Goal: Information Seeking & Learning: Check status

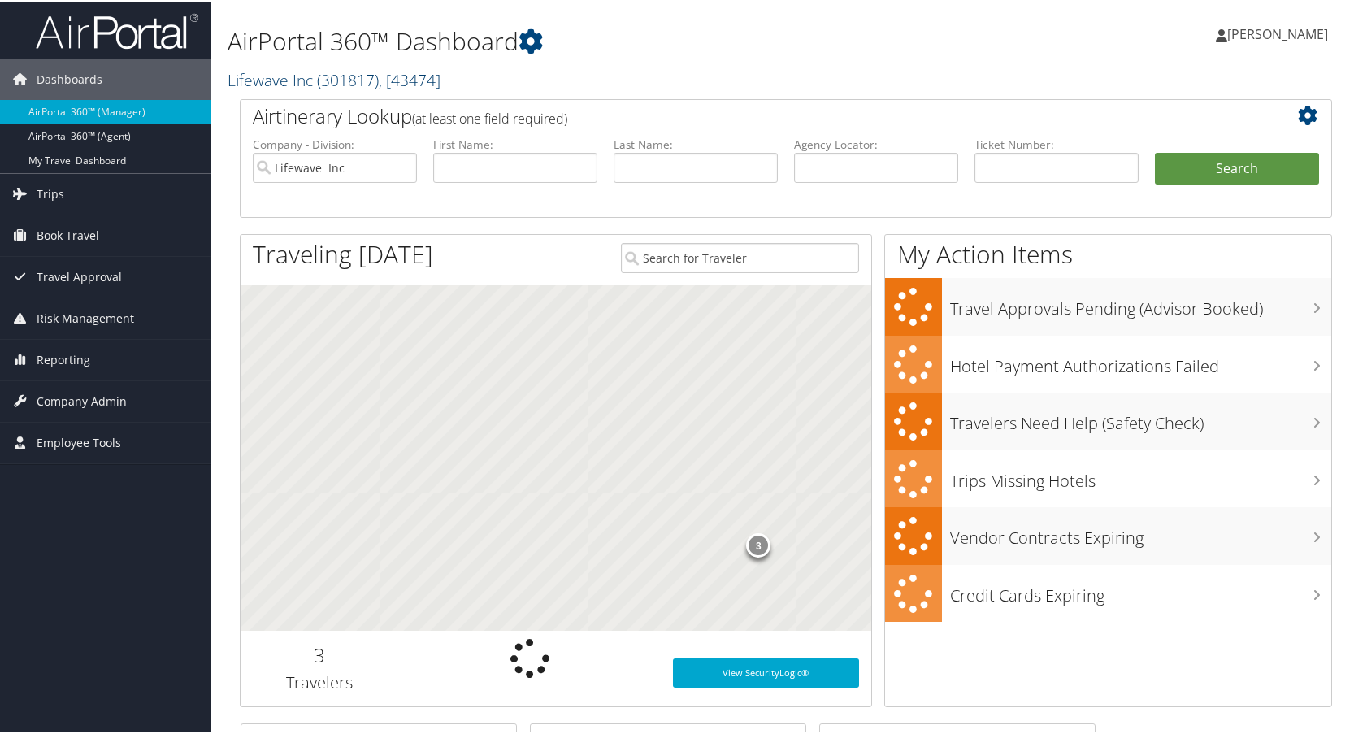
click at [286, 76] on link "Lifewave Inc ( 301817 ) , [ 43474 ]" at bounding box center [334, 78] width 213 height 22
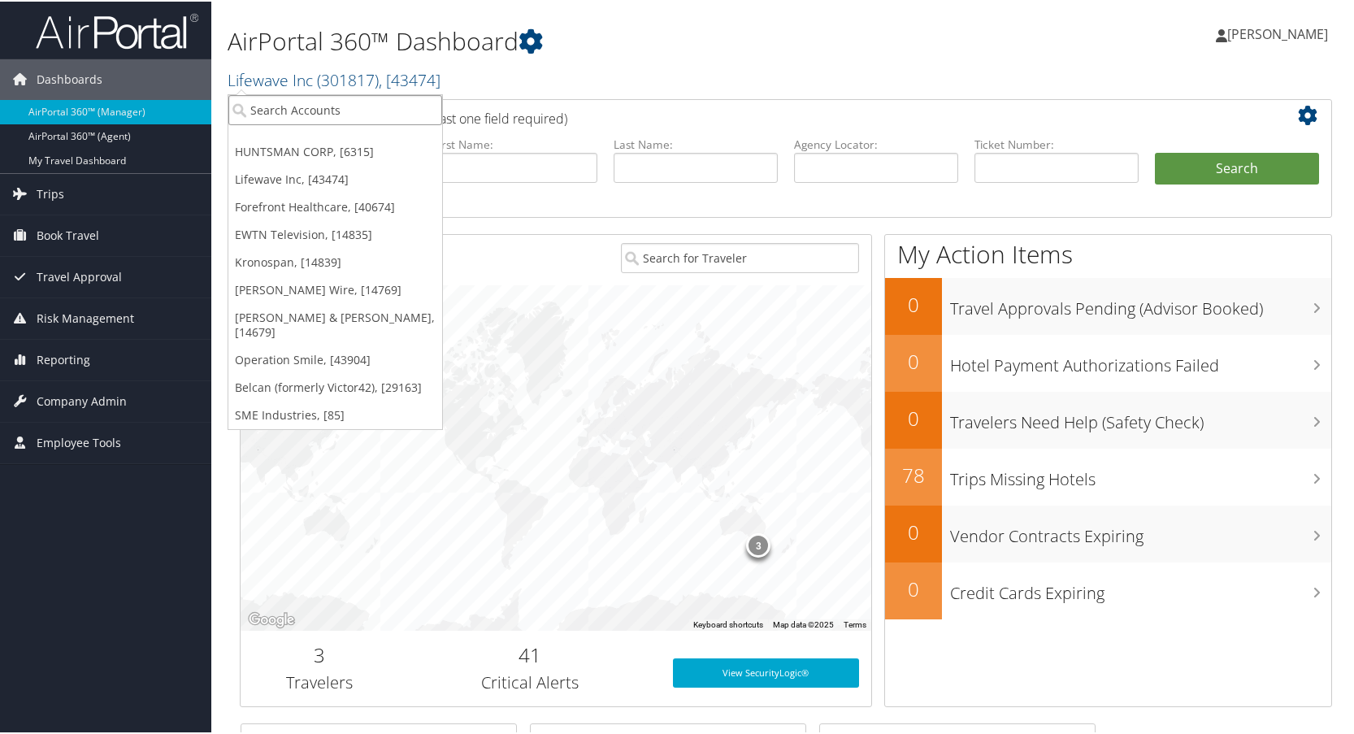
click at [278, 108] on input "search" at bounding box center [335, 108] width 214 height 30
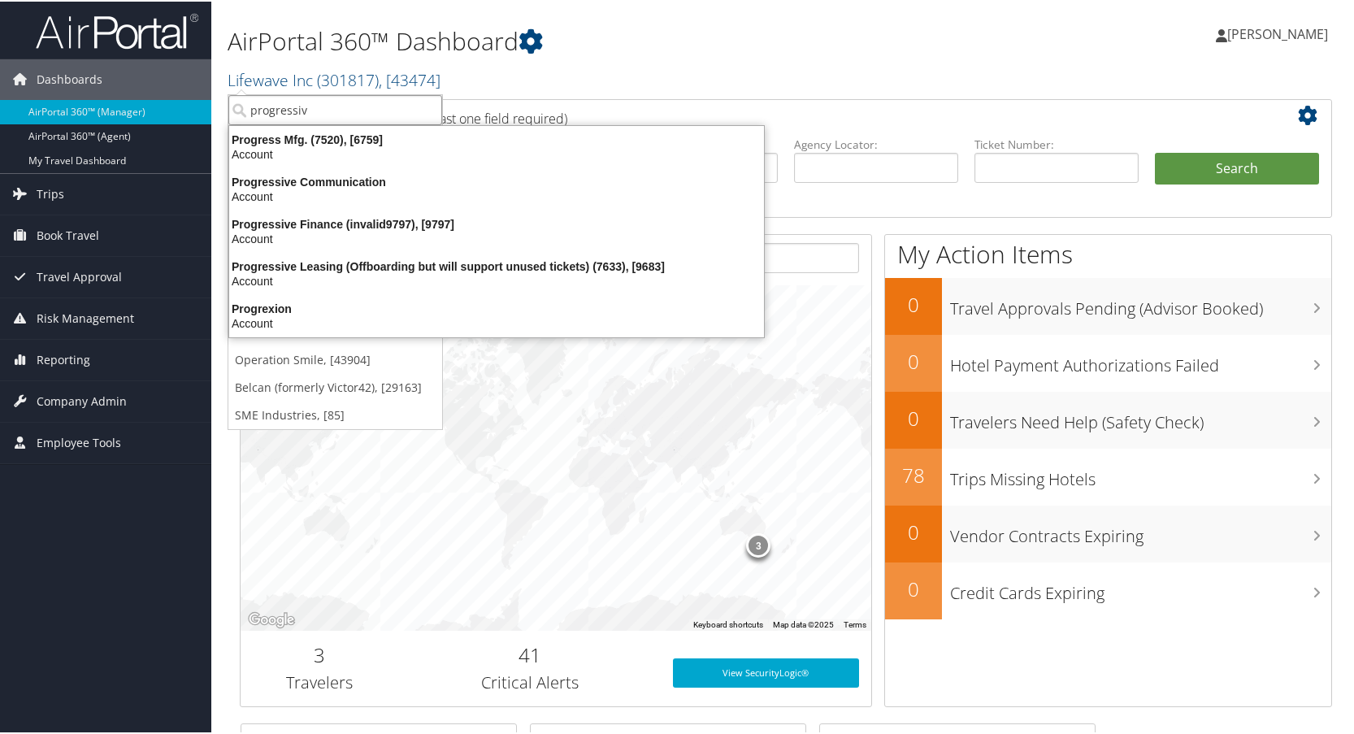
type input "progressive"
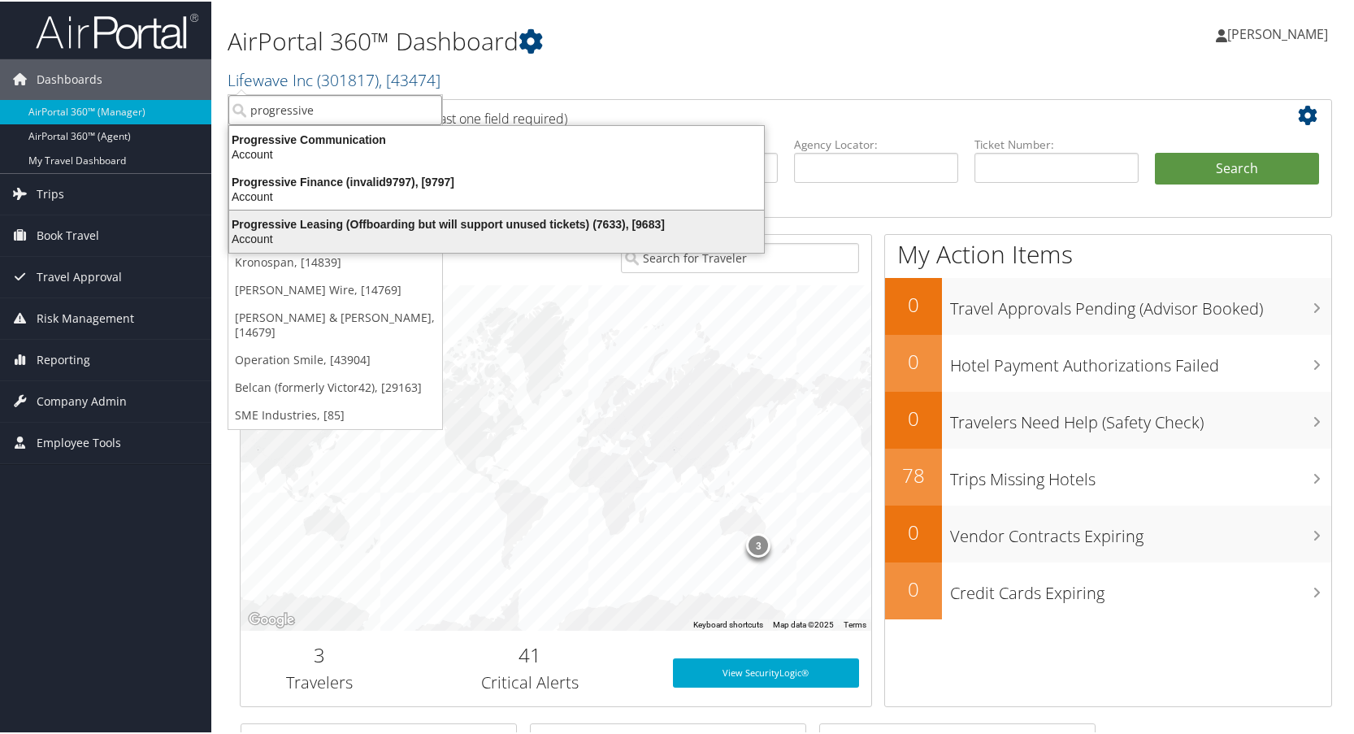
click at [334, 224] on div "Progressive Leasing (Offboarding but will support unused tickets) (7633), [9683]" at bounding box center [497, 222] width 554 height 15
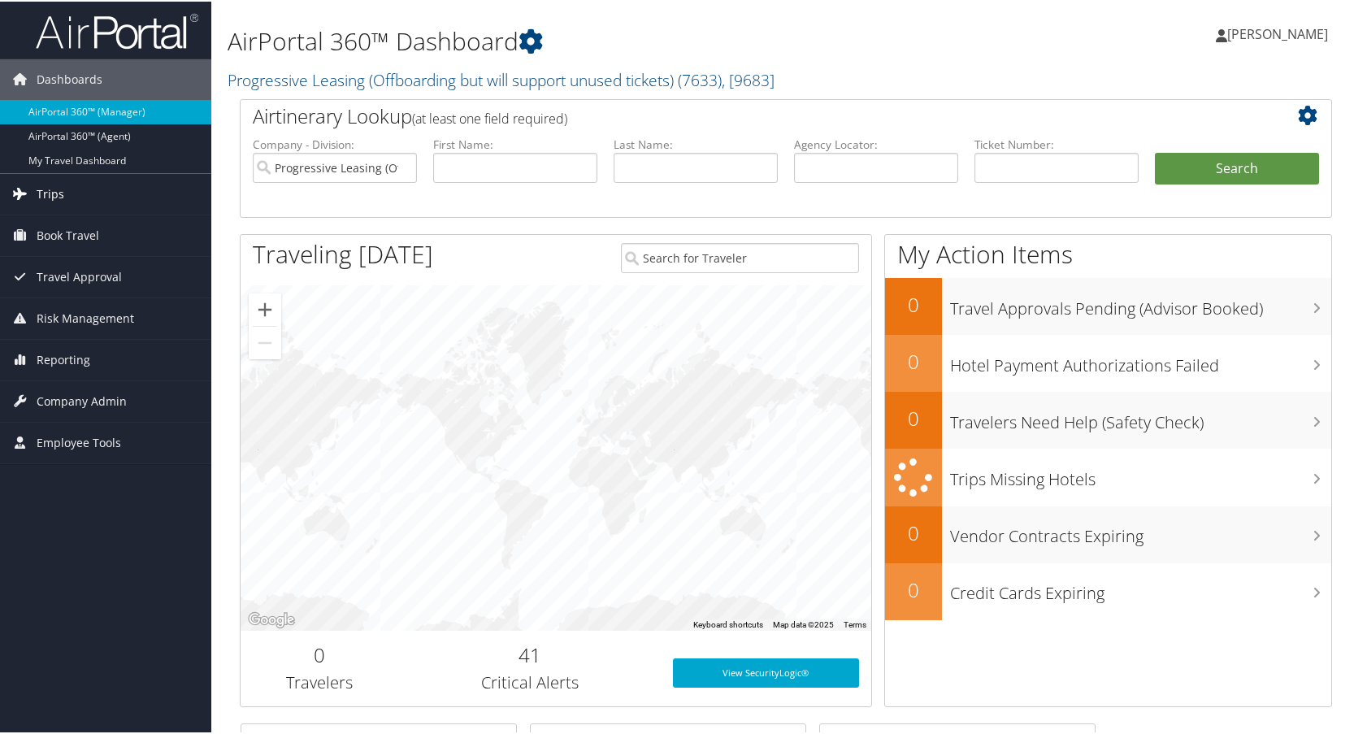
click at [50, 190] on span "Trips" at bounding box center [51, 192] width 28 height 41
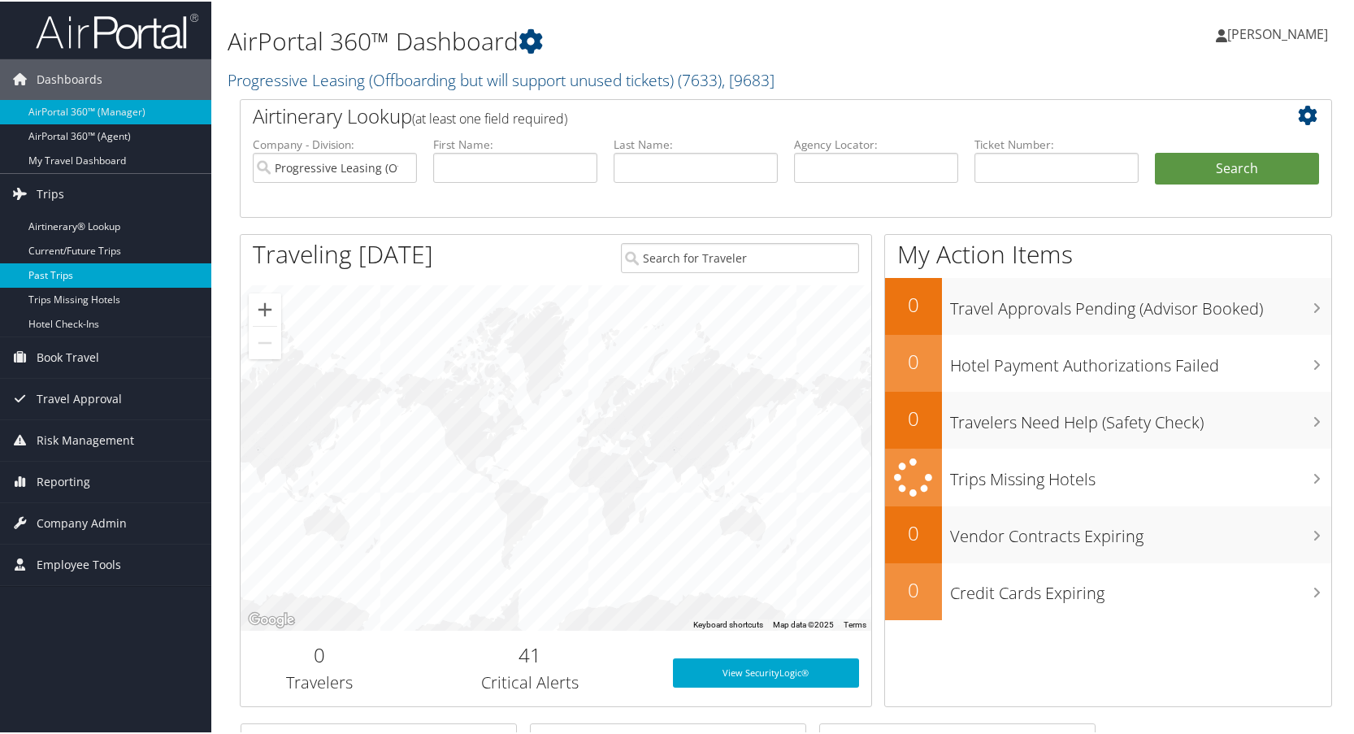
click at [34, 275] on link "Past Trips" at bounding box center [105, 274] width 211 height 24
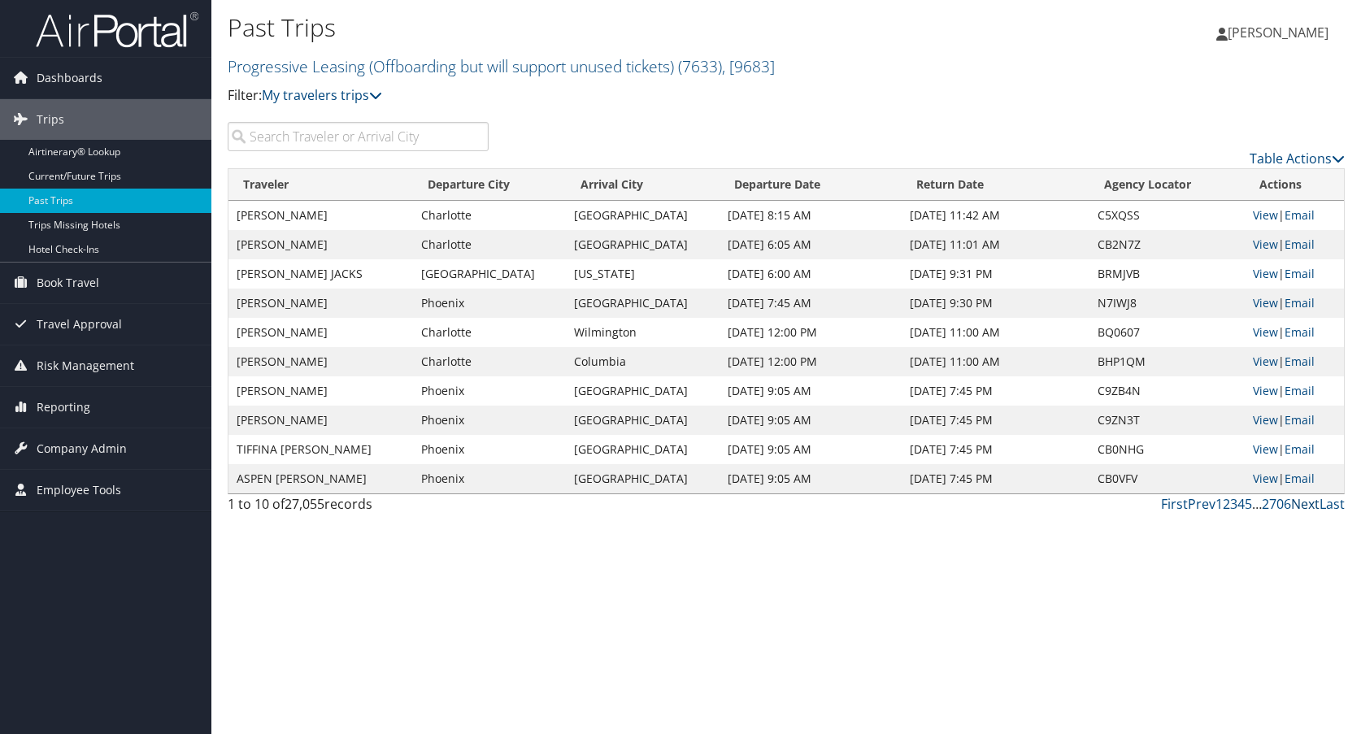
click at [1307, 507] on link "Next" at bounding box center [1305, 504] width 28 height 18
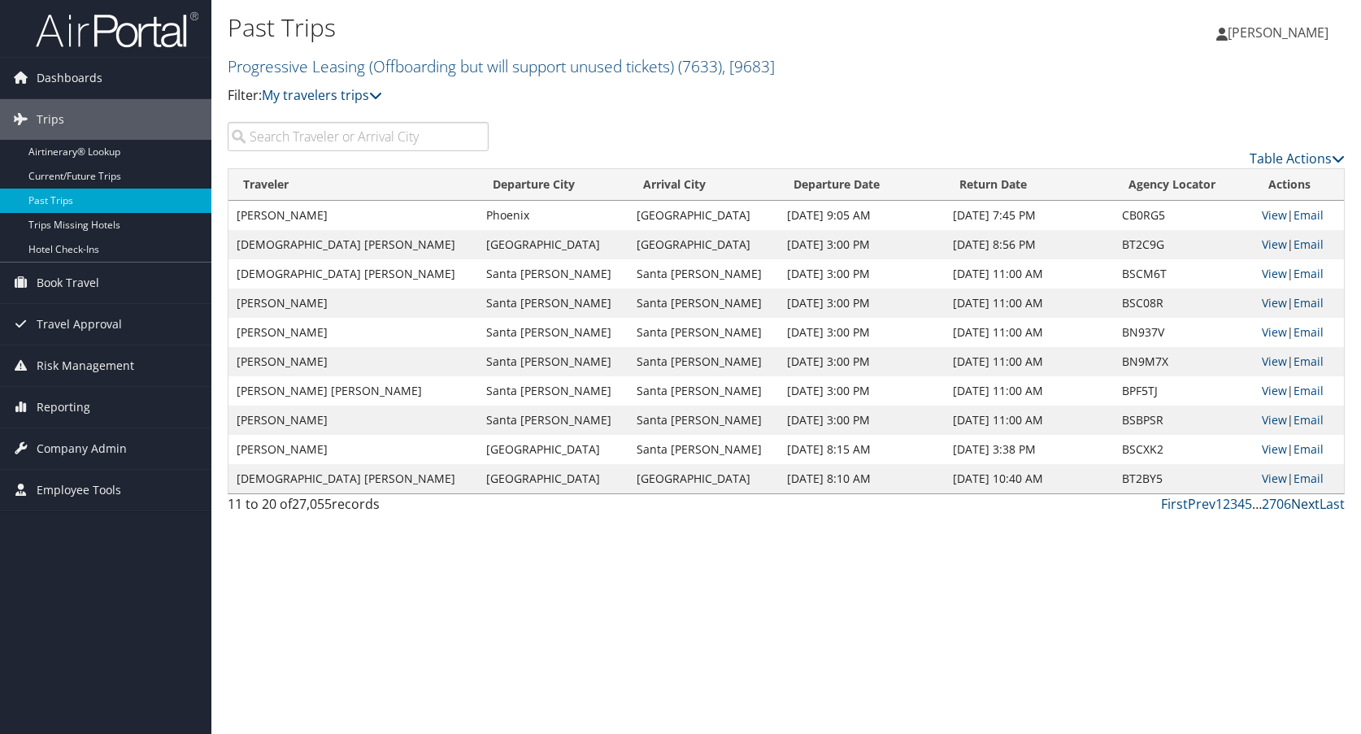
click at [1307, 507] on link "Next" at bounding box center [1305, 504] width 28 height 18
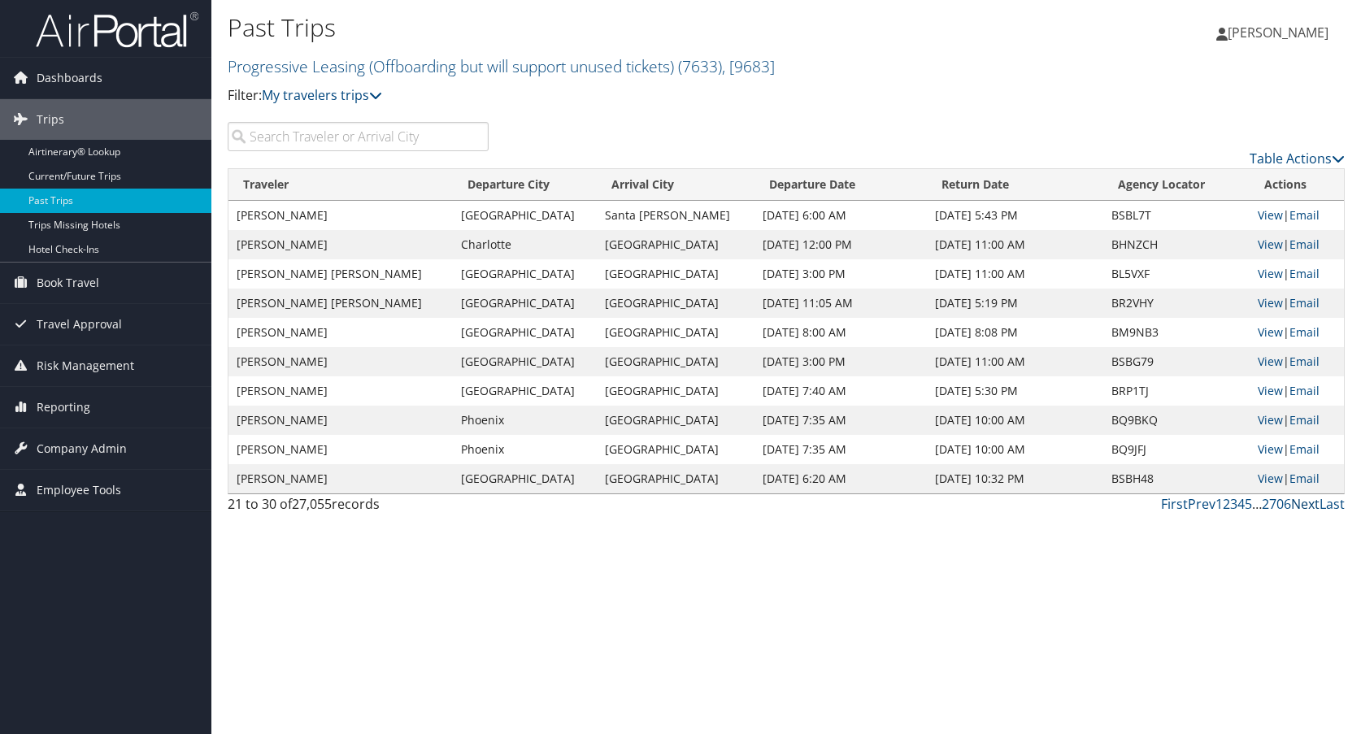
click at [1307, 507] on link "Next" at bounding box center [1305, 504] width 28 height 18
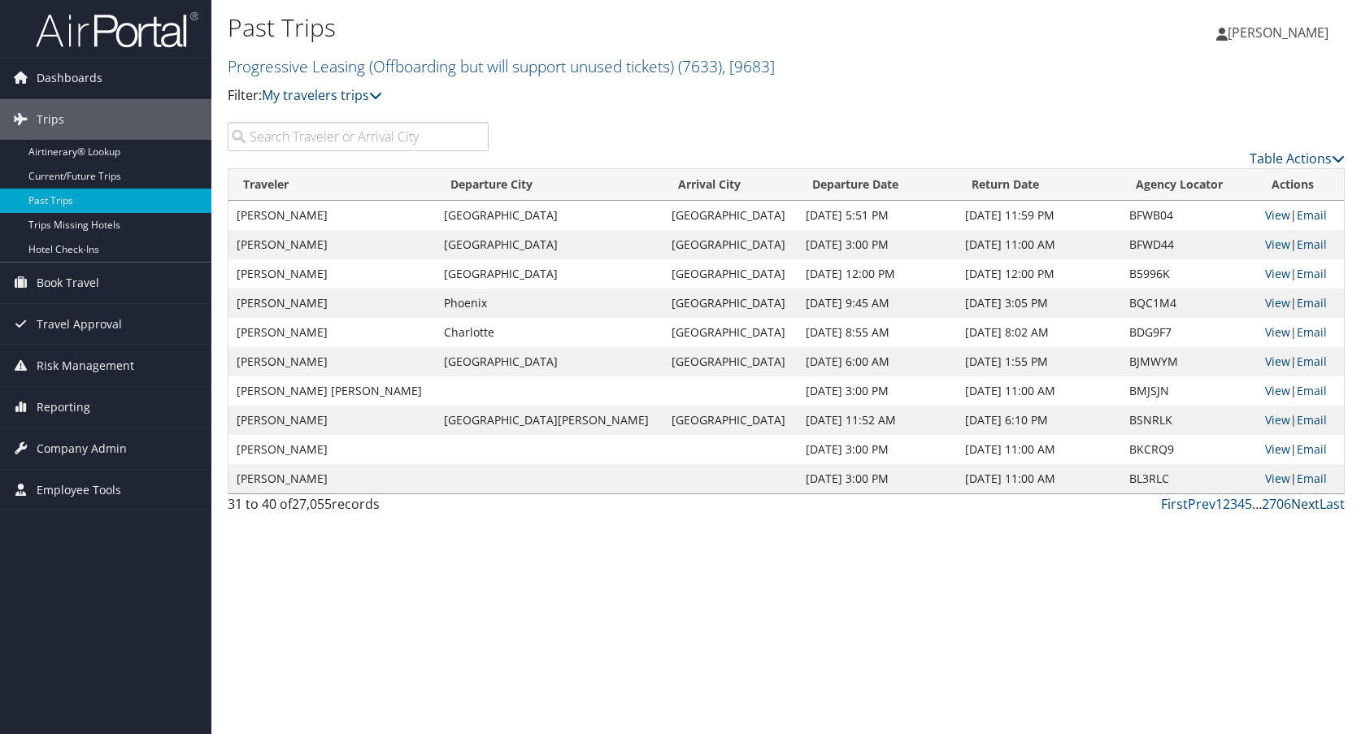
click at [1307, 507] on link "Next" at bounding box center [1305, 504] width 28 height 18
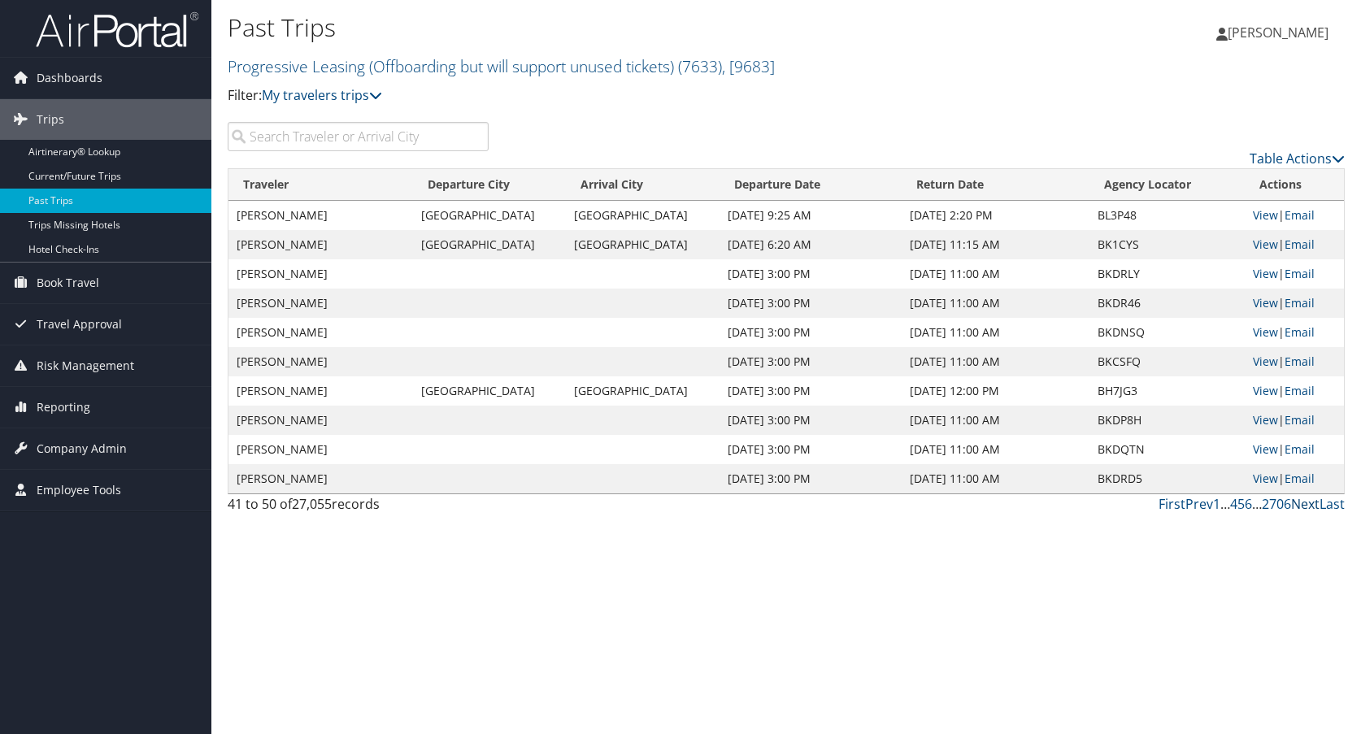
click at [1307, 507] on link "Next" at bounding box center [1305, 504] width 28 height 18
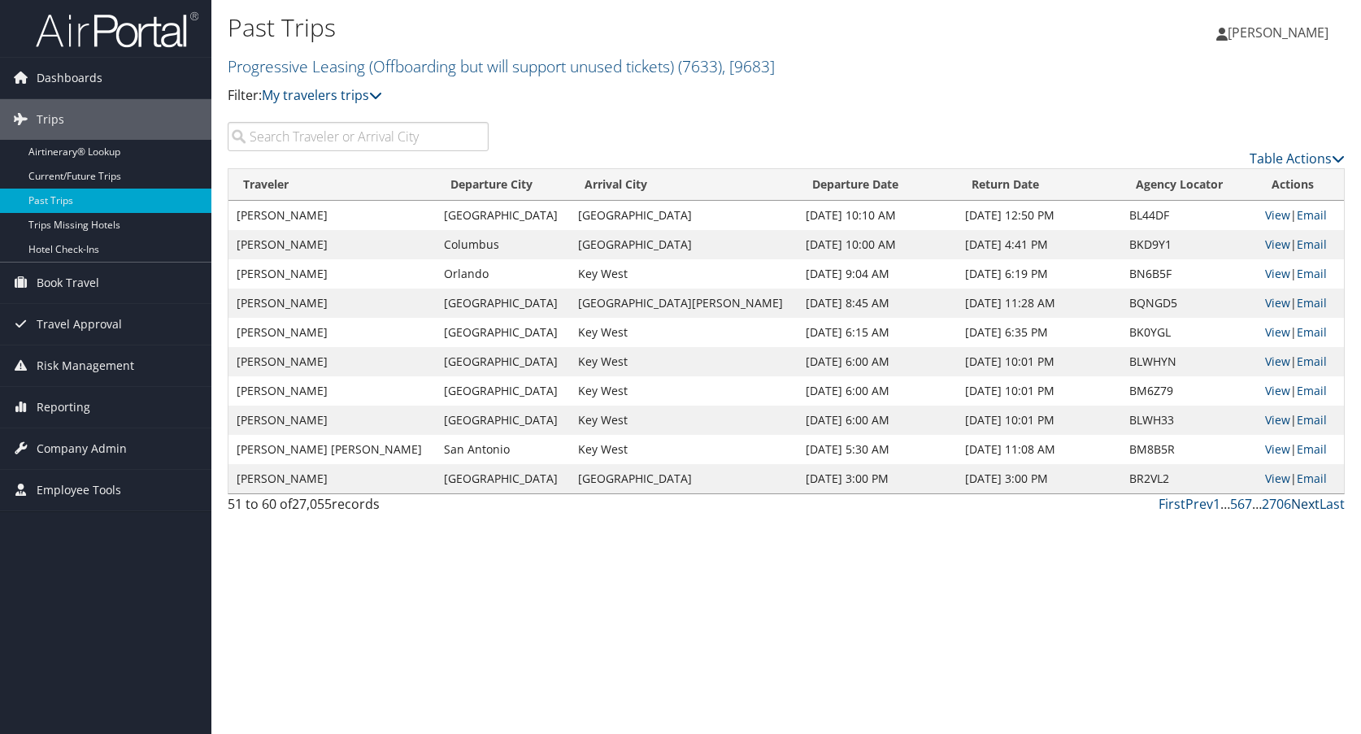
click at [1307, 507] on link "Next" at bounding box center [1305, 504] width 28 height 18
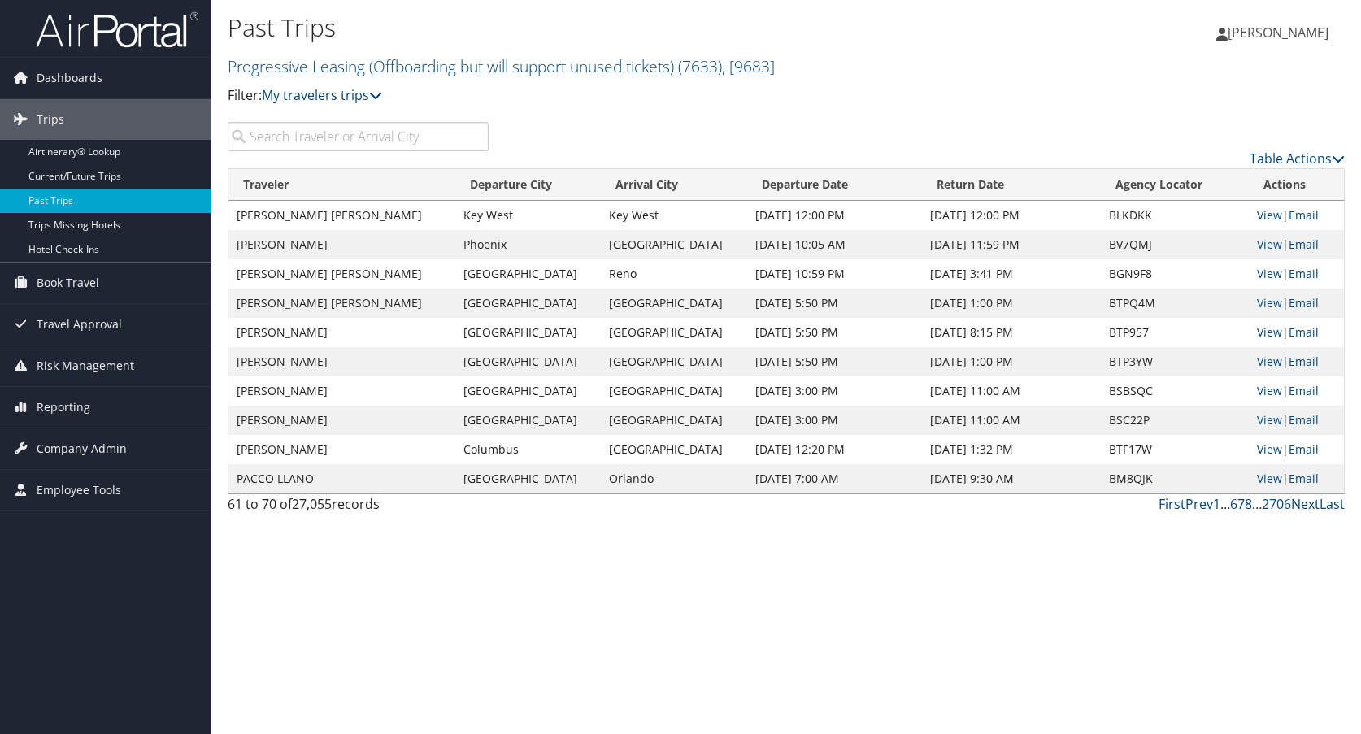
click at [1307, 507] on link "Next" at bounding box center [1305, 504] width 28 height 18
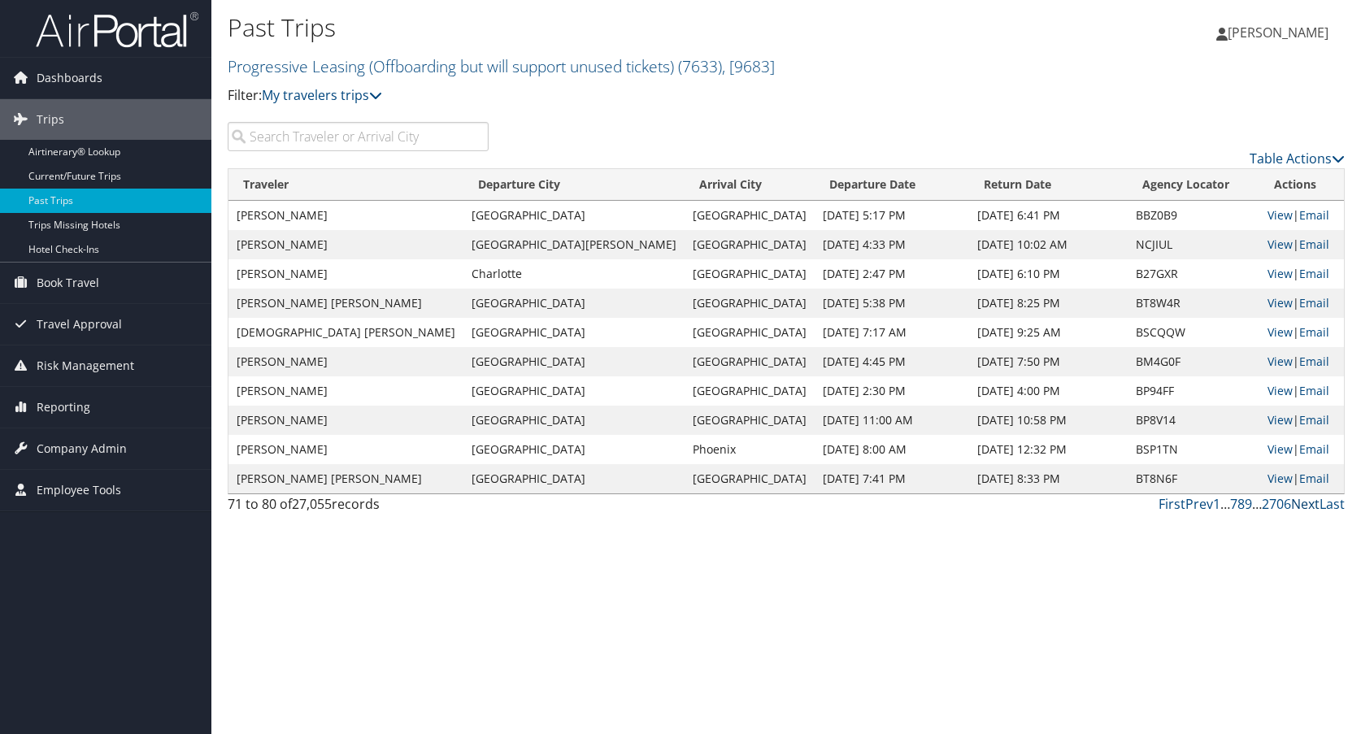
click at [1307, 507] on link "Next" at bounding box center [1305, 504] width 28 height 18
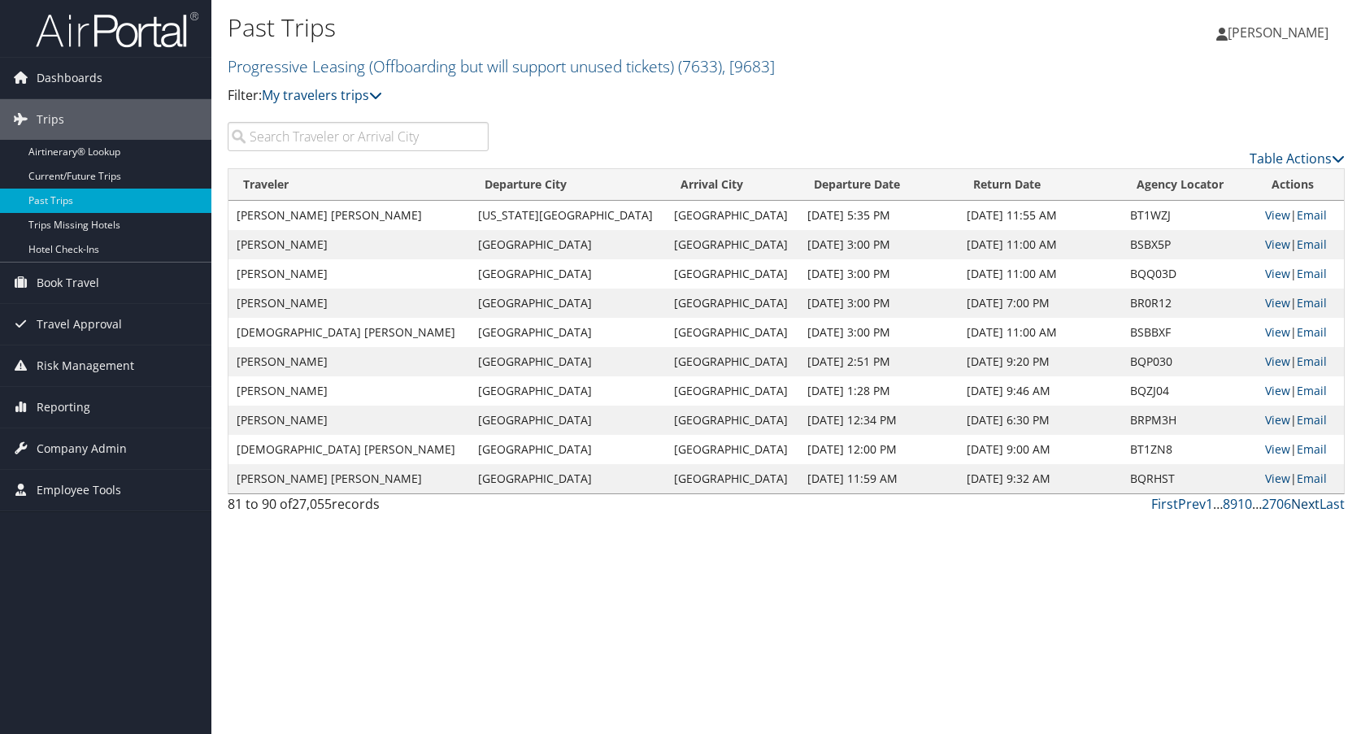
click at [1307, 507] on link "Next" at bounding box center [1305, 504] width 28 height 18
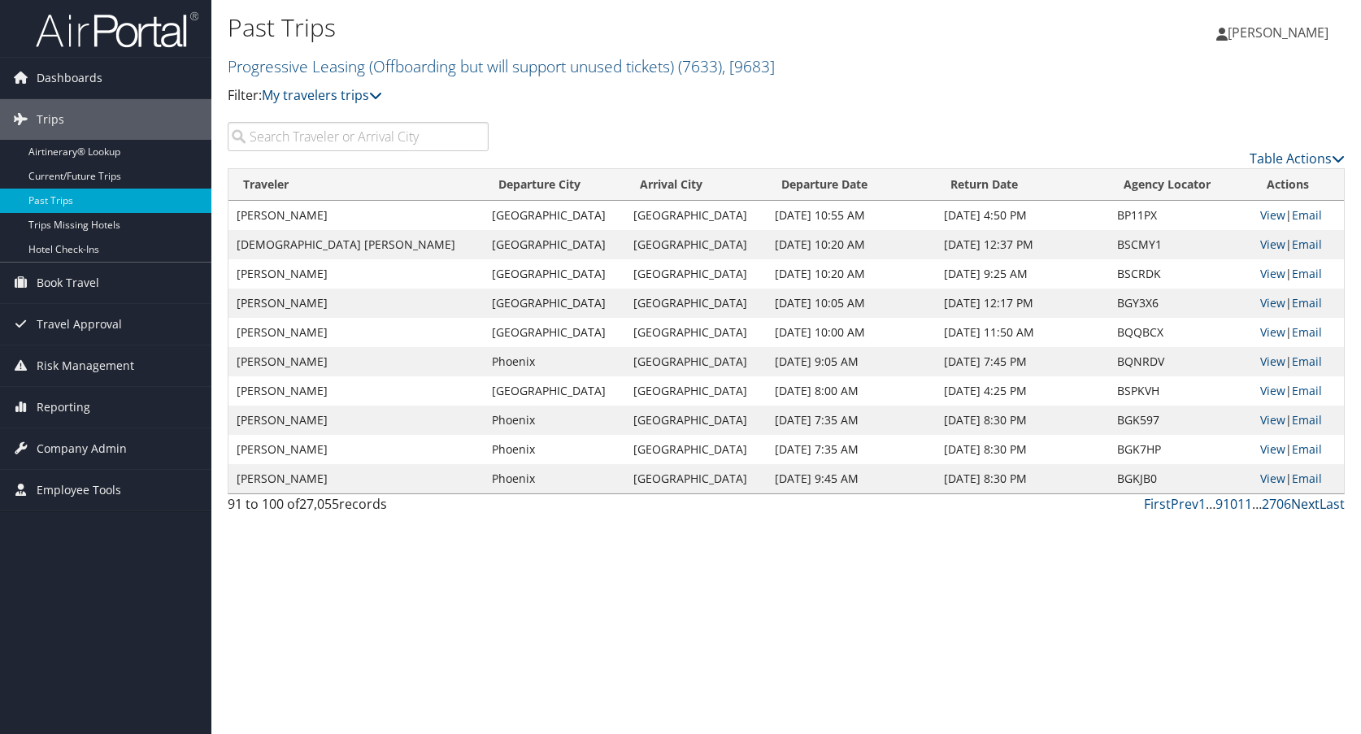
click at [1307, 507] on link "Next" at bounding box center [1305, 504] width 28 height 18
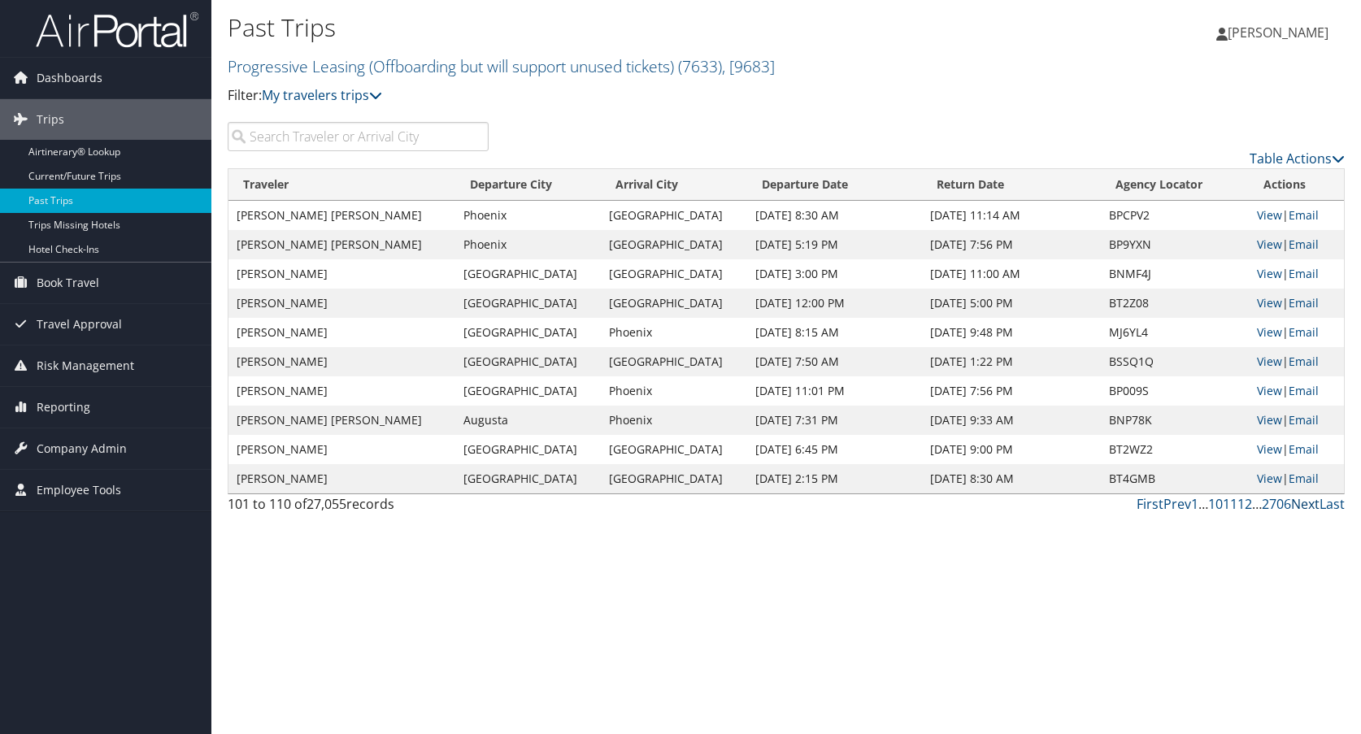
click at [1307, 507] on link "Next" at bounding box center [1305, 504] width 28 height 18
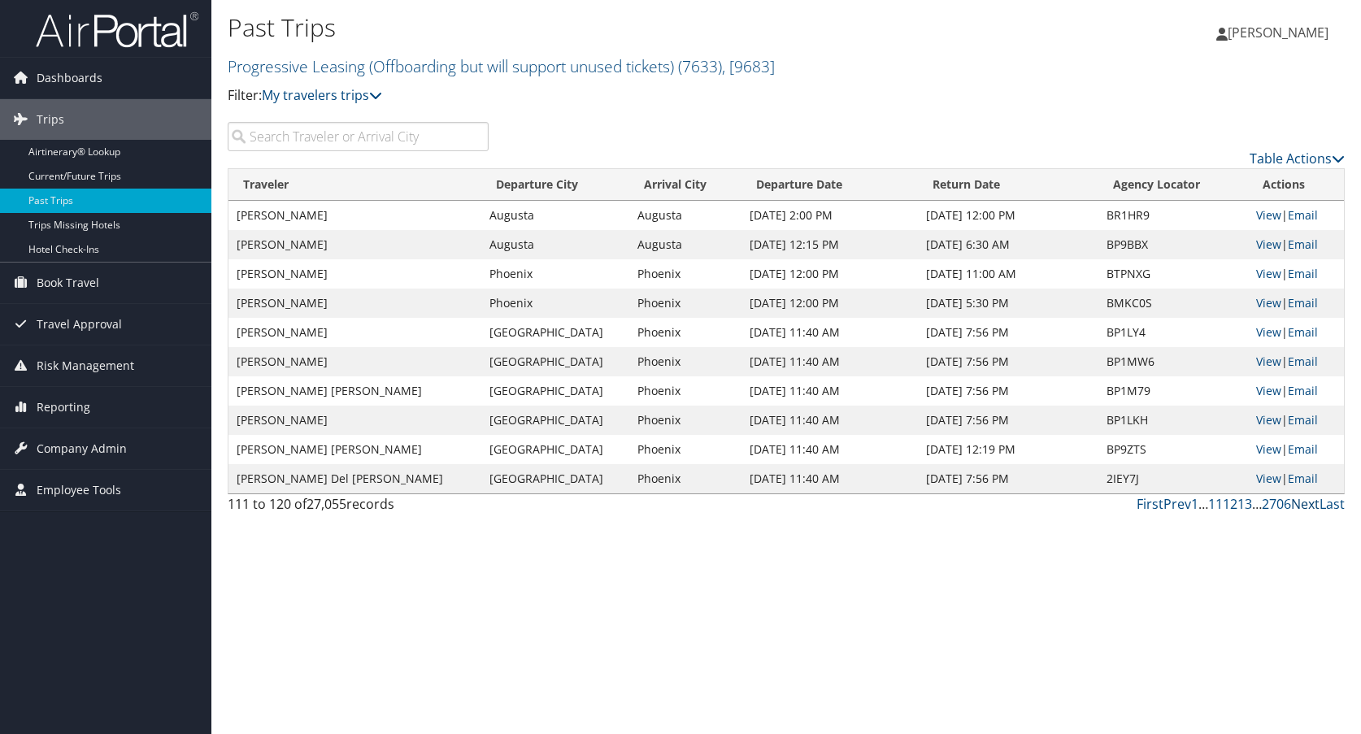
click at [1307, 507] on link "Next" at bounding box center [1305, 504] width 28 height 18
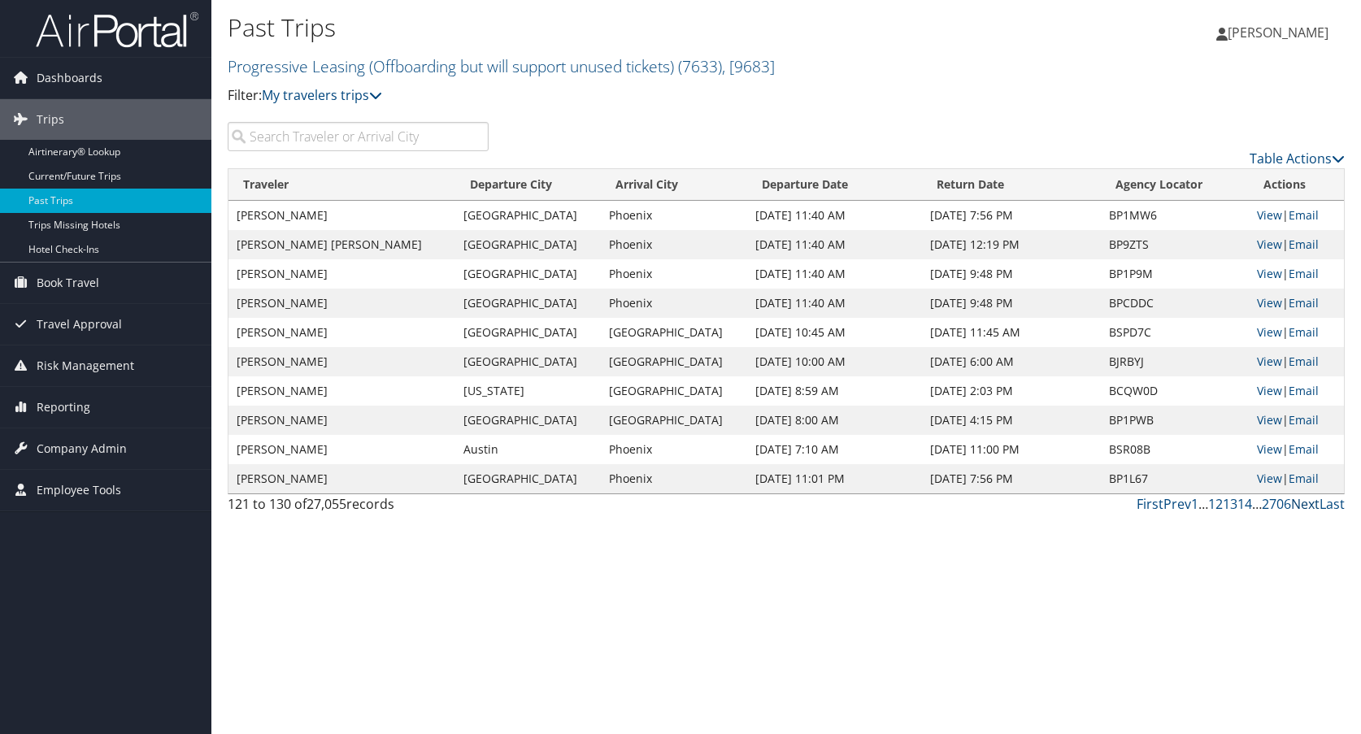
click at [1307, 507] on link "Next" at bounding box center [1305, 504] width 28 height 18
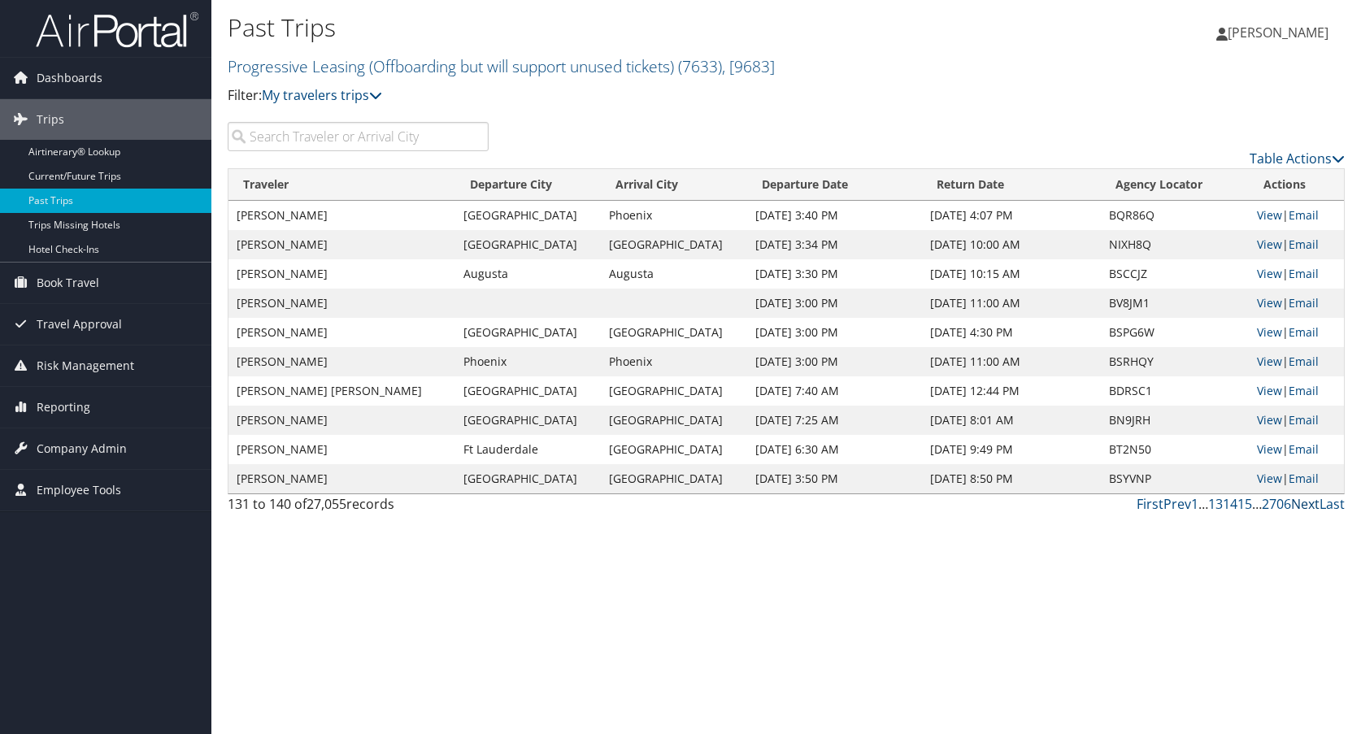
click at [1307, 507] on link "Next" at bounding box center [1305, 504] width 28 height 18
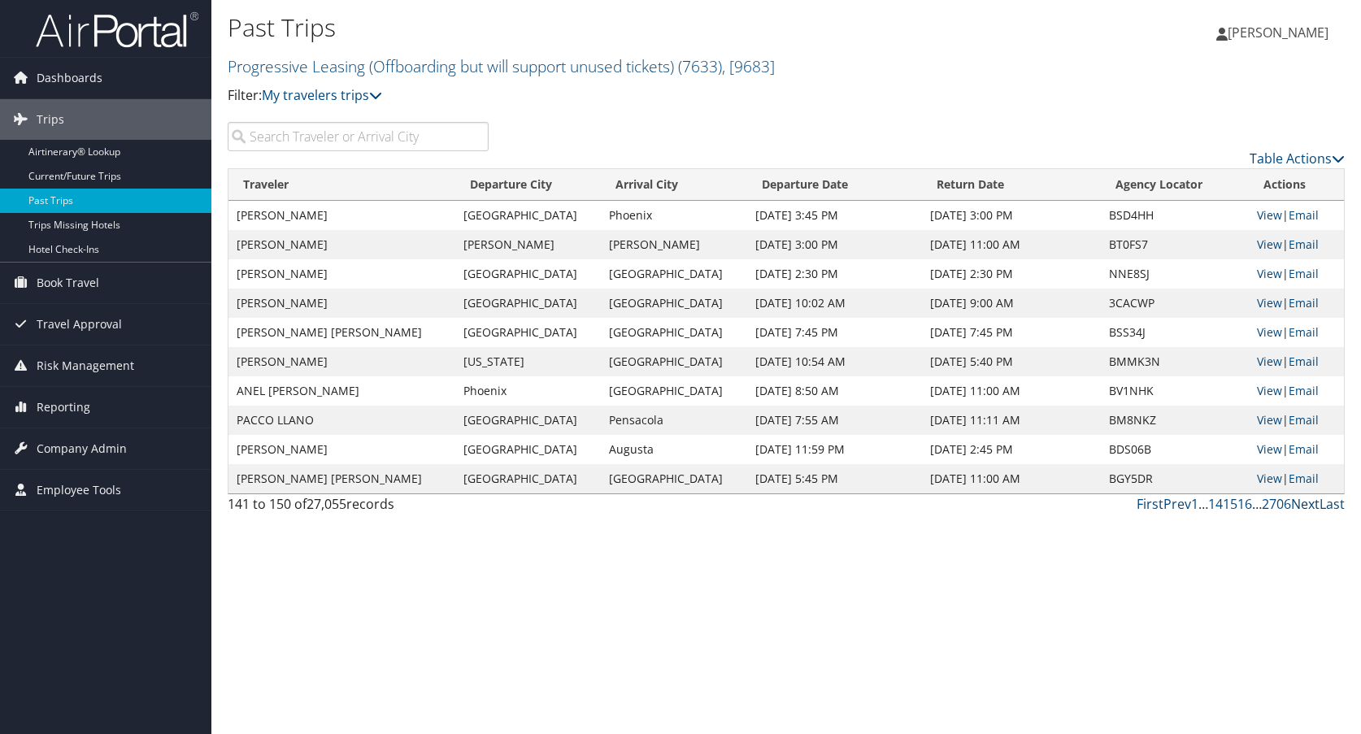
click at [1307, 507] on link "Next" at bounding box center [1305, 504] width 28 height 18
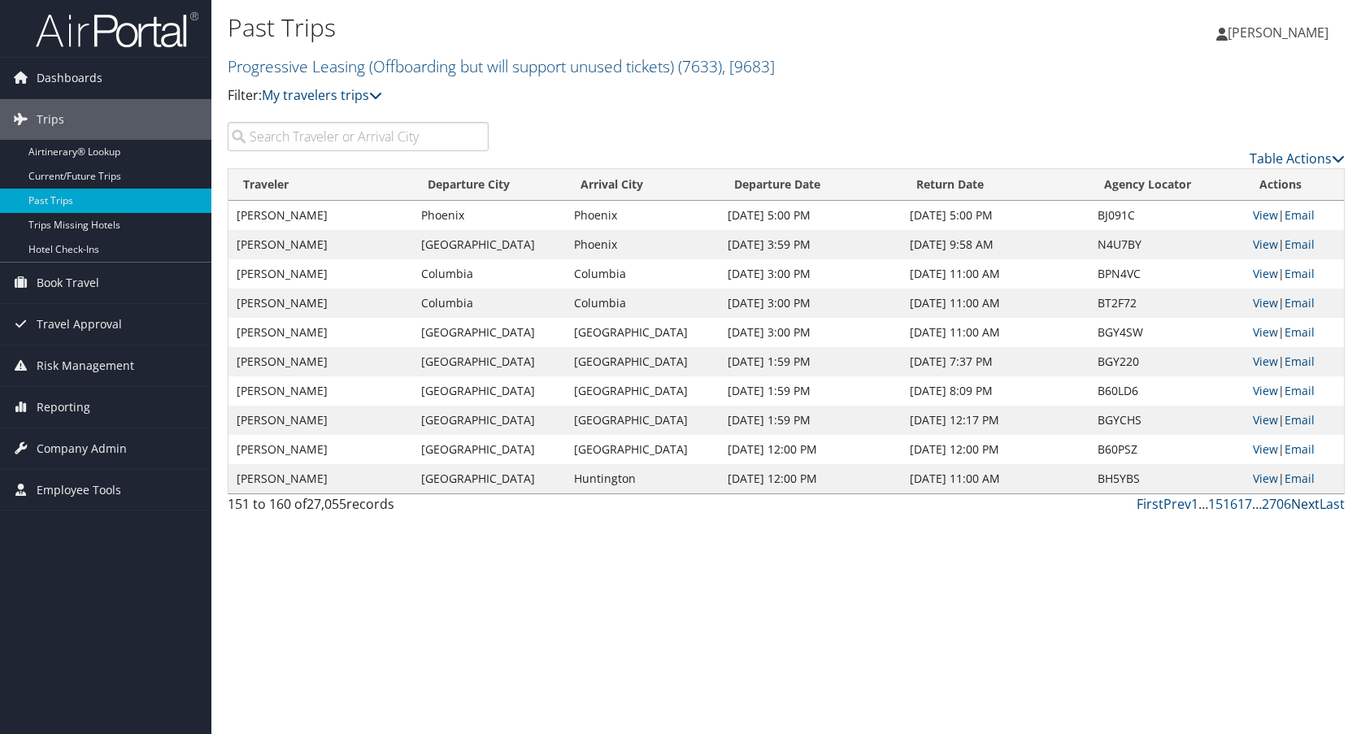
click at [1307, 507] on link "Next" at bounding box center [1305, 504] width 28 height 18
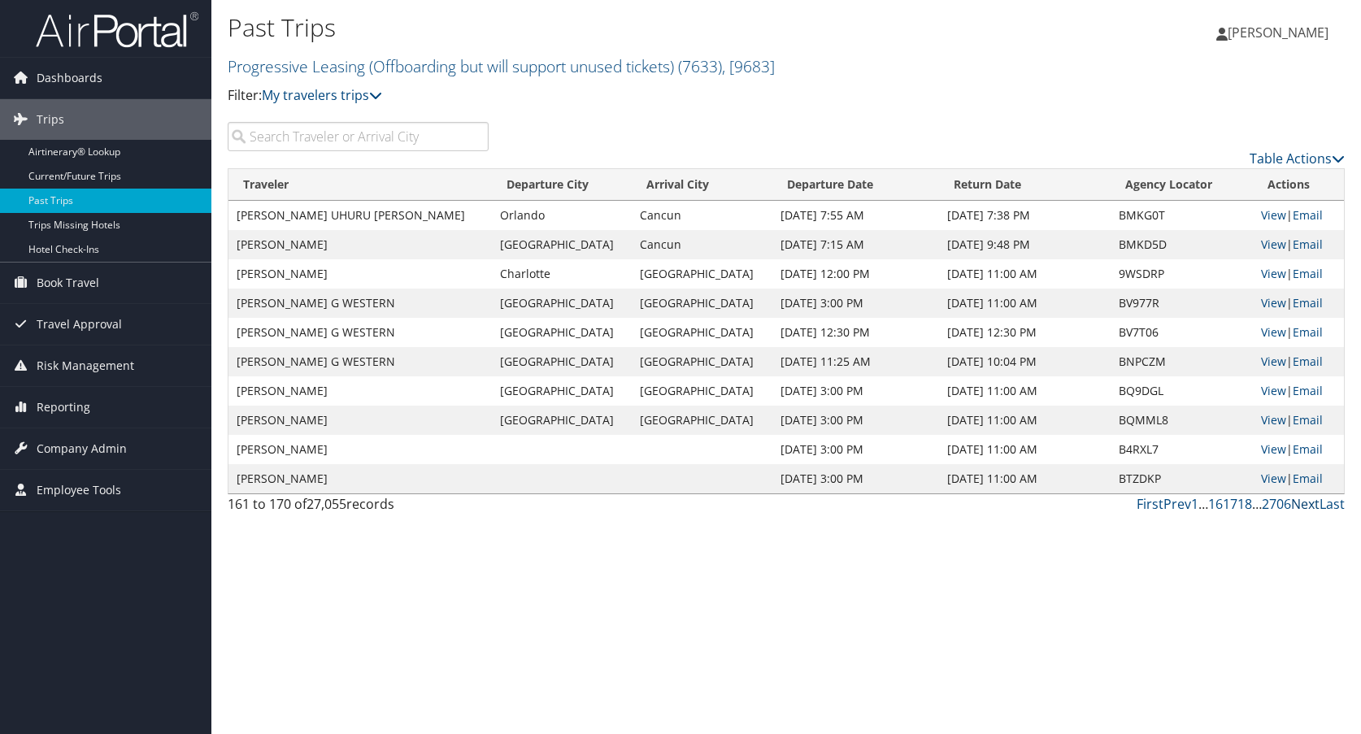
click at [1307, 507] on link "Next" at bounding box center [1305, 504] width 28 height 18
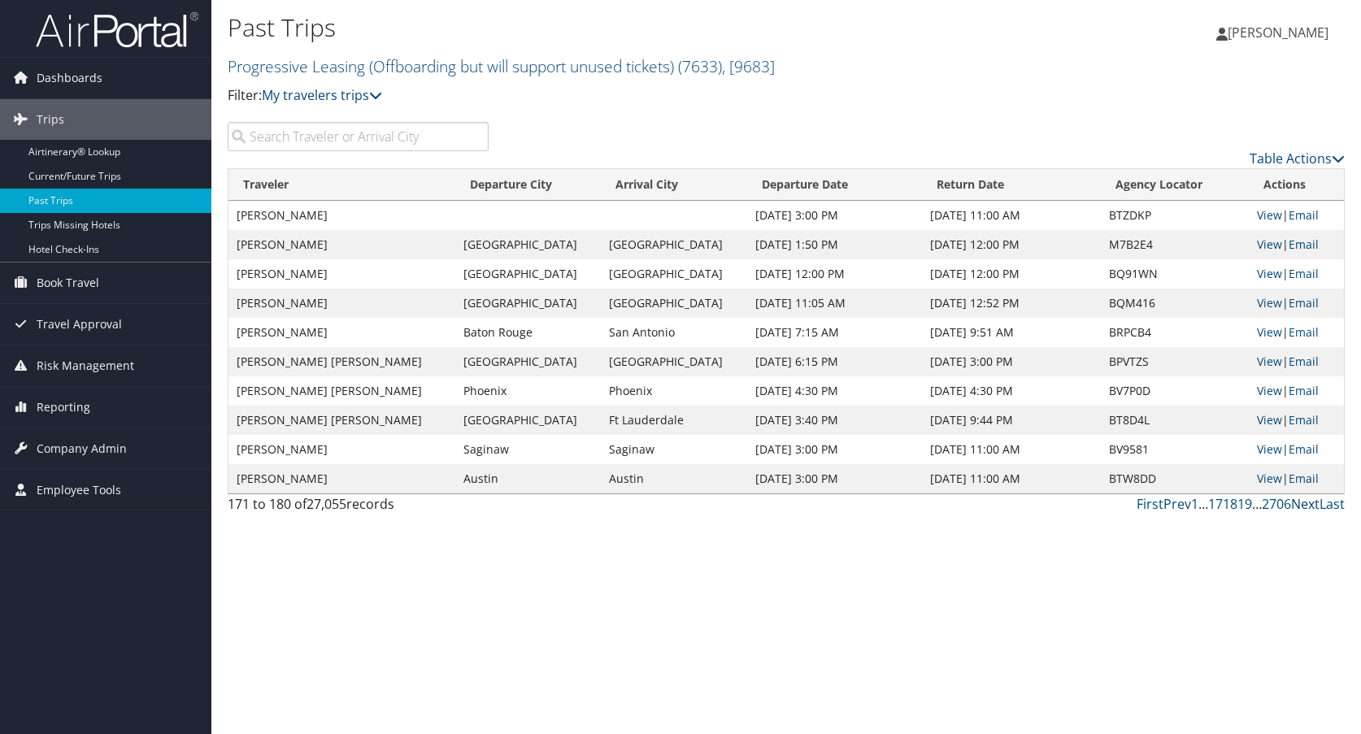
click at [1307, 507] on link "Next" at bounding box center [1305, 504] width 28 height 18
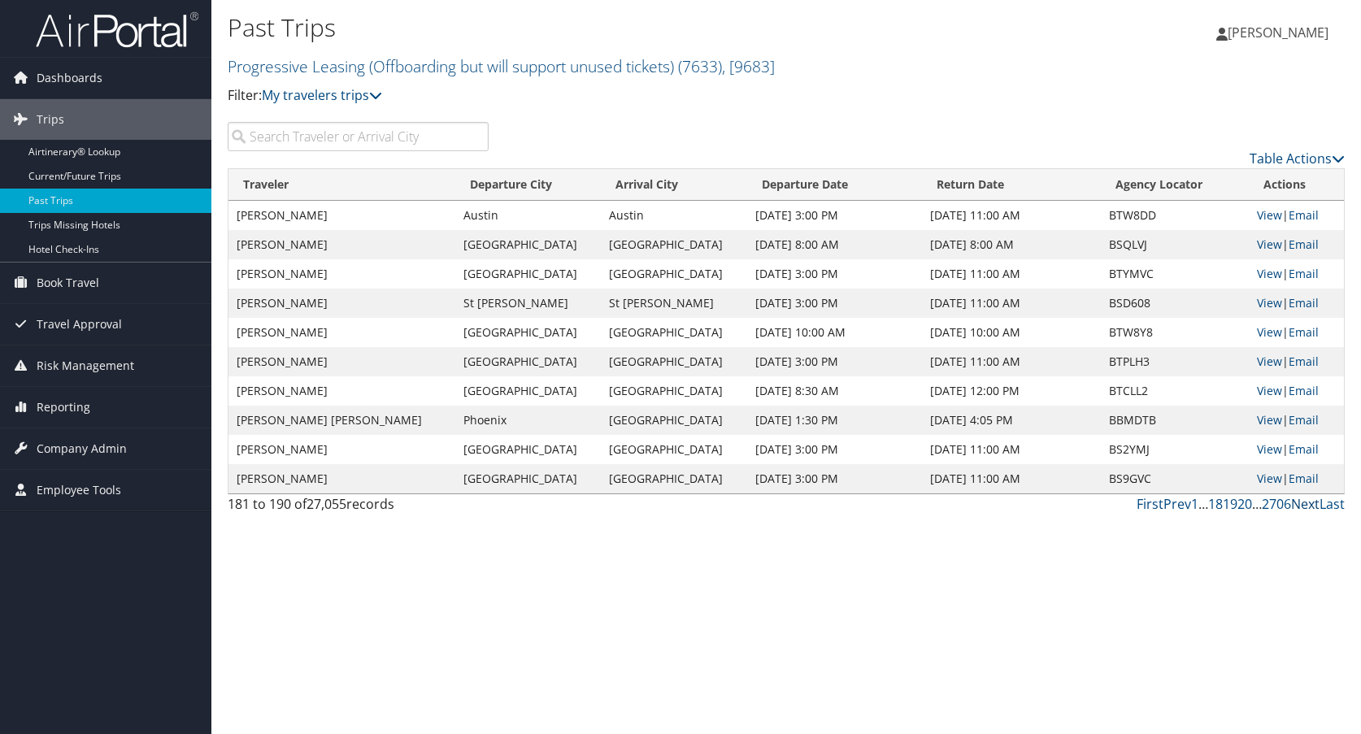
click at [1307, 507] on link "Next" at bounding box center [1305, 504] width 28 height 18
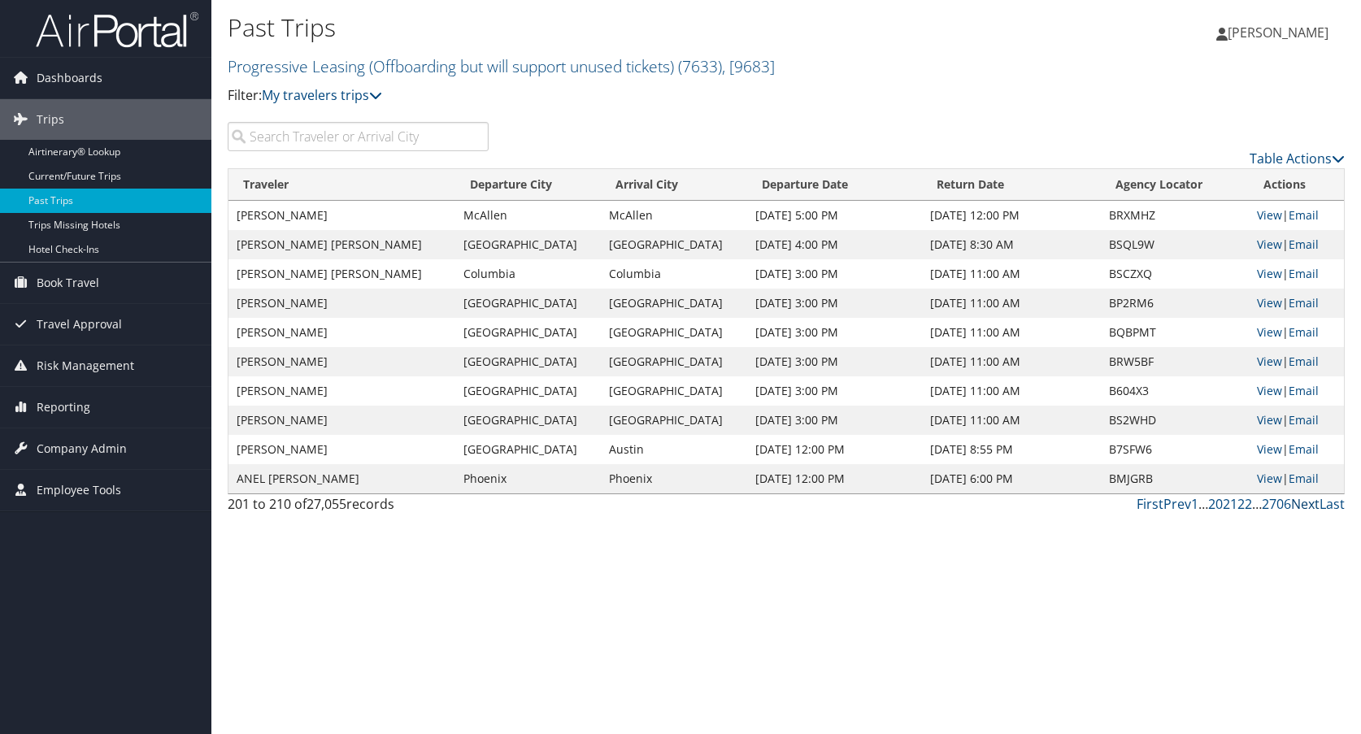
click at [1307, 507] on link "Next" at bounding box center [1305, 504] width 28 height 18
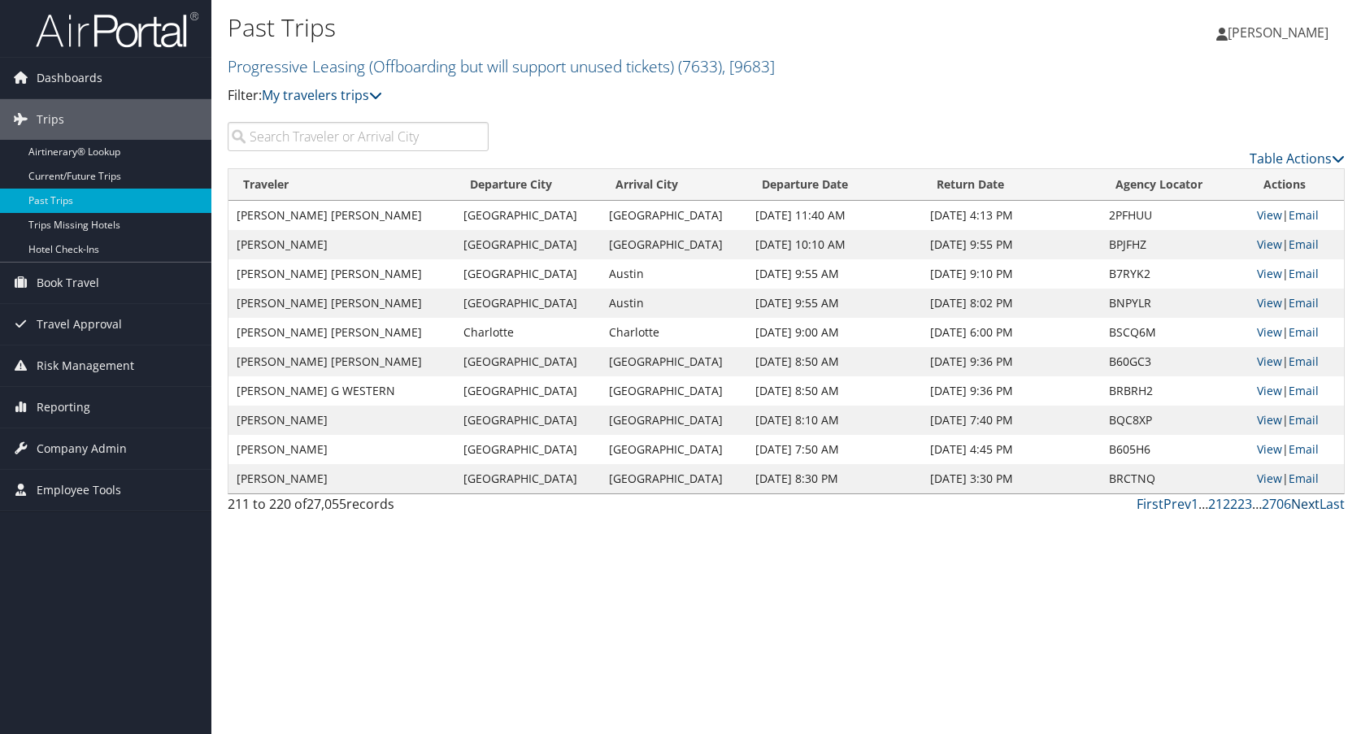
click at [1302, 509] on link "Next" at bounding box center [1305, 504] width 28 height 18
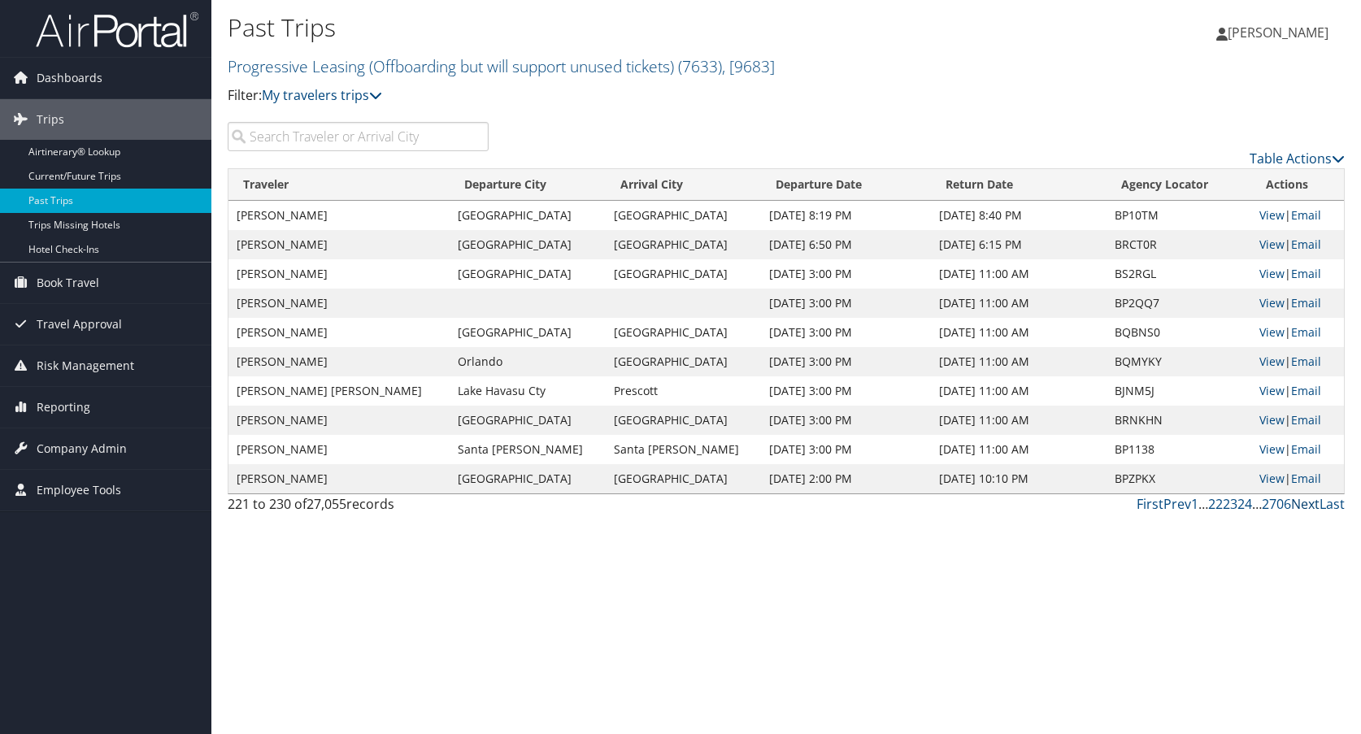
click at [1302, 509] on link "Next" at bounding box center [1305, 504] width 28 height 18
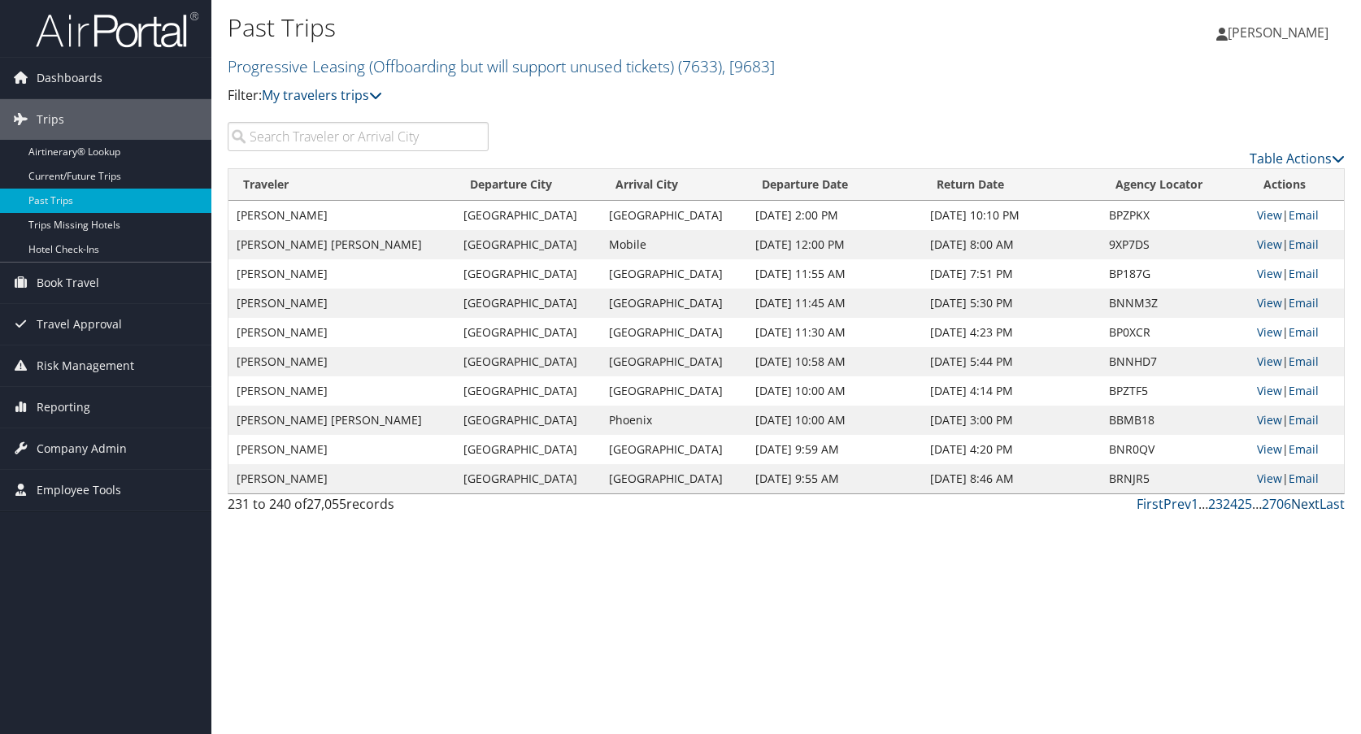
click at [1302, 509] on link "Next" at bounding box center [1305, 504] width 28 height 18
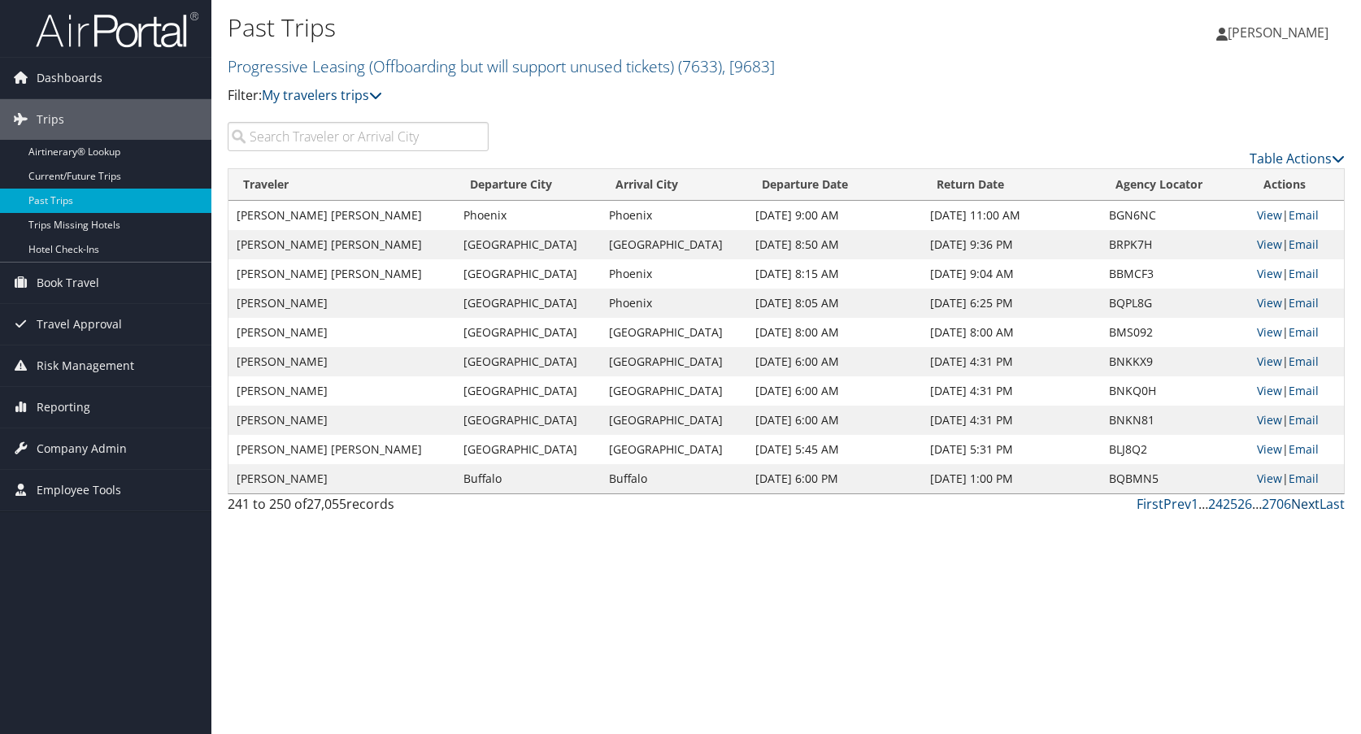
click at [1302, 509] on link "Next" at bounding box center [1305, 504] width 28 height 18
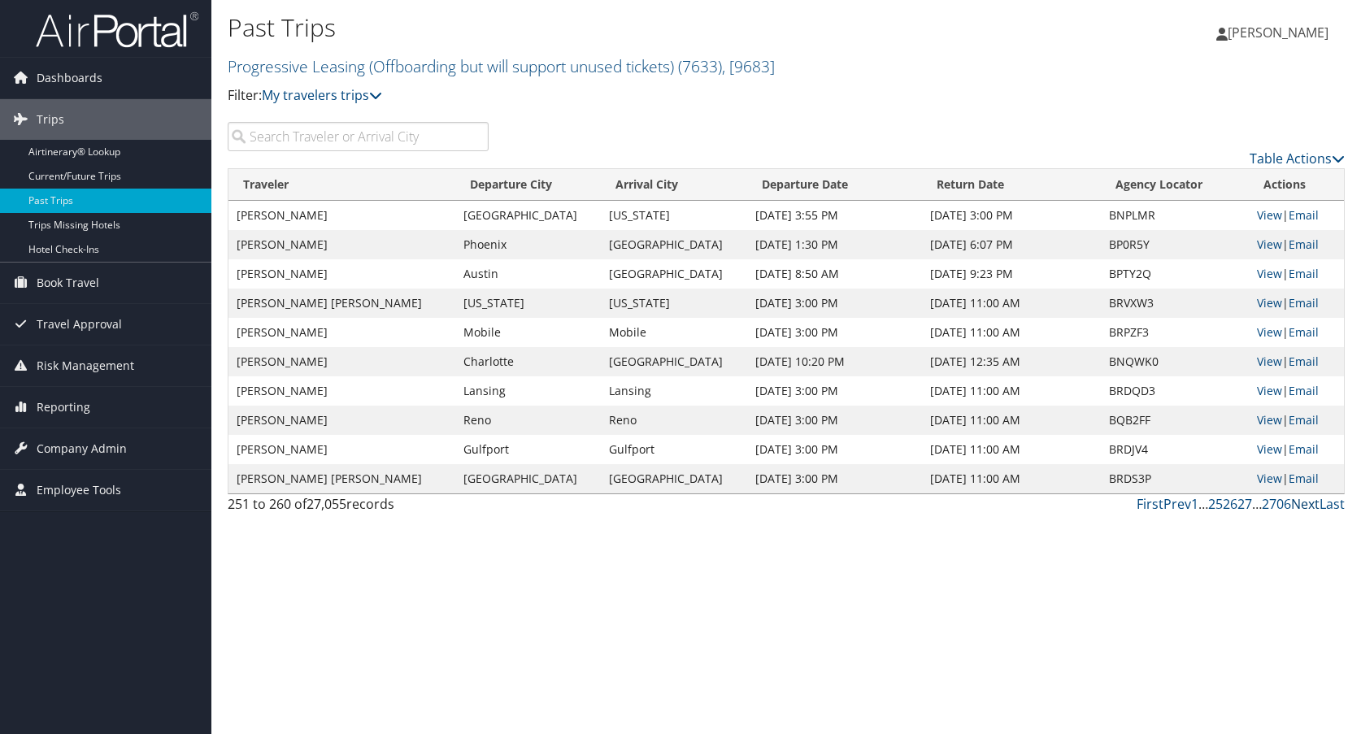
click at [1302, 509] on link "Next" at bounding box center [1305, 504] width 28 height 18
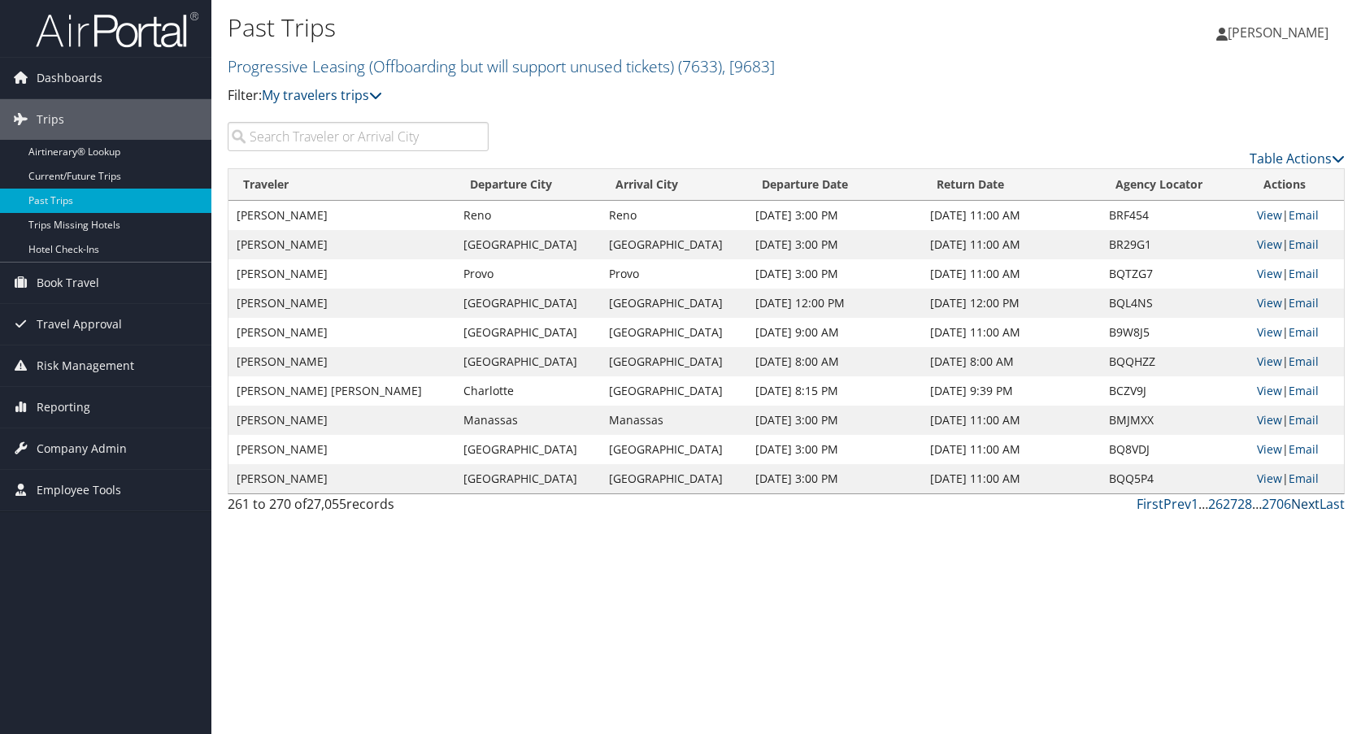
click at [1302, 509] on link "Next" at bounding box center [1305, 504] width 28 height 18
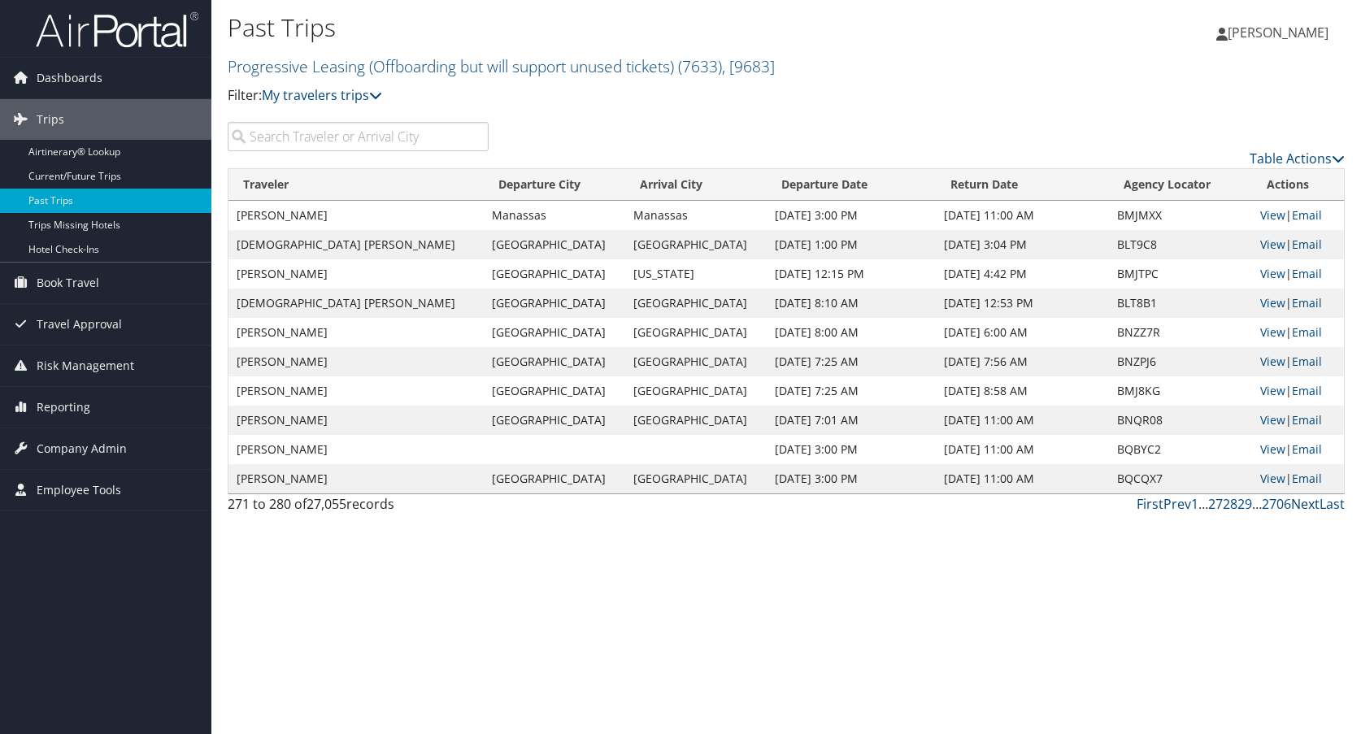
click at [1302, 509] on link "Next" at bounding box center [1305, 504] width 28 height 18
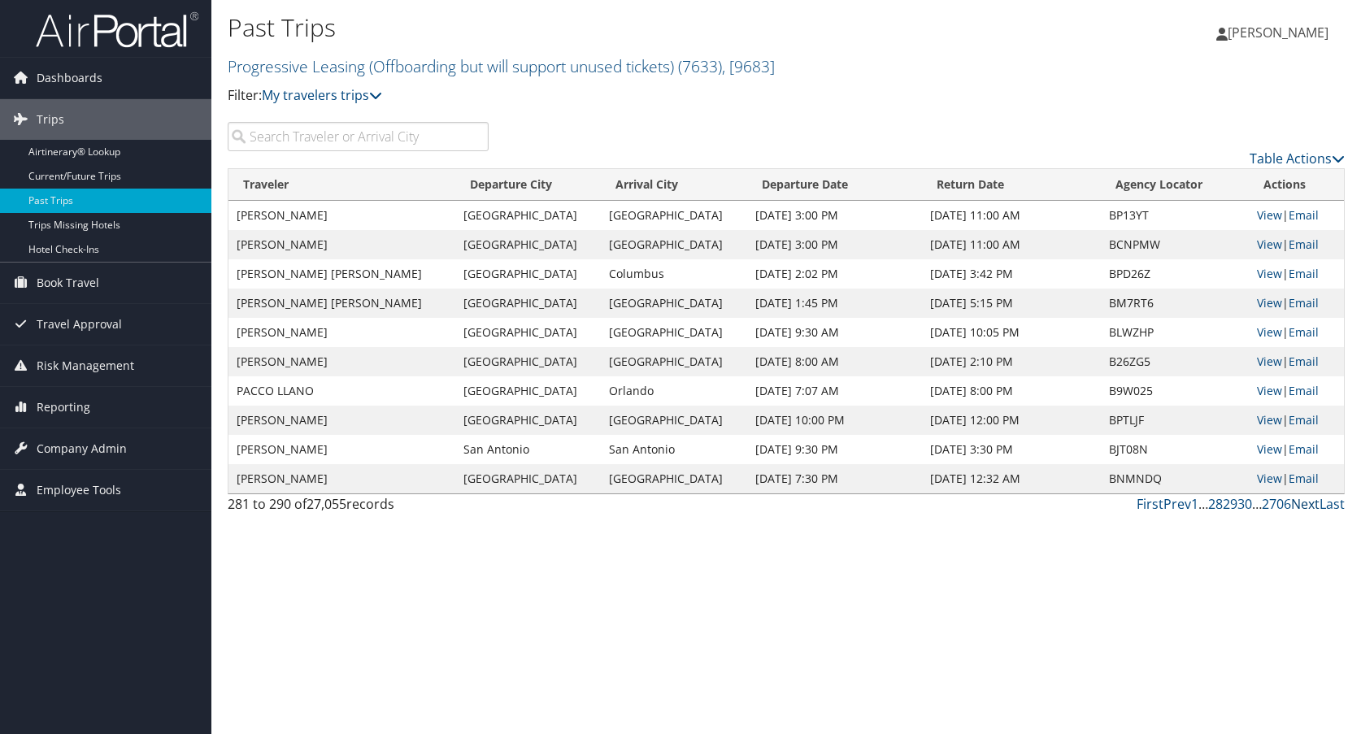
click at [1302, 509] on link "Next" at bounding box center [1305, 504] width 28 height 18
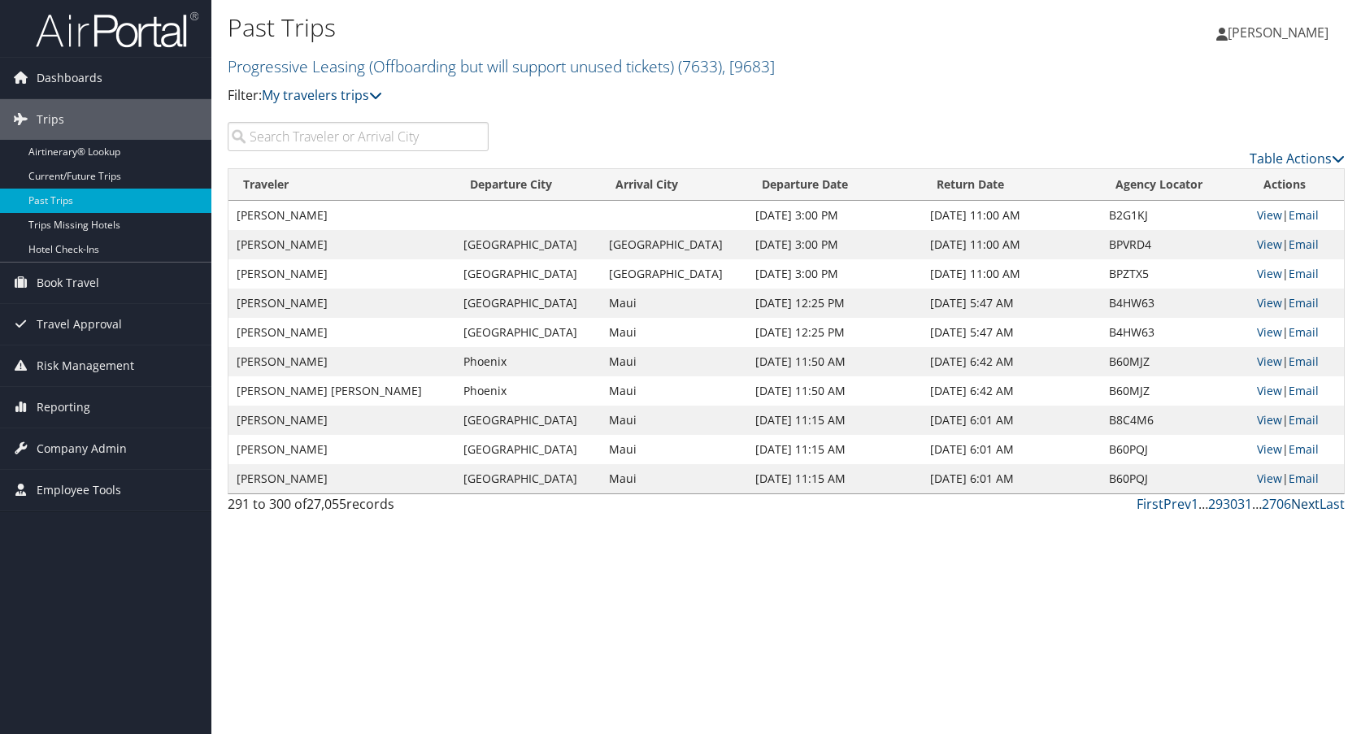
click at [1302, 509] on link "Next" at bounding box center [1305, 504] width 28 height 18
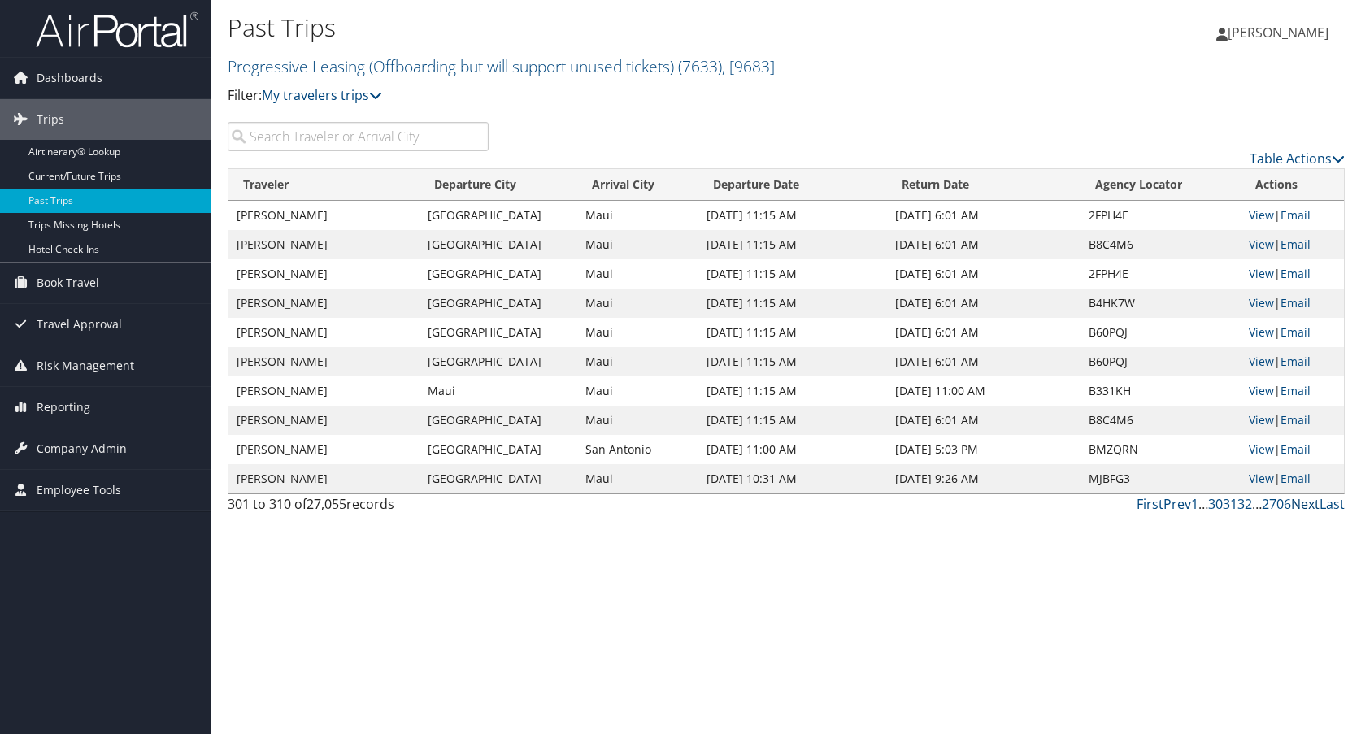
click at [1302, 509] on link "Next" at bounding box center [1305, 504] width 28 height 18
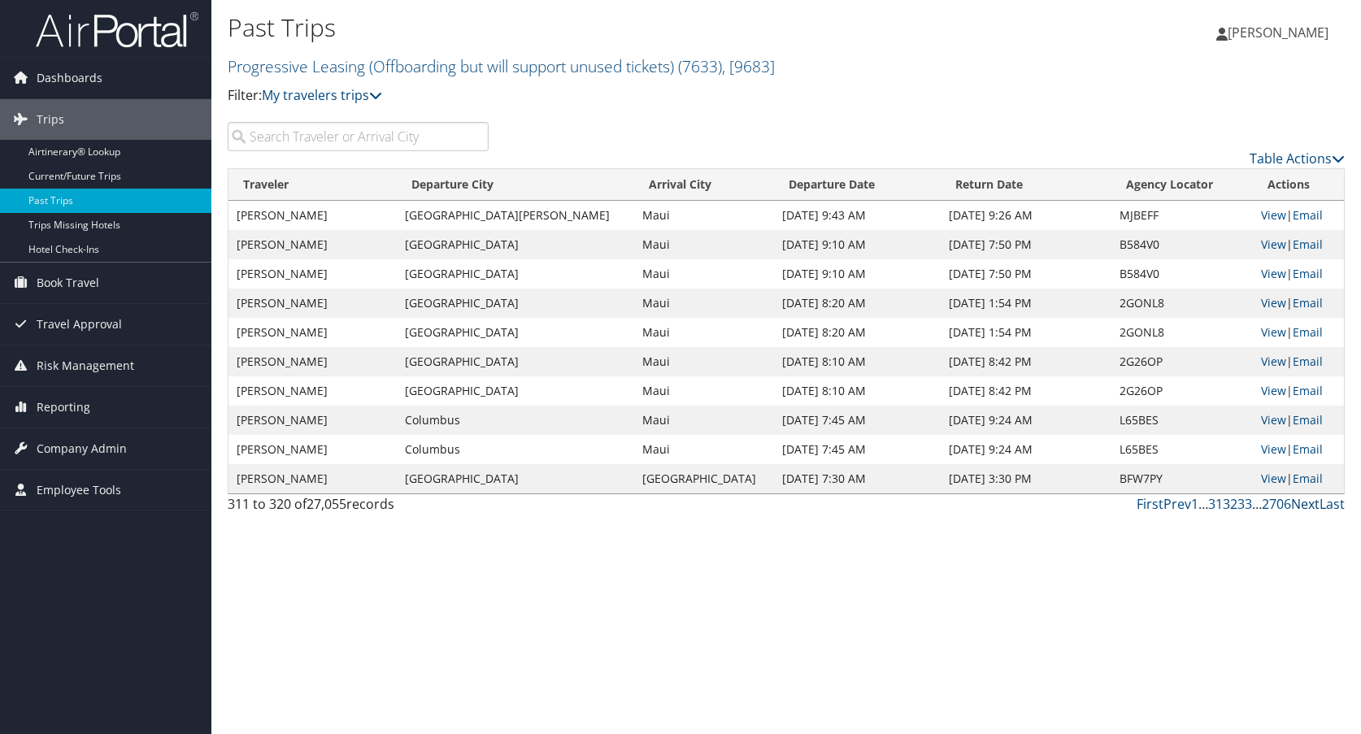
click at [1302, 509] on link "Next" at bounding box center [1305, 504] width 28 height 18
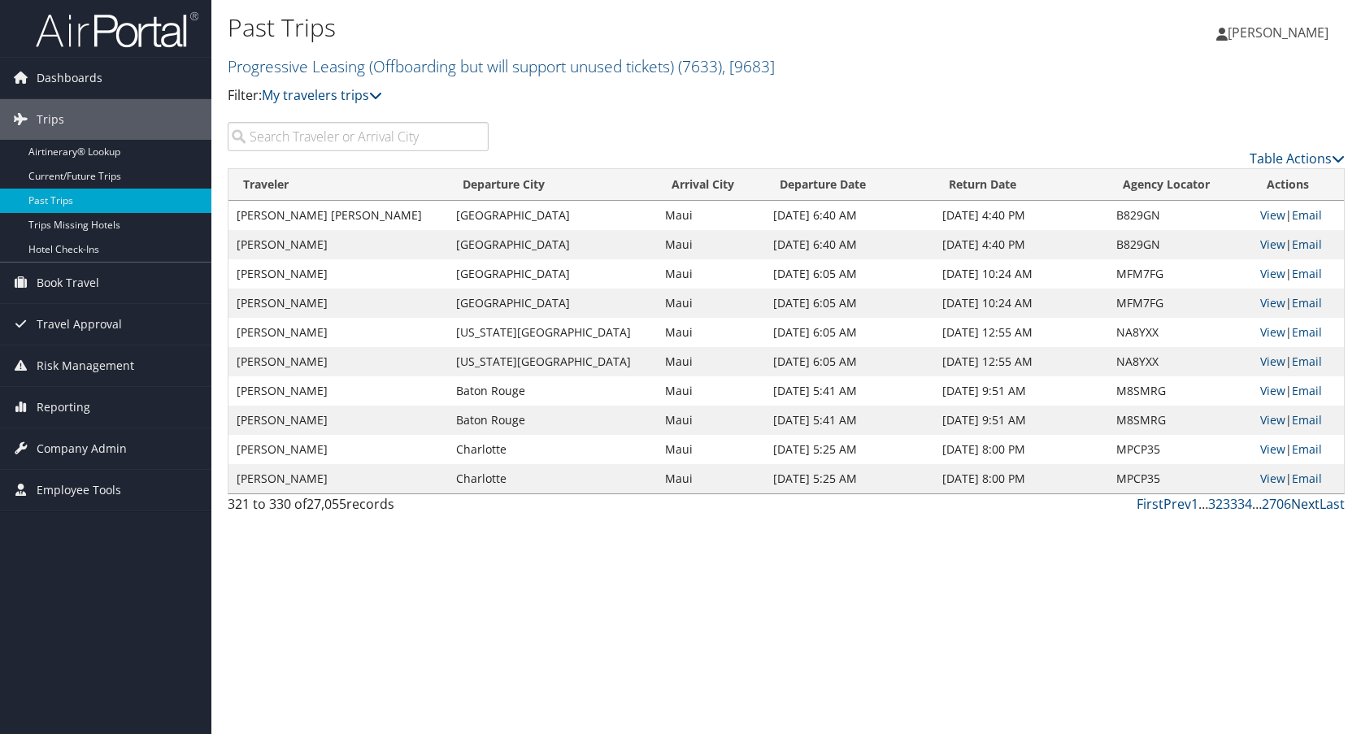
click at [1302, 509] on link "Next" at bounding box center [1305, 504] width 28 height 18
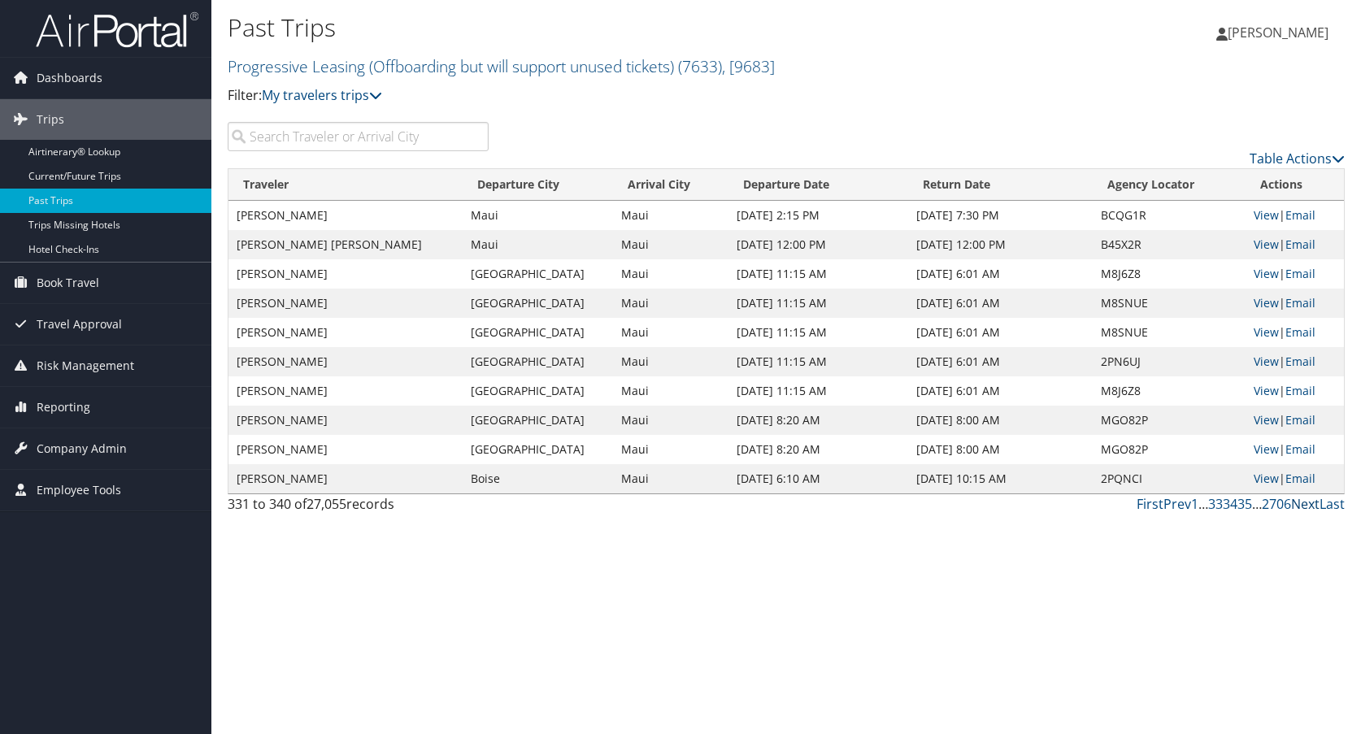
click at [1302, 509] on link "Next" at bounding box center [1305, 504] width 28 height 18
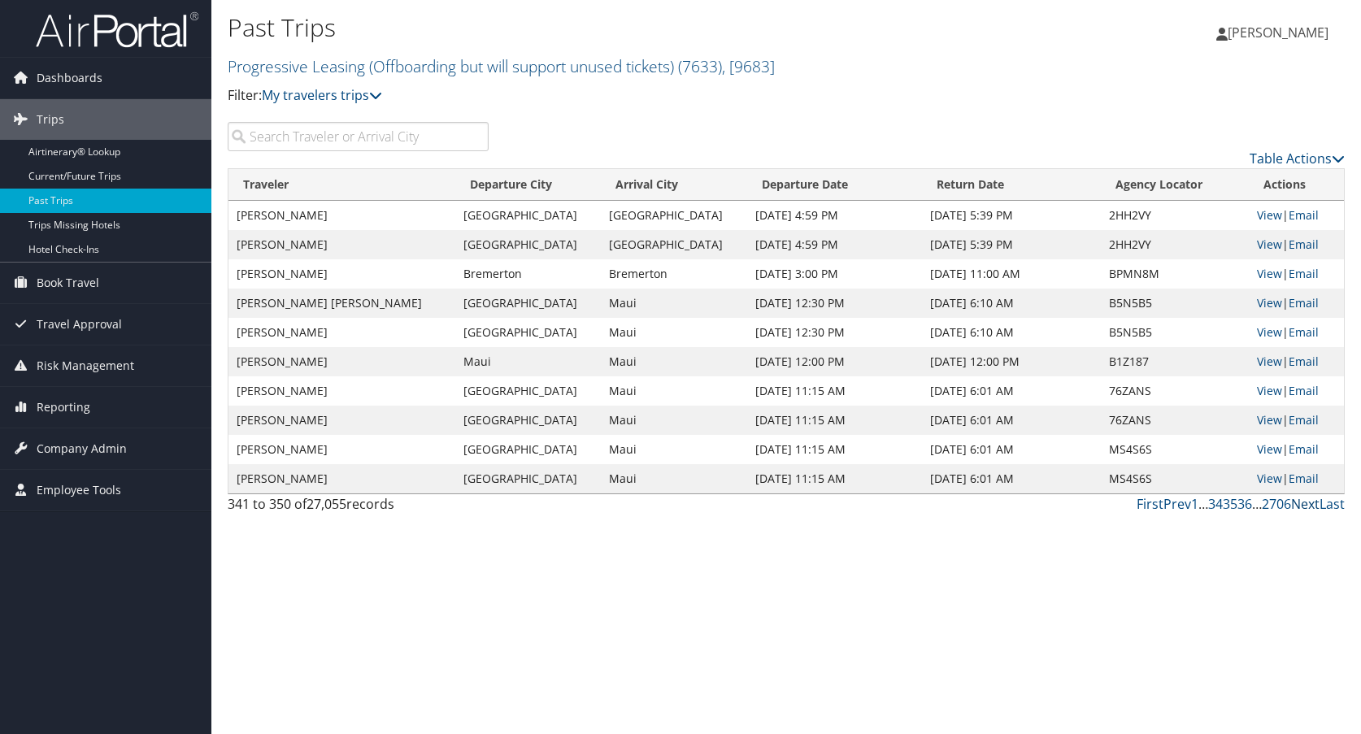
click at [1302, 509] on link "Next" at bounding box center [1305, 504] width 28 height 18
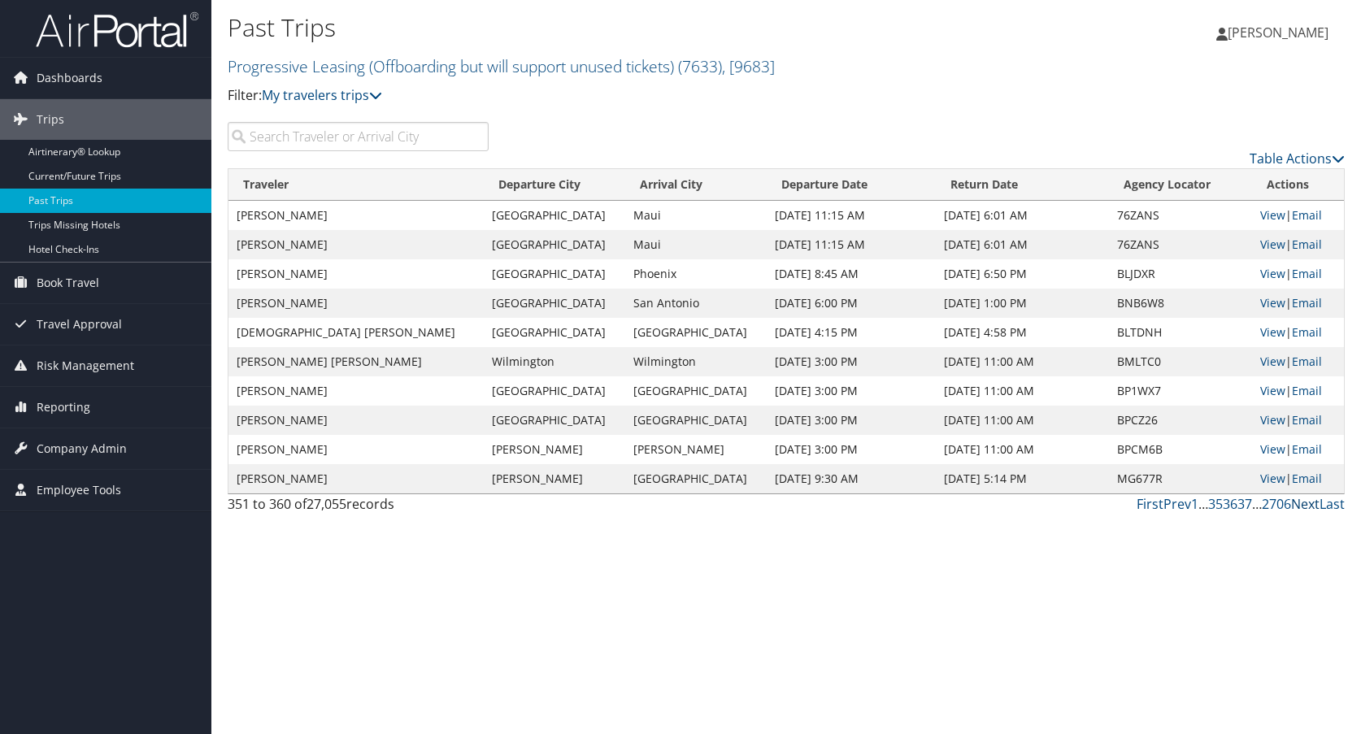
click at [1302, 509] on link "Next" at bounding box center [1305, 504] width 28 height 18
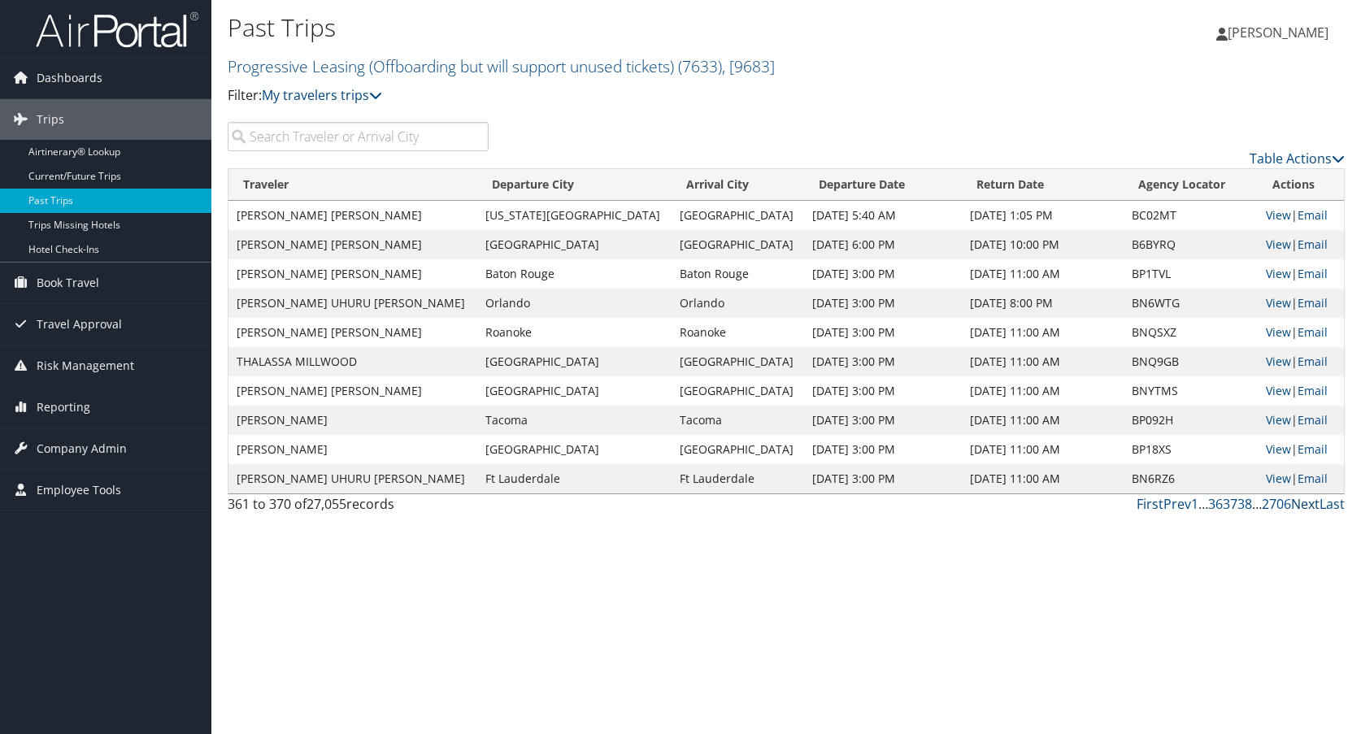
click at [1302, 509] on link "Next" at bounding box center [1305, 504] width 28 height 18
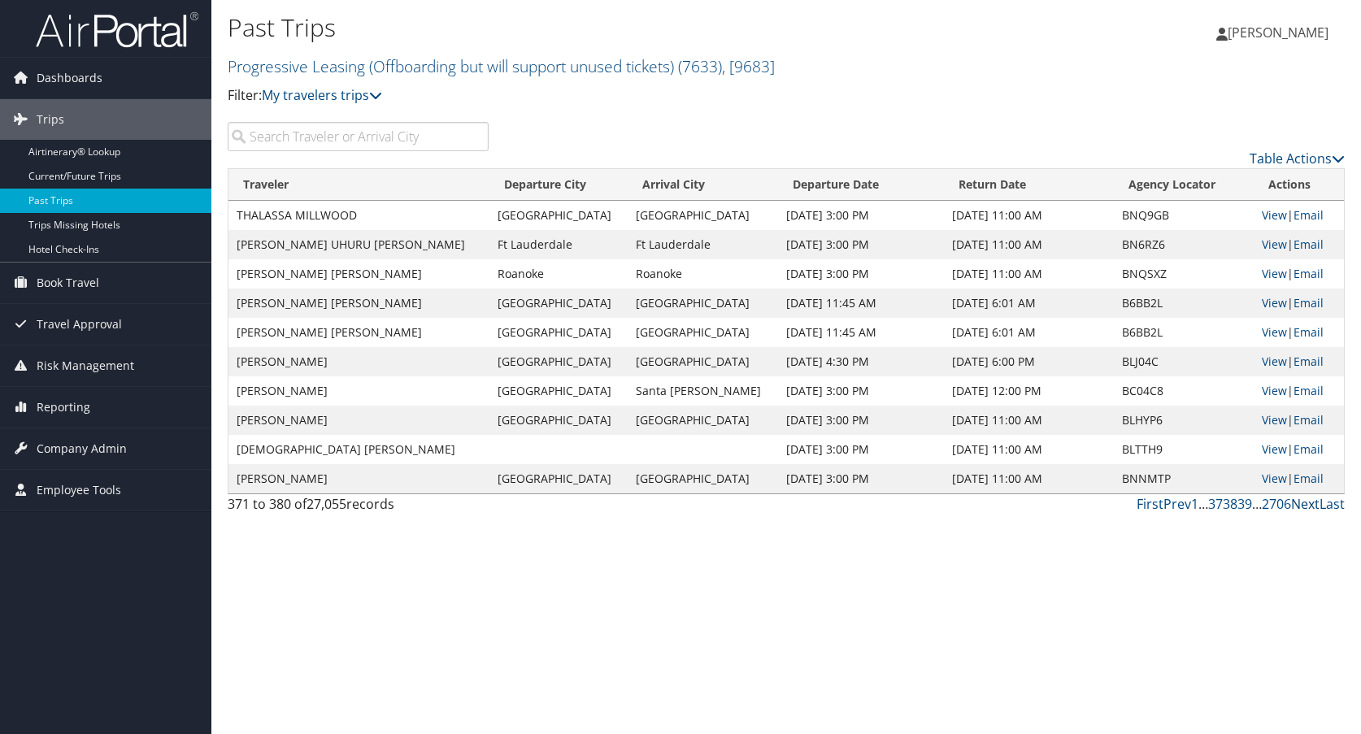
click at [1302, 509] on link "Next" at bounding box center [1305, 504] width 28 height 18
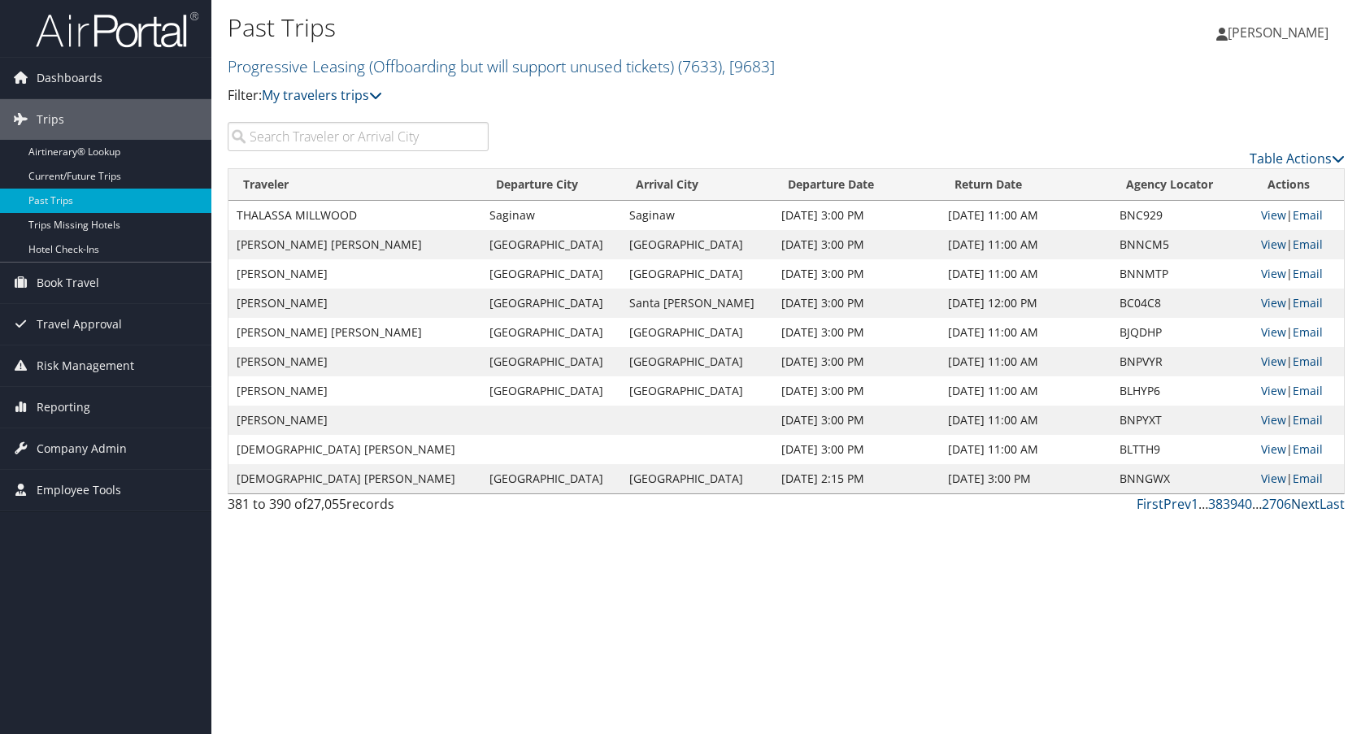
click at [1302, 509] on link "Next" at bounding box center [1305, 504] width 28 height 18
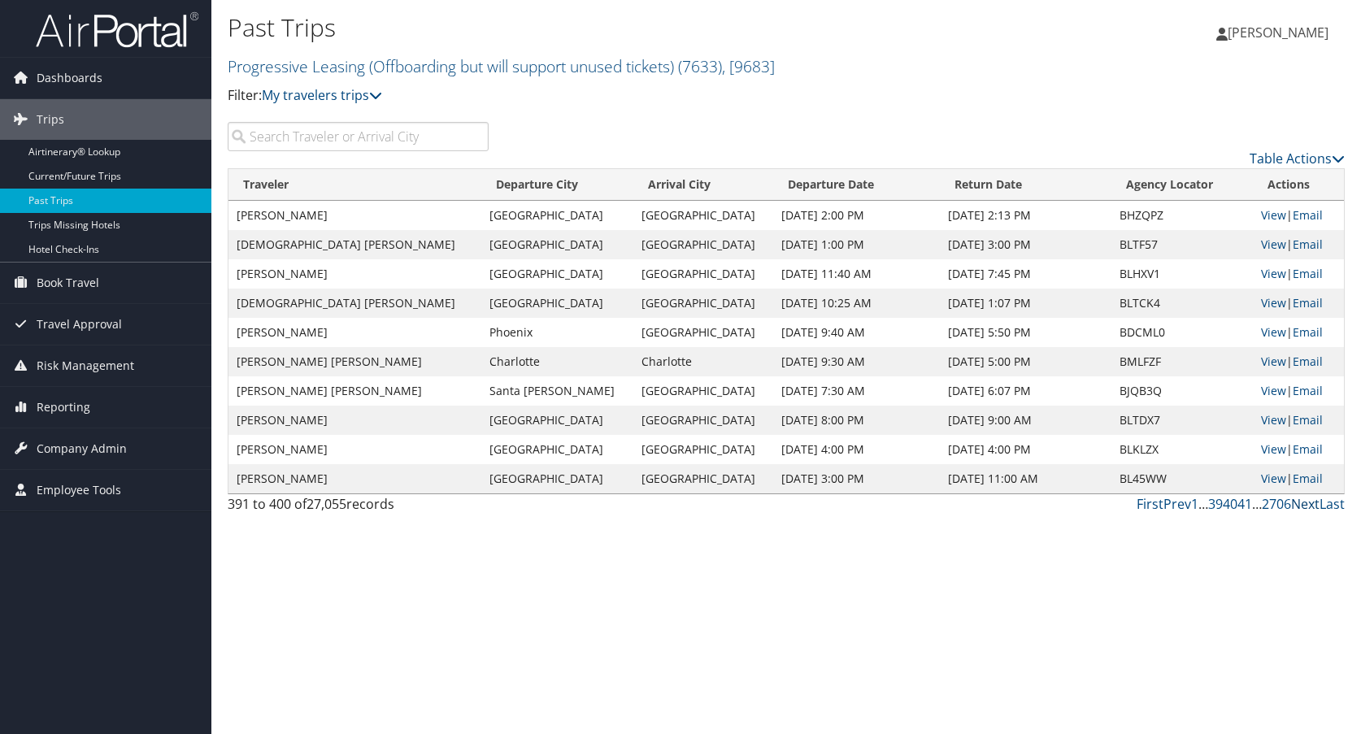
click at [1302, 509] on link "Next" at bounding box center [1305, 504] width 28 height 18
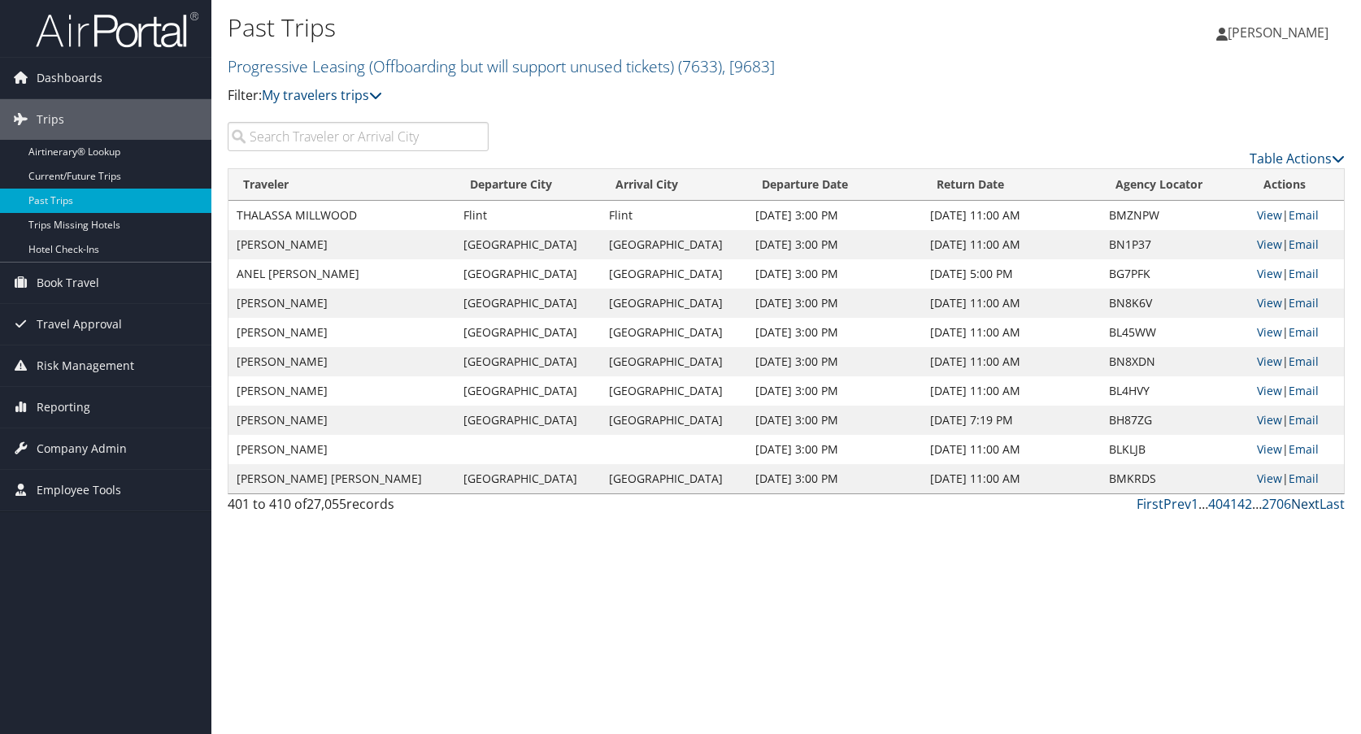
click at [1302, 509] on link "Next" at bounding box center [1305, 504] width 28 height 18
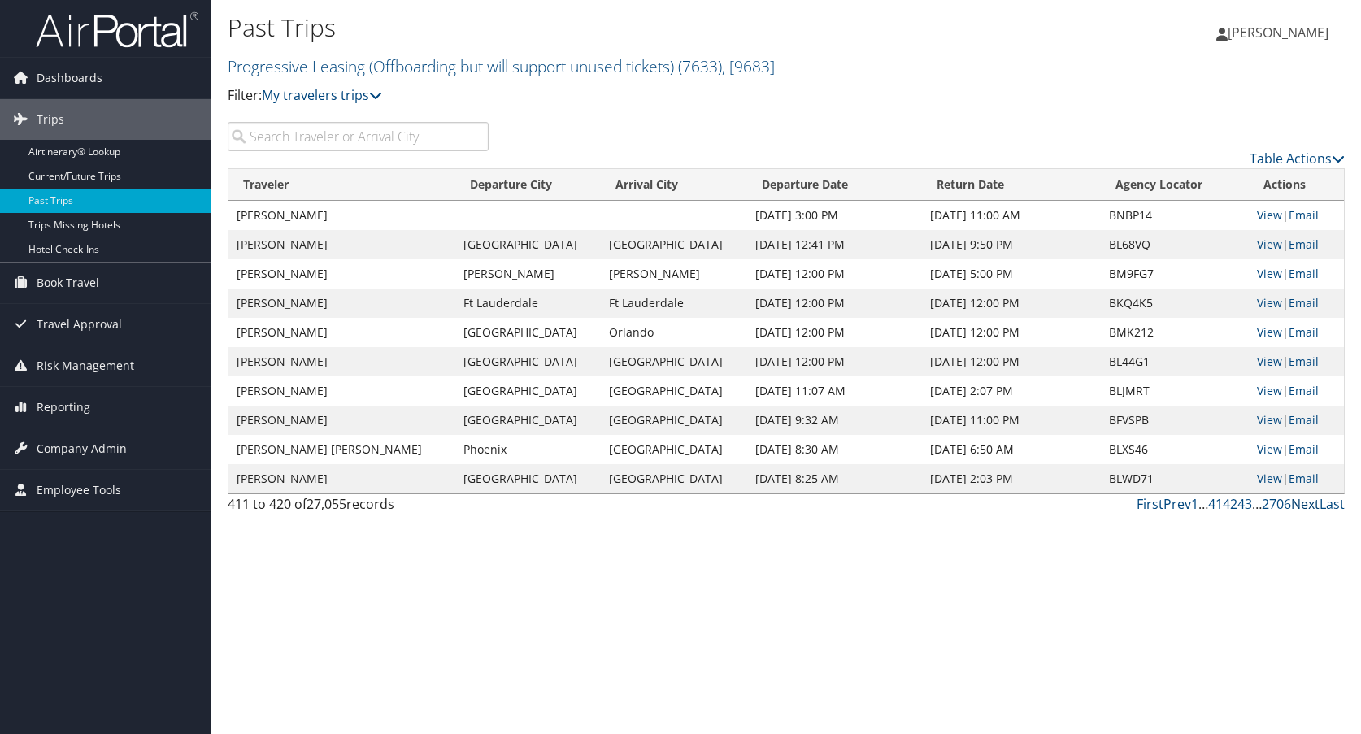
click at [1302, 509] on link "Next" at bounding box center [1305, 504] width 28 height 18
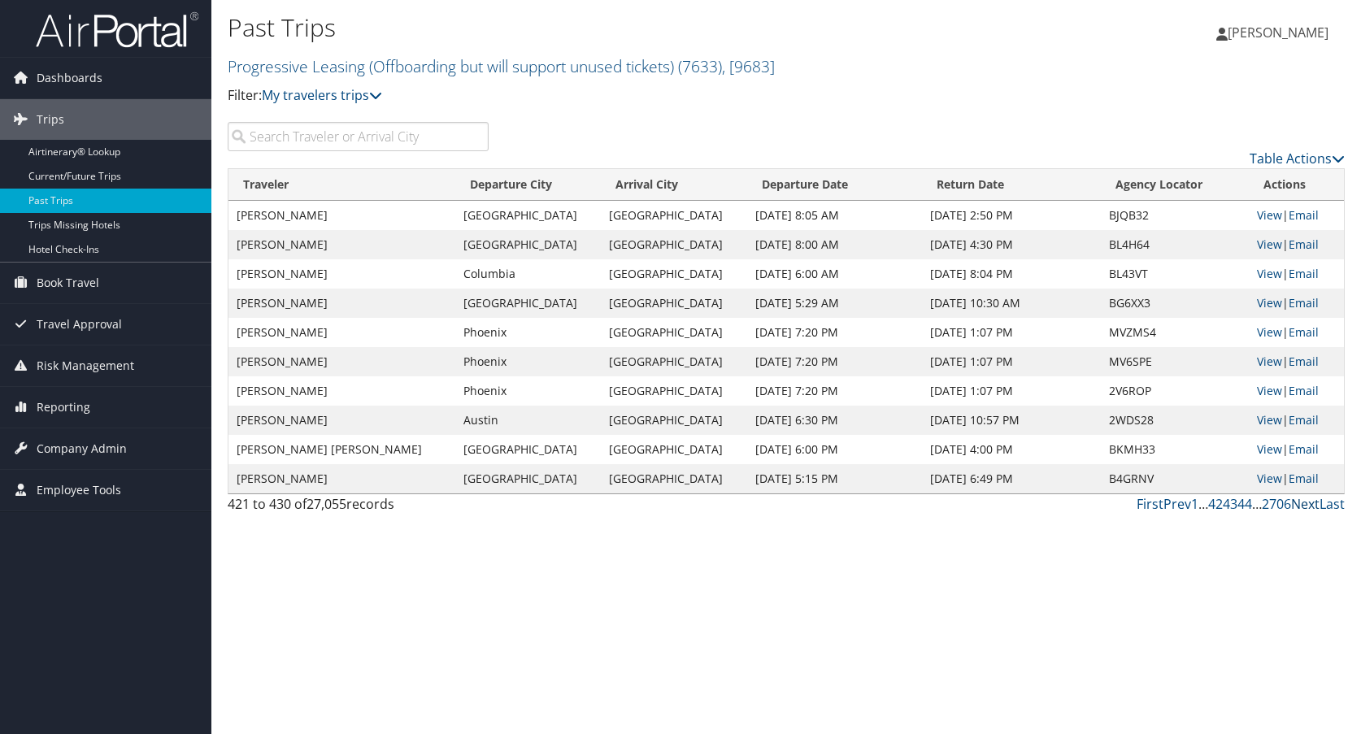
click at [1302, 508] on link "Next" at bounding box center [1305, 504] width 28 height 18
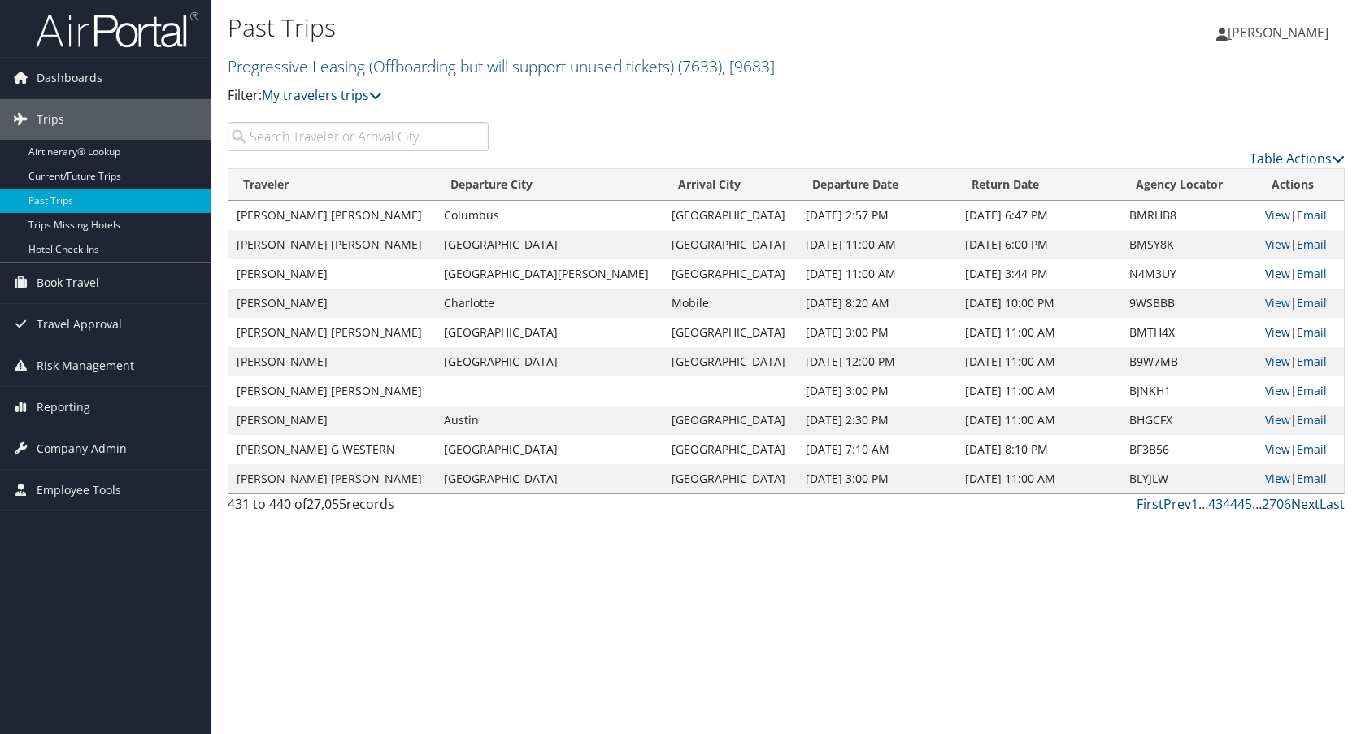
click at [1302, 508] on link "Next" at bounding box center [1305, 504] width 28 height 18
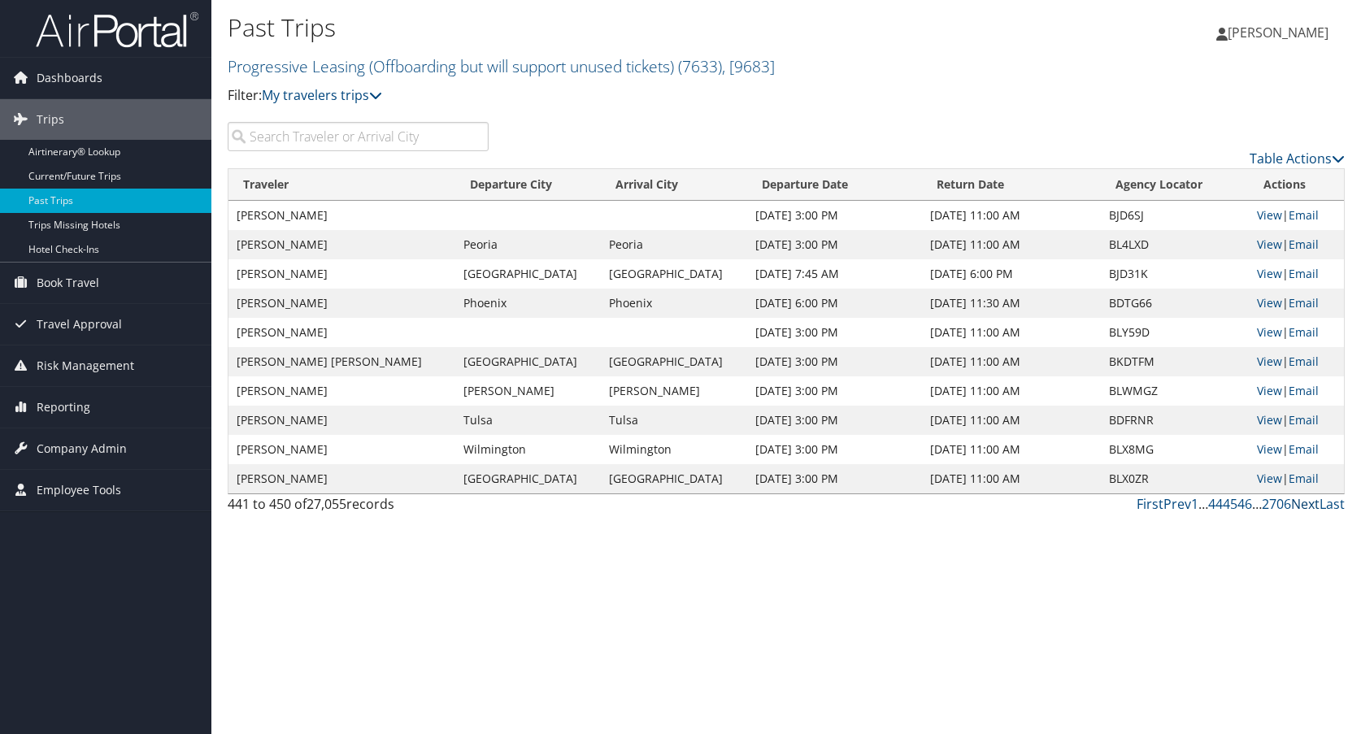
click at [1302, 508] on link "Next" at bounding box center [1305, 504] width 28 height 18
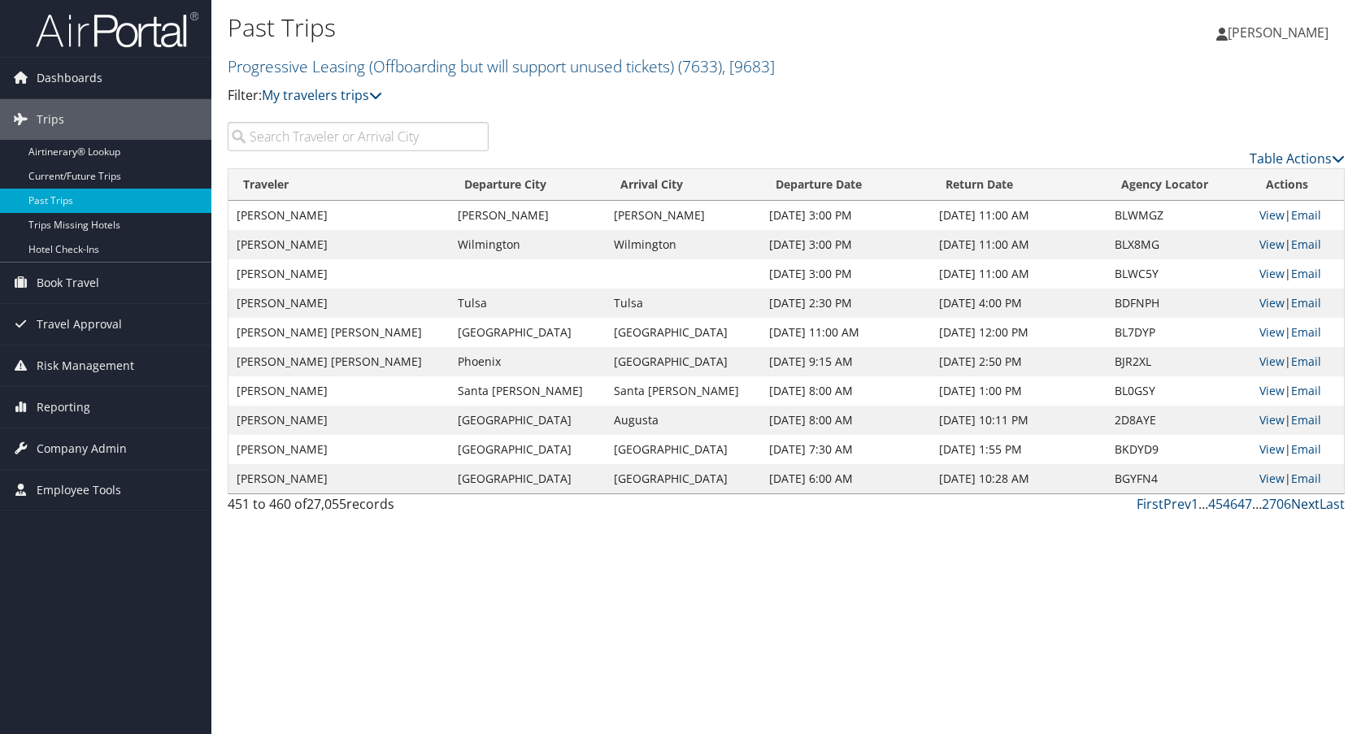
click at [1302, 508] on link "Next" at bounding box center [1305, 504] width 28 height 18
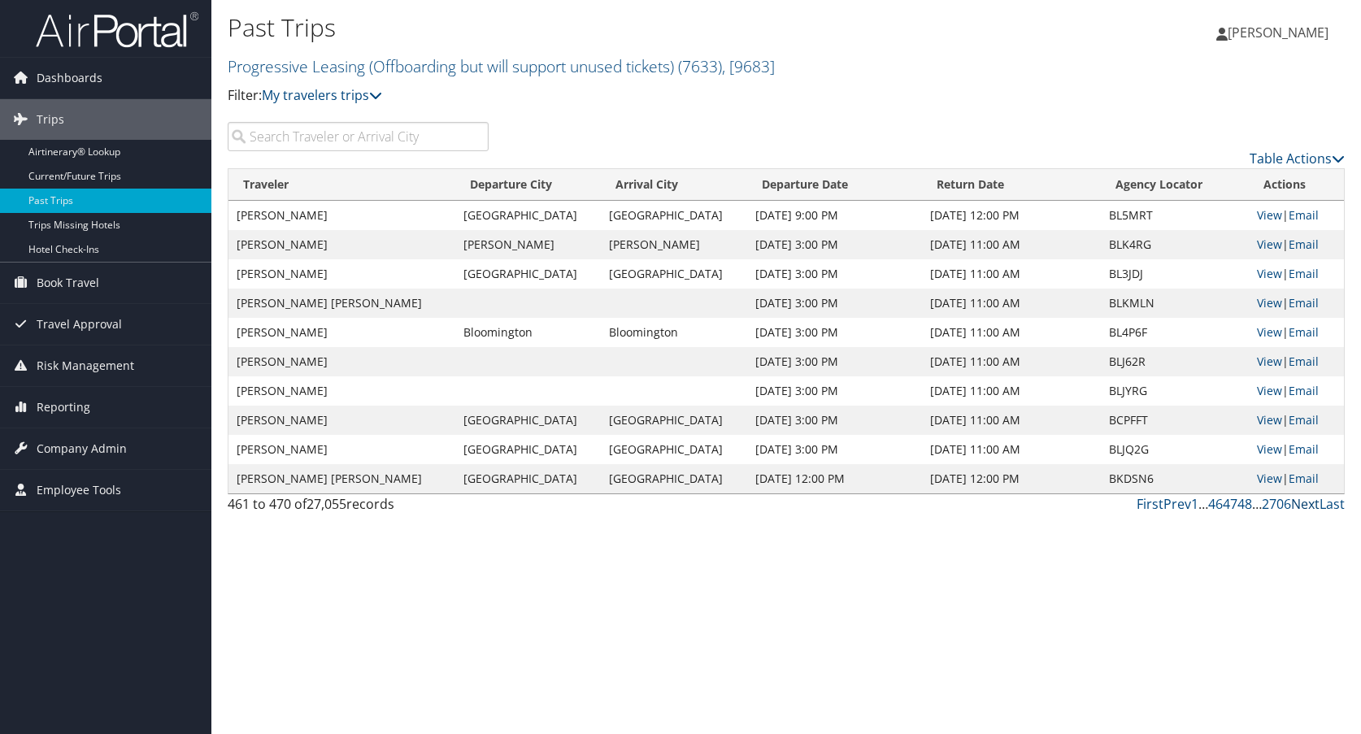
click at [1302, 508] on link "Next" at bounding box center [1305, 504] width 28 height 18
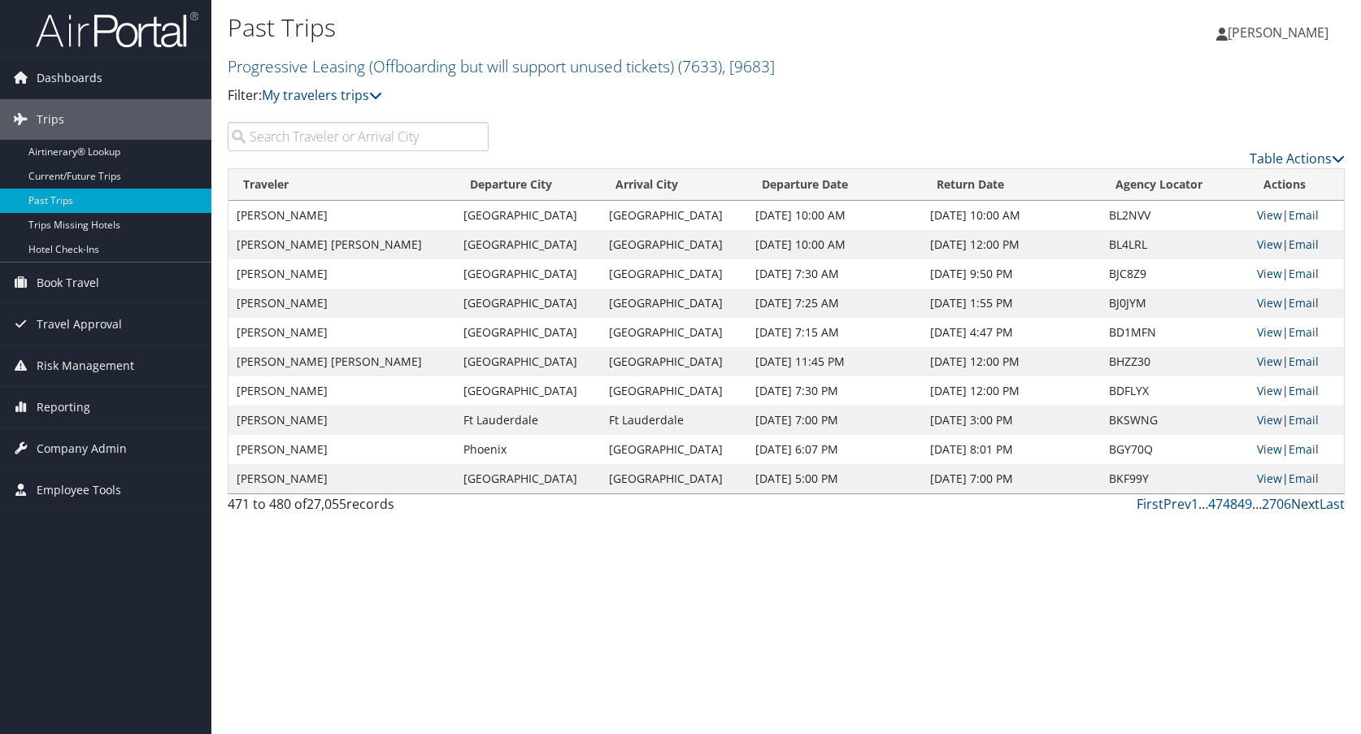
click at [1302, 508] on link "Next" at bounding box center [1305, 504] width 28 height 18
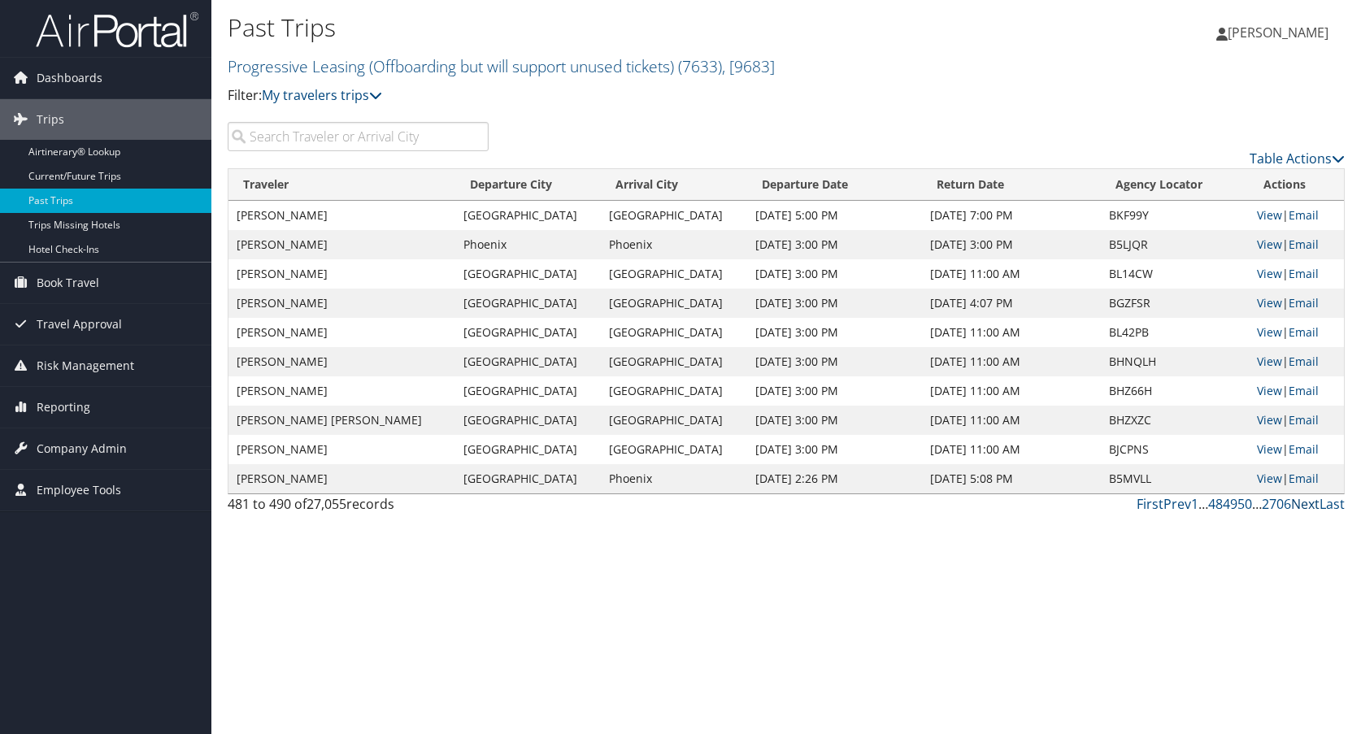
click at [1302, 508] on link "Next" at bounding box center [1305, 504] width 28 height 18
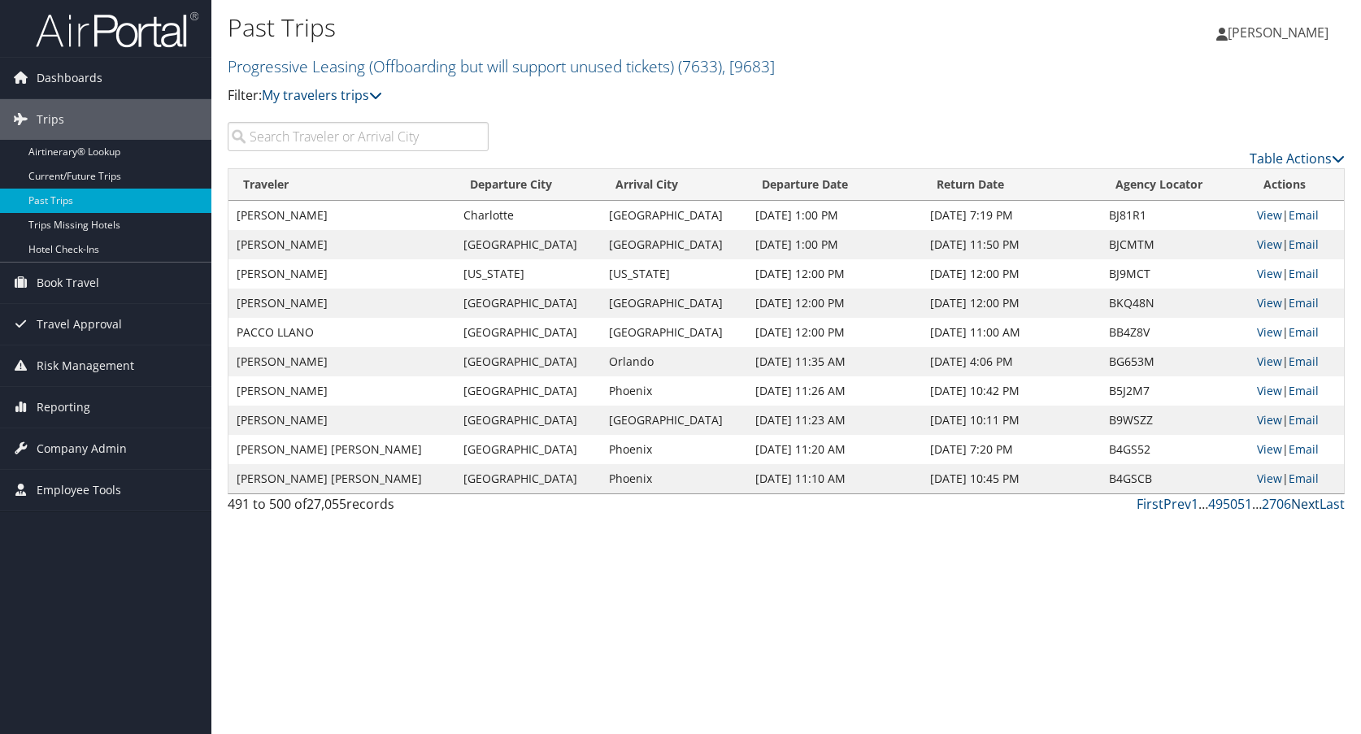
click at [1302, 508] on link "Next" at bounding box center [1305, 504] width 28 height 18
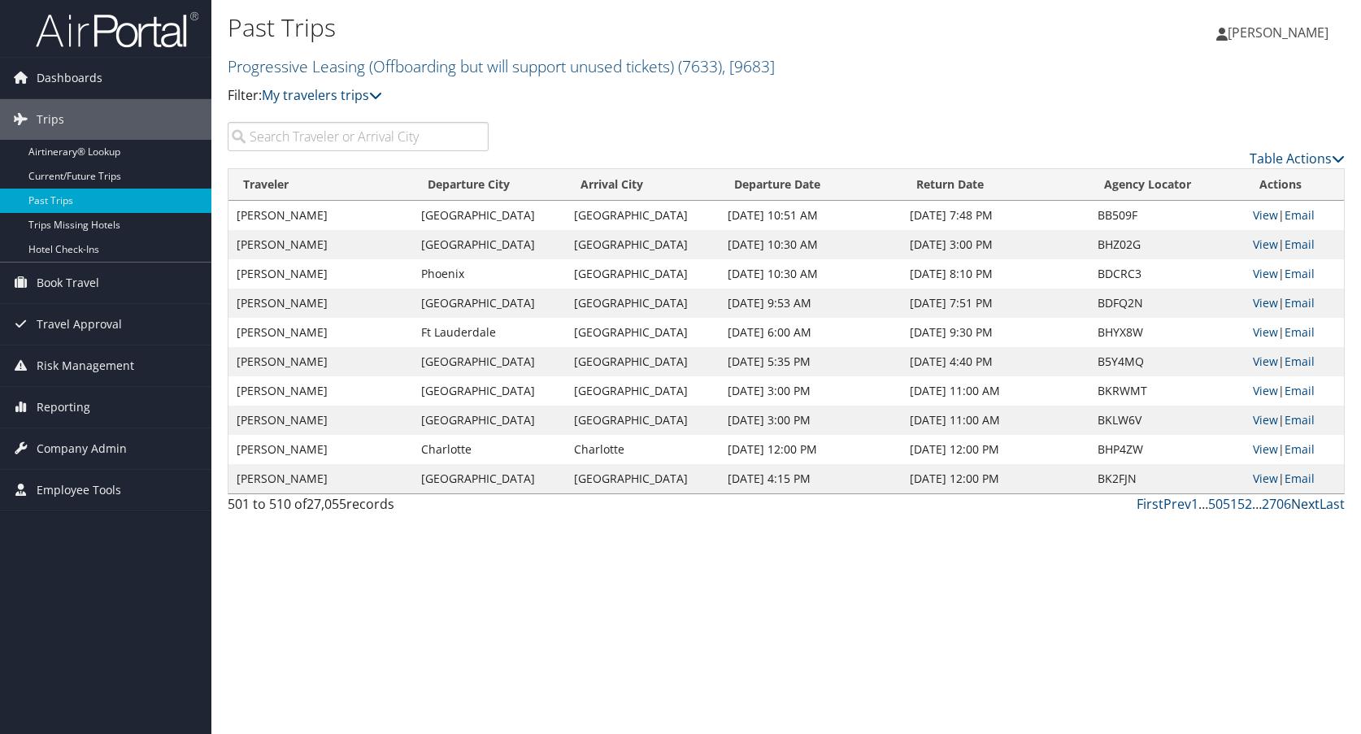
click at [1302, 508] on link "Next" at bounding box center [1305, 504] width 28 height 18
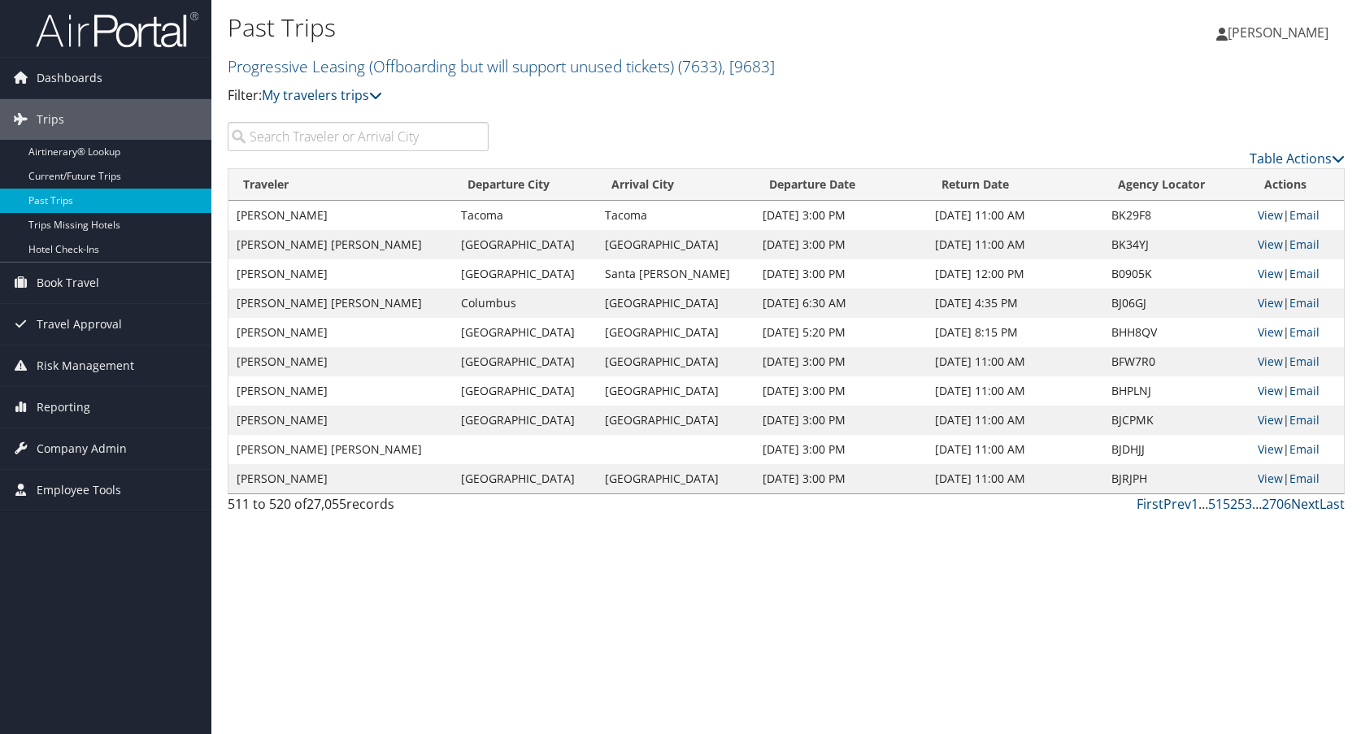
click at [1302, 508] on link "Next" at bounding box center [1305, 504] width 28 height 18
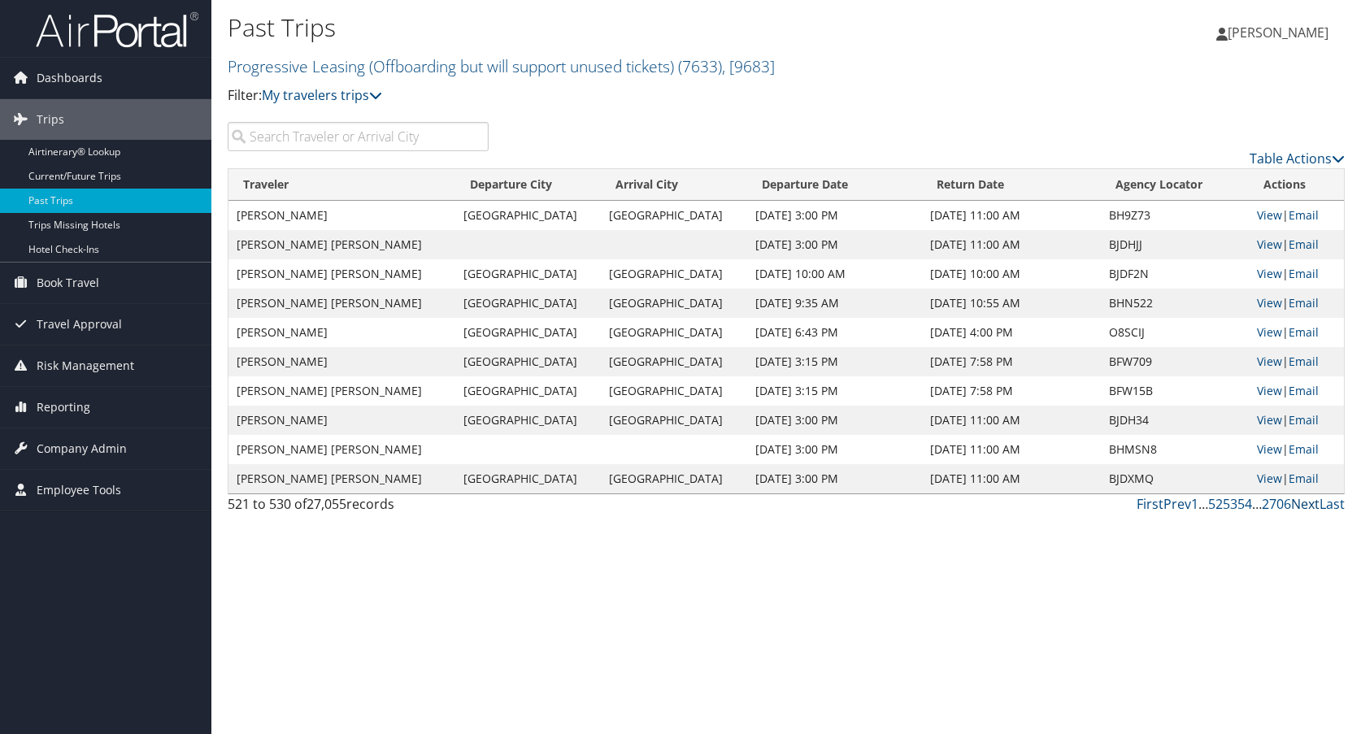
click at [1302, 508] on link "Next" at bounding box center [1305, 504] width 28 height 18
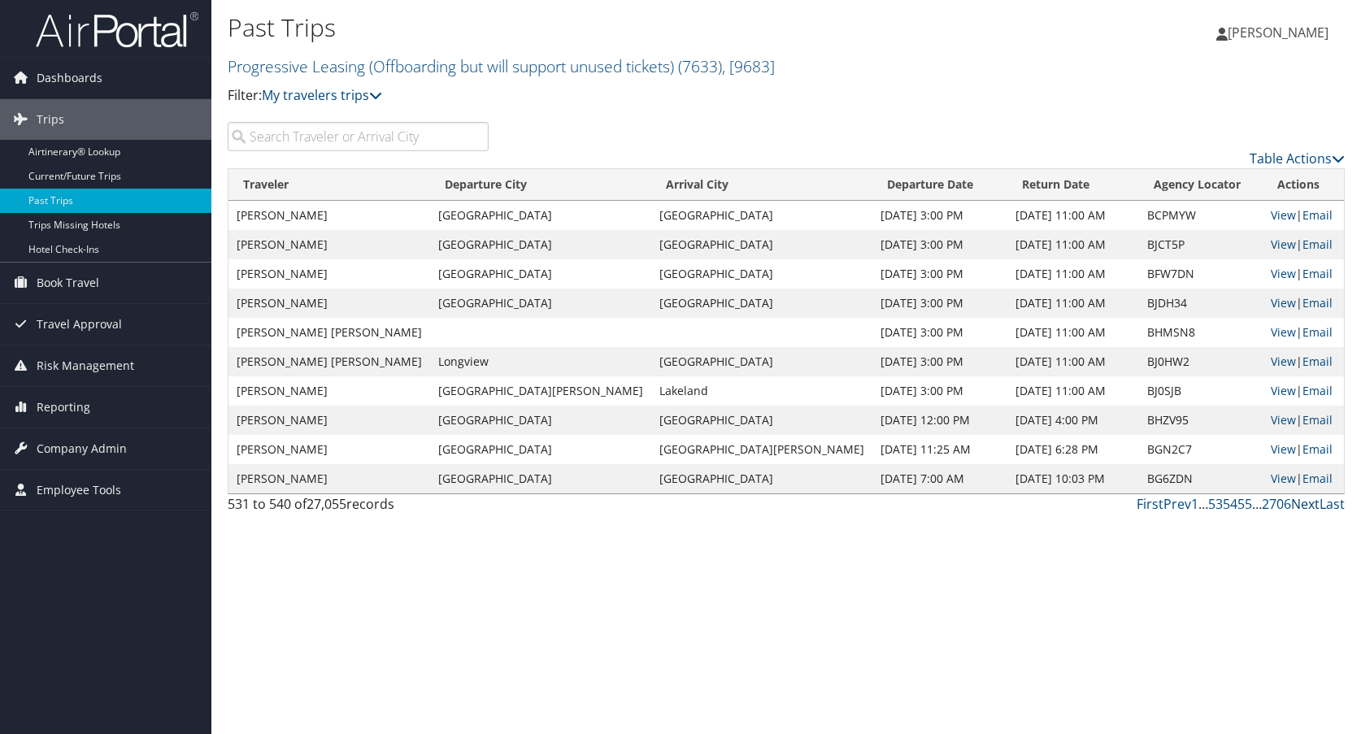
click at [1302, 508] on link "Next" at bounding box center [1305, 504] width 28 height 18
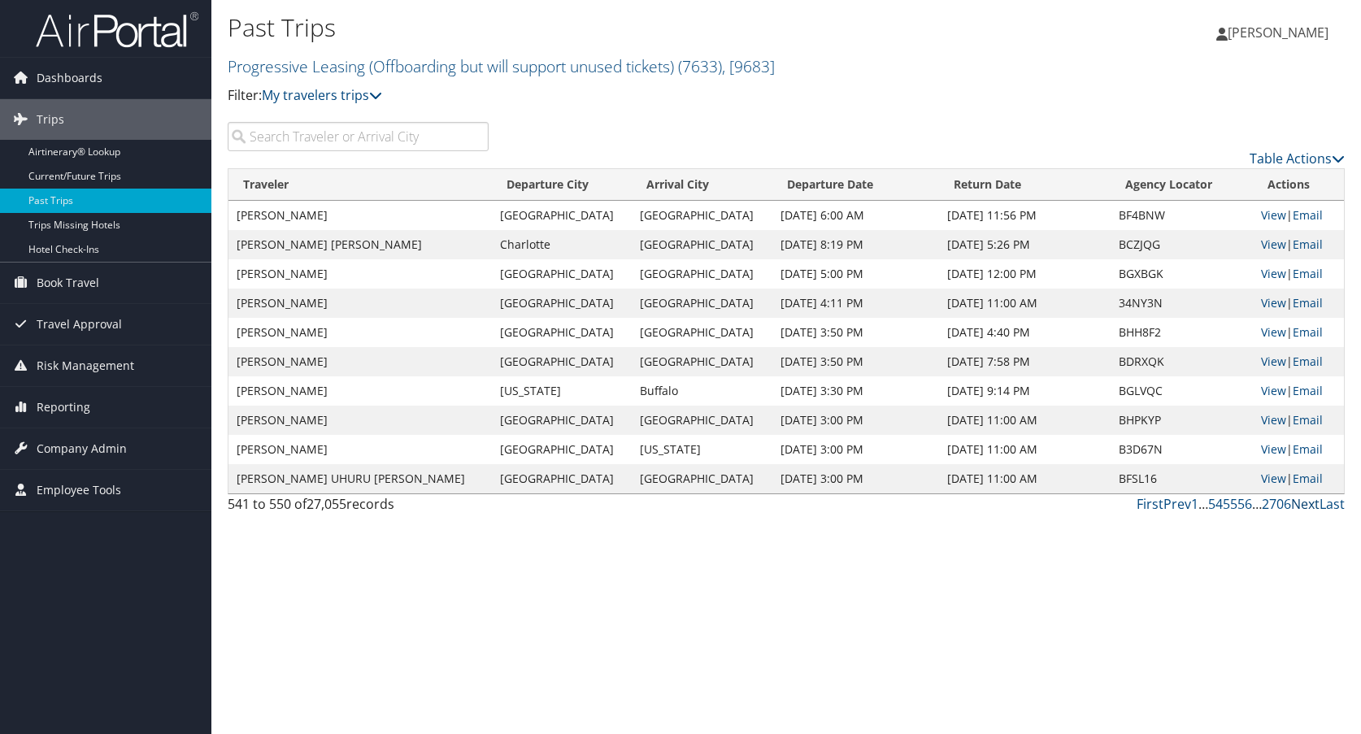
click at [1302, 508] on link "Next" at bounding box center [1305, 504] width 28 height 18
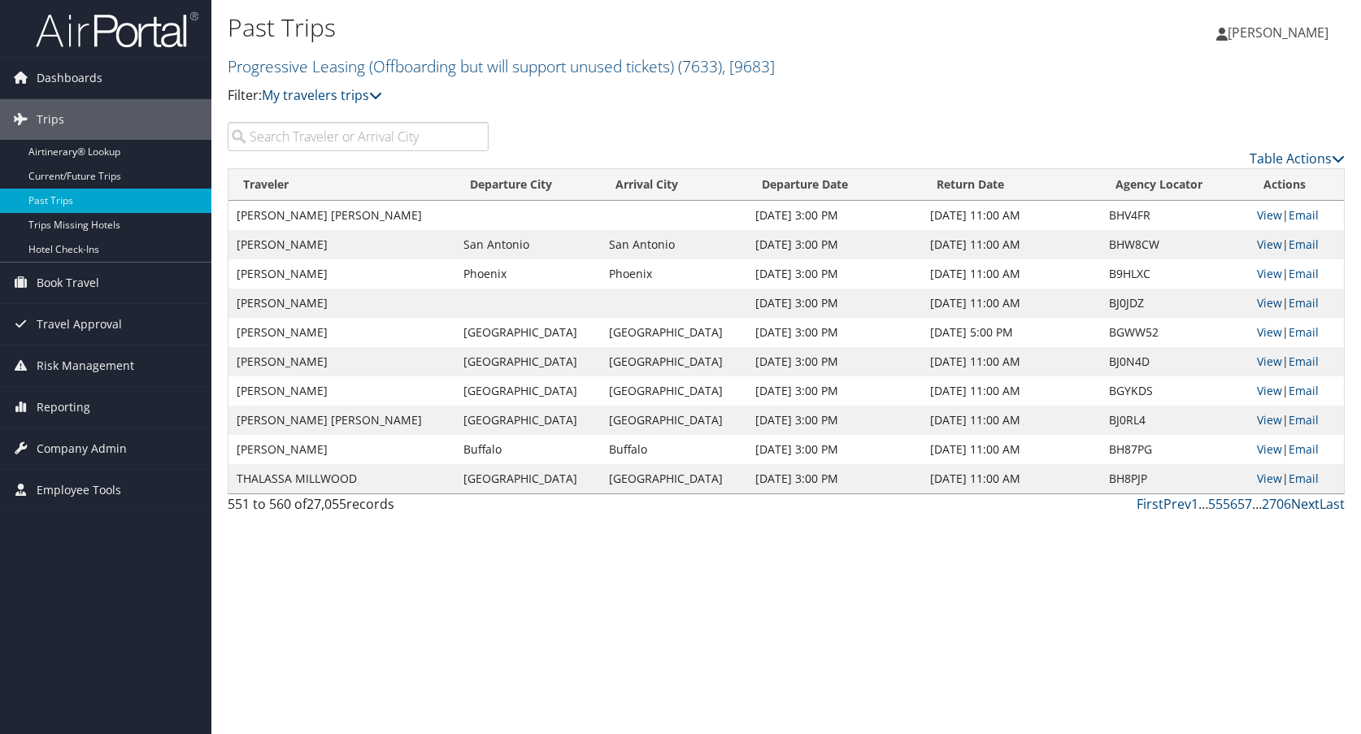
click at [1302, 508] on link "Next" at bounding box center [1305, 504] width 28 height 18
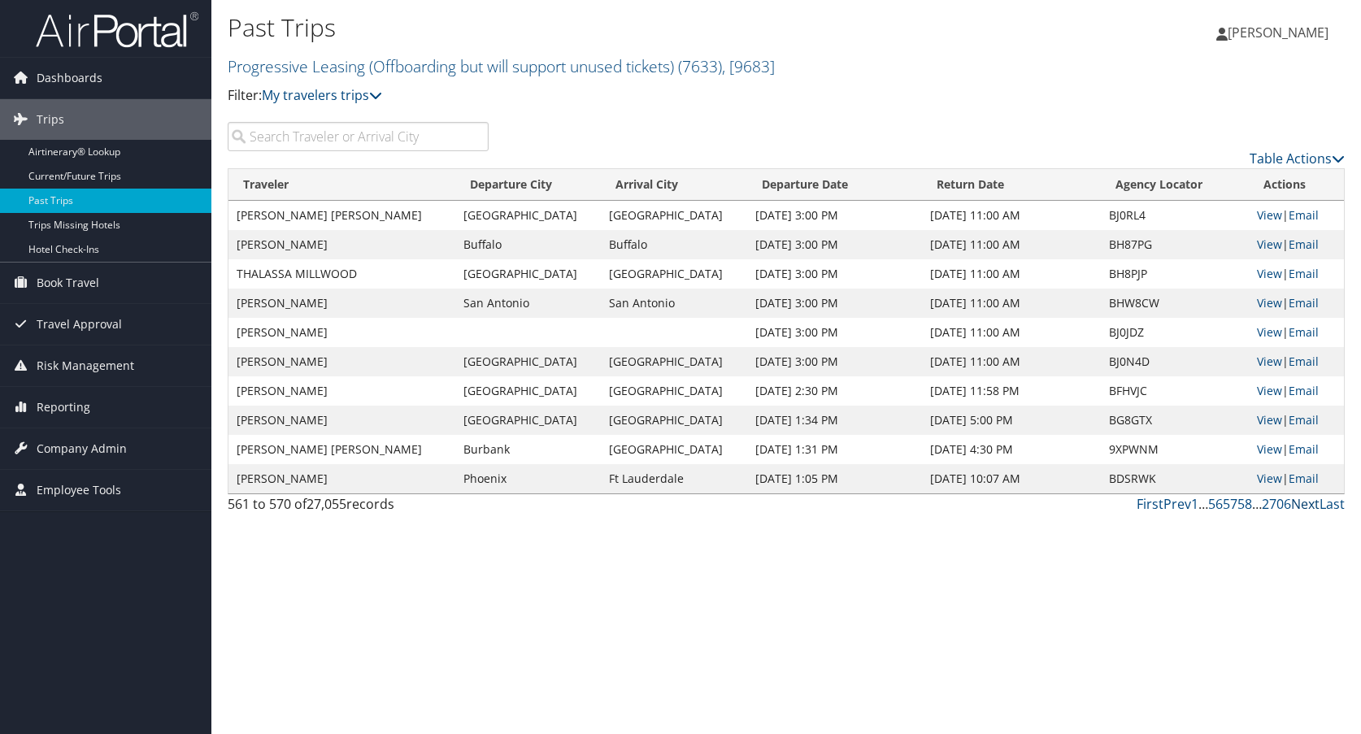
click at [1302, 508] on link "Next" at bounding box center [1305, 504] width 28 height 18
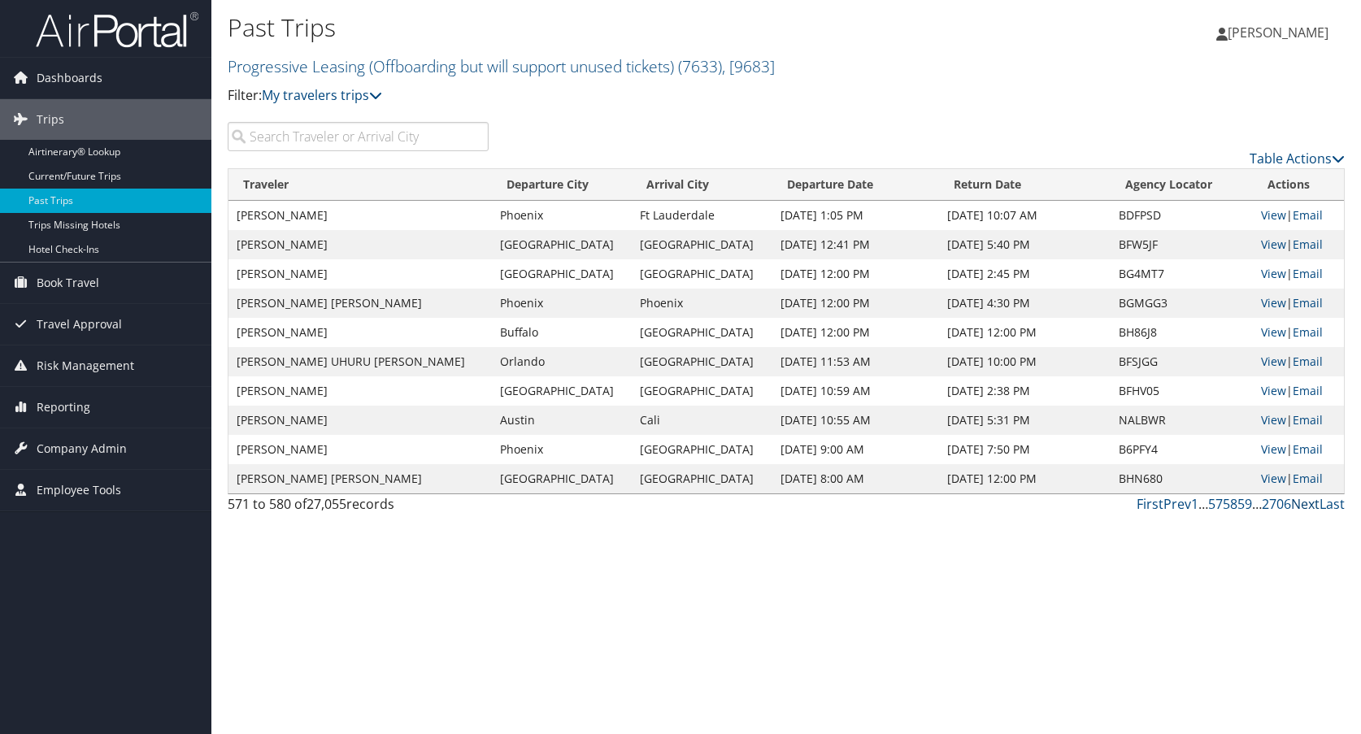
click at [1302, 508] on link "Next" at bounding box center [1305, 504] width 28 height 18
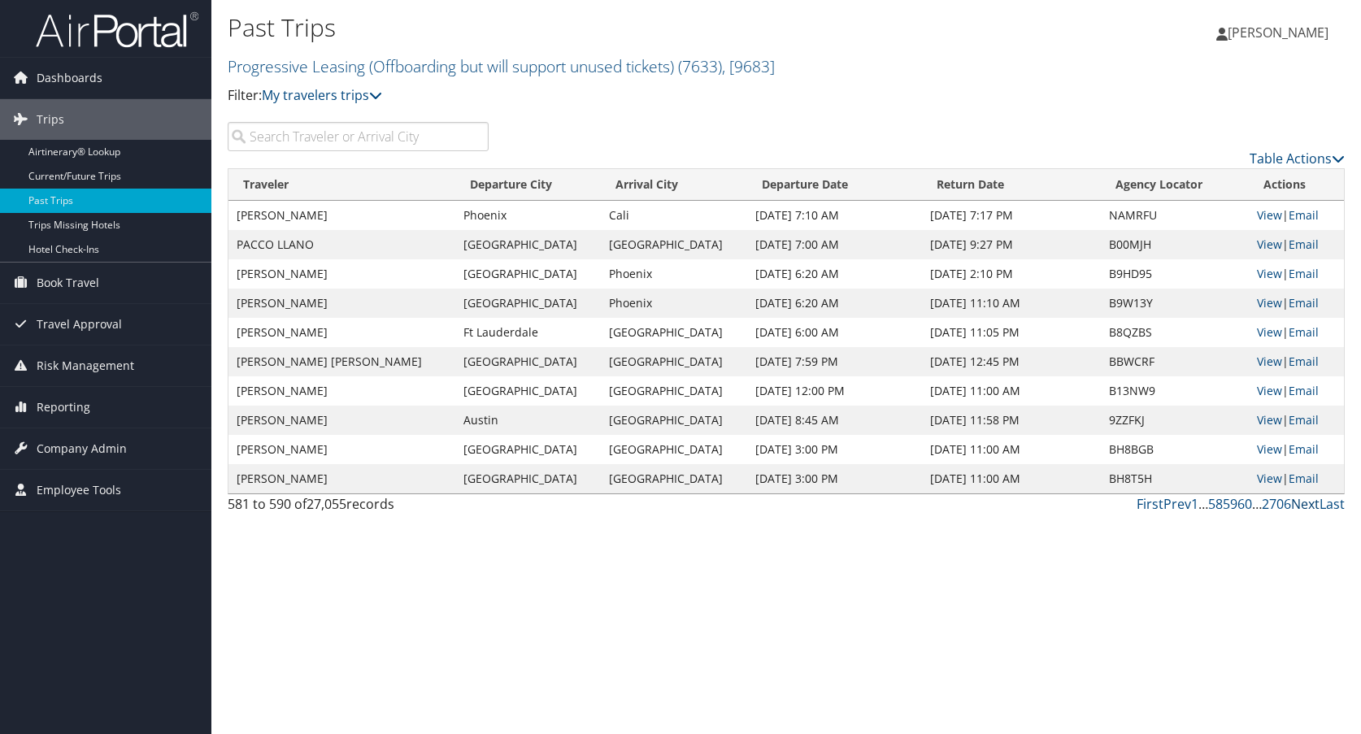
click at [1302, 508] on link "Next" at bounding box center [1305, 504] width 28 height 18
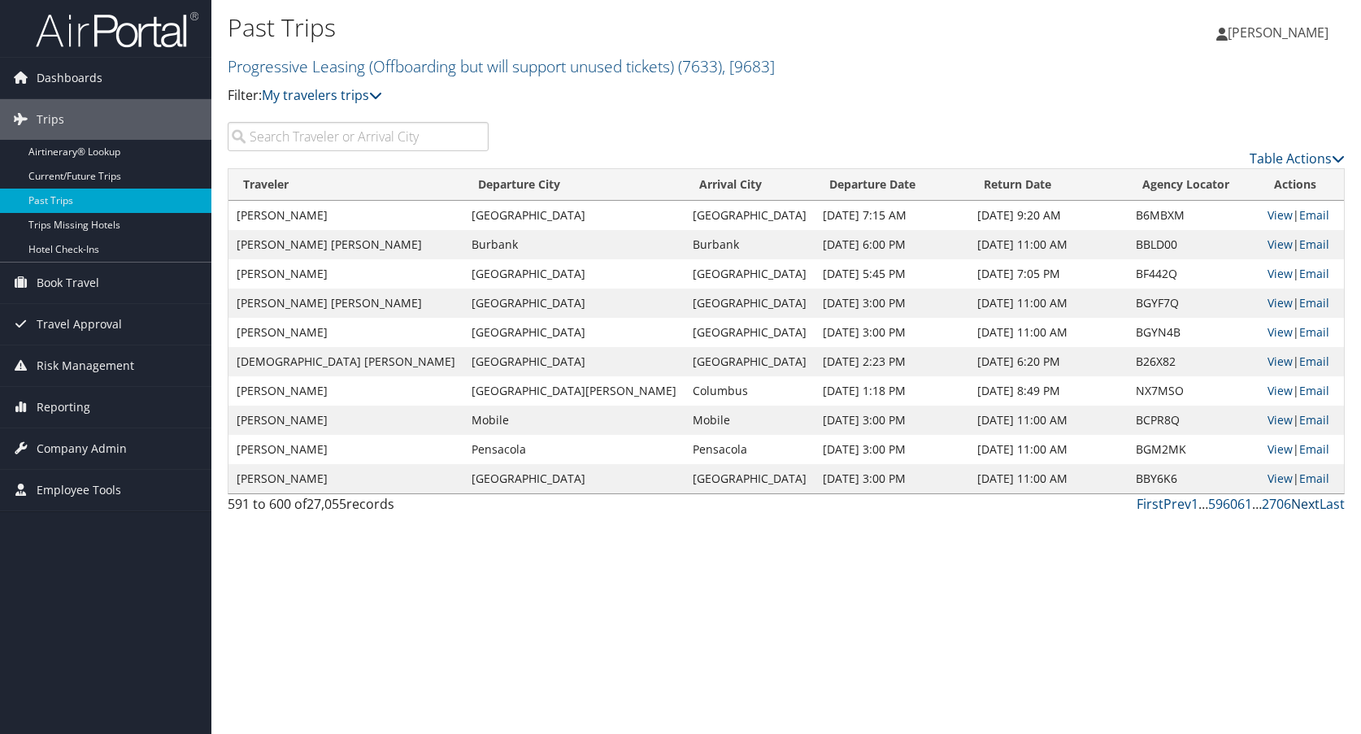
click at [1302, 508] on link "Next" at bounding box center [1305, 504] width 28 height 18
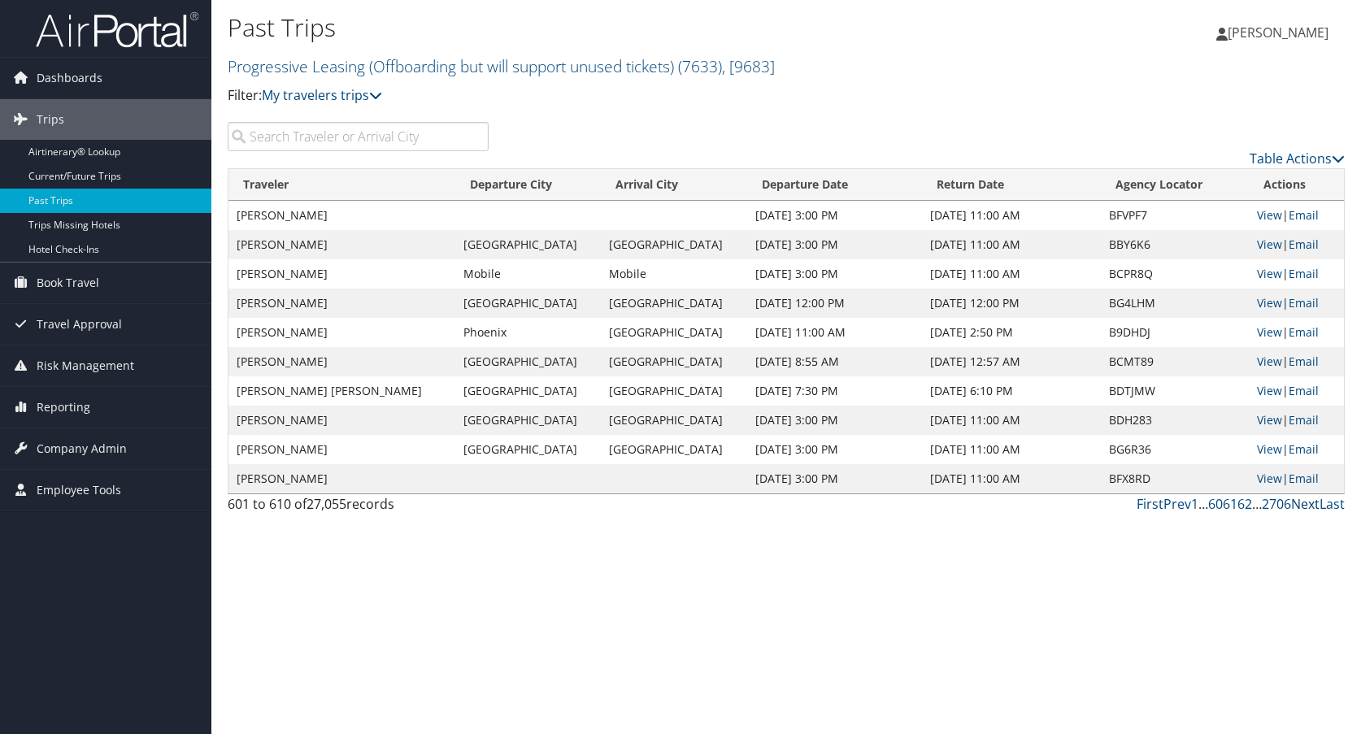
click at [1302, 508] on link "Next" at bounding box center [1305, 504] width 28 height 18
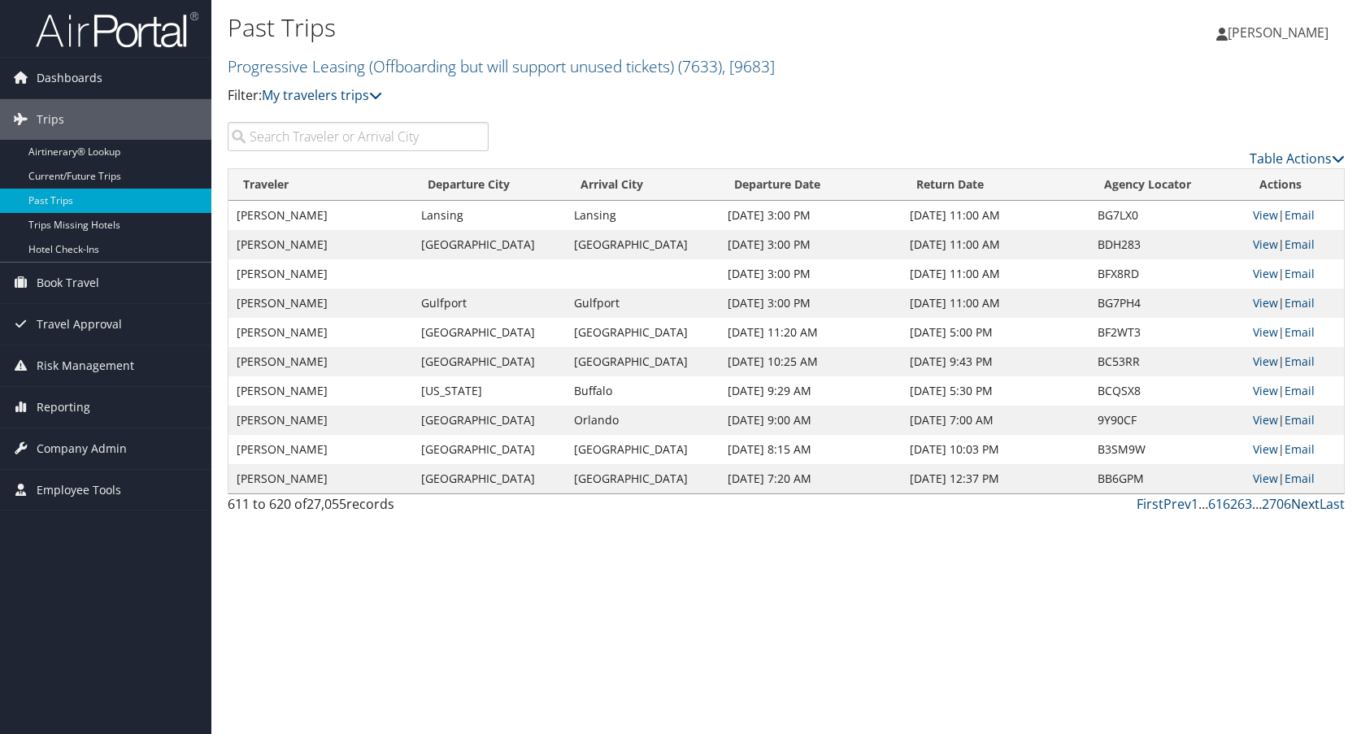
click at [1302, 508] on link "Next" at bounding box center [1305, 504] width 28 height 18
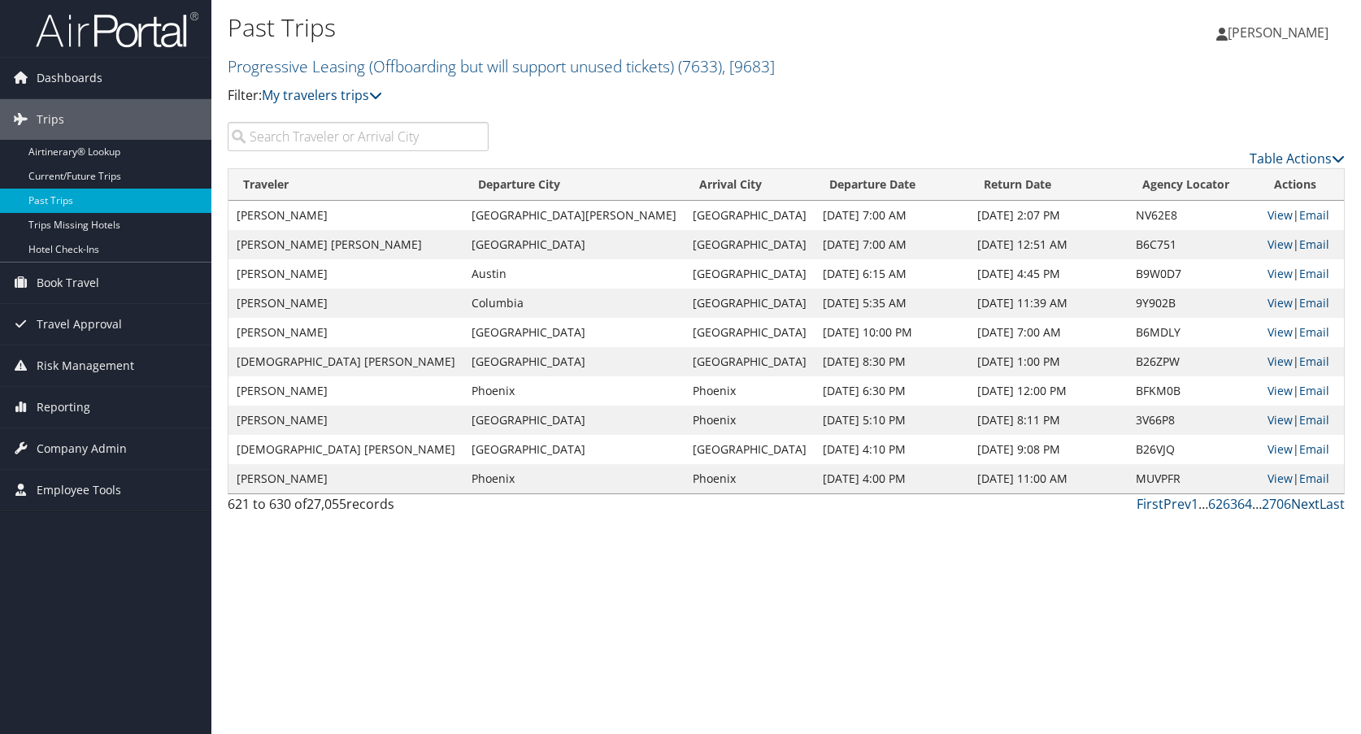
click at [1302, 508] on link "Next" at bounding box center [1305, 504] width 28 height 18
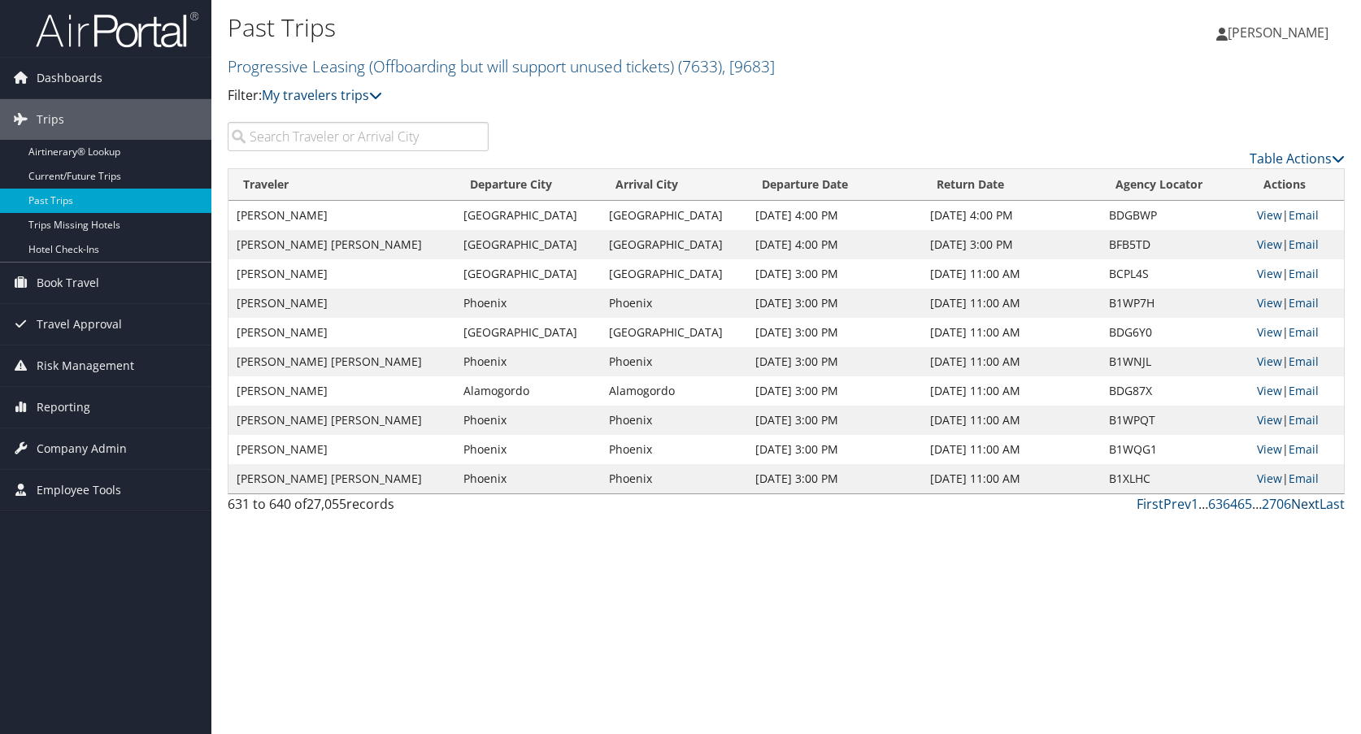
click at [1302, 508] on link "Next" at bounding box center [1305, 504] width 28 height 18
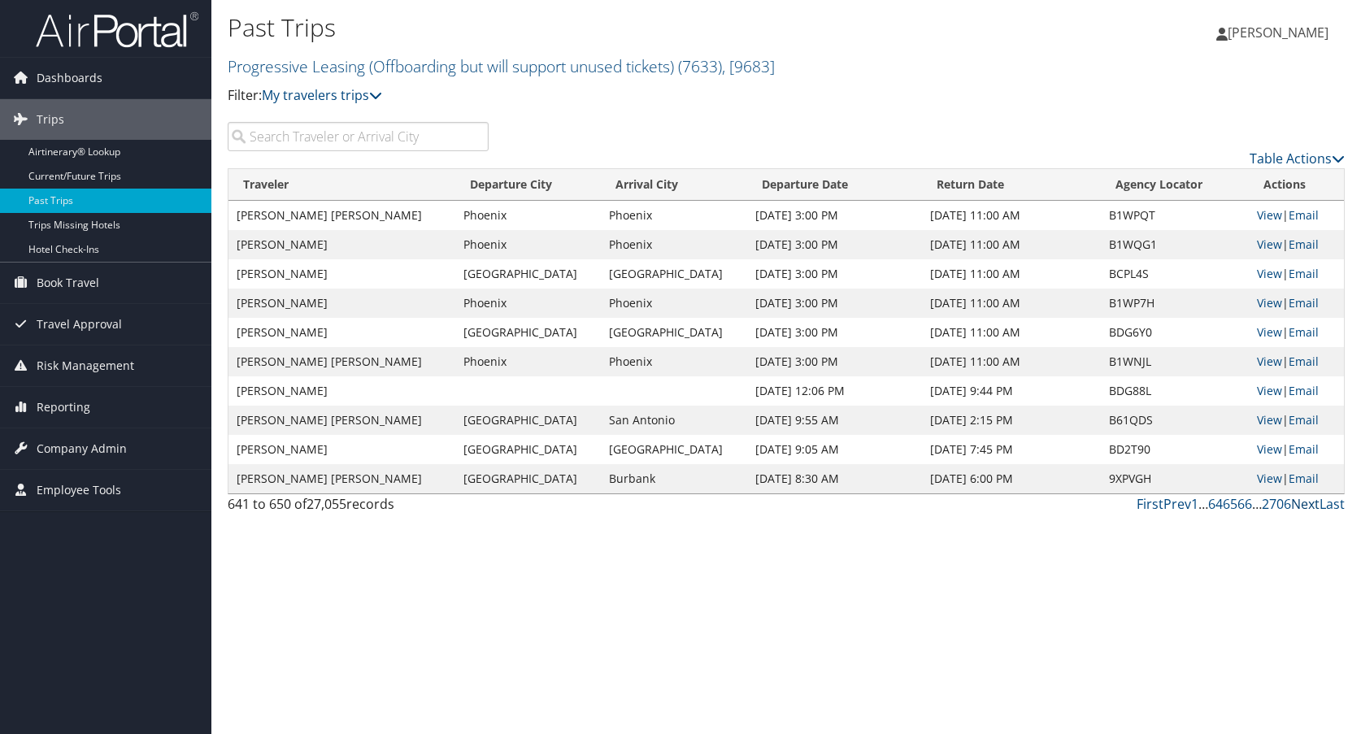
click at [1302, 508] on link "Next" at bounding box center [1305, 504] width 28 height 18
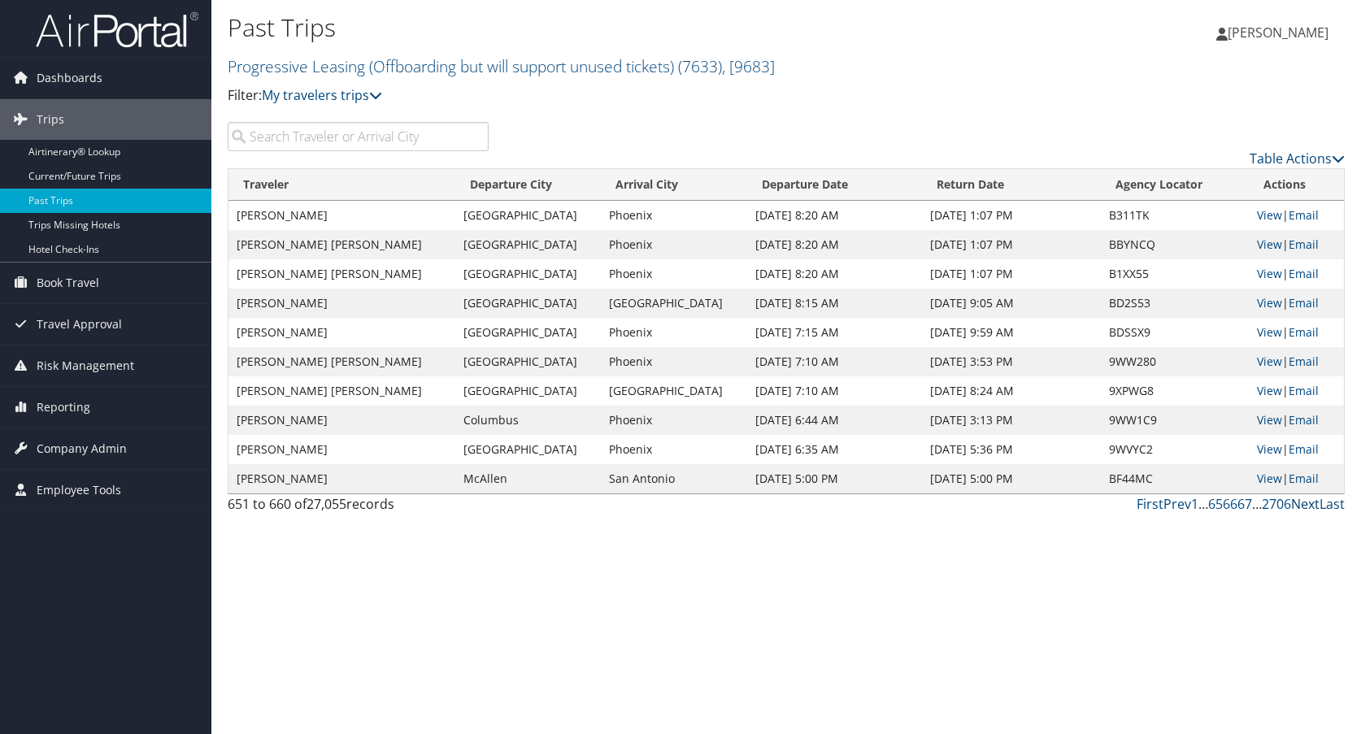
click at [1302, 508] on link "Next" at bounding box center [1305, 504] width 28 height 18
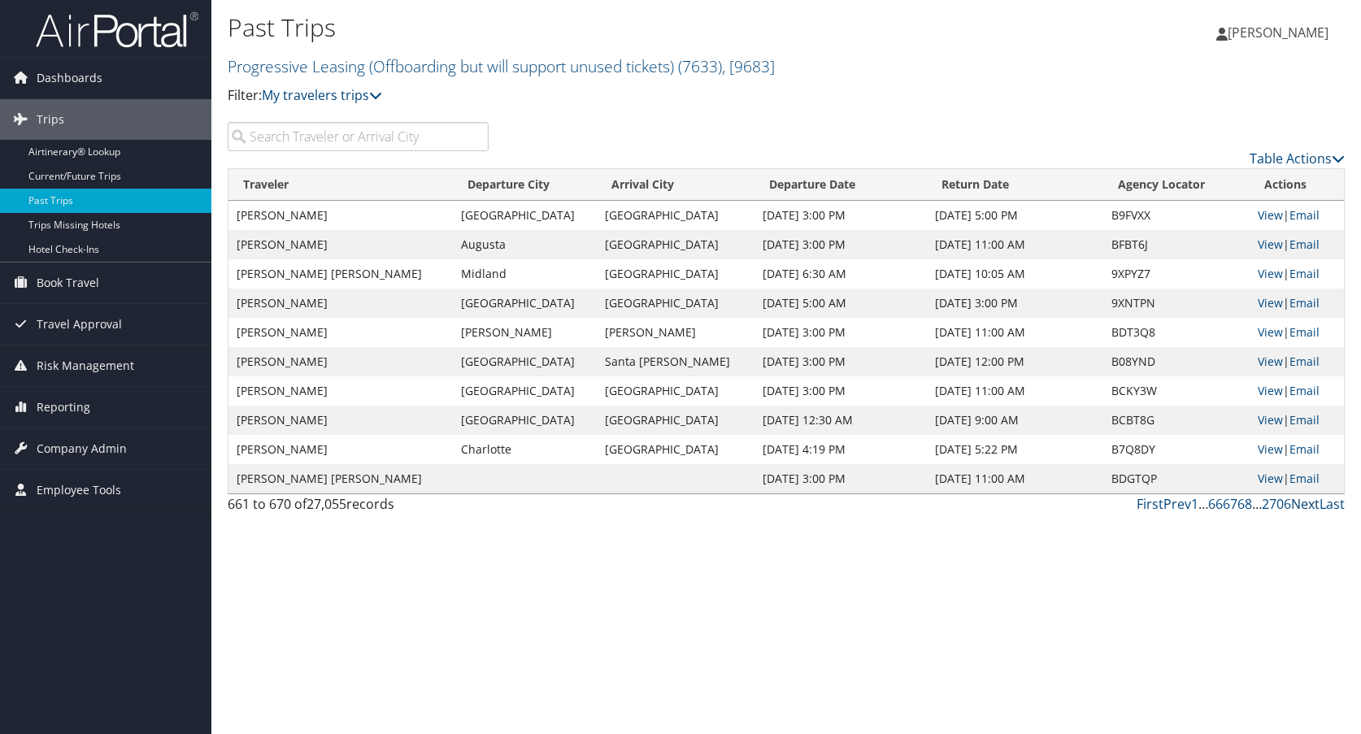
click at [1302, 508] on link "Next" at bounding box center [1305, 504] width 28 height 18
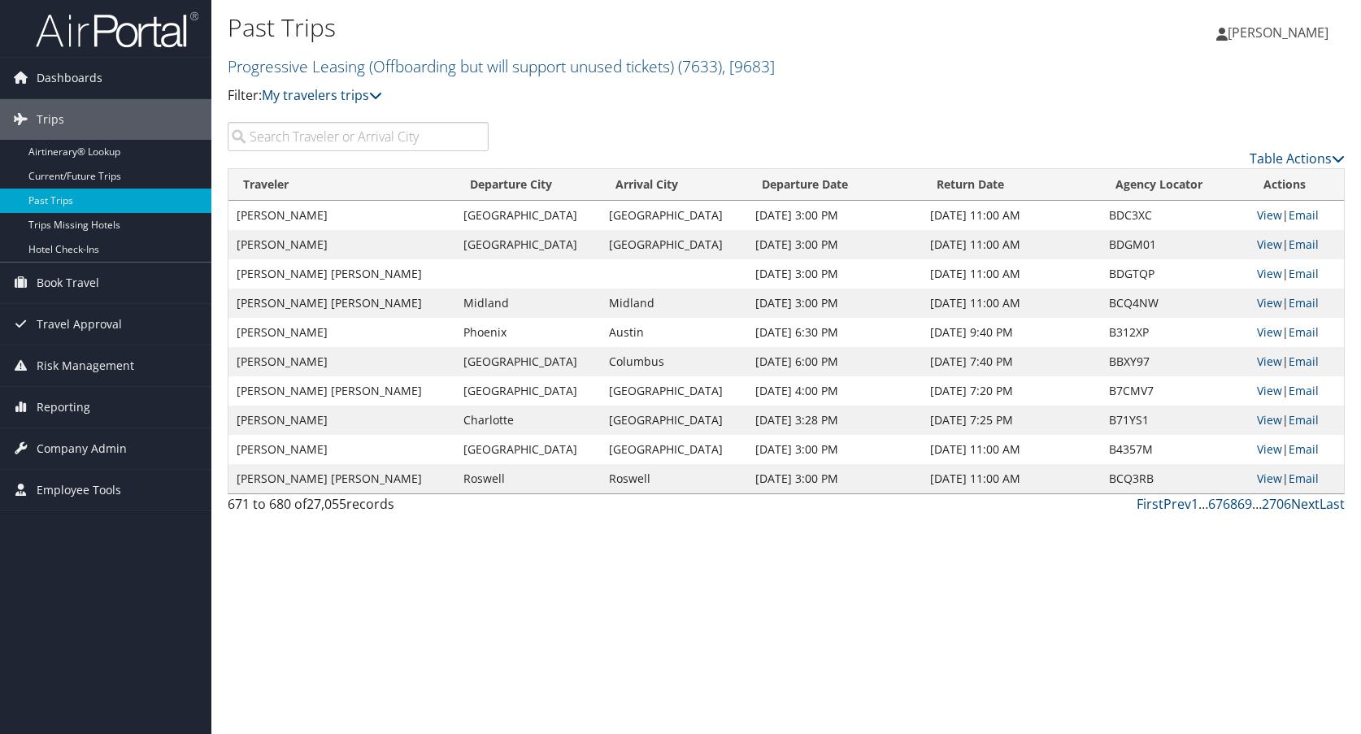
click at [1302, 508] on link "Next" at bounding box center [1305, 504] width 28 height 18
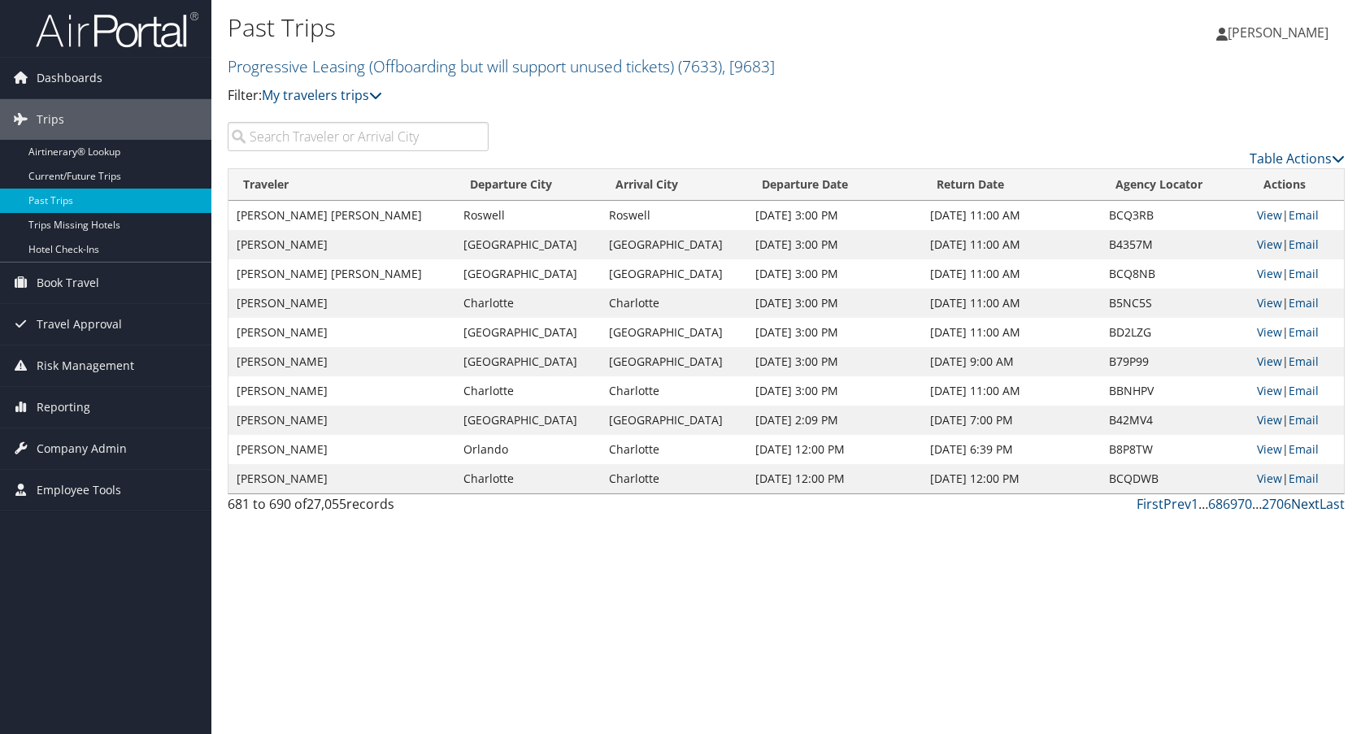
click at [1308, 505] on link "Next" at bounding box center [1305, 504] width 28 height 18
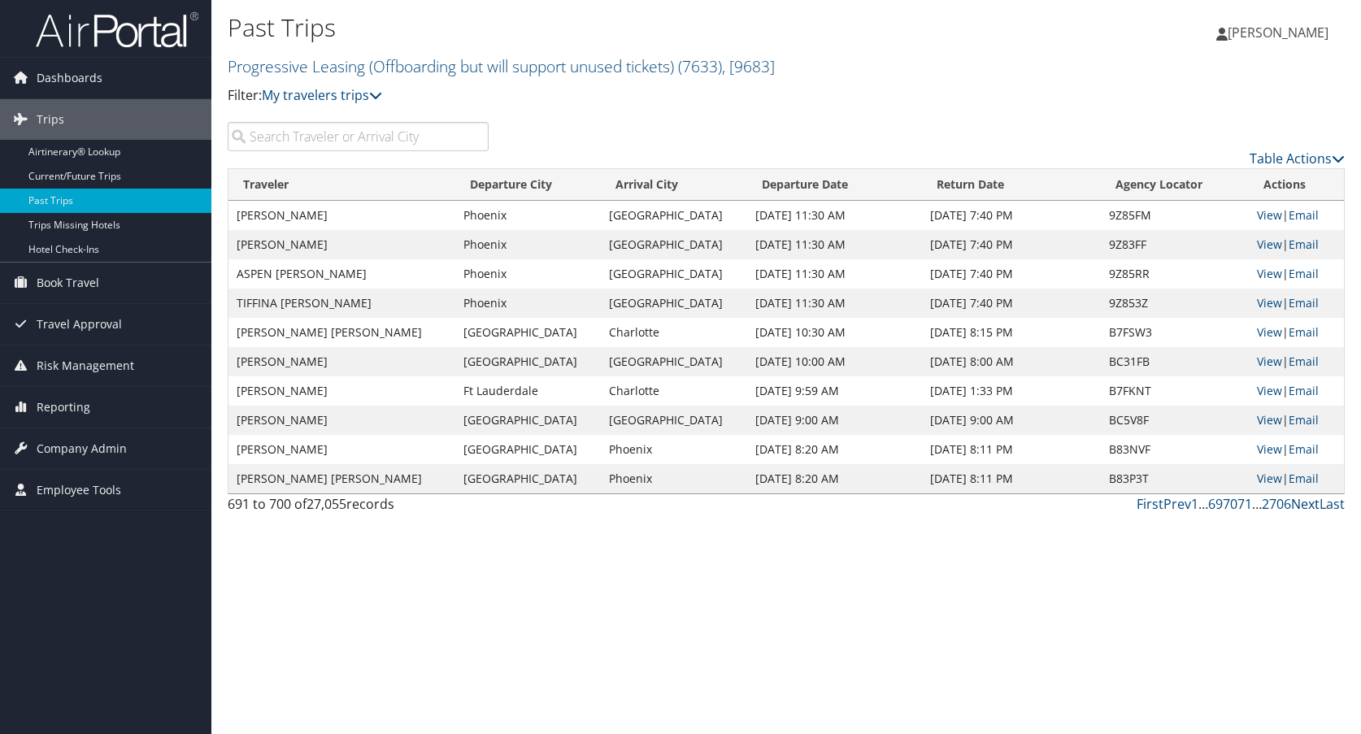
click at [1308, 505] on link "Next" at bounding box center [1305, 504] width 28 height 18
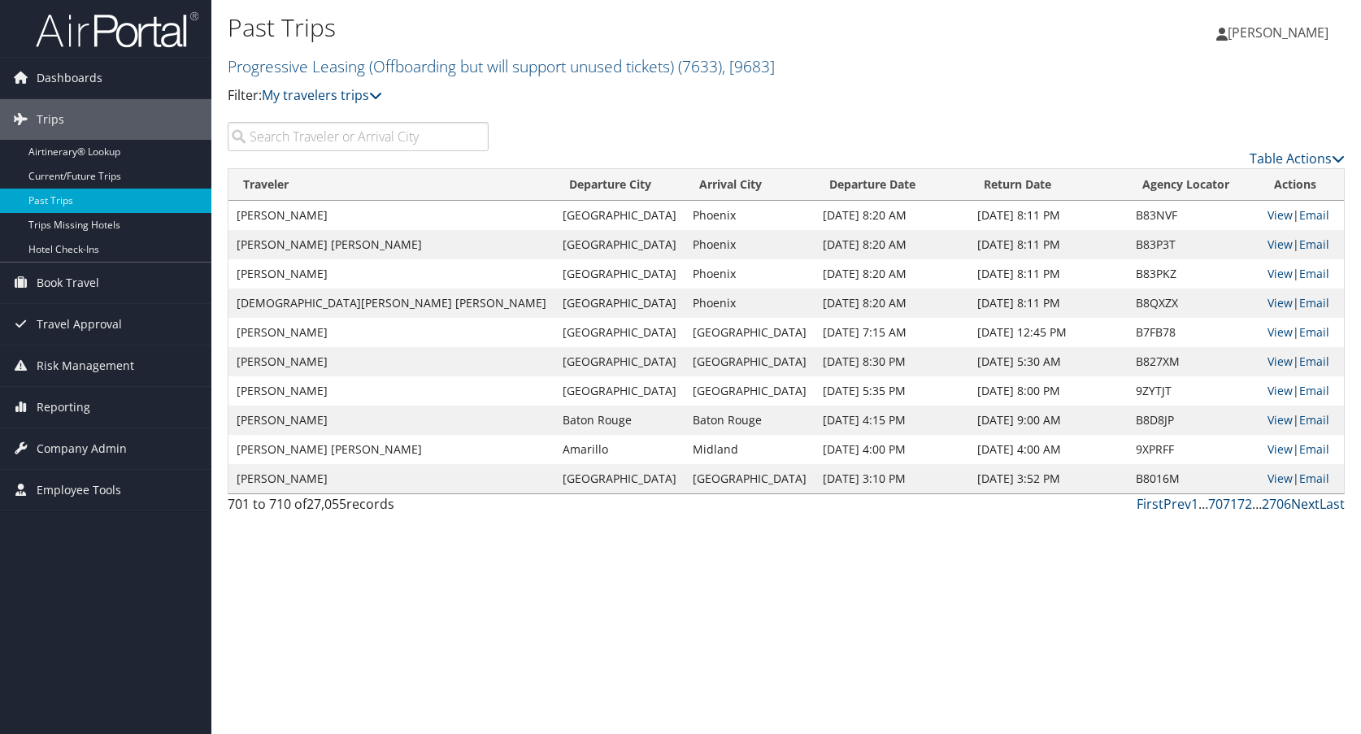
click at [1308, 505] on link "Next" at bounding box center [1305, 504] width 28 height 18
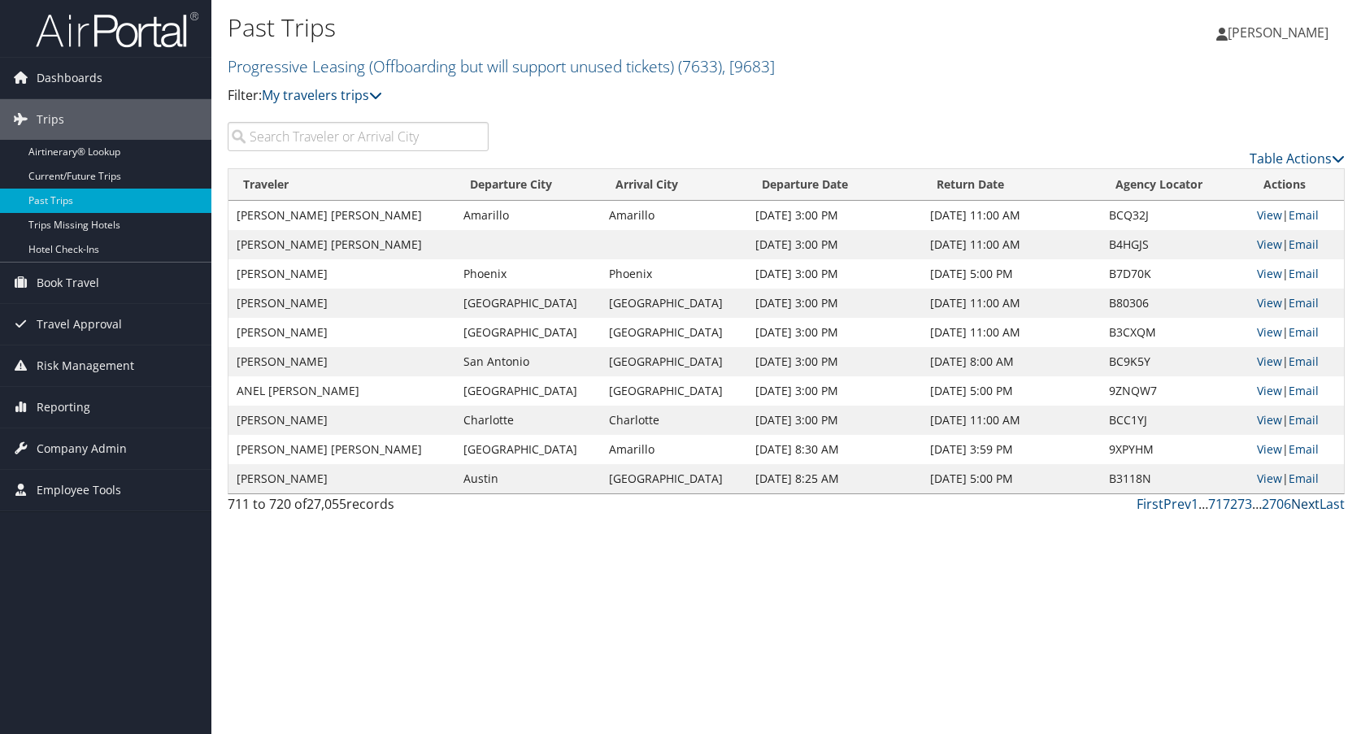
click at [1308, 505] on link "Next" at bounding box center [1305, 504] width 28 height 18
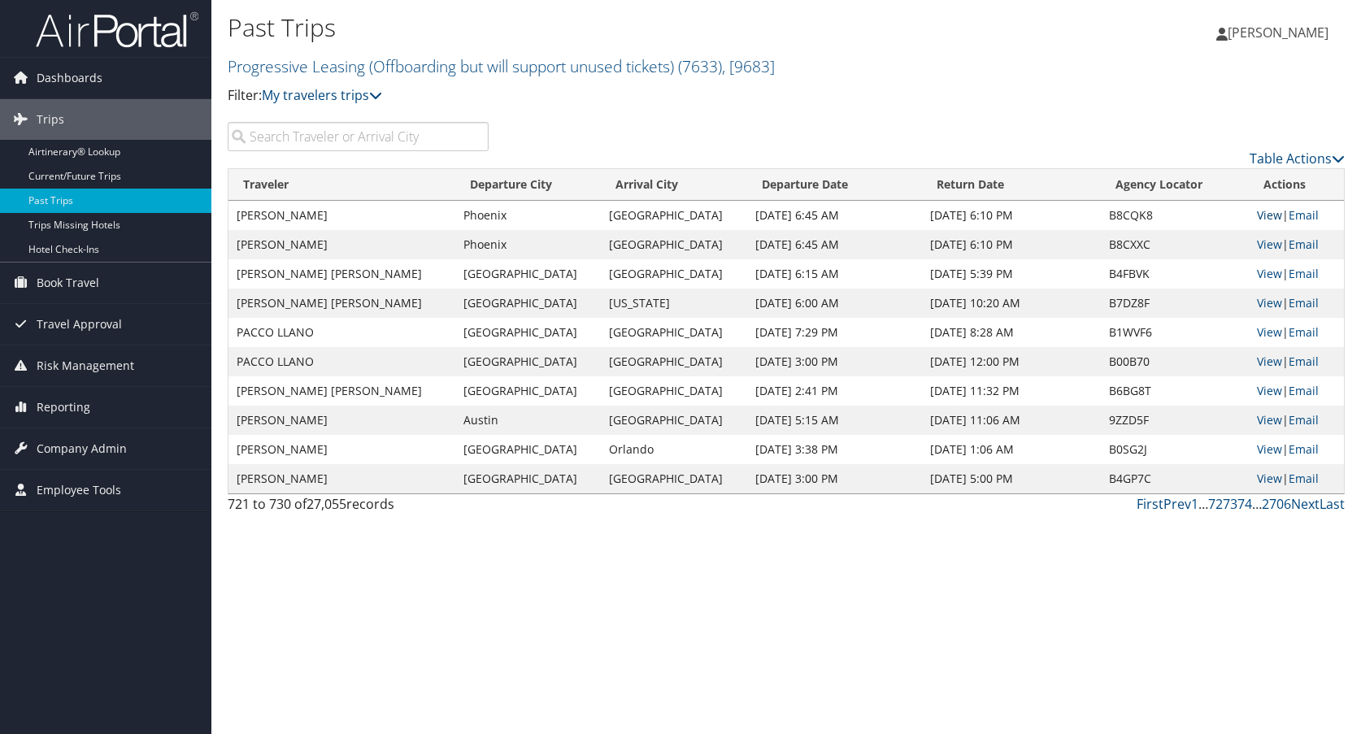
click at [1258, 216] on link "View" at bounding box center [1269, 214] width 25 height 15
click at [1306, 502] on link "Next" at bounding box center [1305, 504] width 28 height 18
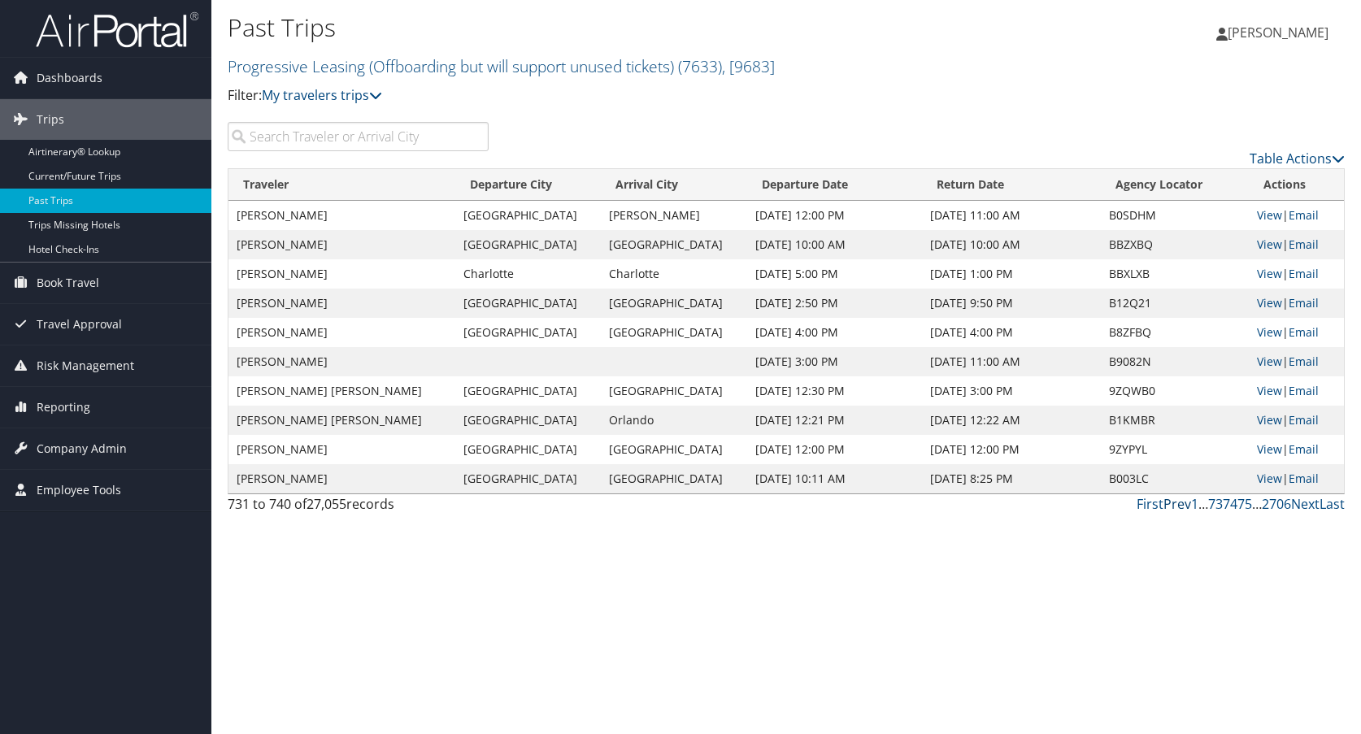
click at [1184, 505] on link "Prev" at bounding box center [1177, 504] width 28 height 18
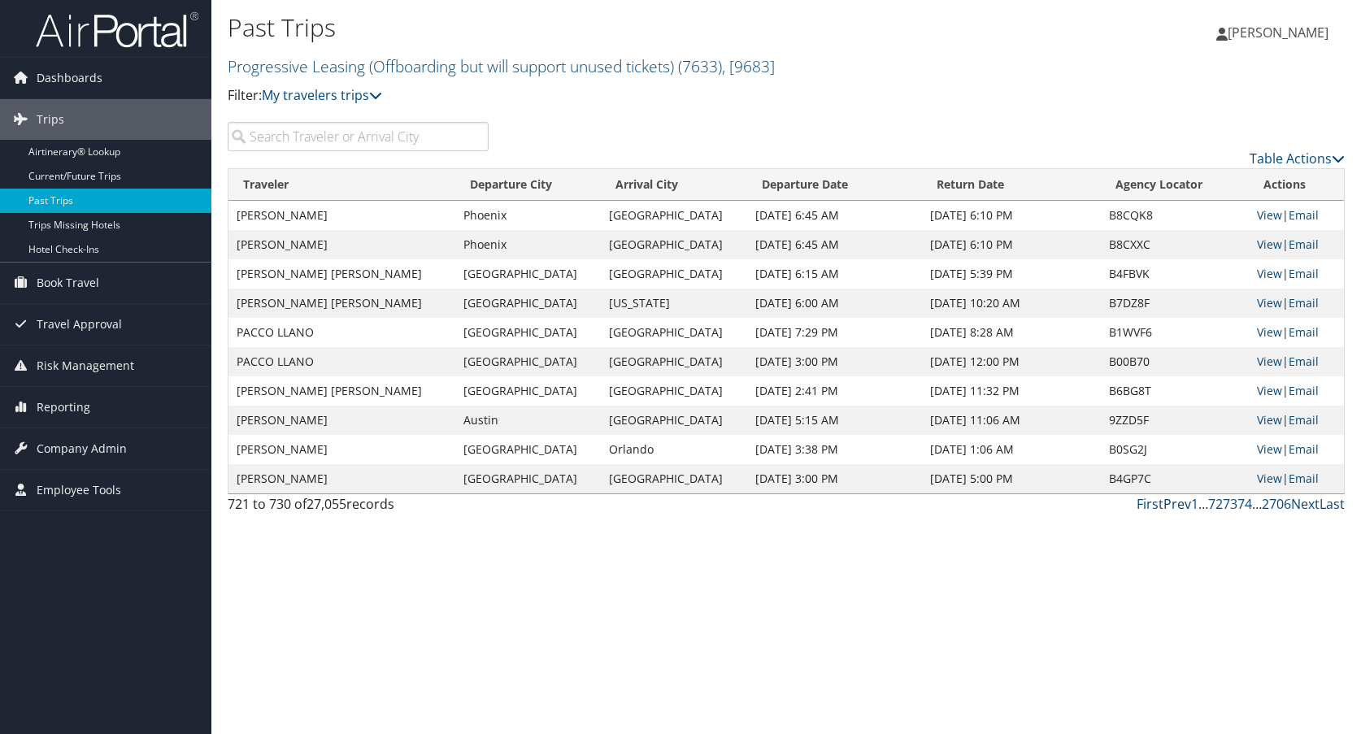
click at [1184, 505] on link "Prev" at bounding box center [1177, 504] width 28 height 18
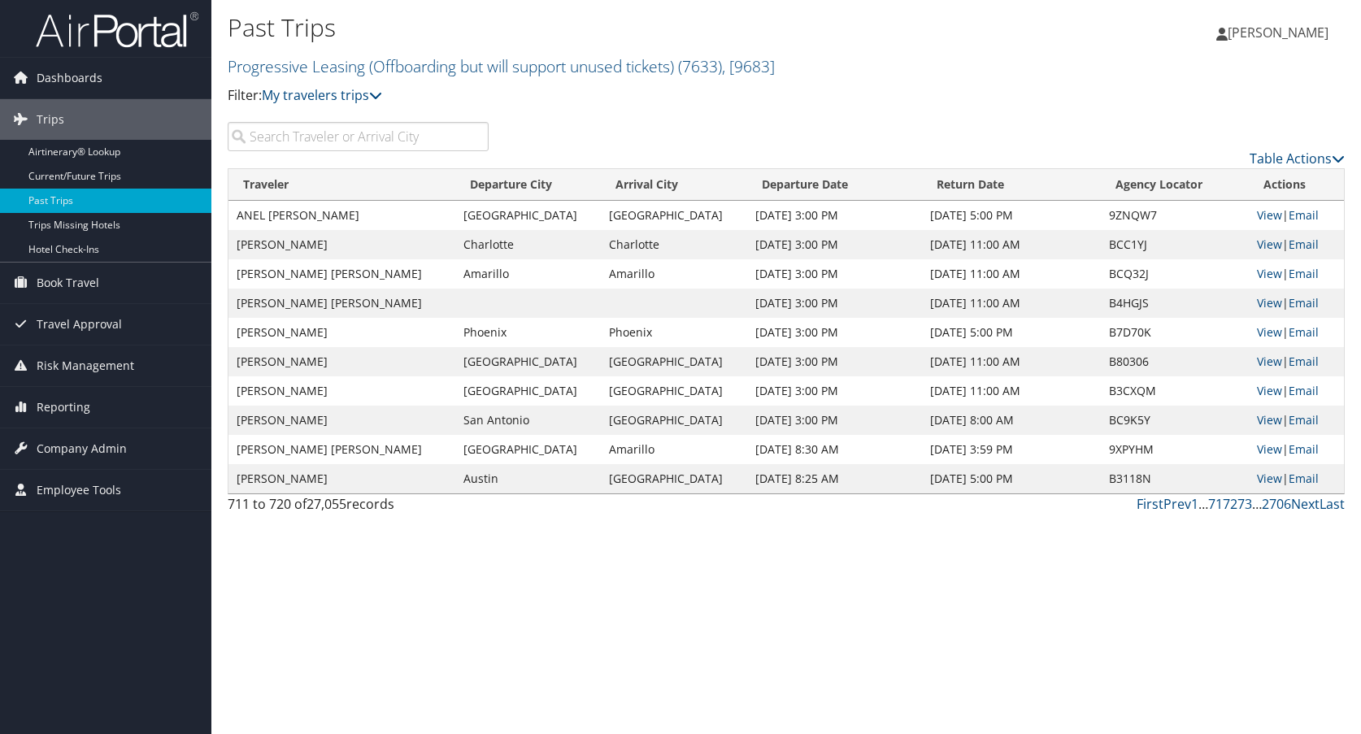
click at [1188, 615] on div "Past Trips Progressive Leasing (Offboarding but will support unused tickets) ( …" at bounding box center [786, 367] width 1150 height 734
click at [1304, 508] on link "Next" at bounding box center [1305, 504] width 28 height 18
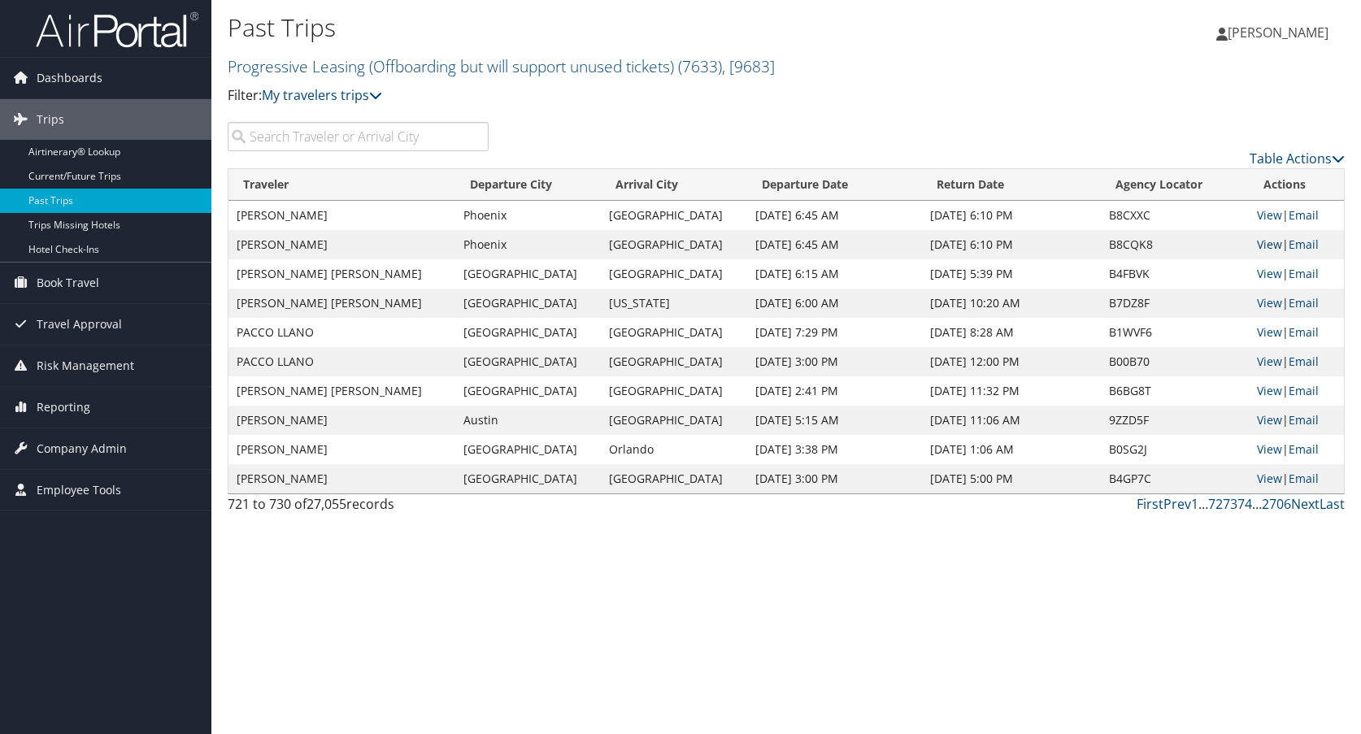
click at [1265, 243] on link "View" at bounding box center [1269, 244] width 25 height 15
click at [1175, 507] on link "Prev" at bounding box center [1177, 504] width 28 height 18
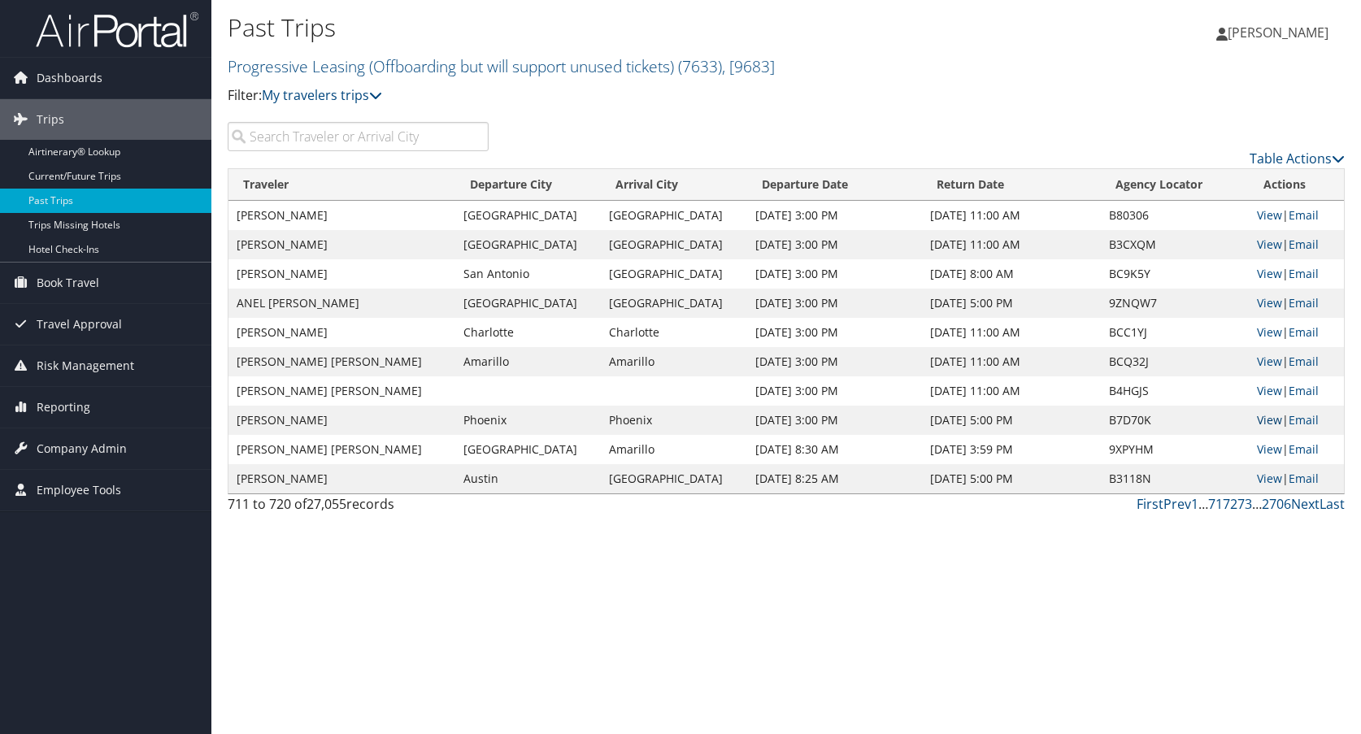
click at [1265, 424] on link "View" at bounding box center [1269, 419] width 25 height 15
click at [1169, 505] on link "Prev" at bounding box center [1177, 504] width 28 height 18
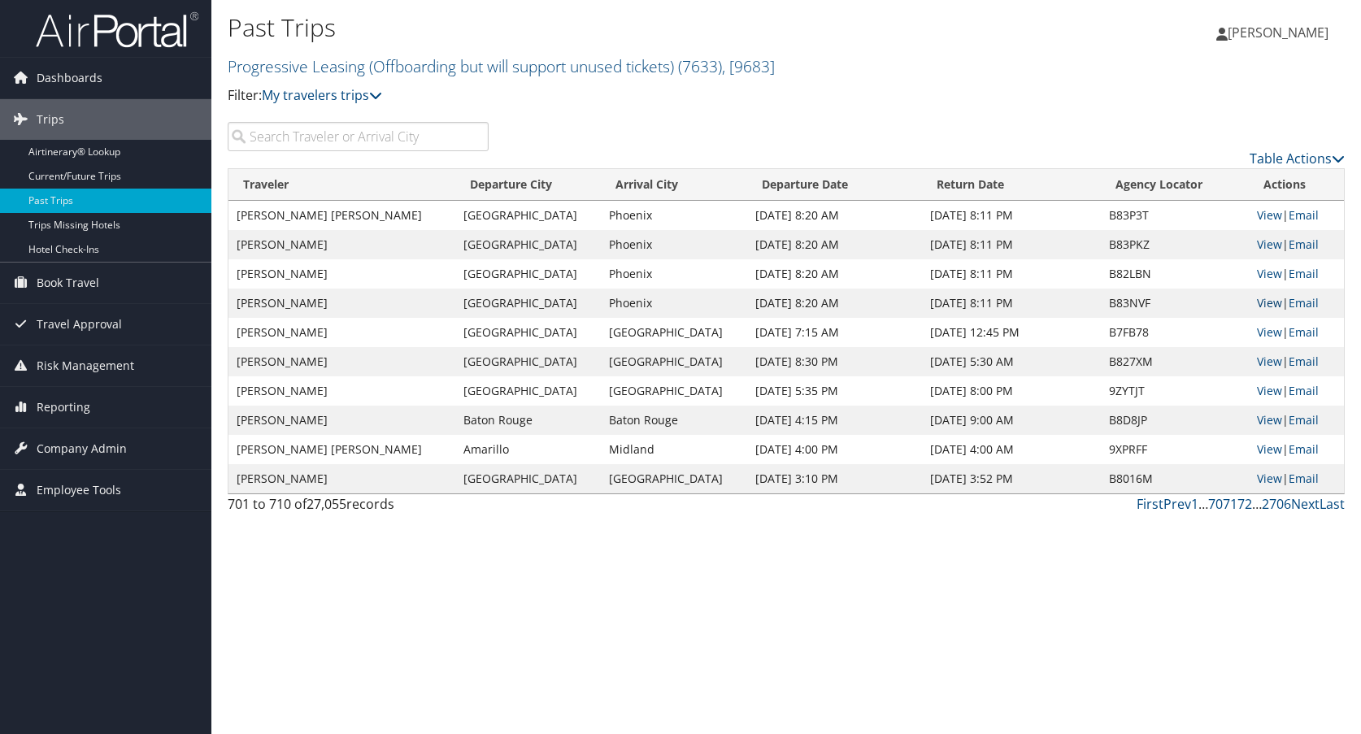
click at [1258, 303] on link "View" at bounding box center [1269, 302] width 25 height 15
click at [1180, 505] on link "Prev" at bounding box center [1177, 504] width 28 height 18
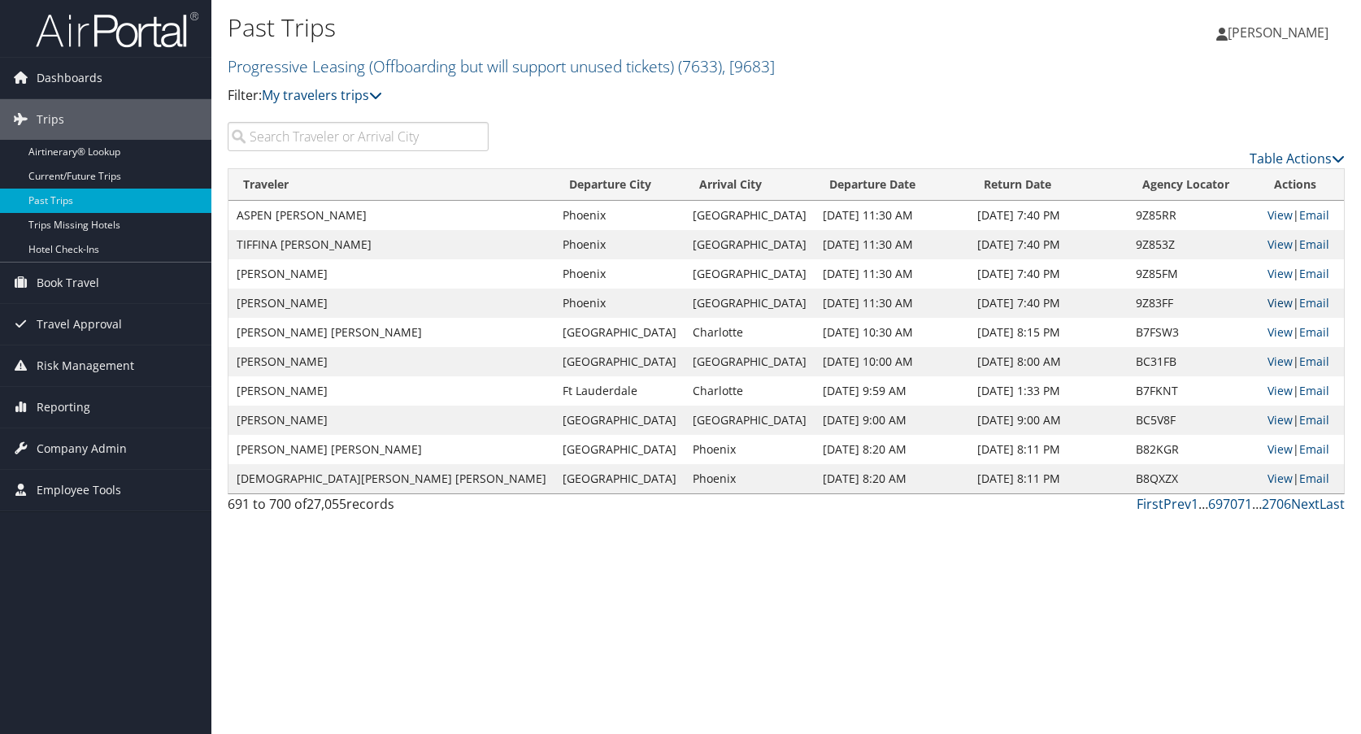
click at [1267, 300] on link "View" at bounding box center [1279, 302] width 25 height 15
click at [1177, 502] on link "Prev" at bounding box center [1177, 504] width 28 height 18
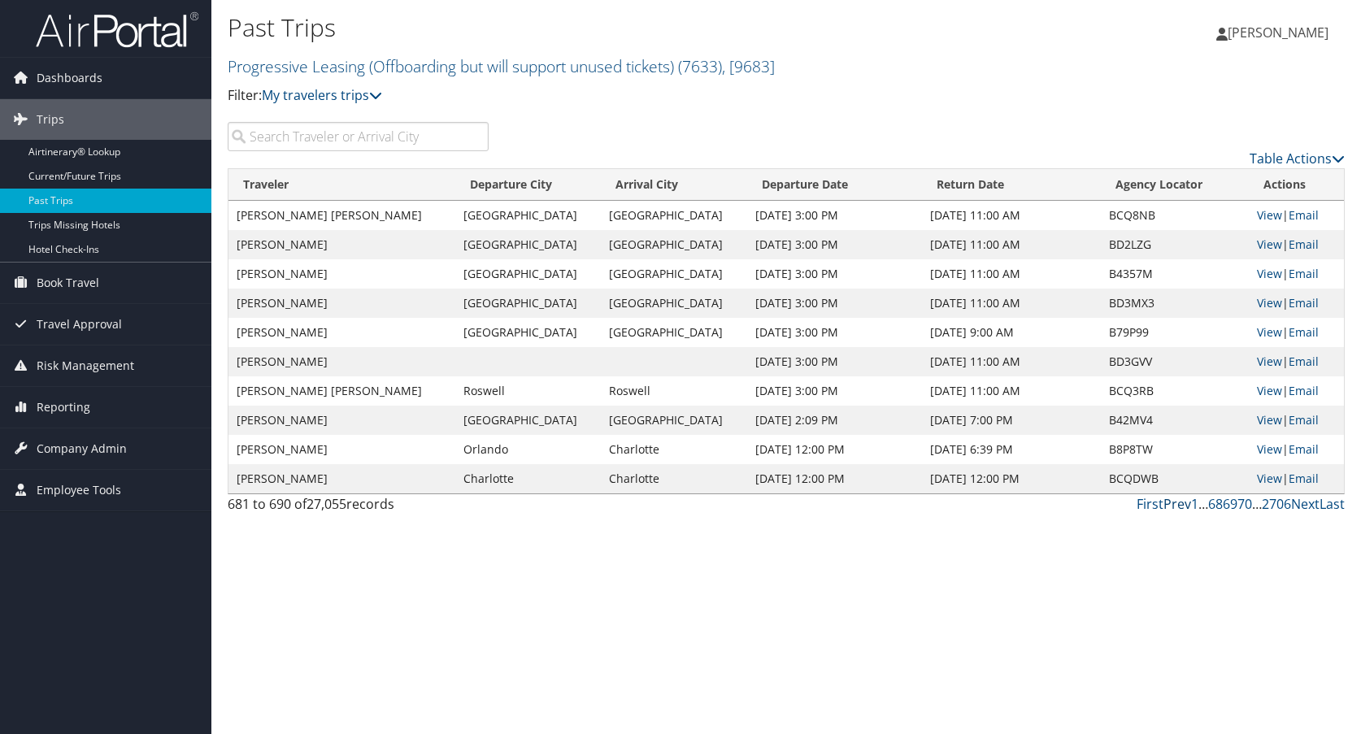
click at [1177, 502] on link "Prev" at bounding box center [1177, 504] width 28 height 18
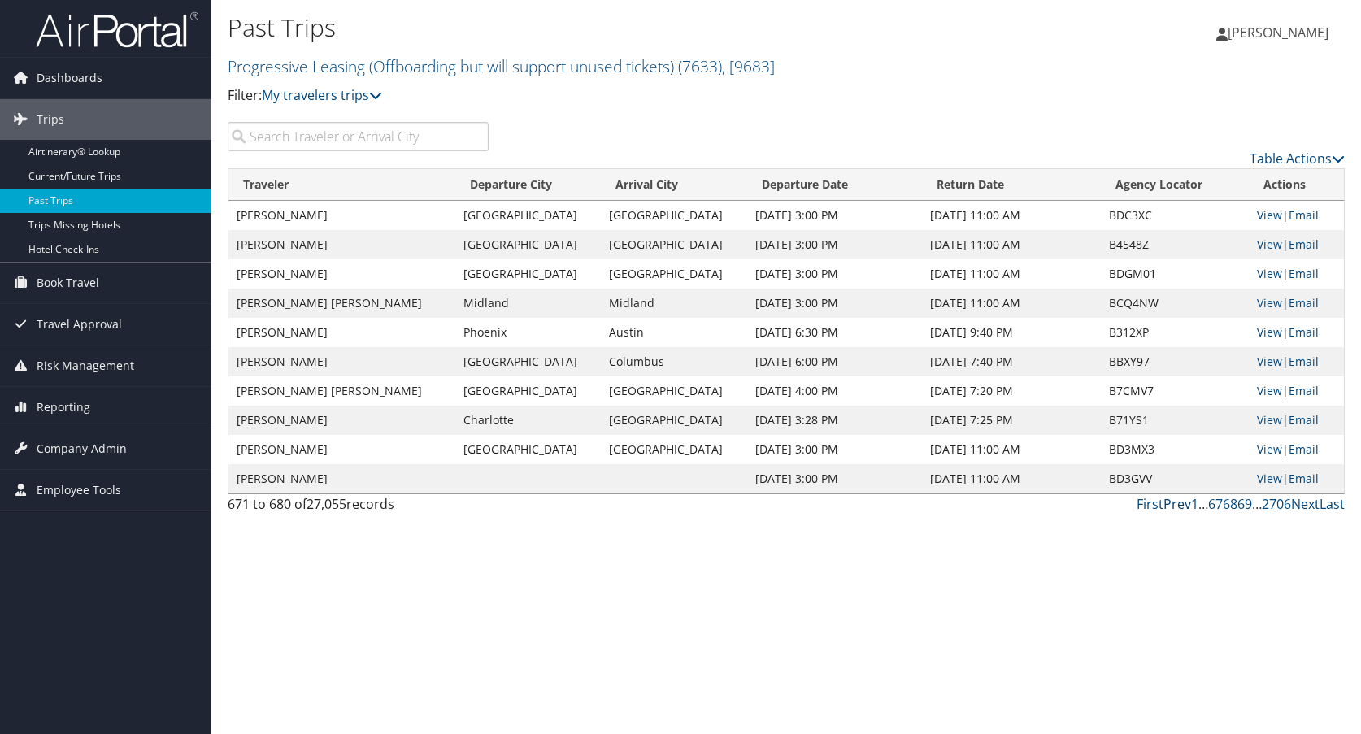
click at [1177, 502] on link "Prev" at bounding box center [1177, 504] width 28 height 18
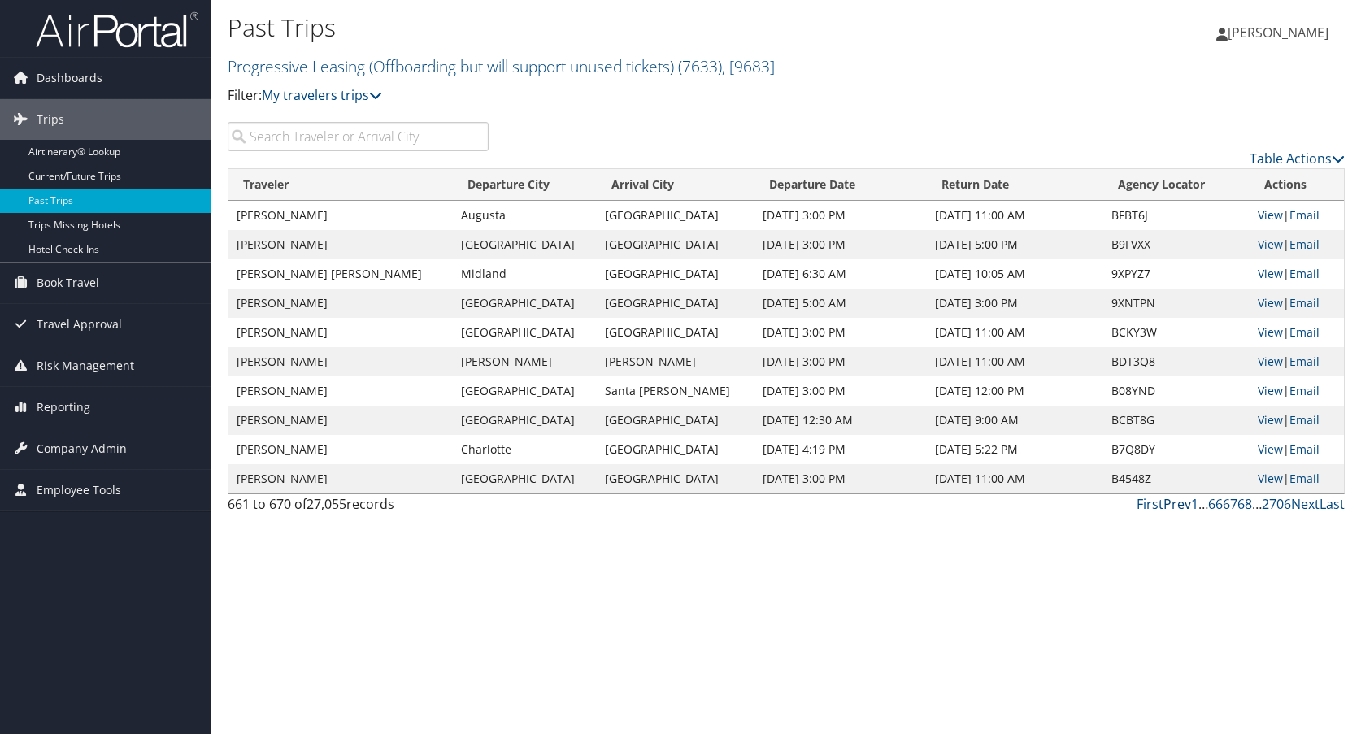
click at [1176, 507] on link "Prev" at bounding box center [1177, 504] width 28 height 18
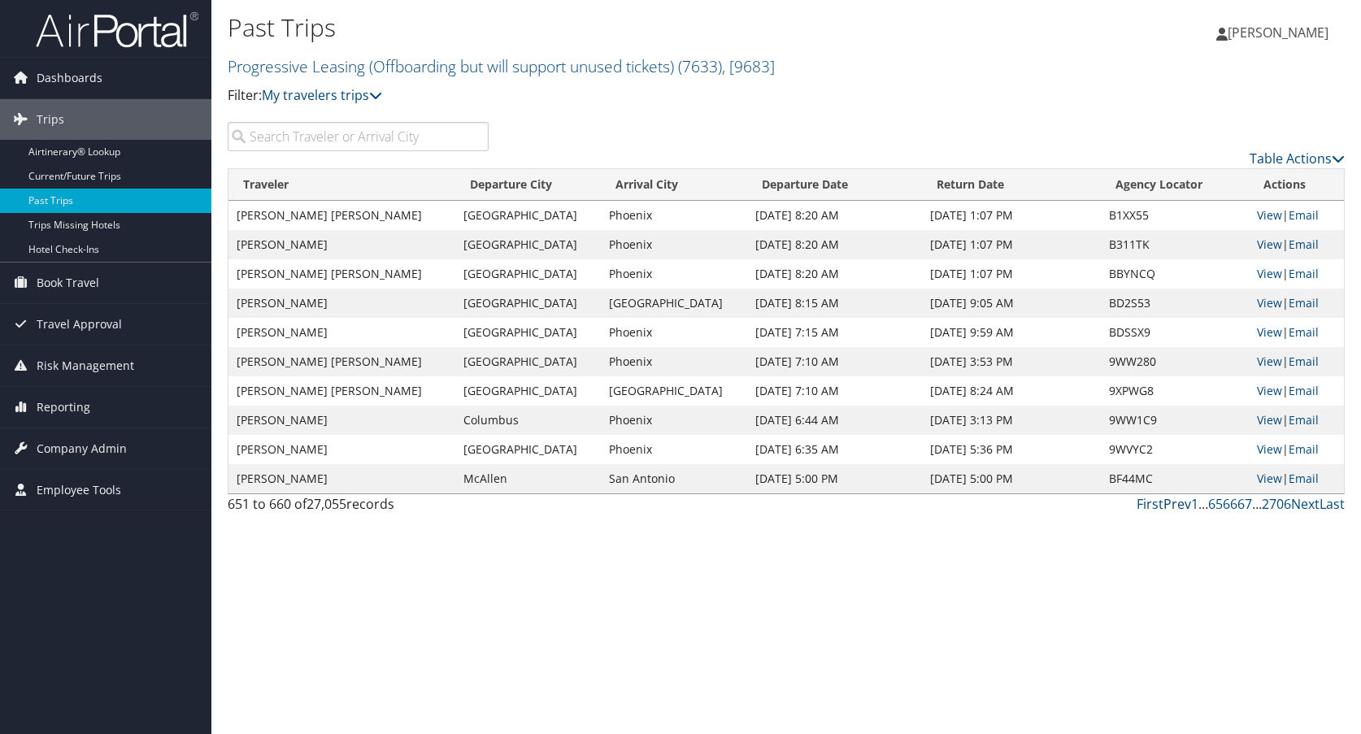
click at [1176, 507] on link "Prev" at bounding box center [1177, 504] width 28 height 18
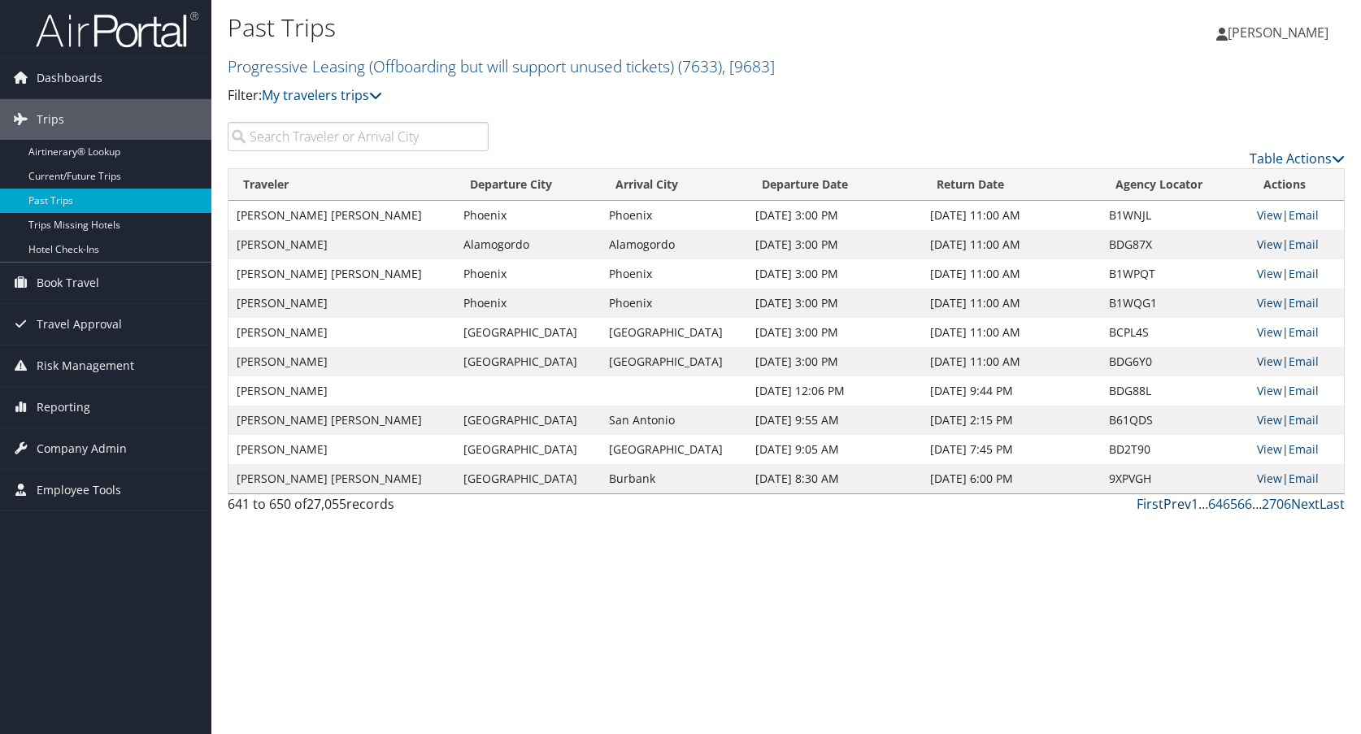
click at [1176, 507] on link "Prev" at bounding box center [1177, 504] width 28 height 18
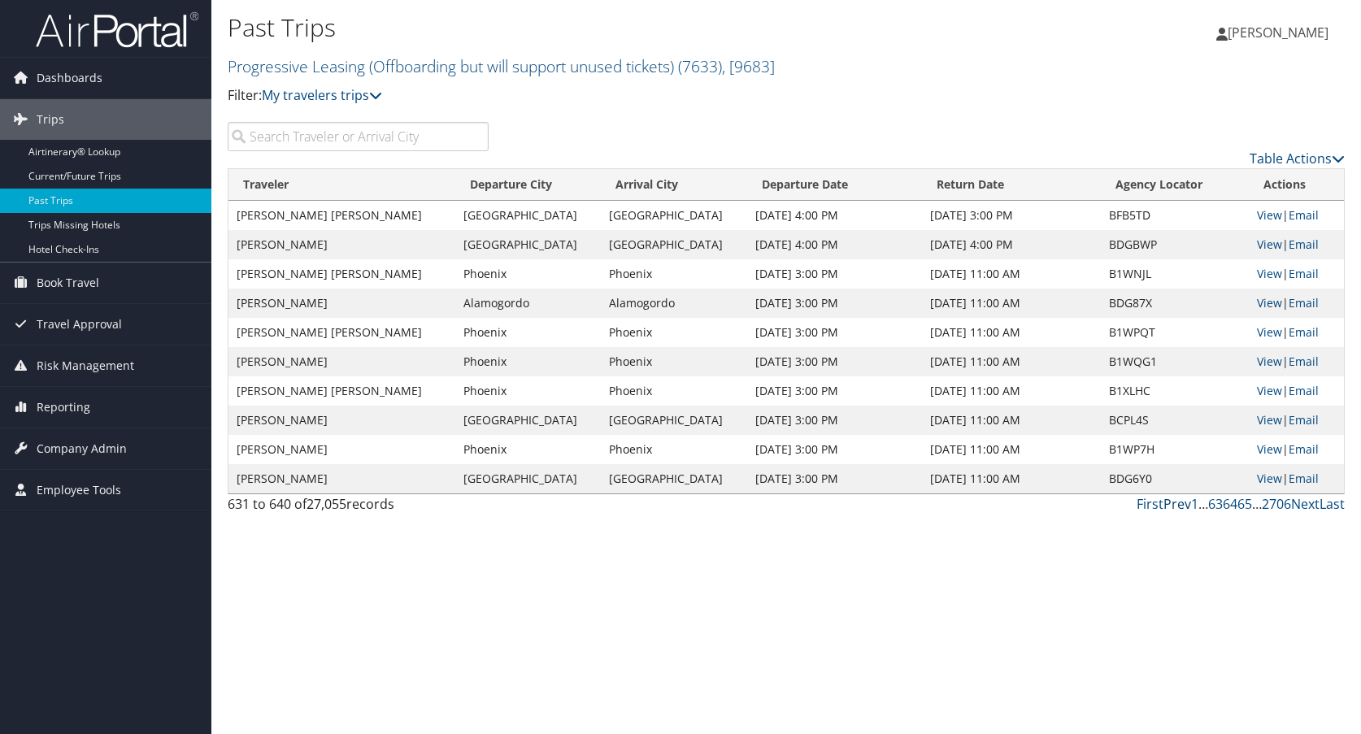
click at [1176, 507] on link "Prev" at bounding box center [1177, 504] width 28 height 18
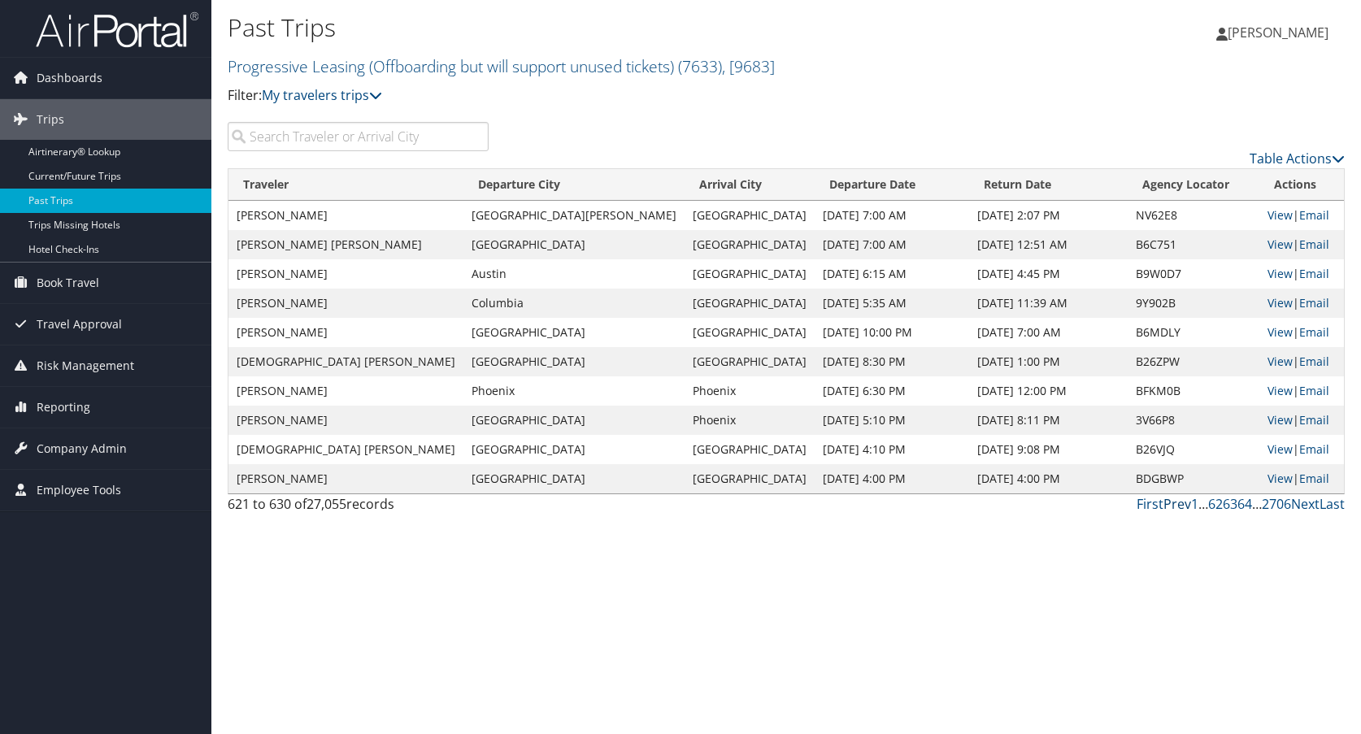
click at [1176, 507] on link "Prev" at bounding box center [1177, 504] width 28 height 18
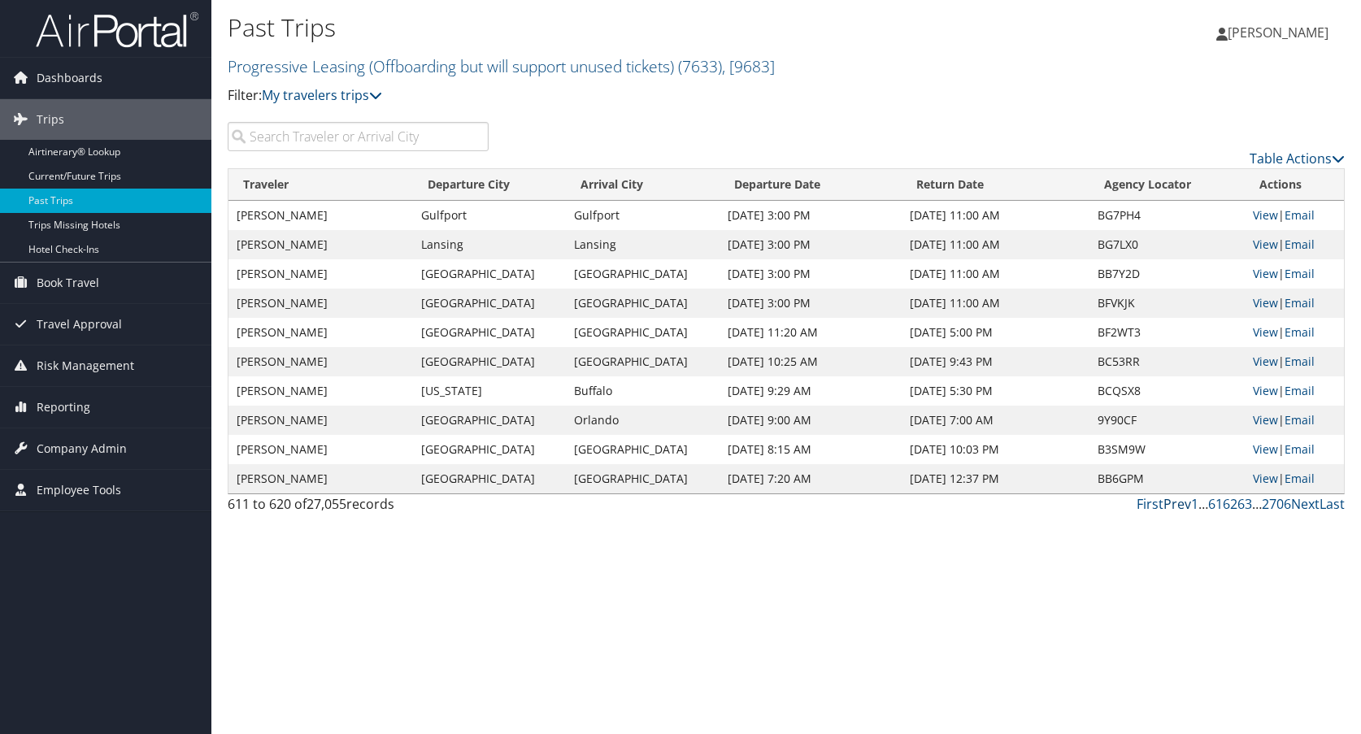
click at [1176, 507] on link "Prev" at bounding box center [1177, 504] width 28 height 18
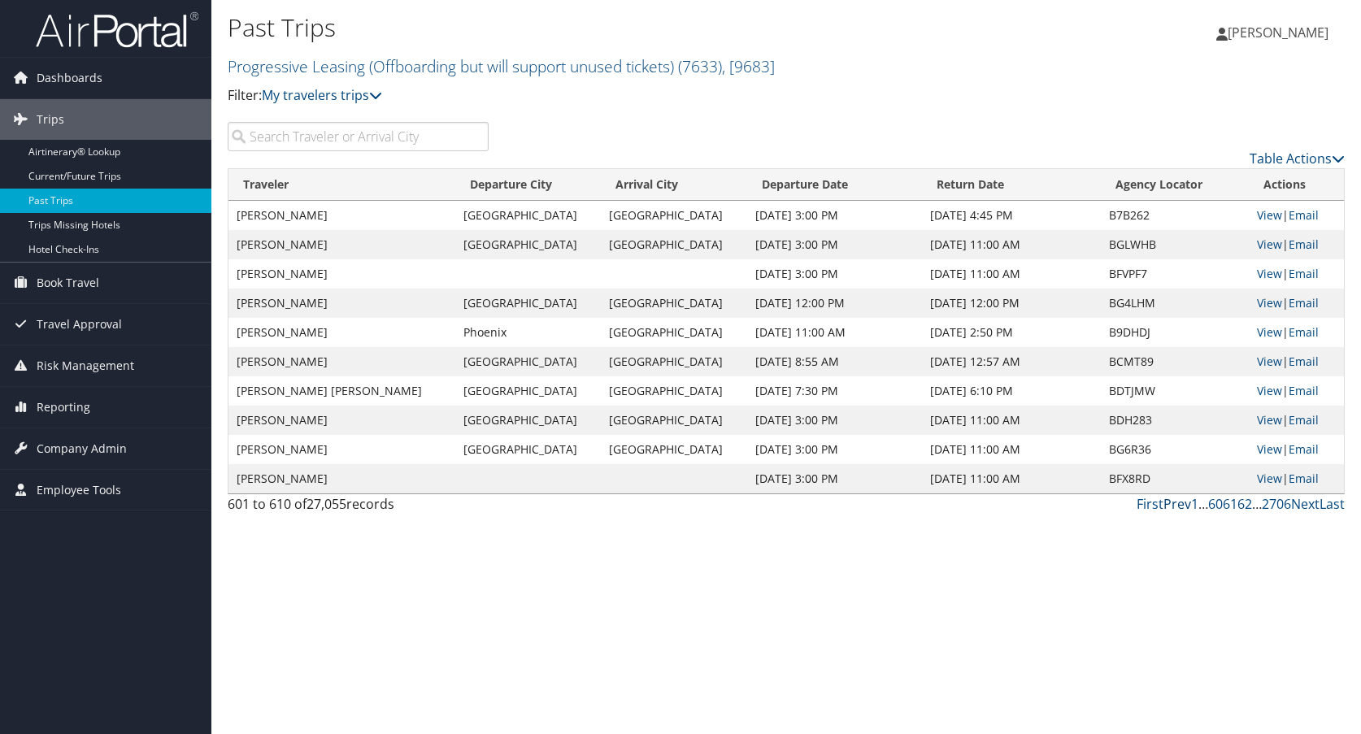
click at [1176, 507] on link "Prev" at bounding box center [1177, 504] width 28 height 18
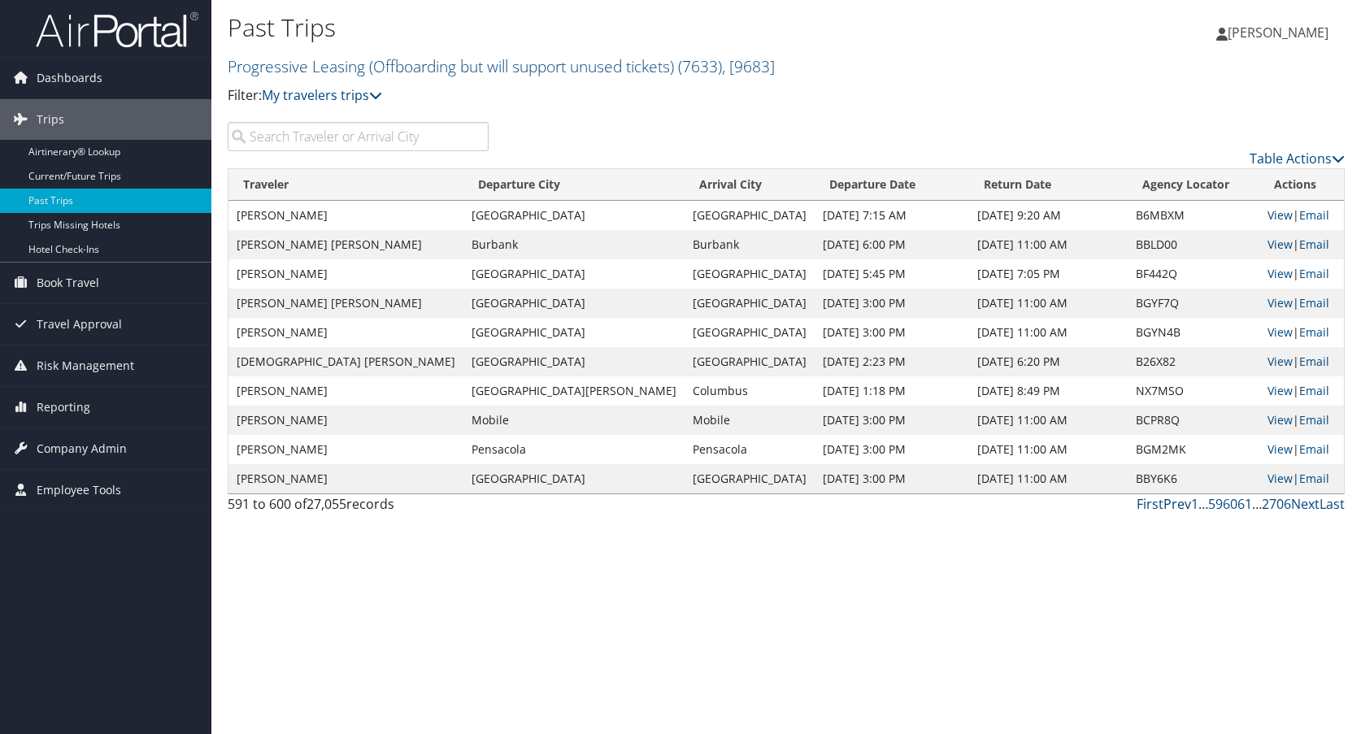
click at [1176, 507] on link "Prev" at bounding box center [1177, 504] width 28 height 18
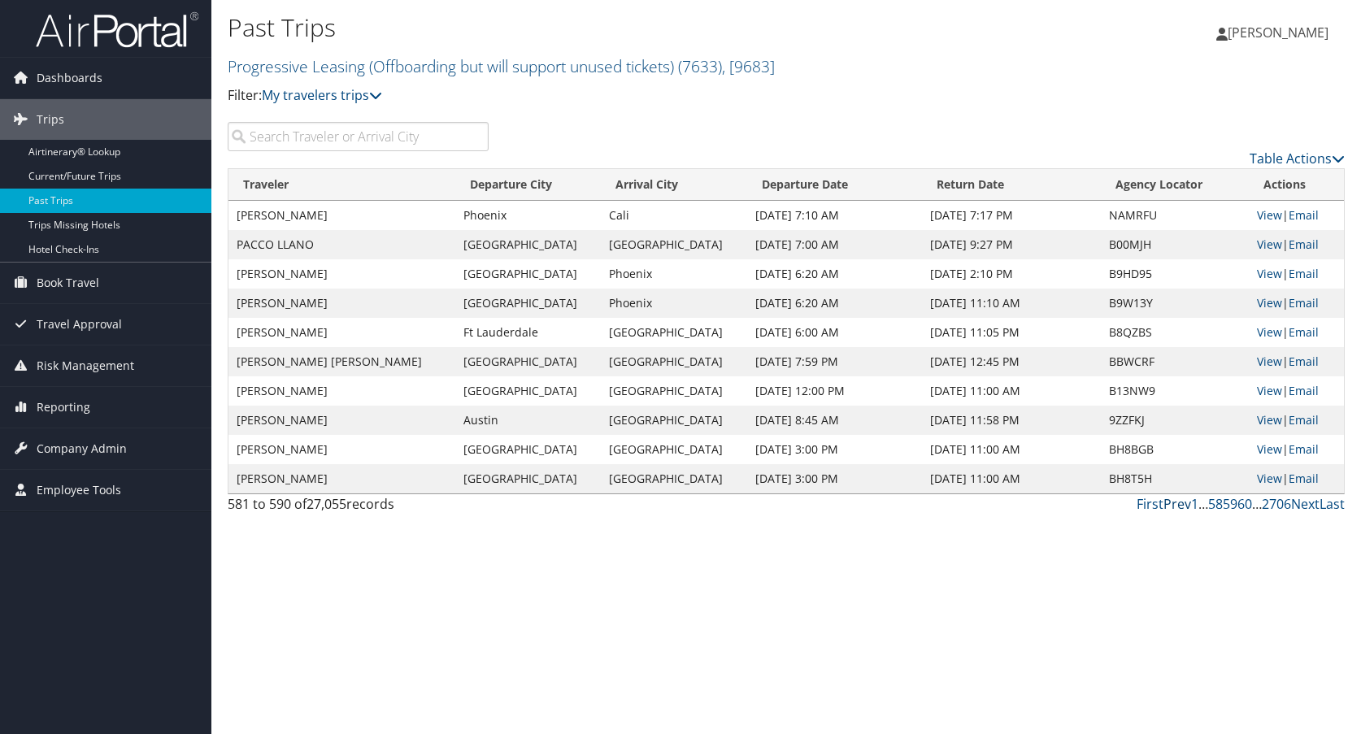
click at [1176, 507] on link "Prev" at bounding box center [1177, 504] width 28 height 18
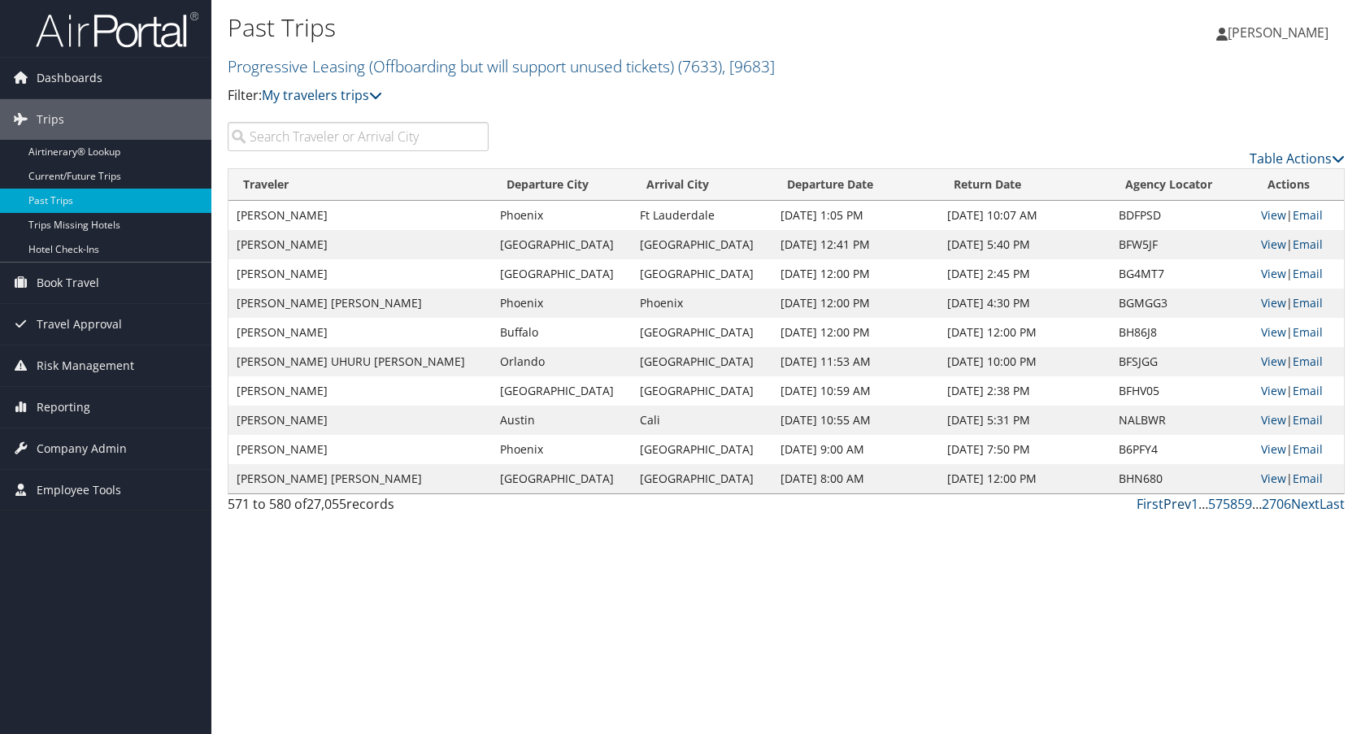
click at [1176, 507] on link "Prev" at bounding box center [1177, 504] width 28 height 18
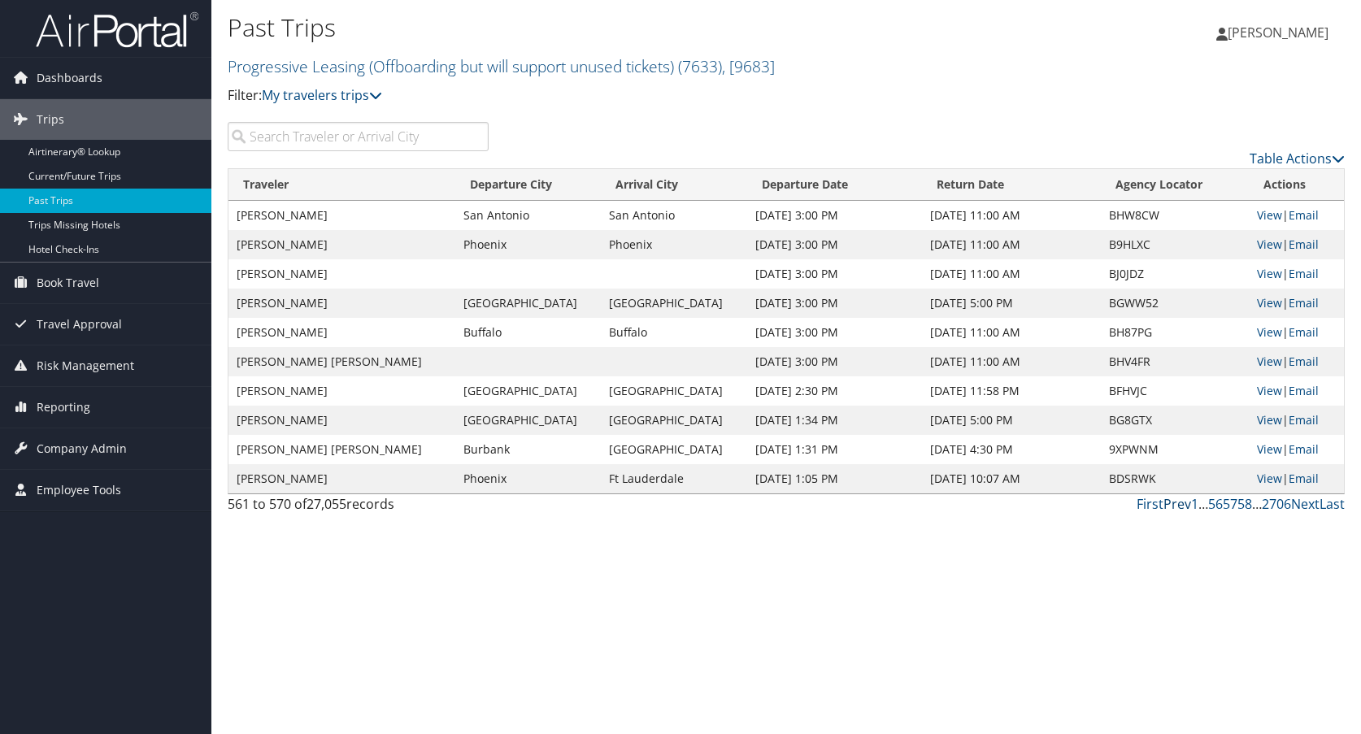
click at [1176, 507] on link "Prev" at bounding box center [1177, 504] width 28 height 18
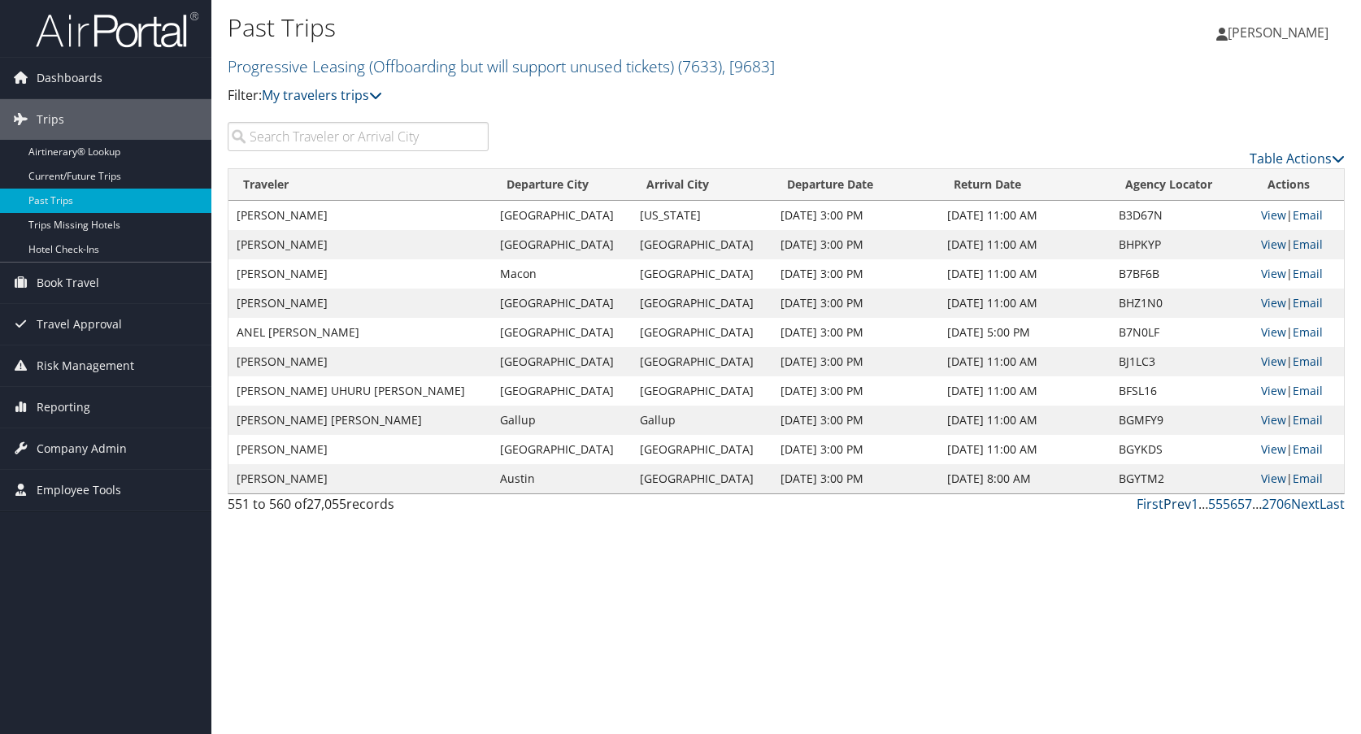
click at [1176, 507] on link "Prev" at bounding box center [1177, 504] width 28 height 18
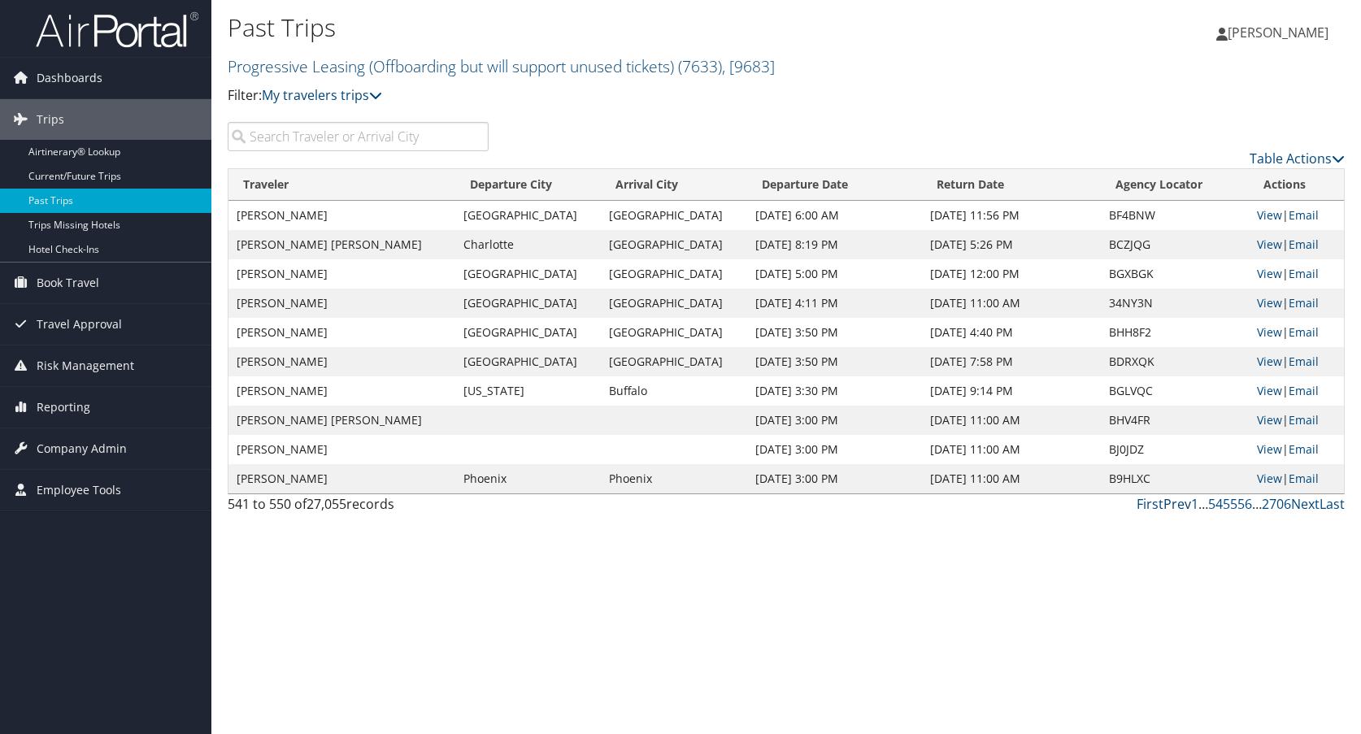
click at [1176, 507] on link "Prev" at bounding box center [1177, 504] width 28 height 18
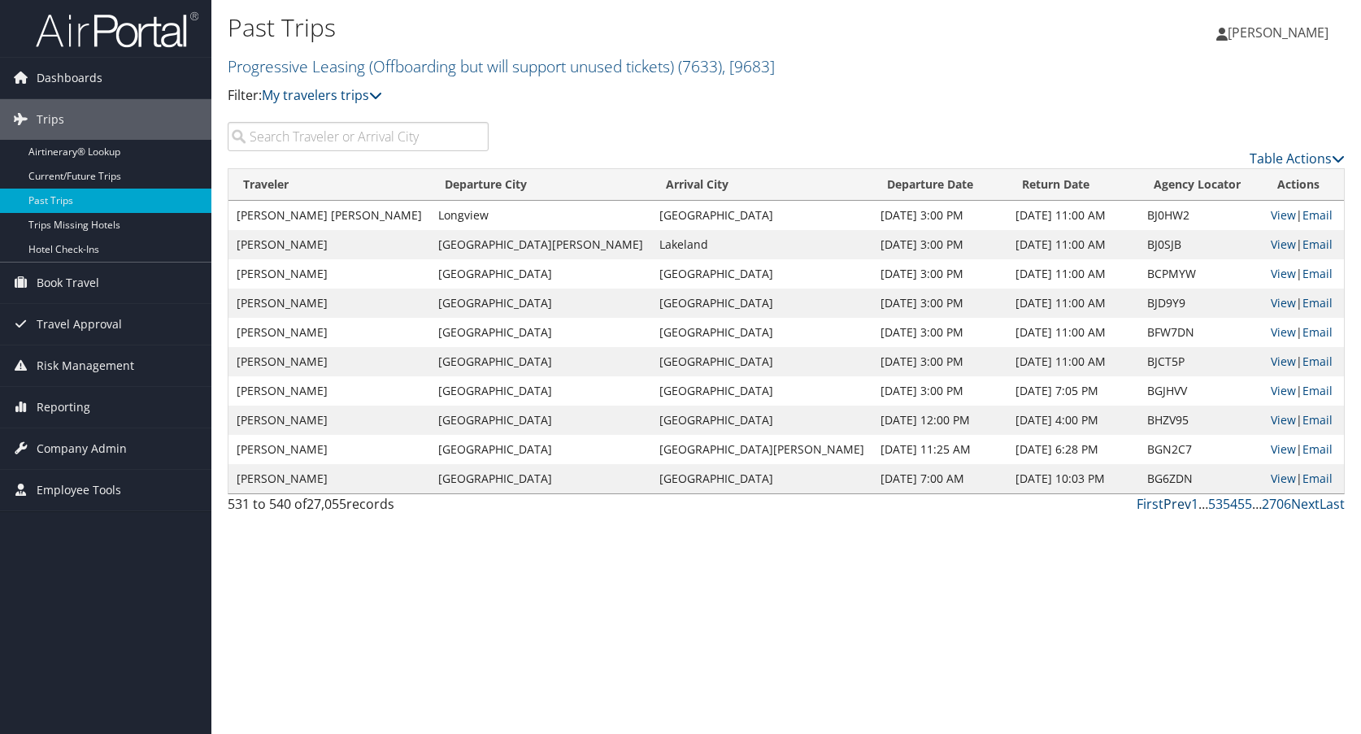
click at [1176, 507] on link "Prev" at bounding box center [1177, 504] width 28 height 18
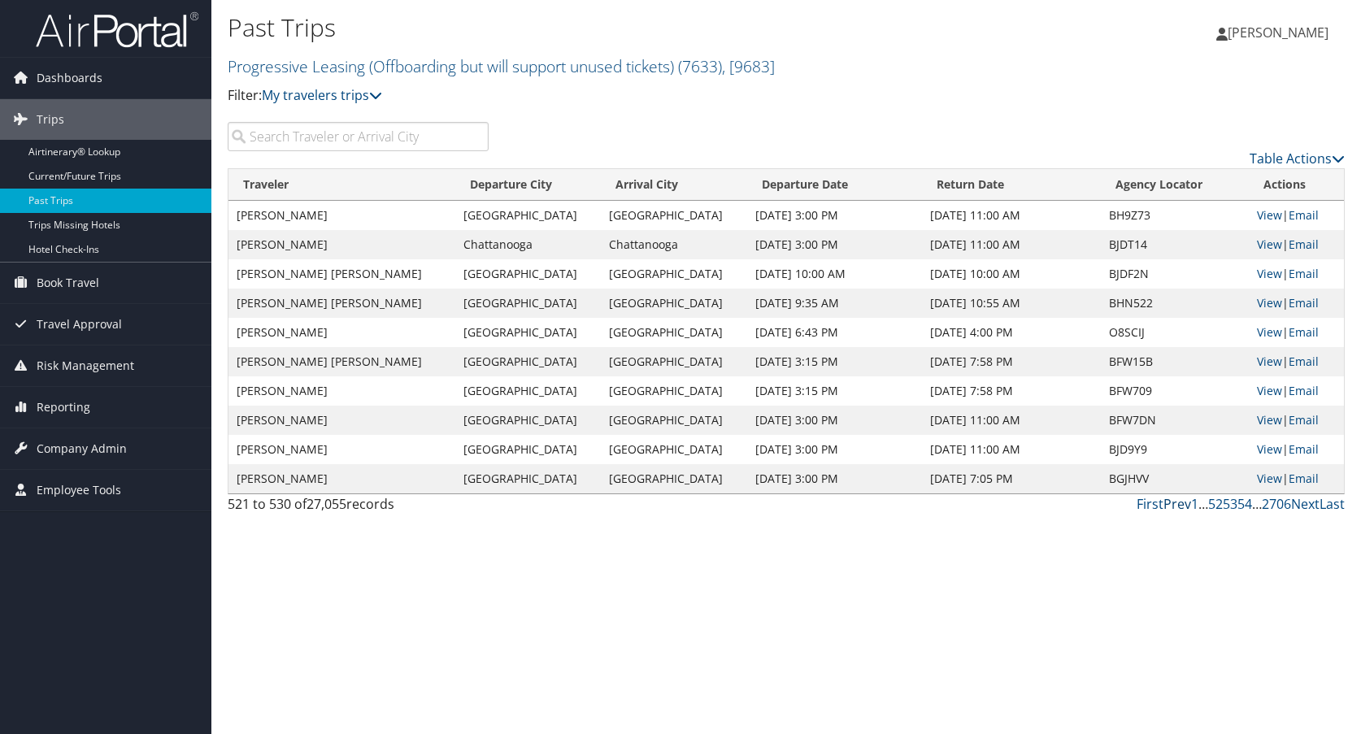
click at [1176, 507] on link "Prev" at bounding box center [1177, 504] width 28 height 18
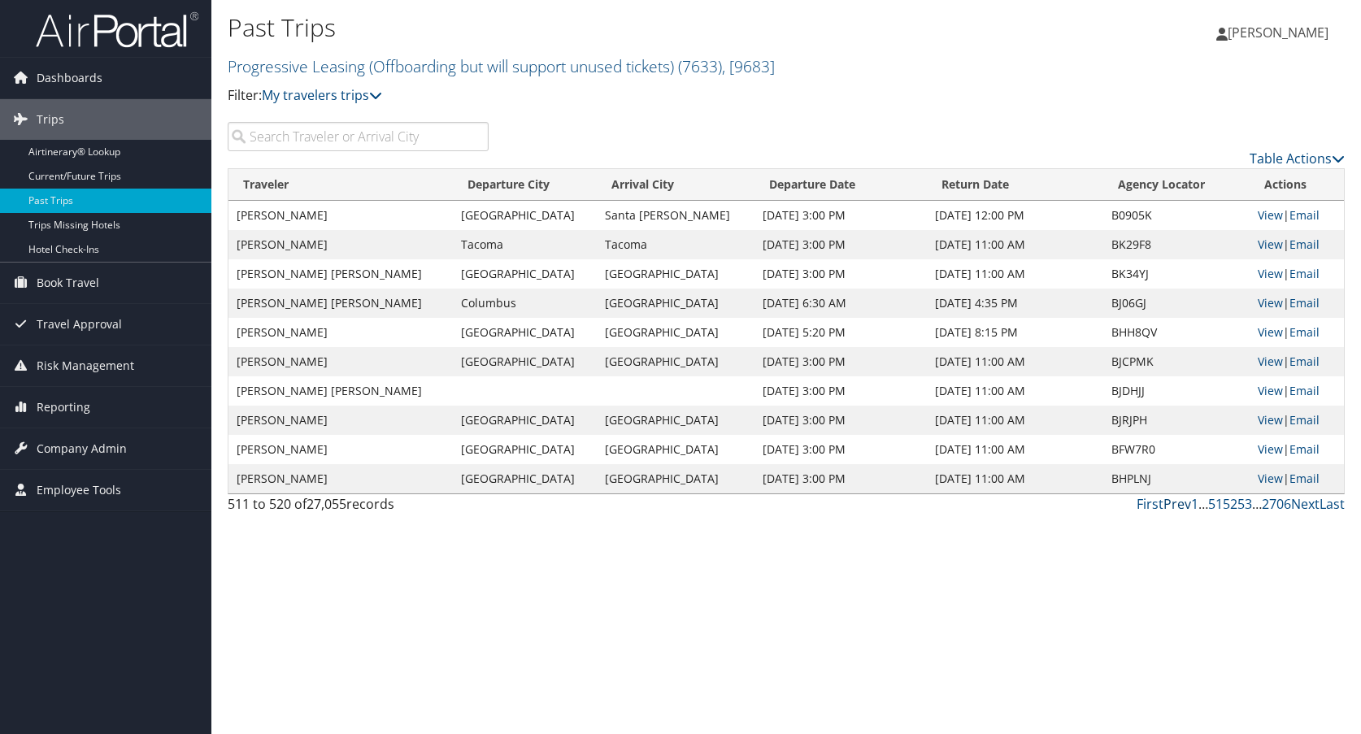
click at [1176, 507] on link "Prev" at bounding box center [1177, 504] width 28 height 18
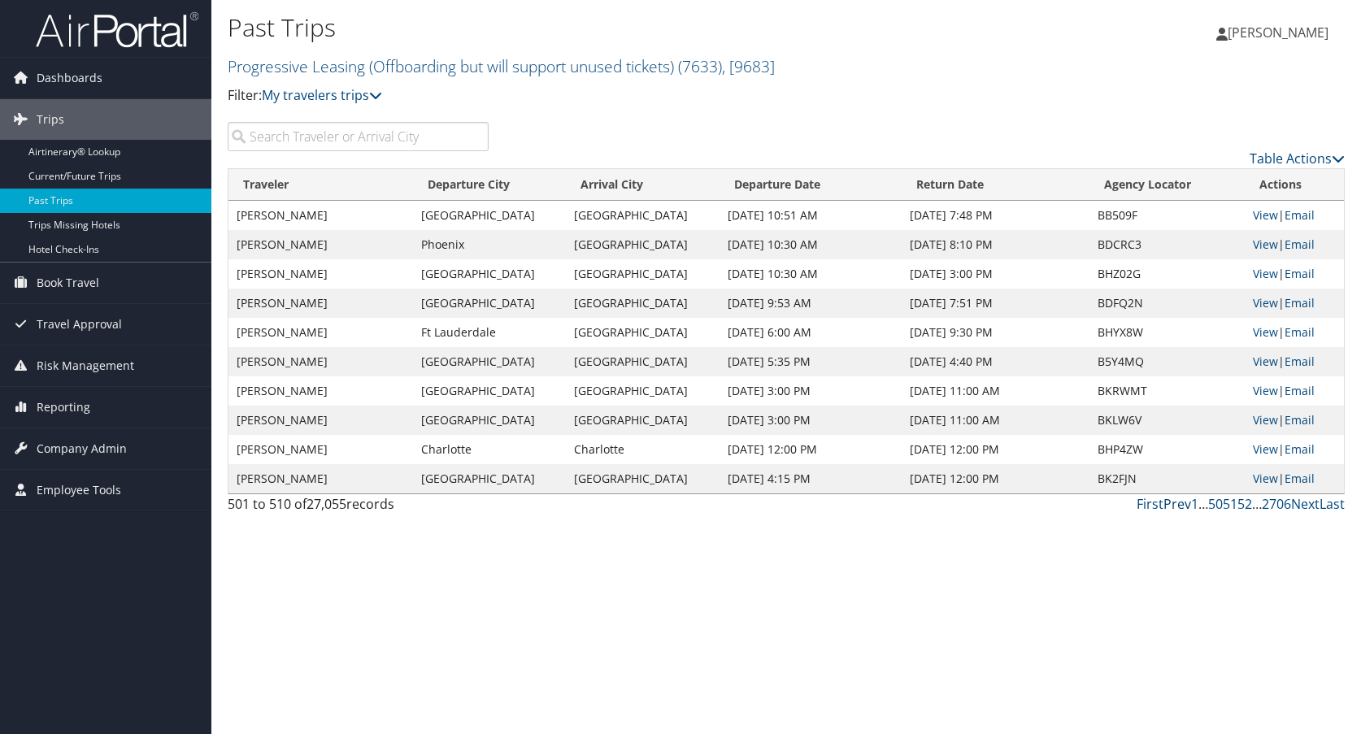
click at [1176, 507] on link "Prev" at bounding box center [1177, 504] width 28 height 18
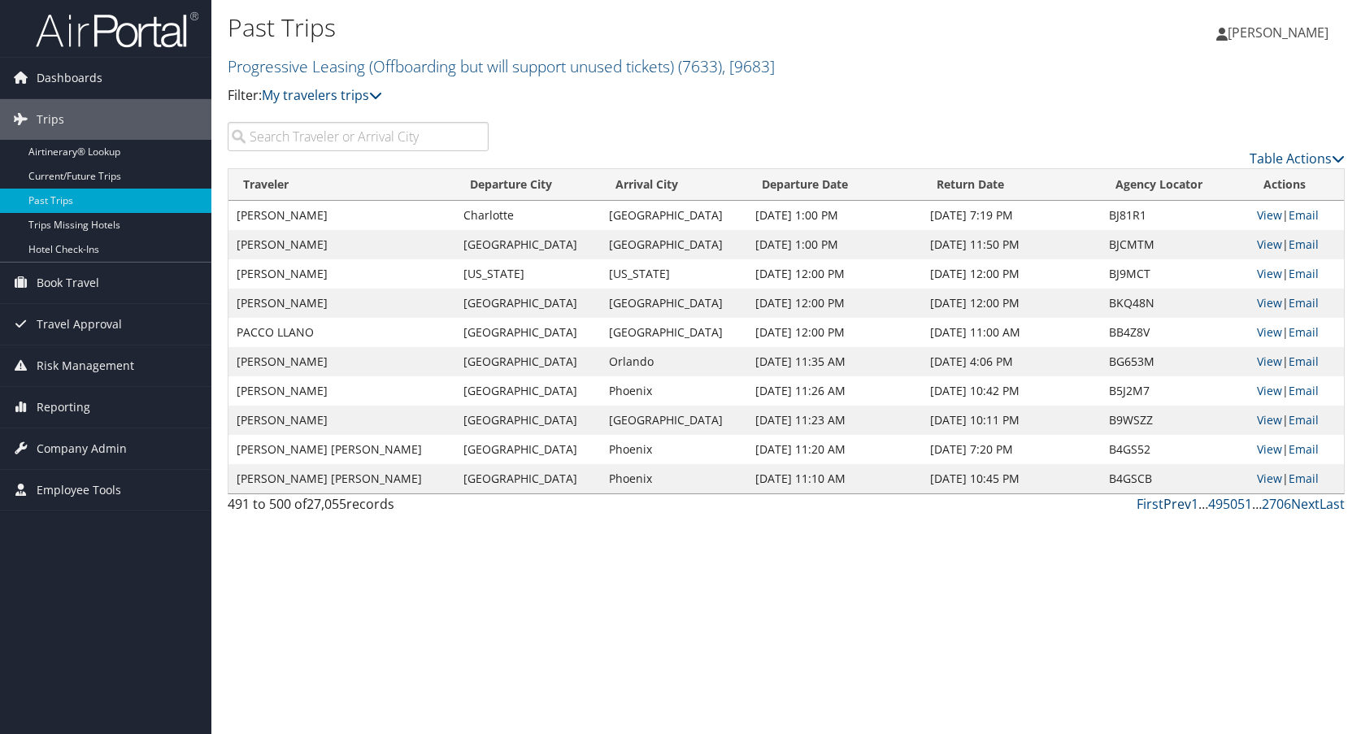
click at [1176, 507] on link "Prev" at bounding box center [1177, 504] width 28 height 18
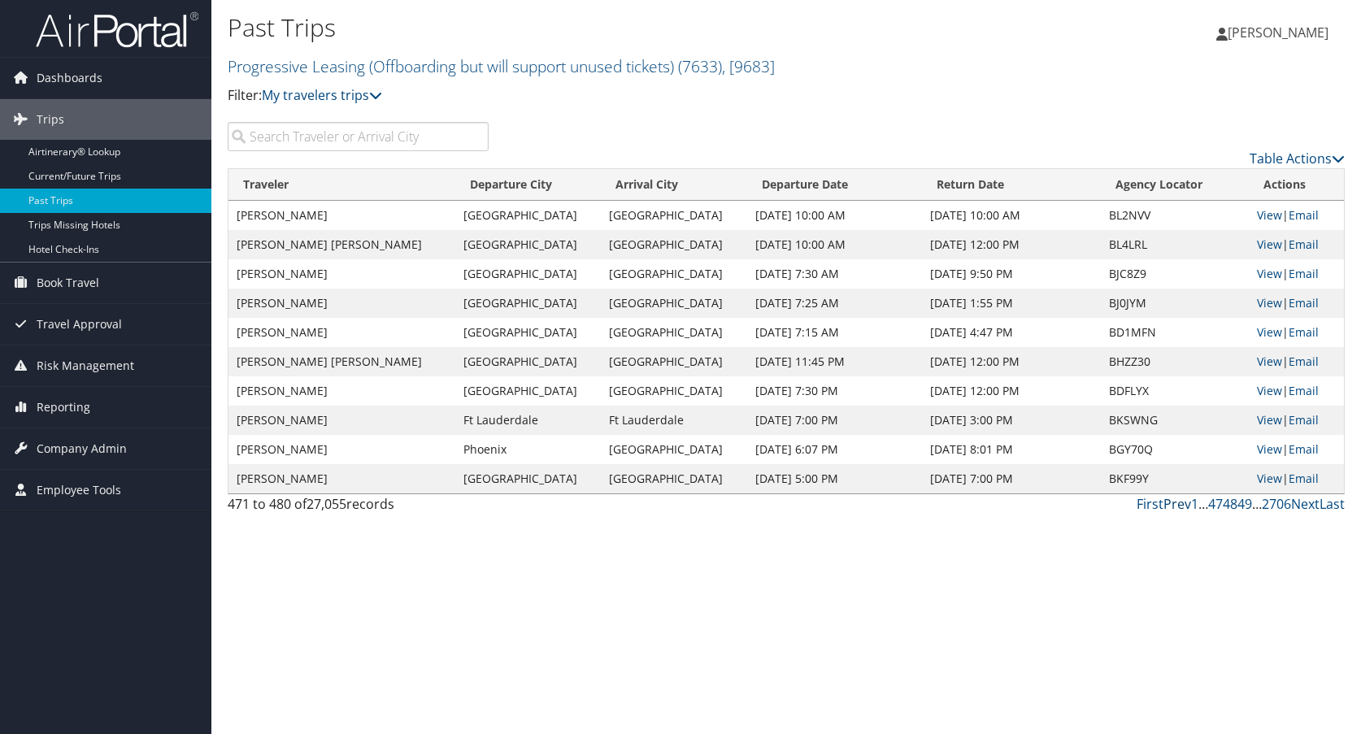
click at [1176, 507] on link "Prev" at bounding box center [1177, 504] width 28 height 18
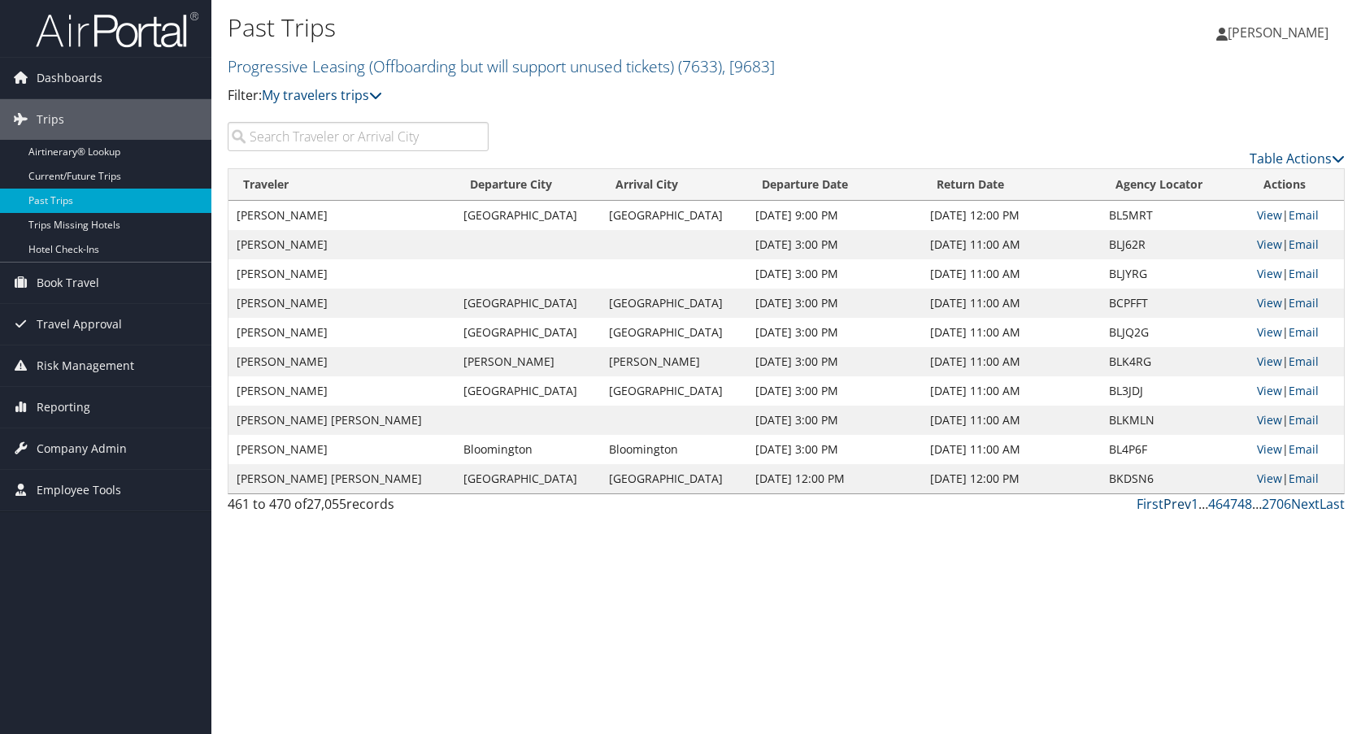
click at [1176, 507] on link "Prev" at bounding box center [1177, 504] width 28 height 18
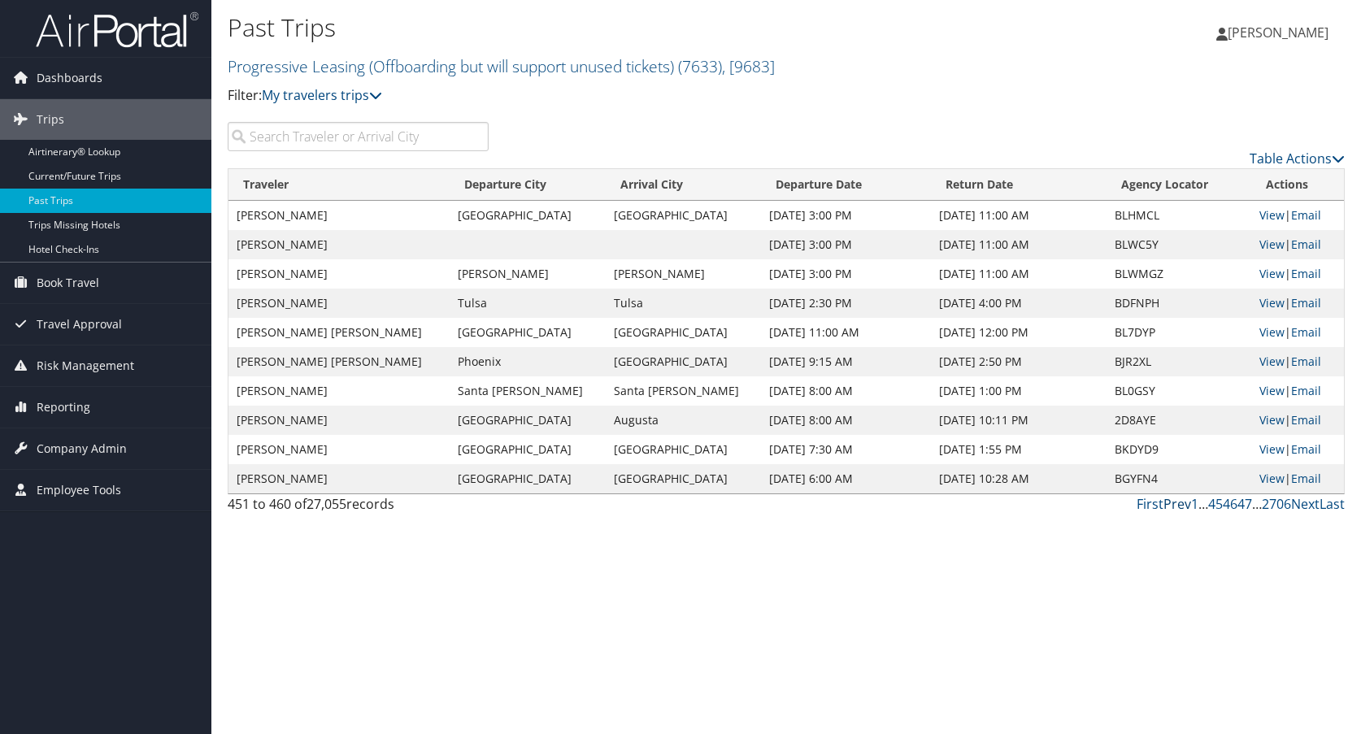
click at [1176, 507] on link "Prev" at bounding box center [1177, 504] width 28 height 18
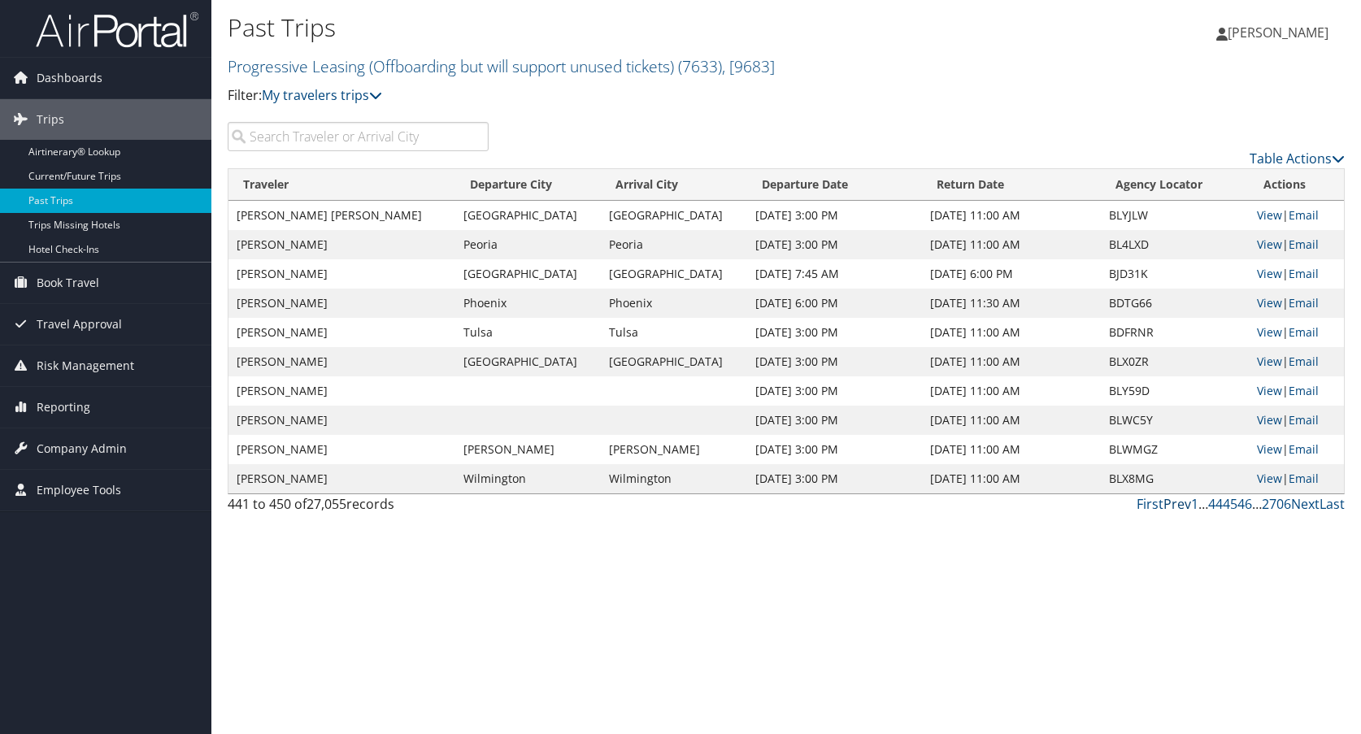
click at [1176, 507] on link "Prev" at bounding box center [1177, 504] width 28 height 18
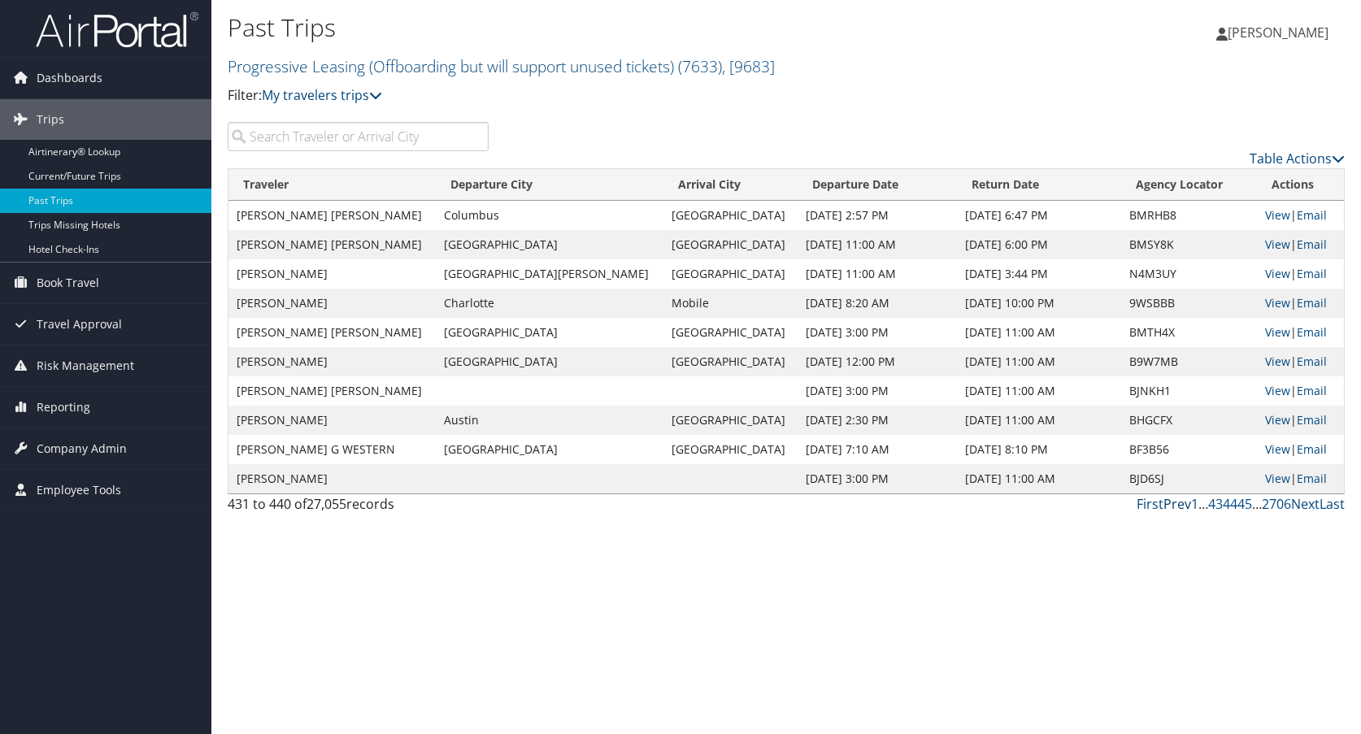
click at [1176, 507] on link "Prev" at bounding box center [1177, 504] width 28 height 18
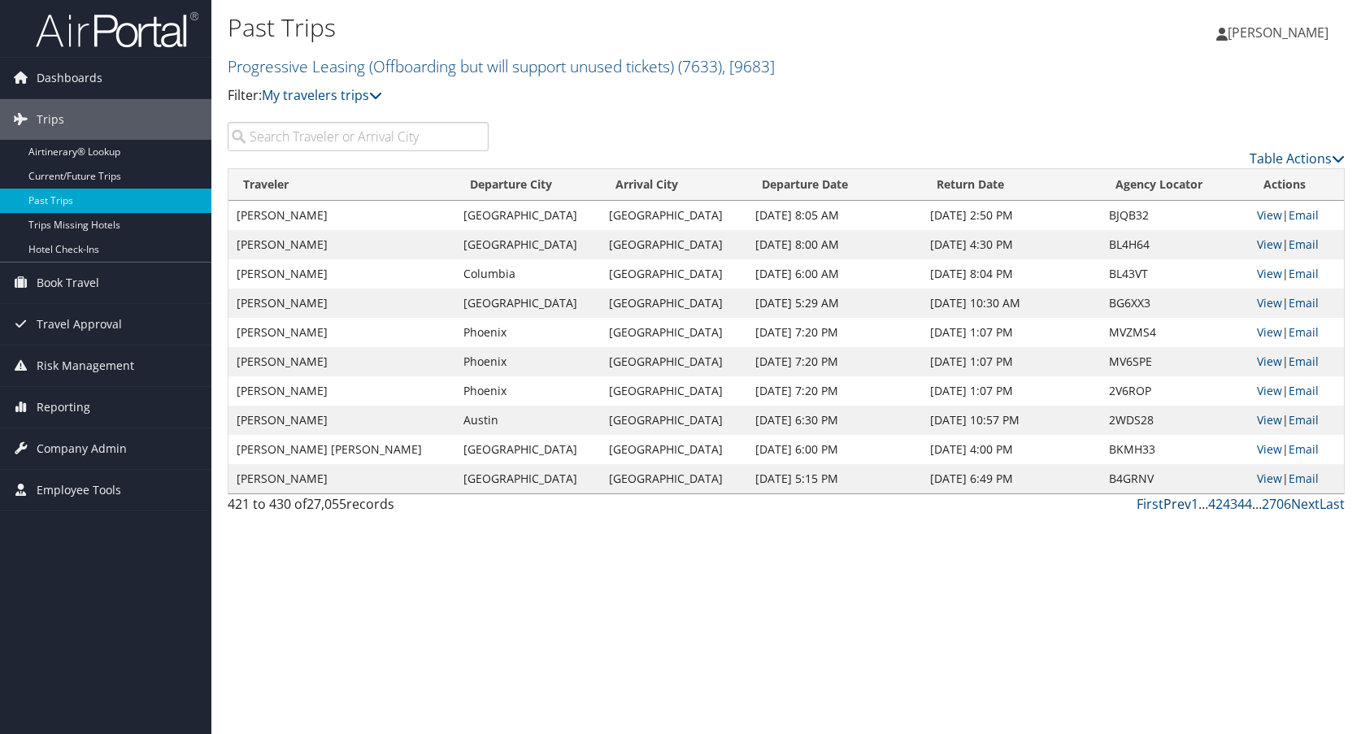
click at [1176, 507] on link "Prev" at bounding box center [1177, 504] width 28 height 18
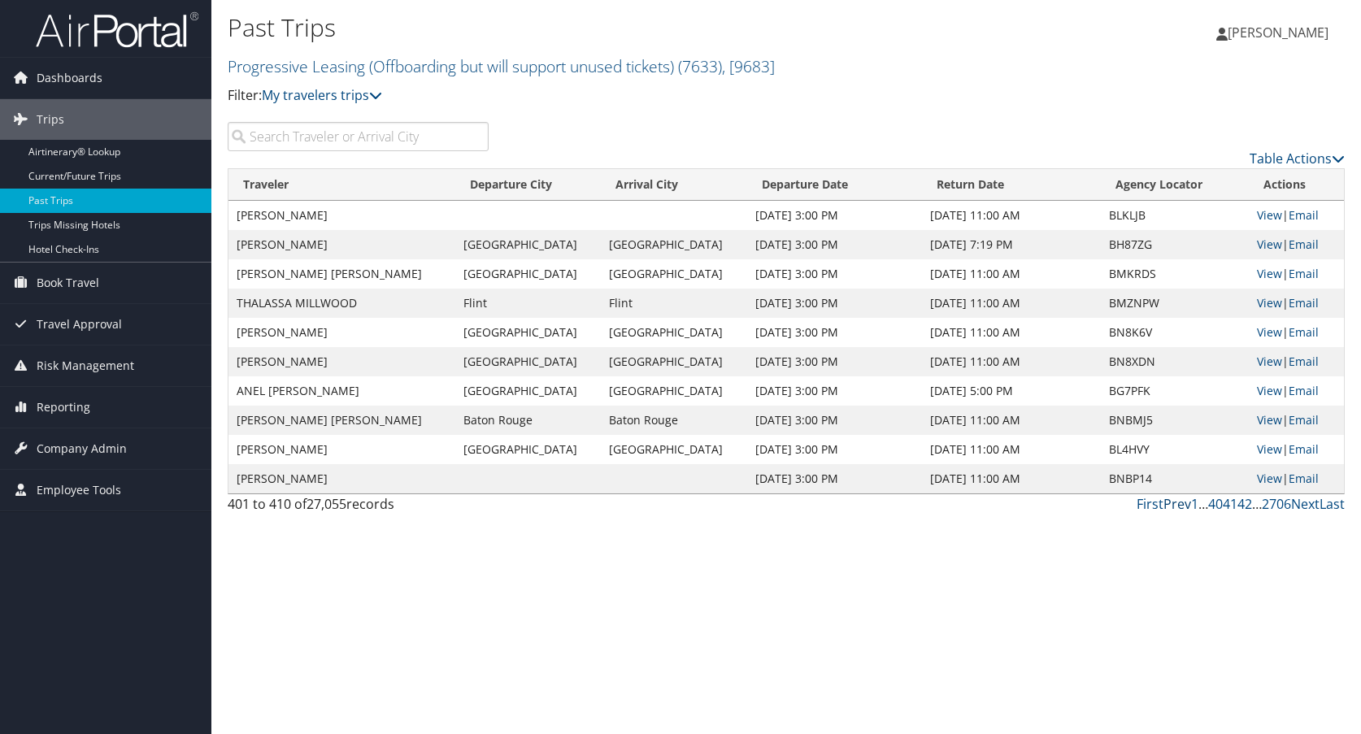
click at [1176, 507] on link "Prev" at bounding box center [1177, 504] width 28 height 18
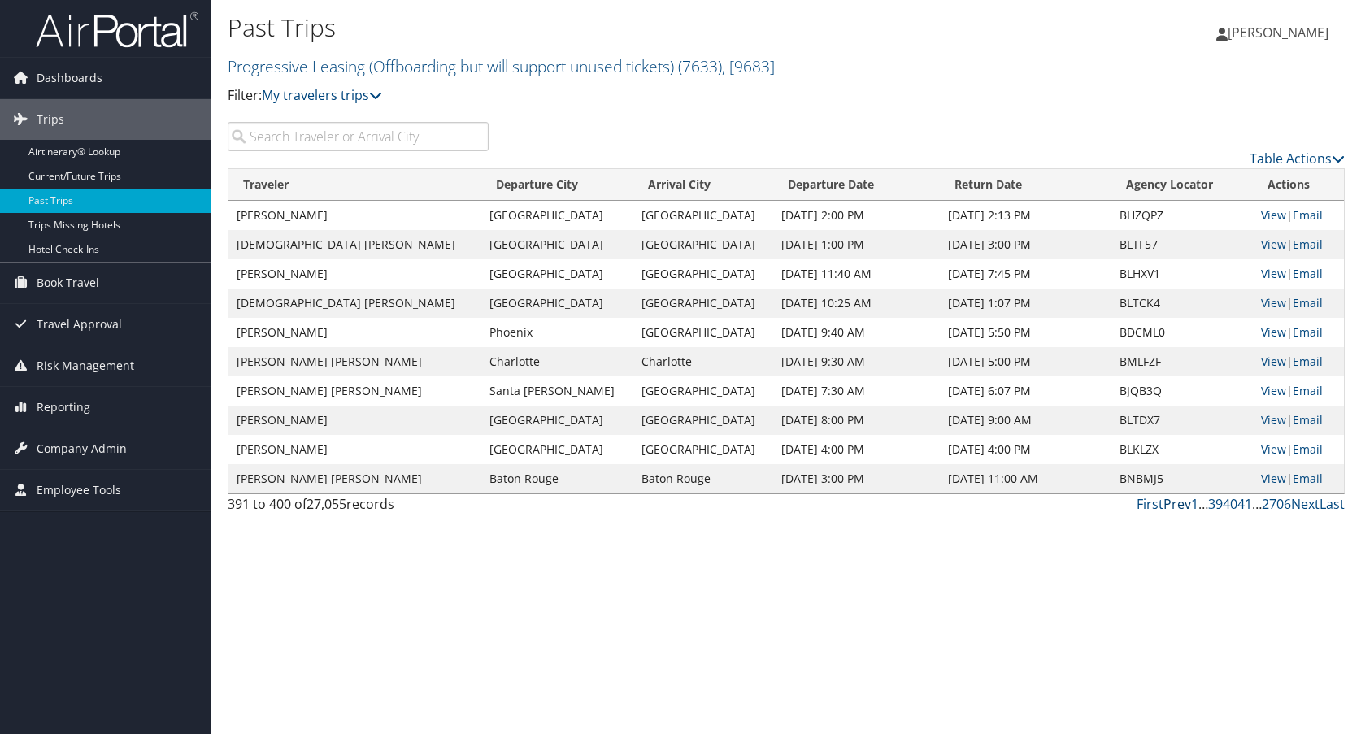
click at [1176, 507] on link "Prev" at bounding box center [1177, 504] width 28 height 18
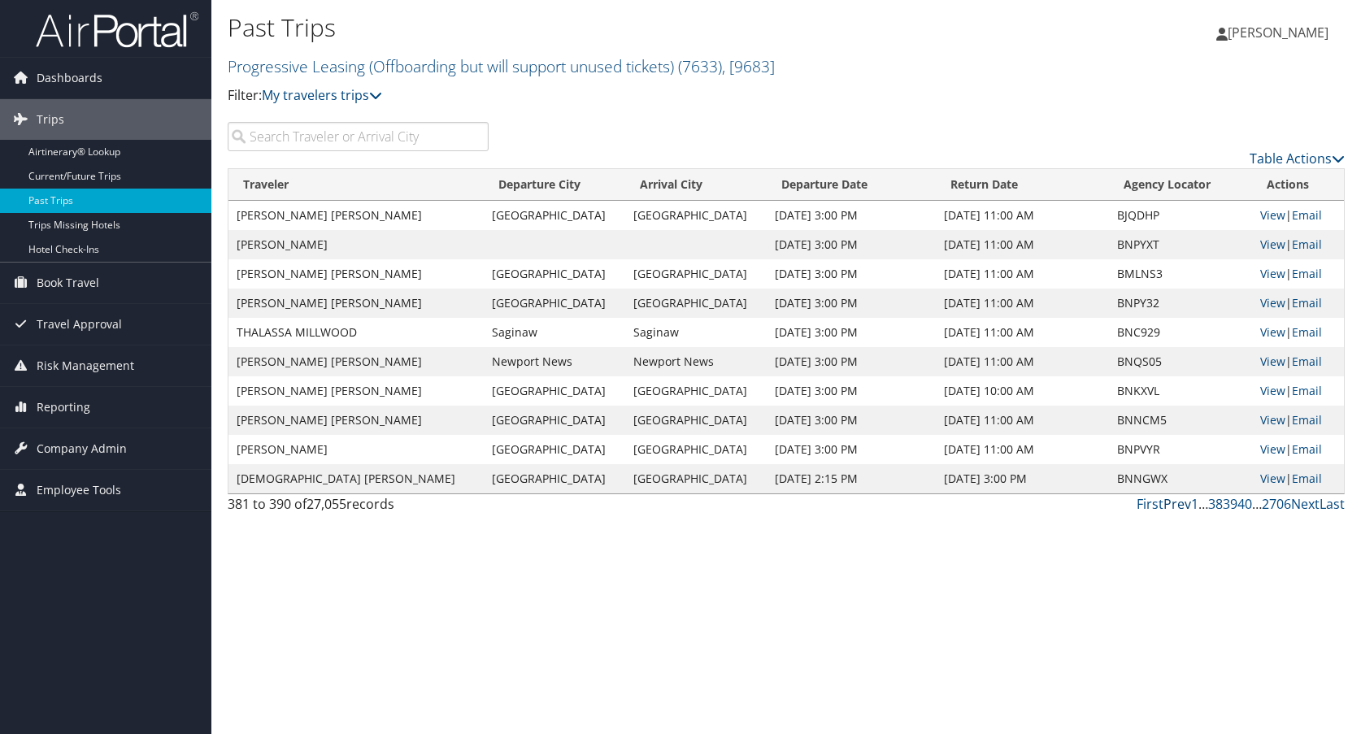
click at [1176, 507] on link "Prev" at bounding box center [1177, 504] width 28 height 18
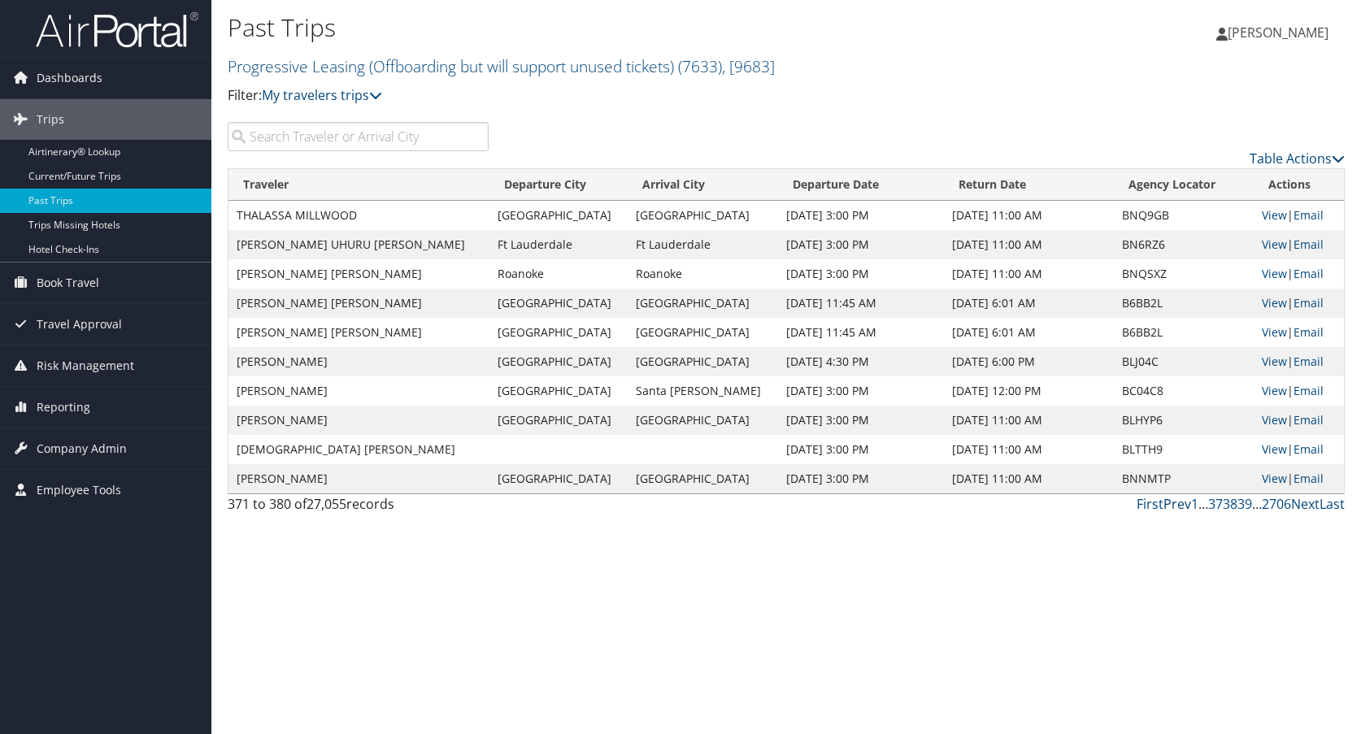
click at [1176, 507] on link "Prev" at bounding box center [1177, 504] width 28 height 18
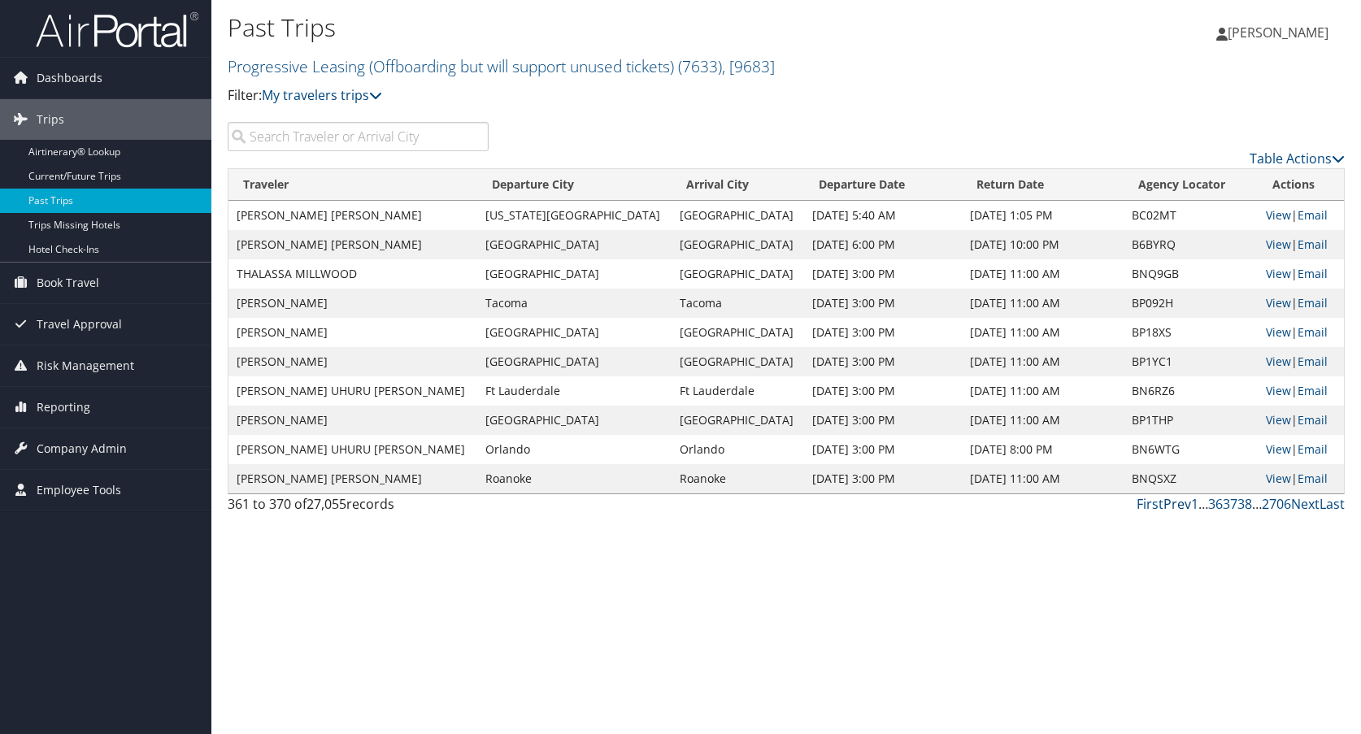
click at [1176, 507] on link "Prev" at bounding box center [1177, 504] width 28 height 18
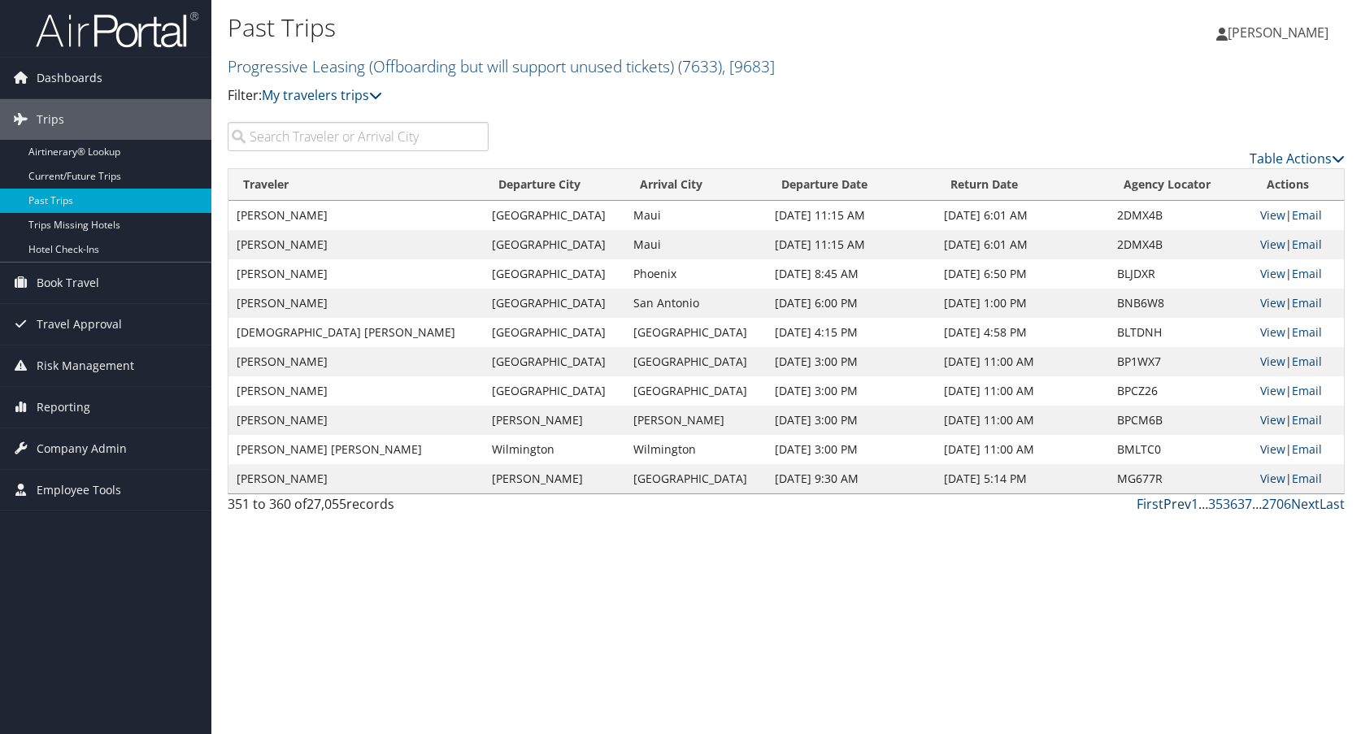
click at [1176, 507] on link "Prev" at bounding box center [1177, 504] width 28 height 18
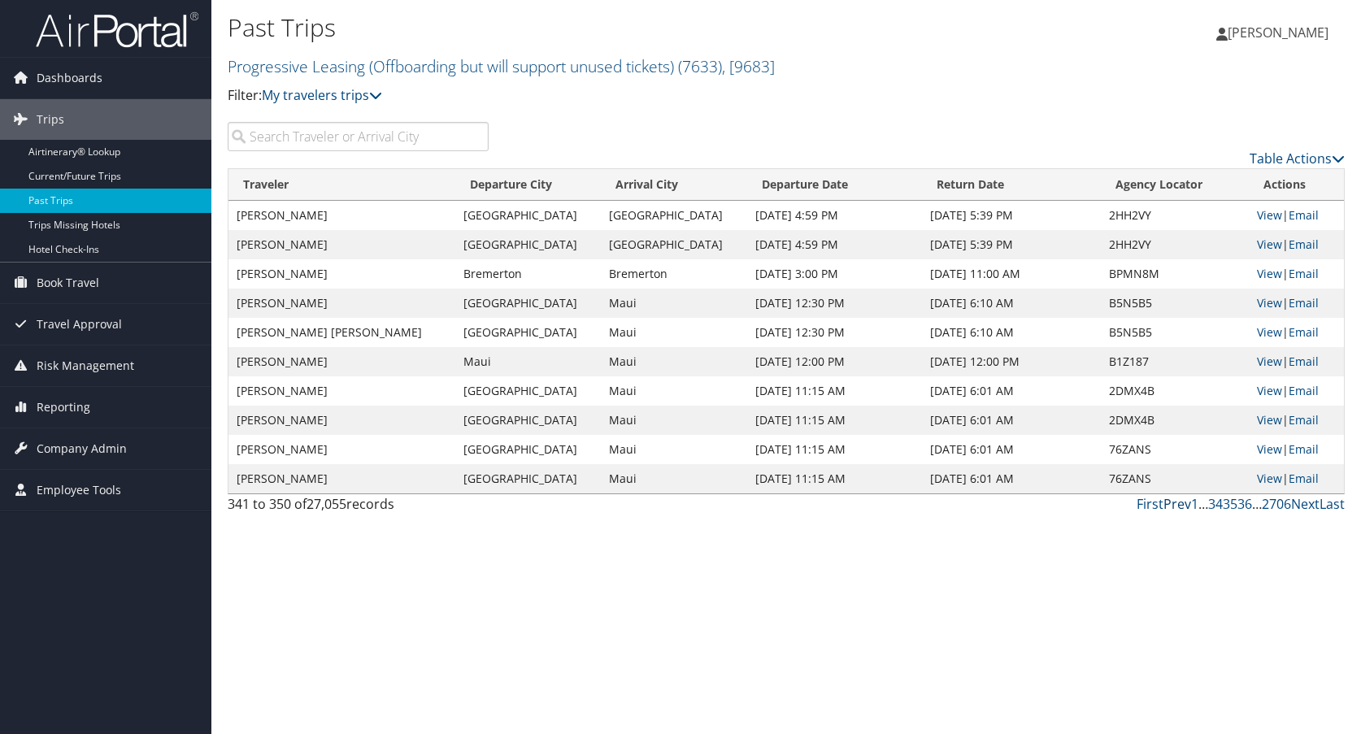
click at [1176, 507] on link "Prev" at bounding box center [1177, 504] width 28 height 18
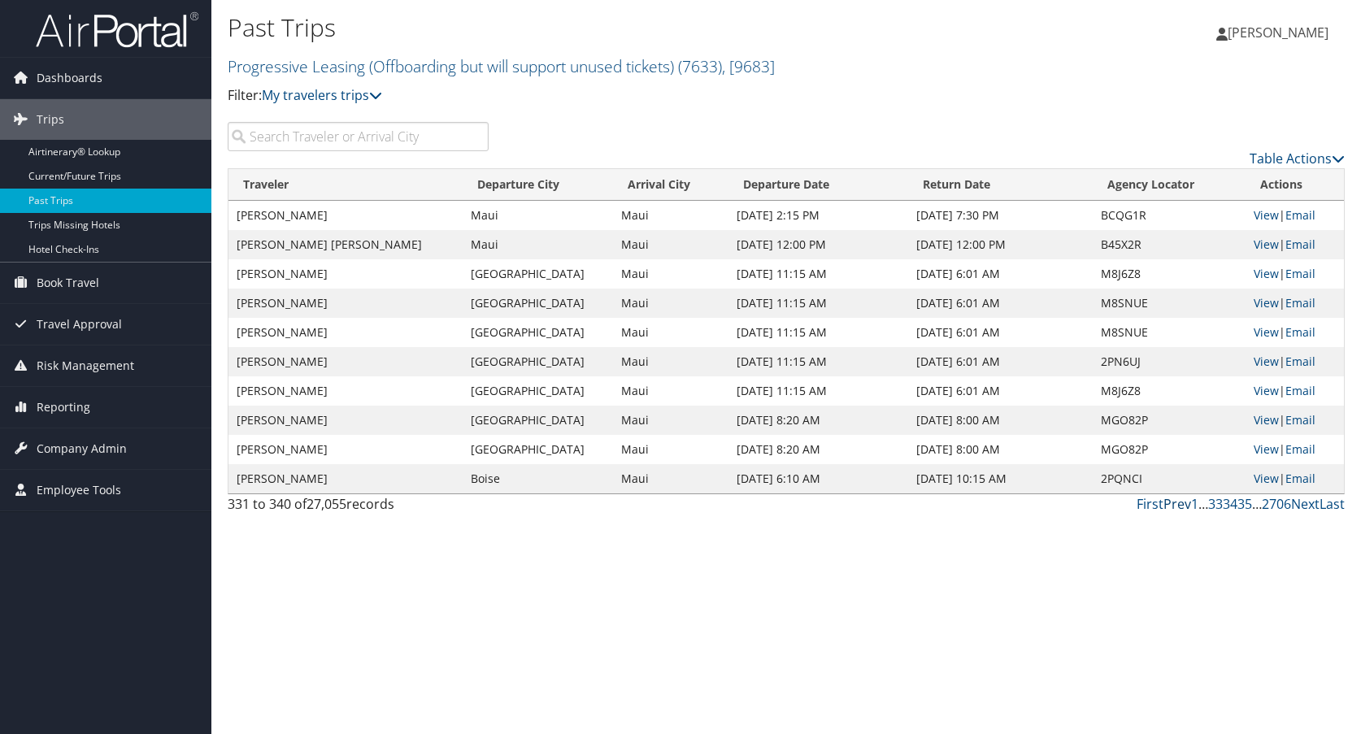
click at [1176, 507] on link "Prev" at bounding box center [1177, 504] width 28 height 18
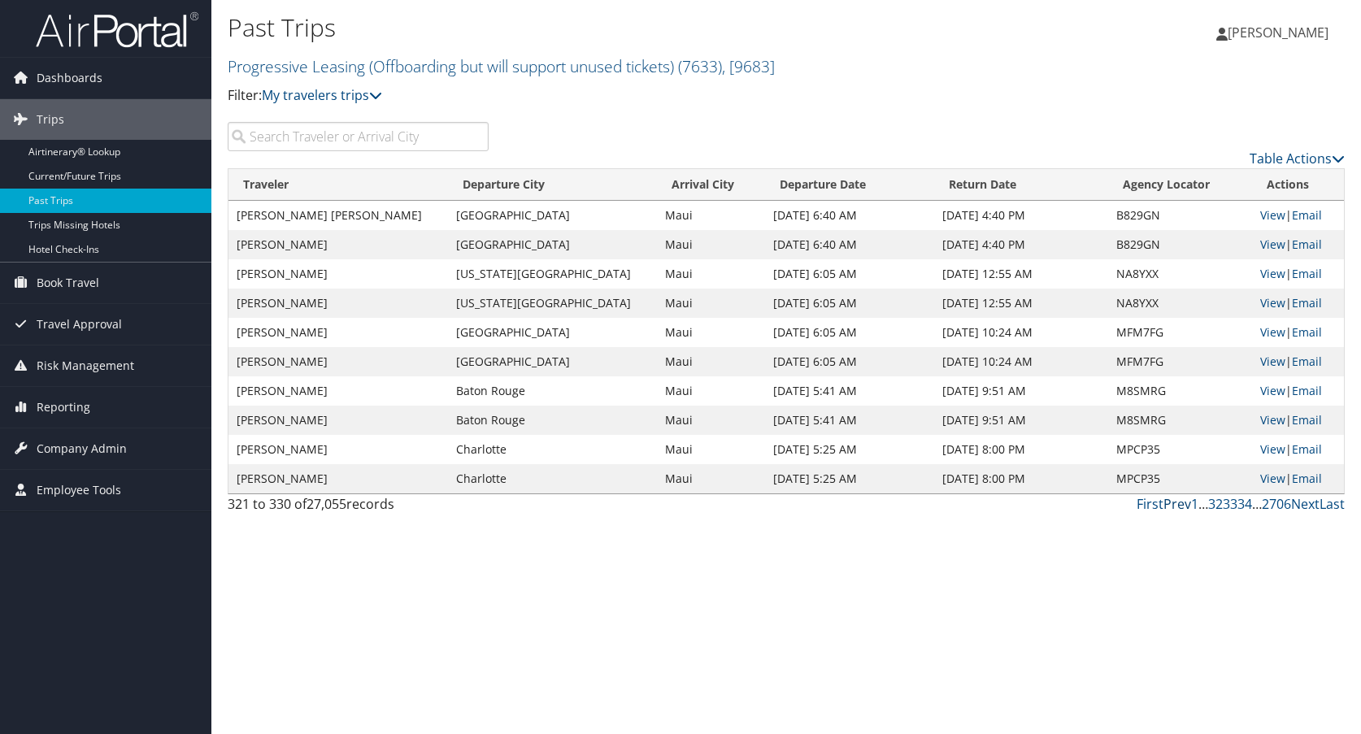
click at [1176, 507] on link "Prev" at bounding box center [1177, 504] width 28 height 18
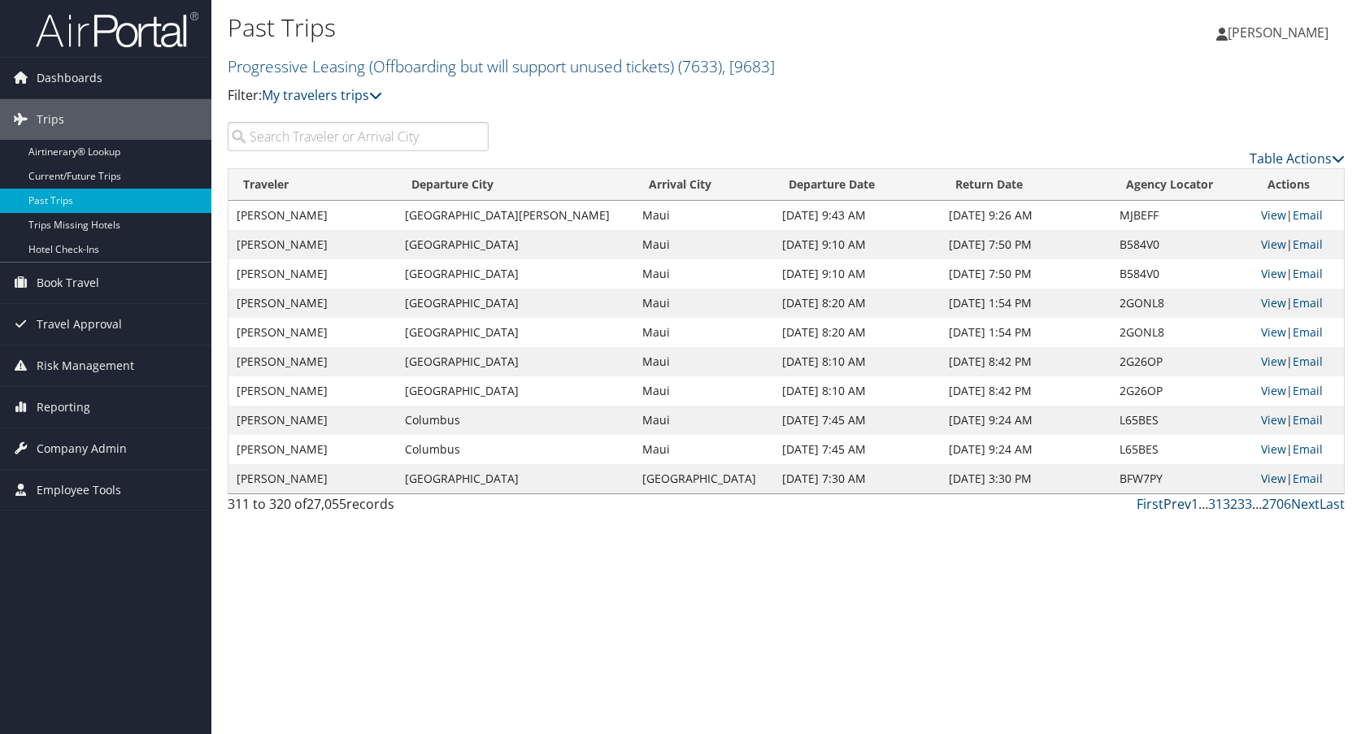
click at [1176, 507] on link "Prev" at bounding box center [1177, 504] width 28 height 18
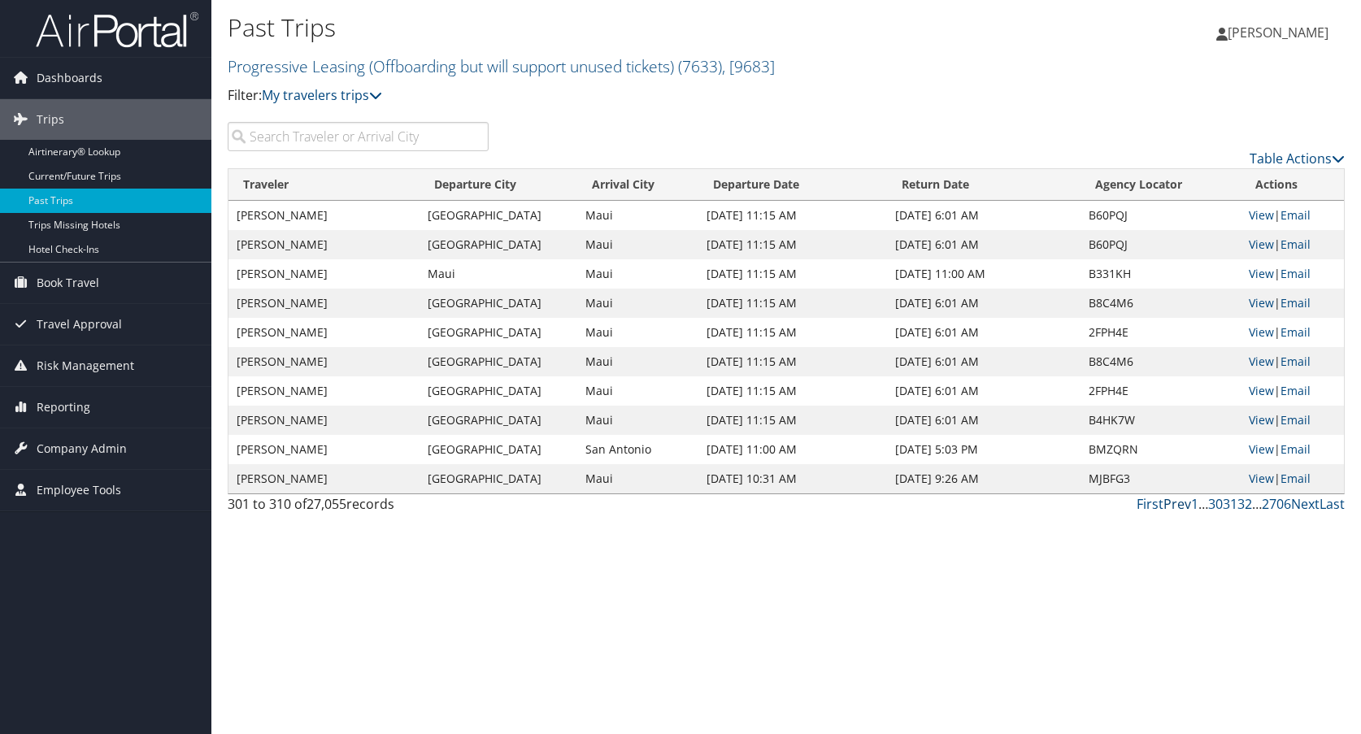
click at [1176, 507] on link "Prev" at bounding box center [1177, 504] width 28 height 18
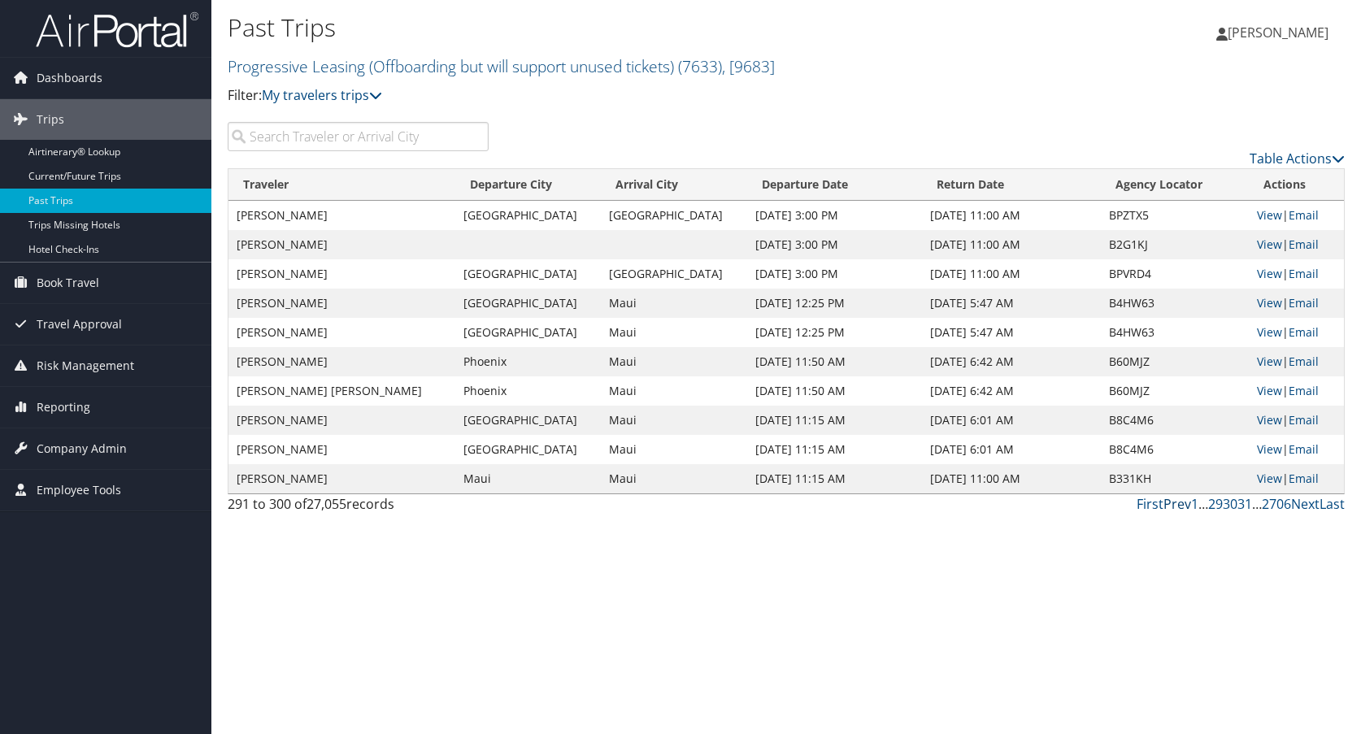
click at [1176, 507] on link "Prev" at bounding box center [1177, 504] width 28 height 18
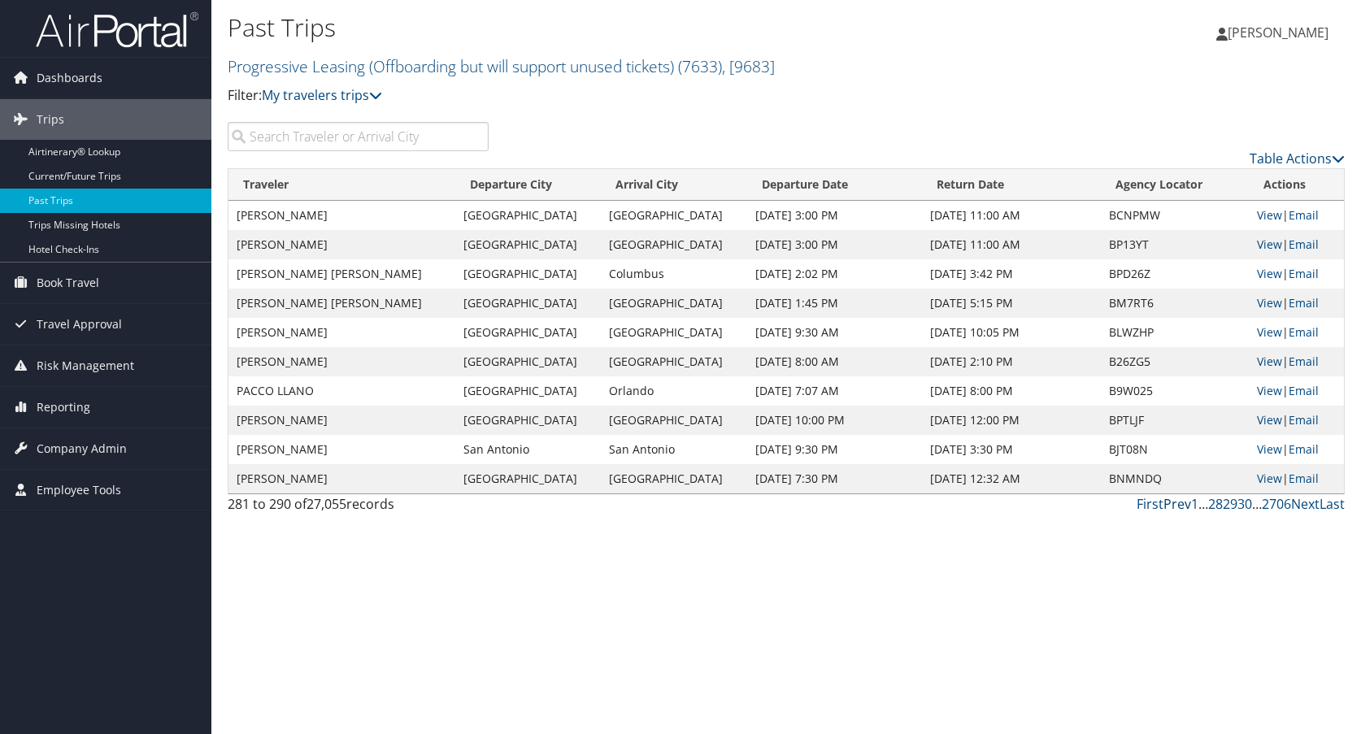
click at [1176, 507] on link "Prev" at bounding box center [1177, 504] width 28 height 18
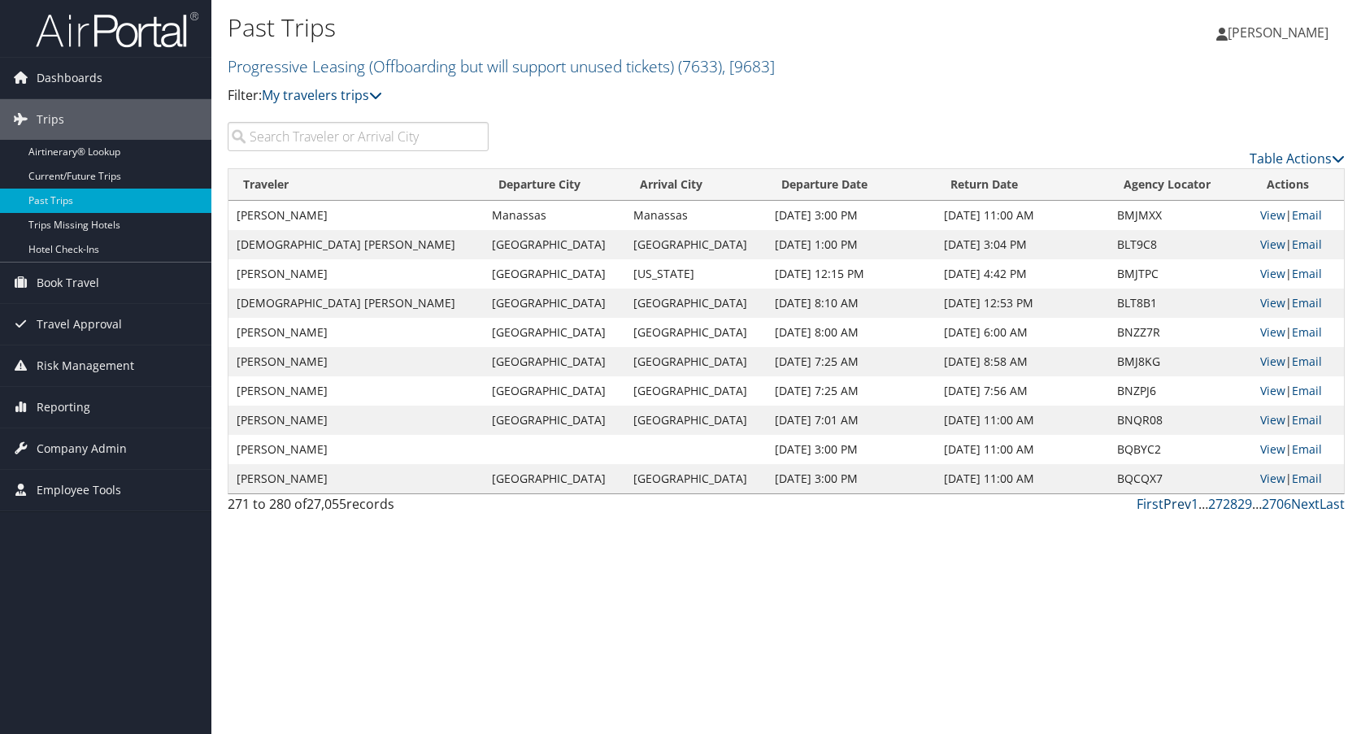
click at [1176, 507] on link "Prev" at bounding box center [1177, 504] width 28 height 18
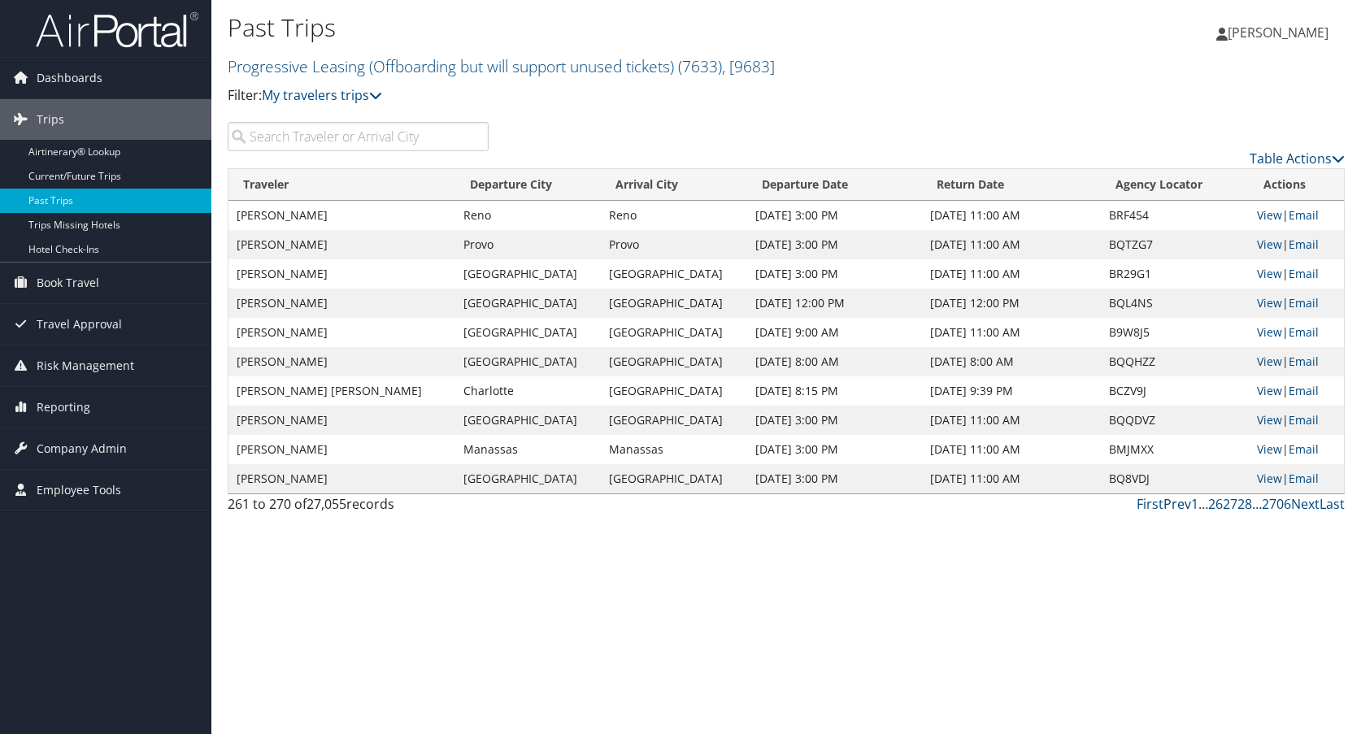
click at [1176, 507] on link "Prev" at bounding box center [1177, 504] width 28 height 18
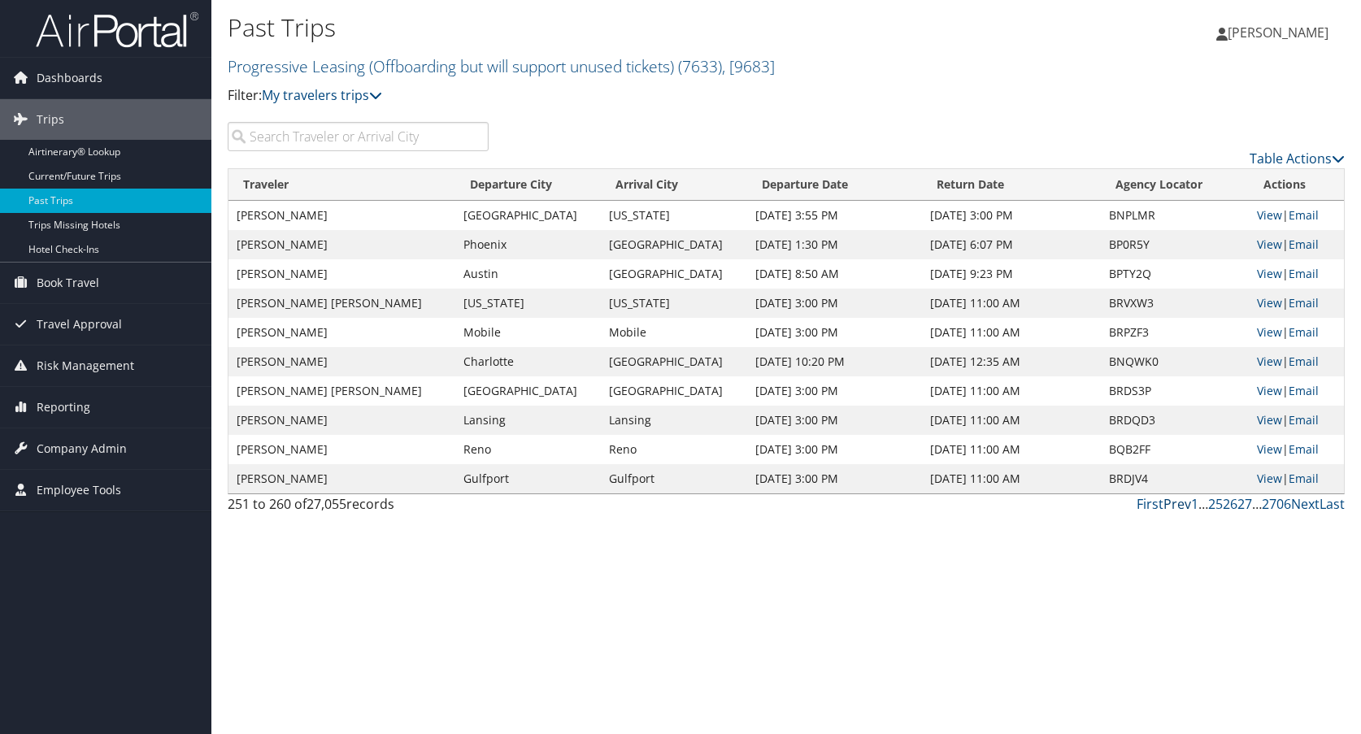
click at [1176, 507] on link "Prev" at bounding box center [1177, 504] width 28 height 18
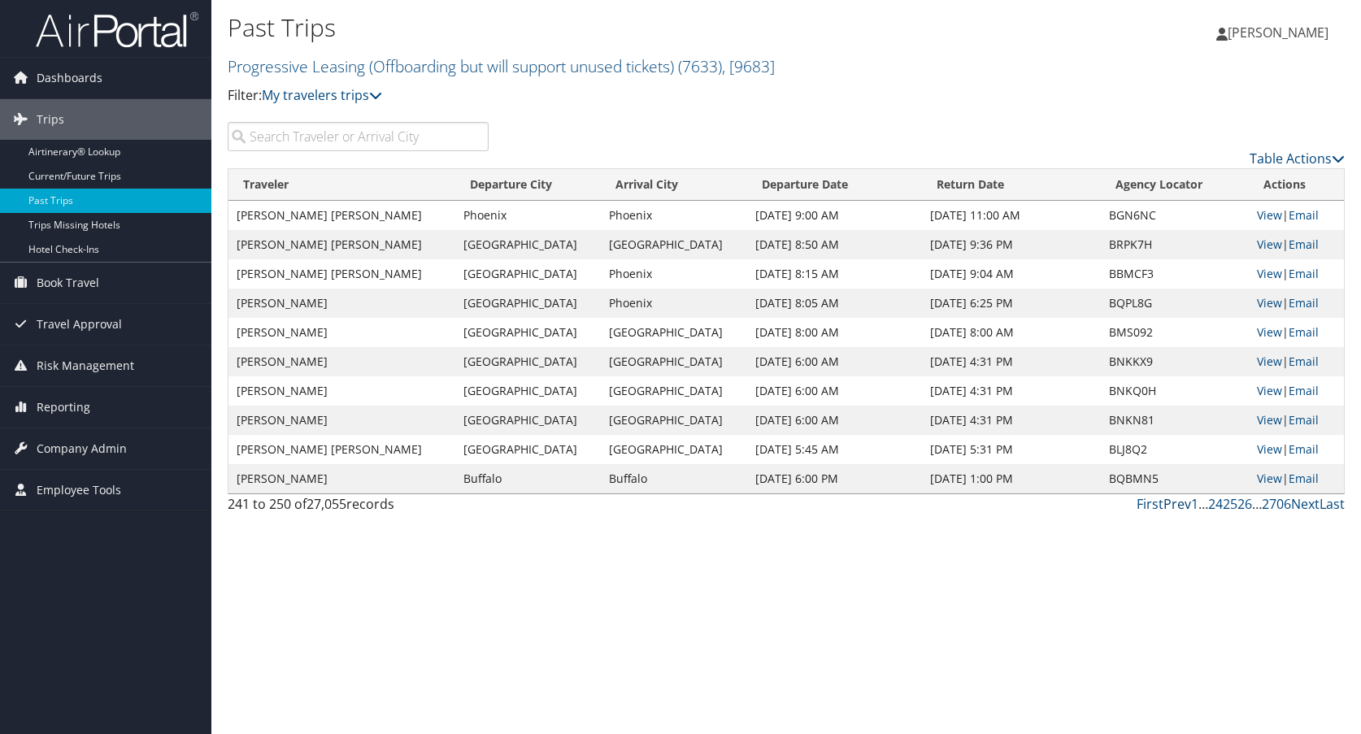
click at [1176, 507] on link "Prev" at bounding box center [1177, 504] width 28 height 18
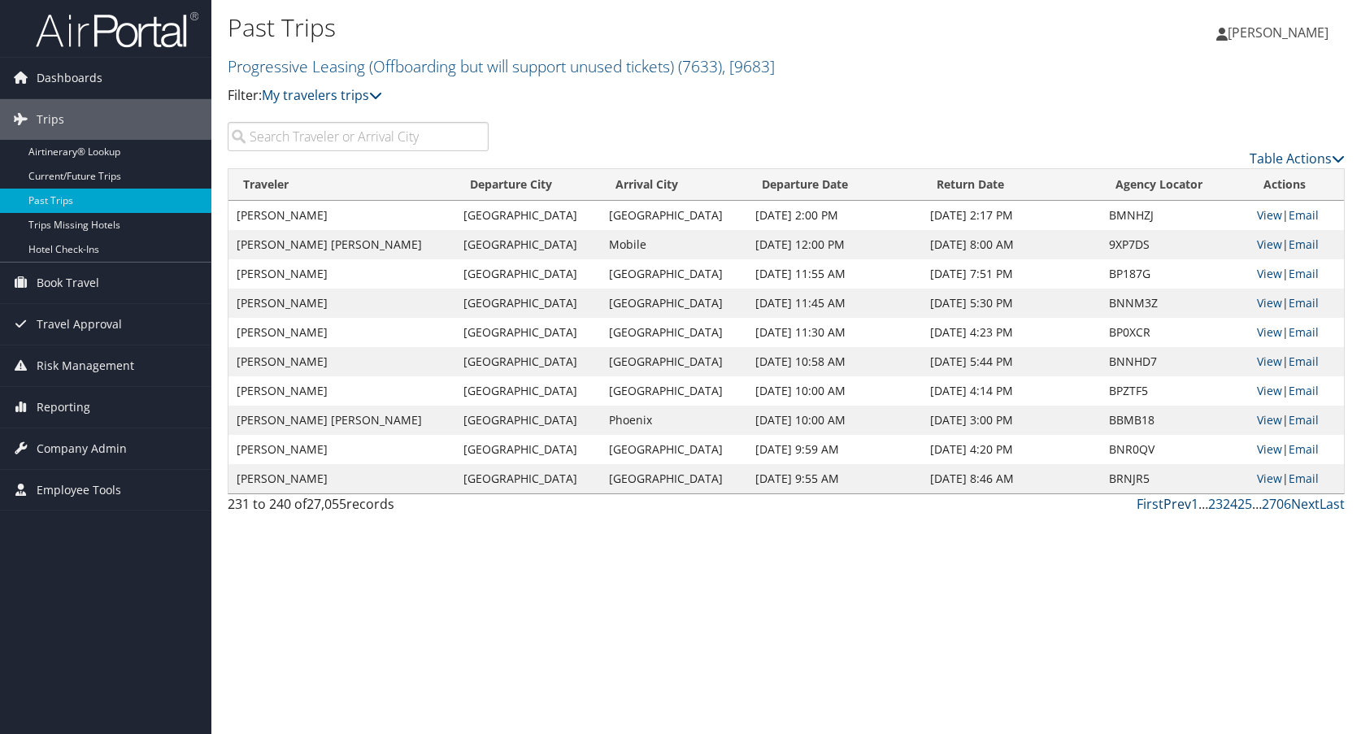
click at [1180, 503] on link "Prev" at bounding box center [1177, 504] width 28 height 18
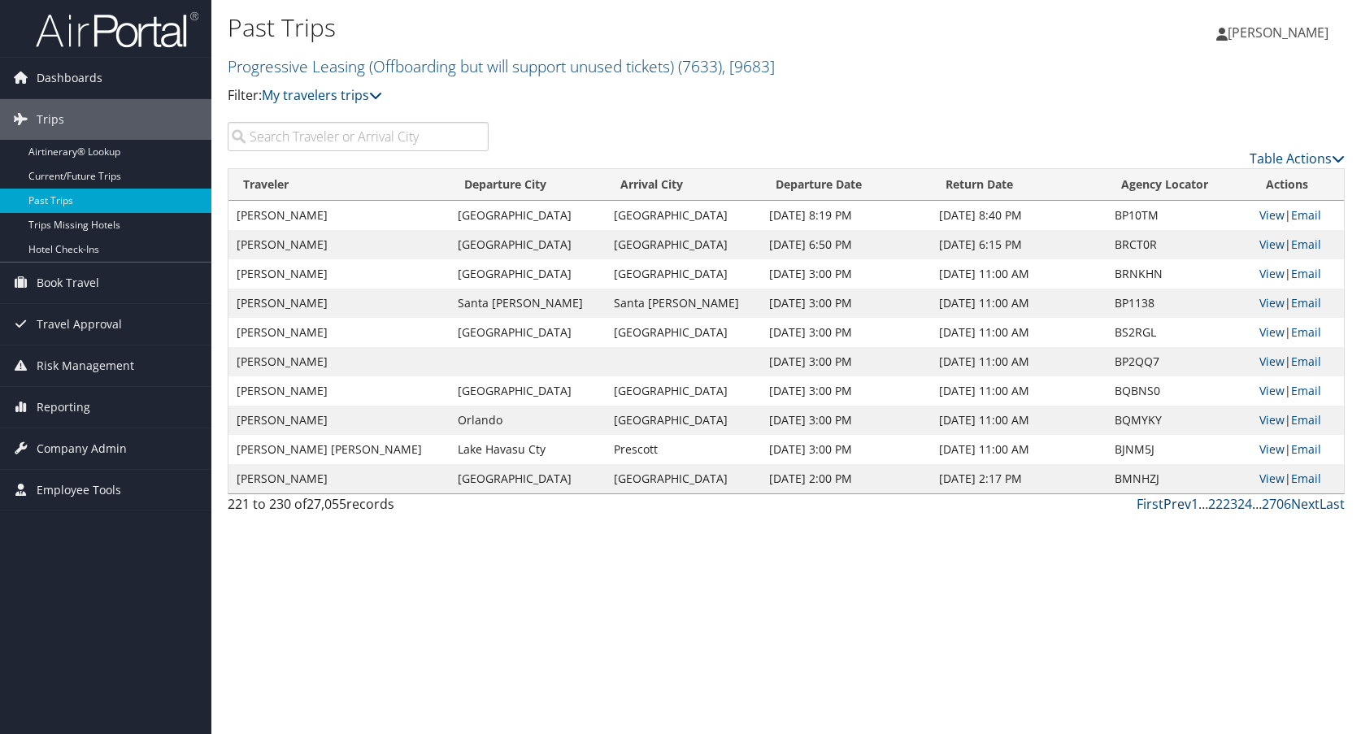
click at [1180, 503] on link "Prev" at bounding box center [1177, 504] width 28 height 18
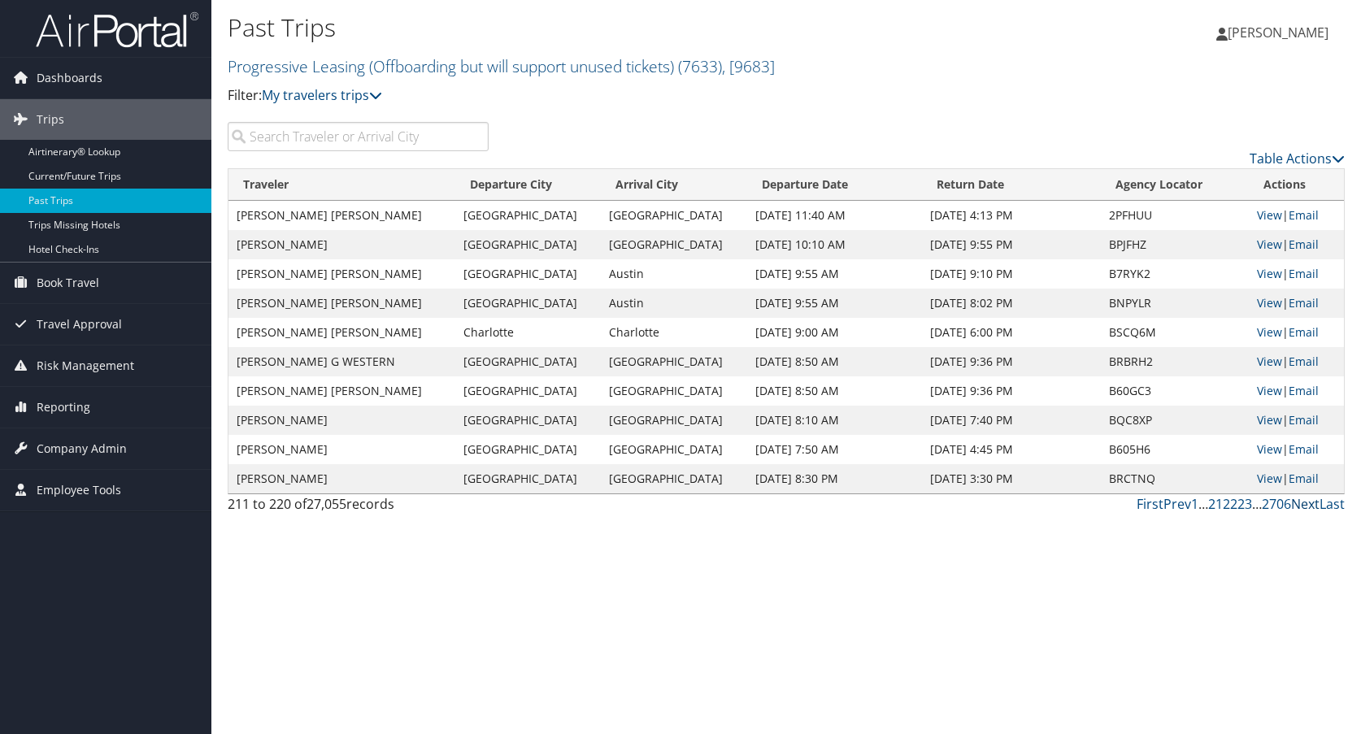
click at [1308, 508] on link "Next" at bounding box center [1305, 504] width 28 height 18
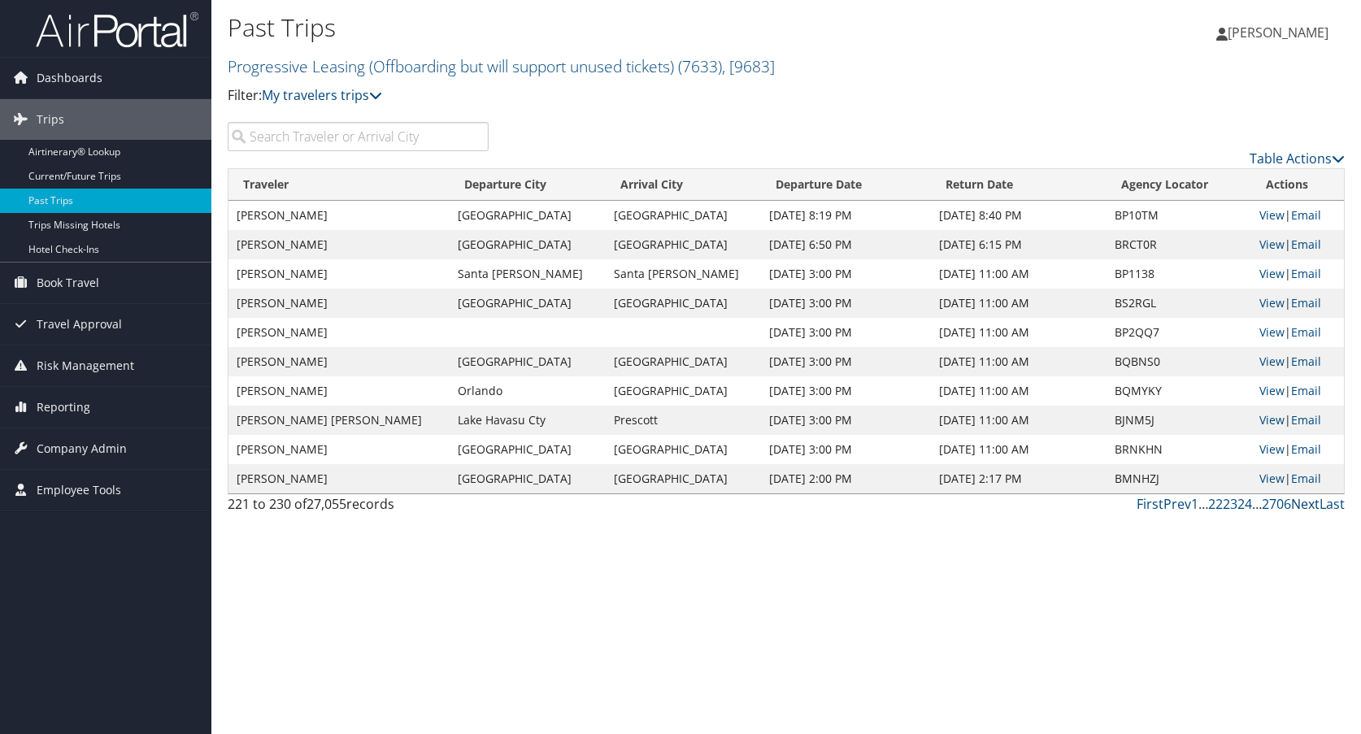
click at [1308, 508] on link "Next" at bounding box center [1305, 504] width 28 height 18
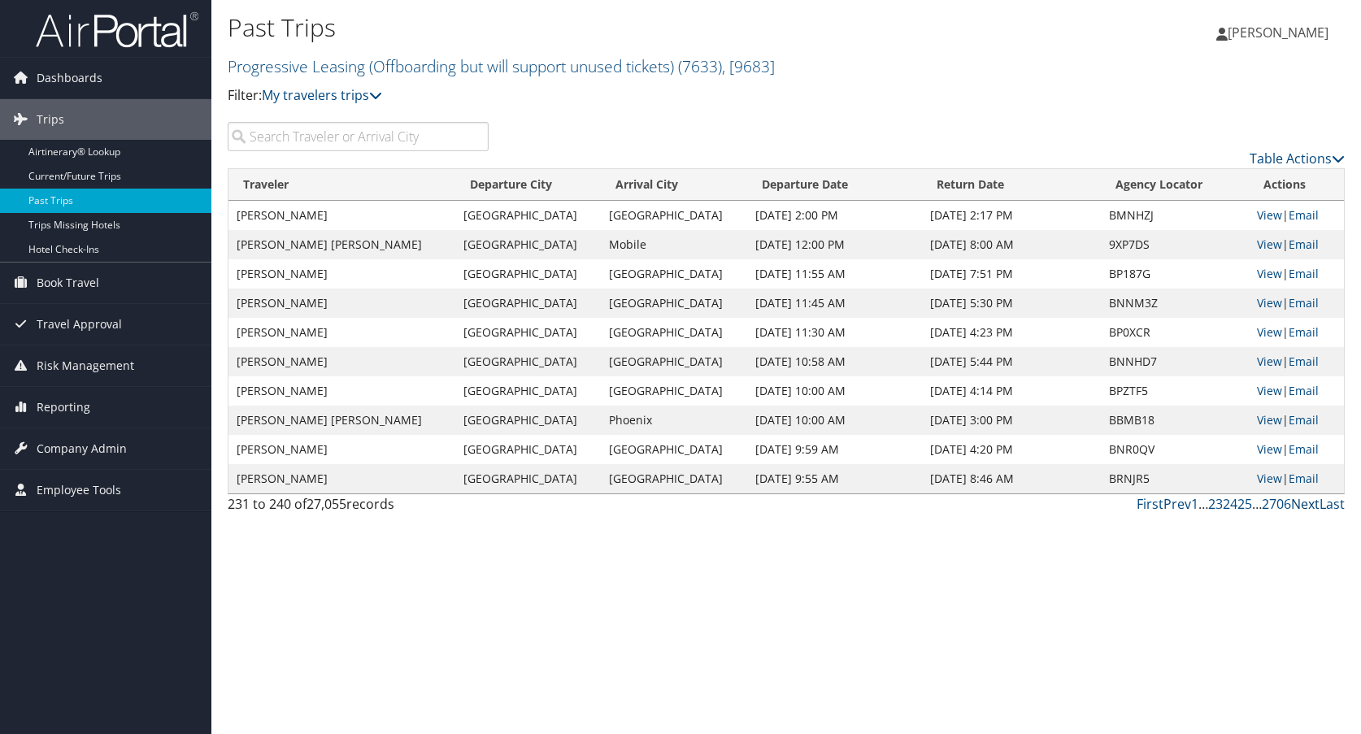
click at [1308, 507] on link "Next" at bounding box center [1305, 504] width 28 height 18
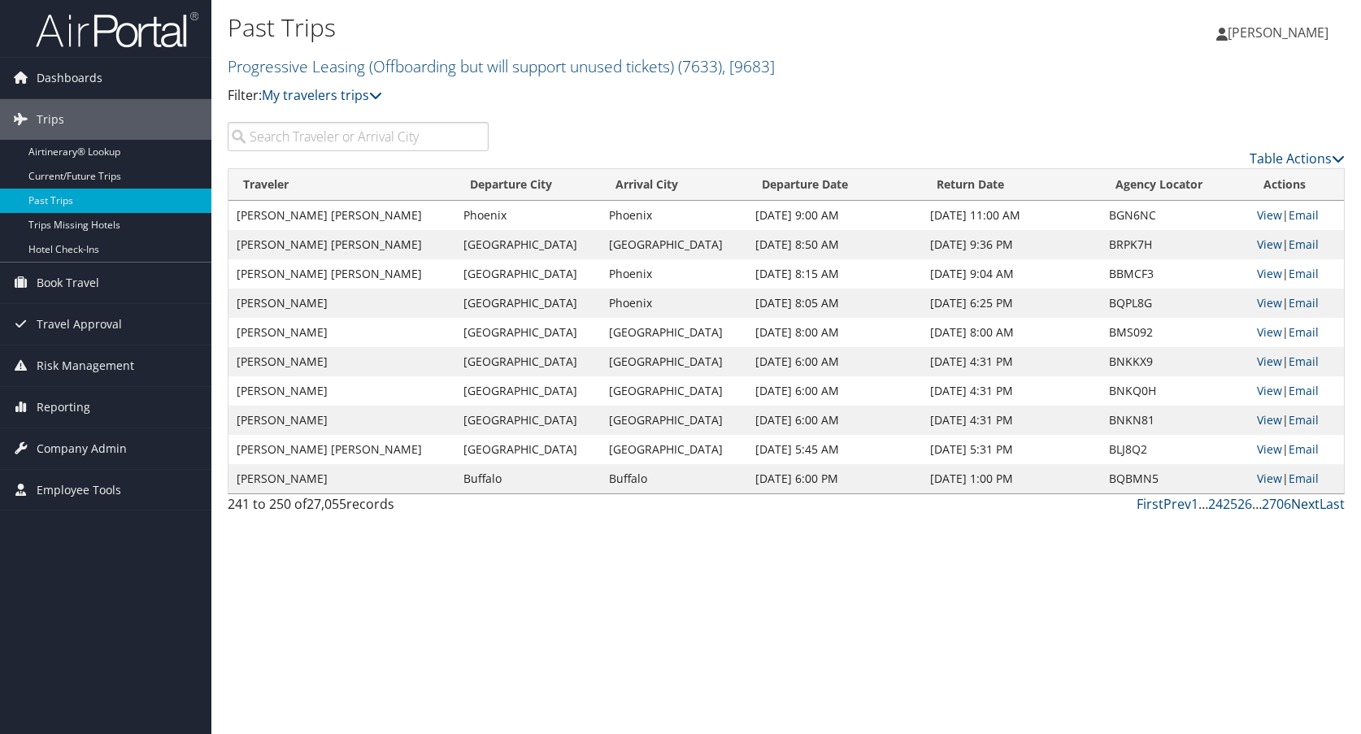
click at [1308, 507] on link "Next" at bounding box center [1305, 504] width 28 height 18
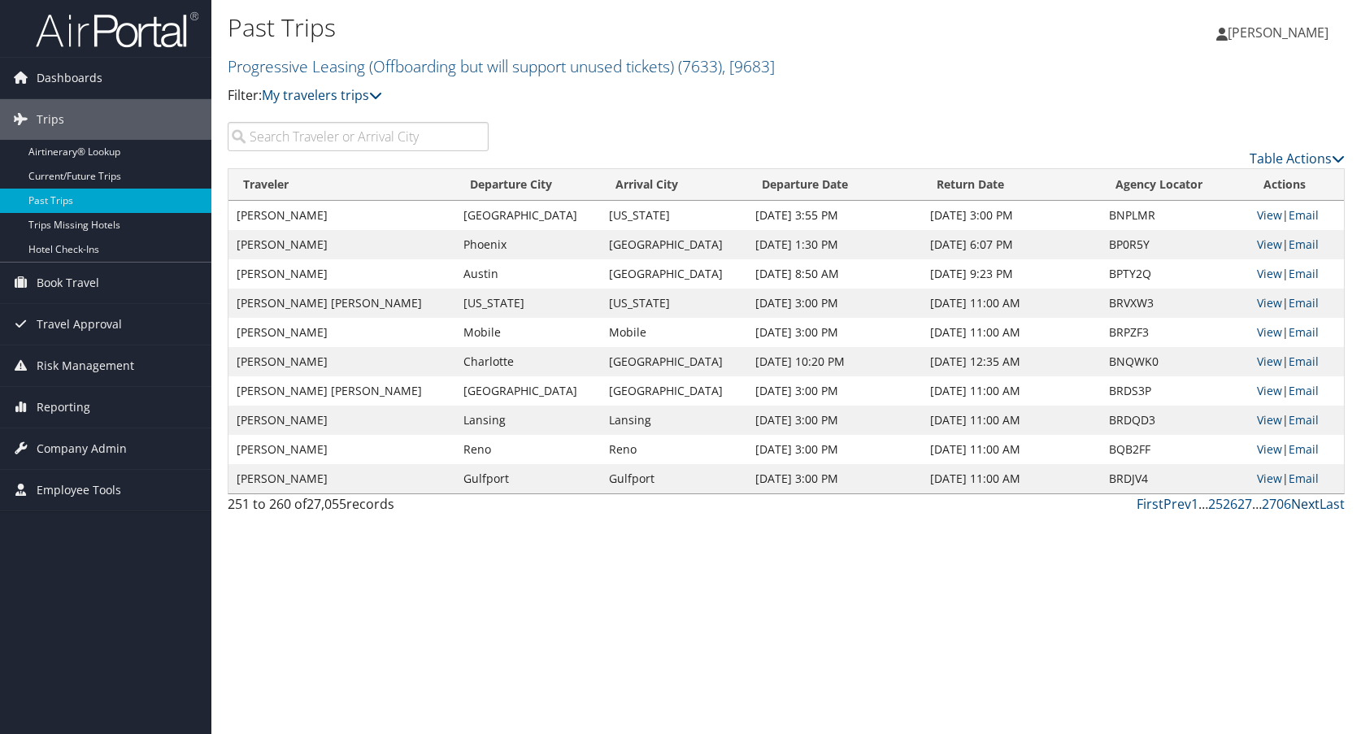
click at [1308, 507] on link "Next" at bounding box center [1305, 504] width 28 height 18
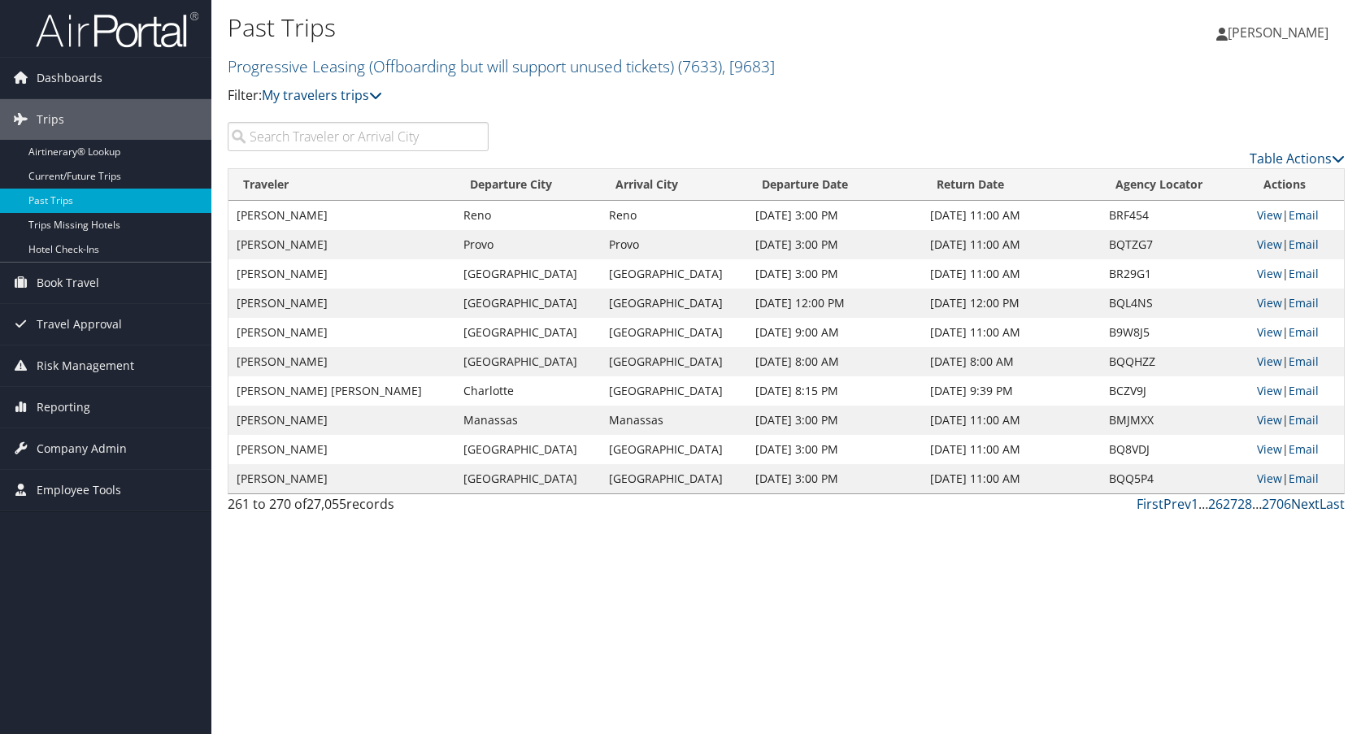
click at [1308, 507] on link "Next" at bounding box center [1305, 504] width 28 height 18
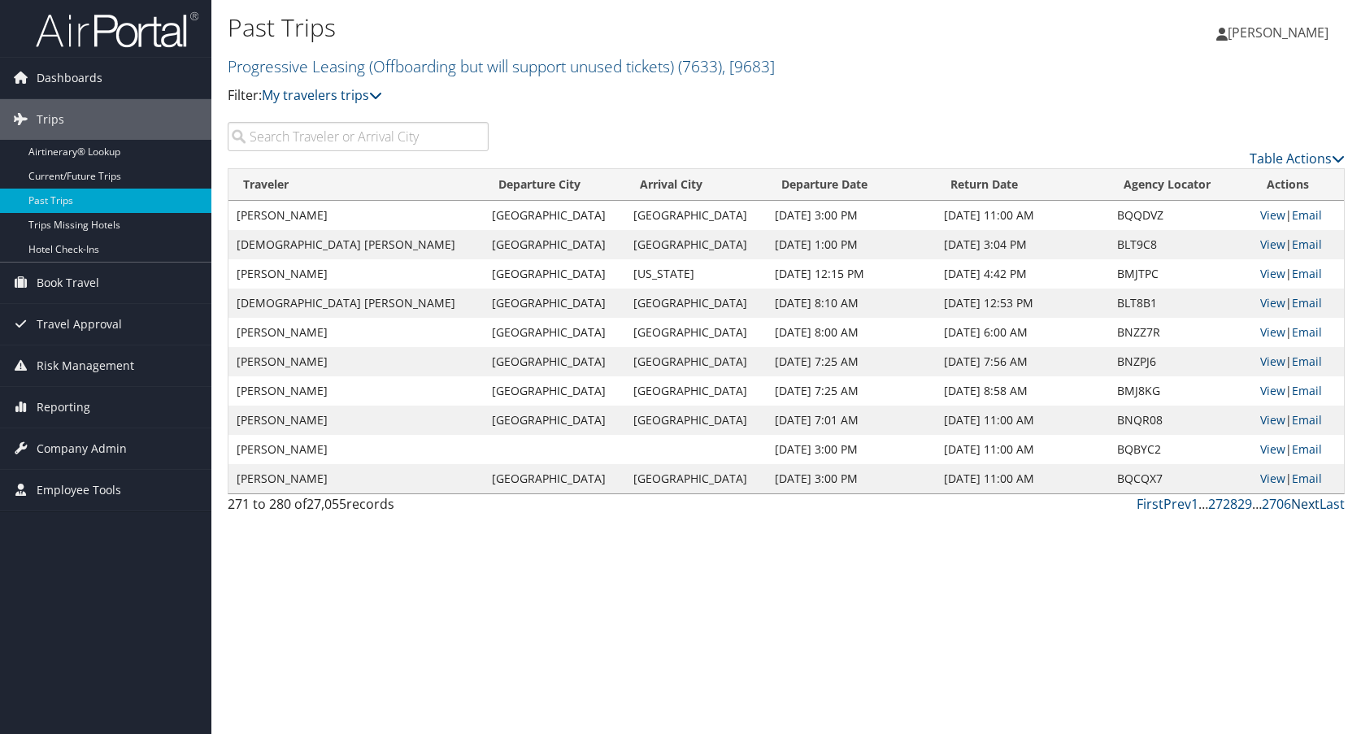
click at [1308, 507] on link "Next" at bounding box center [1305, 504] width 28 height 18
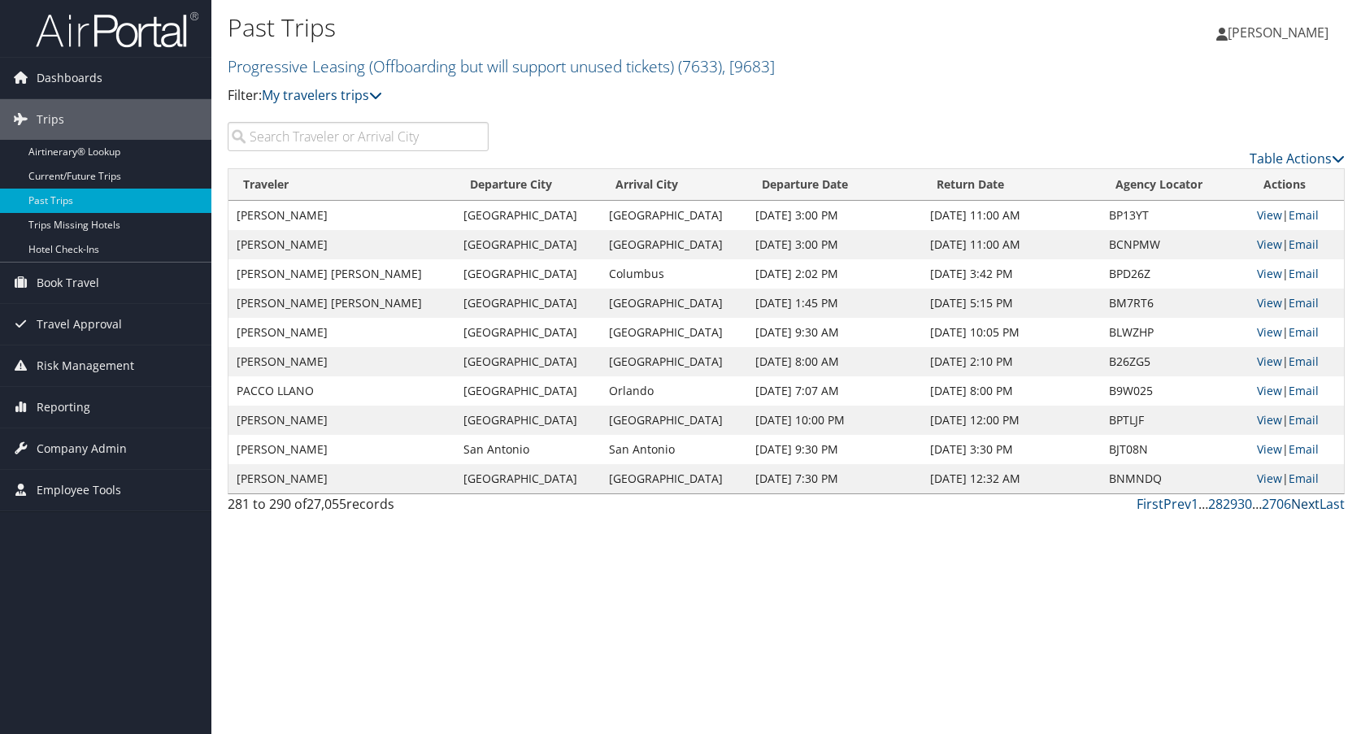
click at [1308, 507] on link "Next" at bounding box center [1305, 504] width 28 height 18
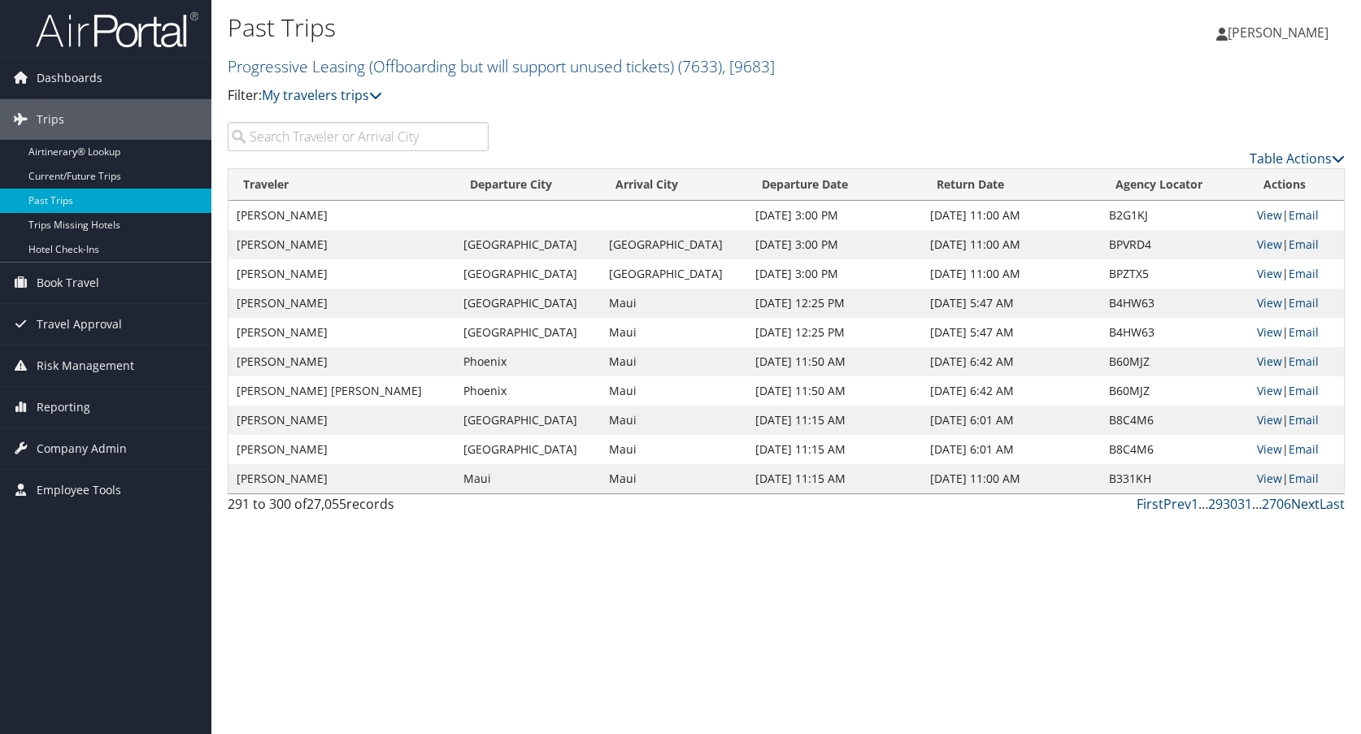
click at [1308, 507] on link "Next" at bounding box center [1305, 504] width 28 height 18
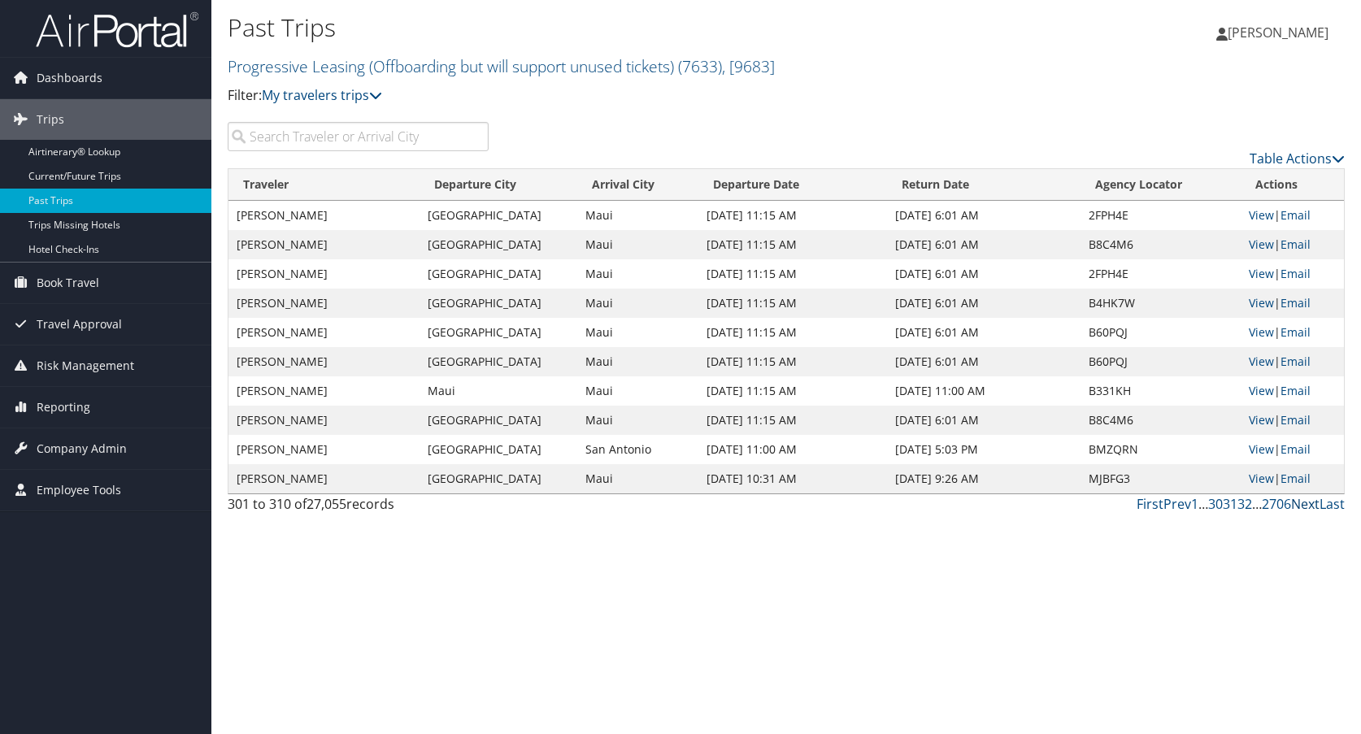
click at [1308, 507] on link "Next" at bounding box center [1305, 504] width 28 height 18
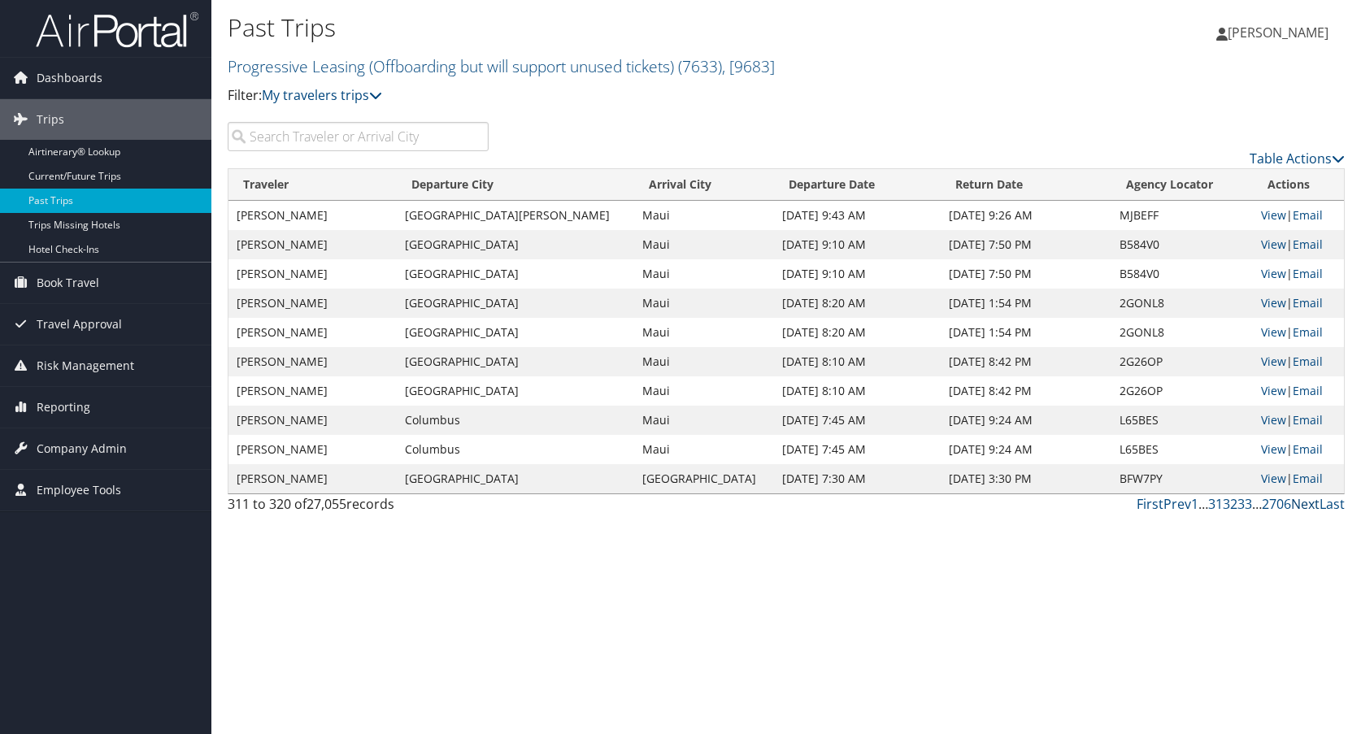
click at [1308, 507] on link "Next" at bounding box center [1305, 504] width 28 height 18
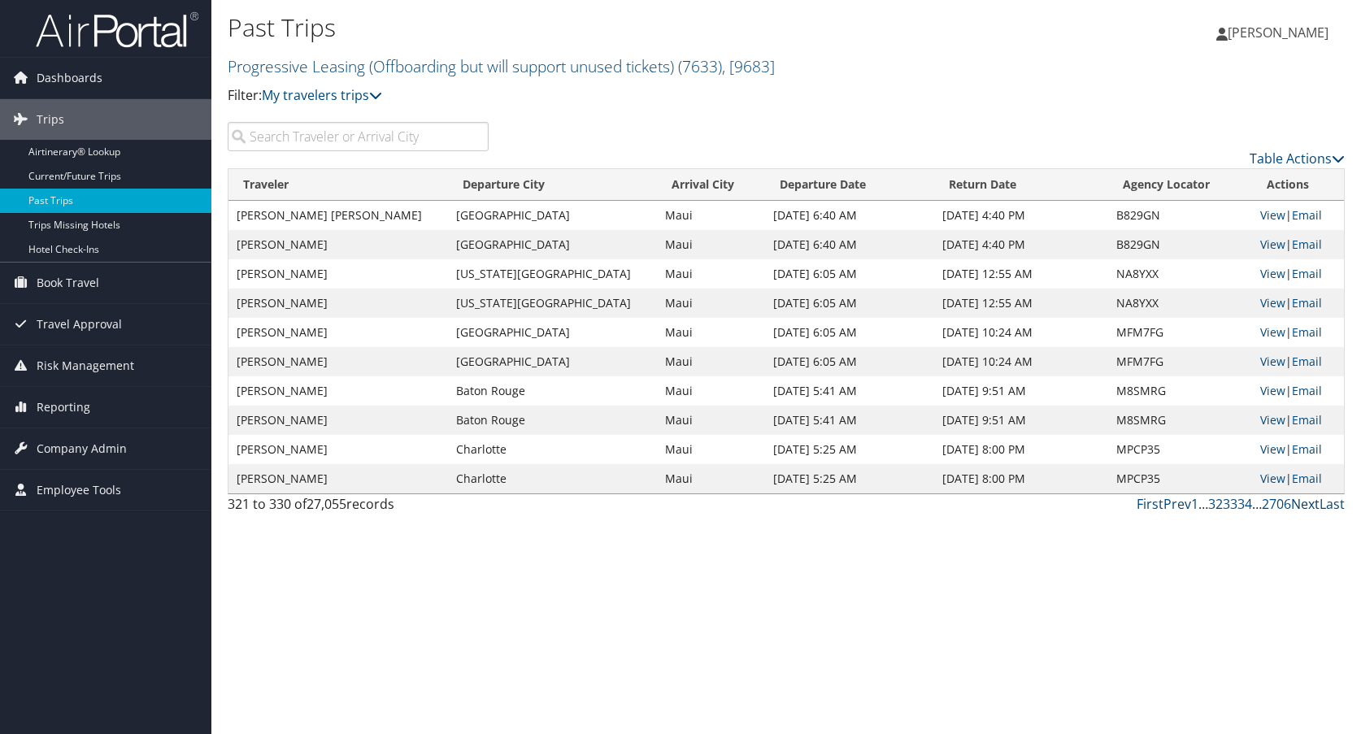
click at [1308, 507] on link "Next" at bounding box center [1305, 504] width 28 height 18
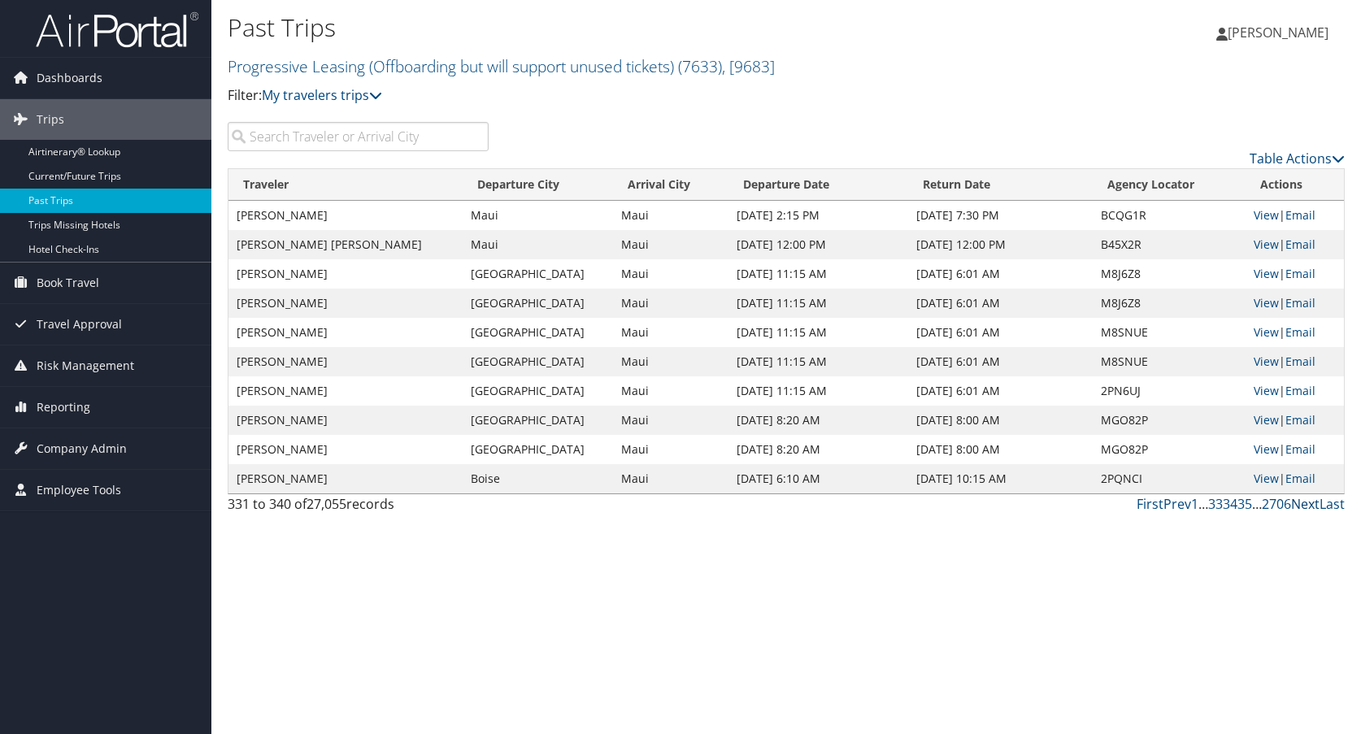
click at [1308, 507] on link "Next" at bounding box center [1305, 504] width 28 height 18
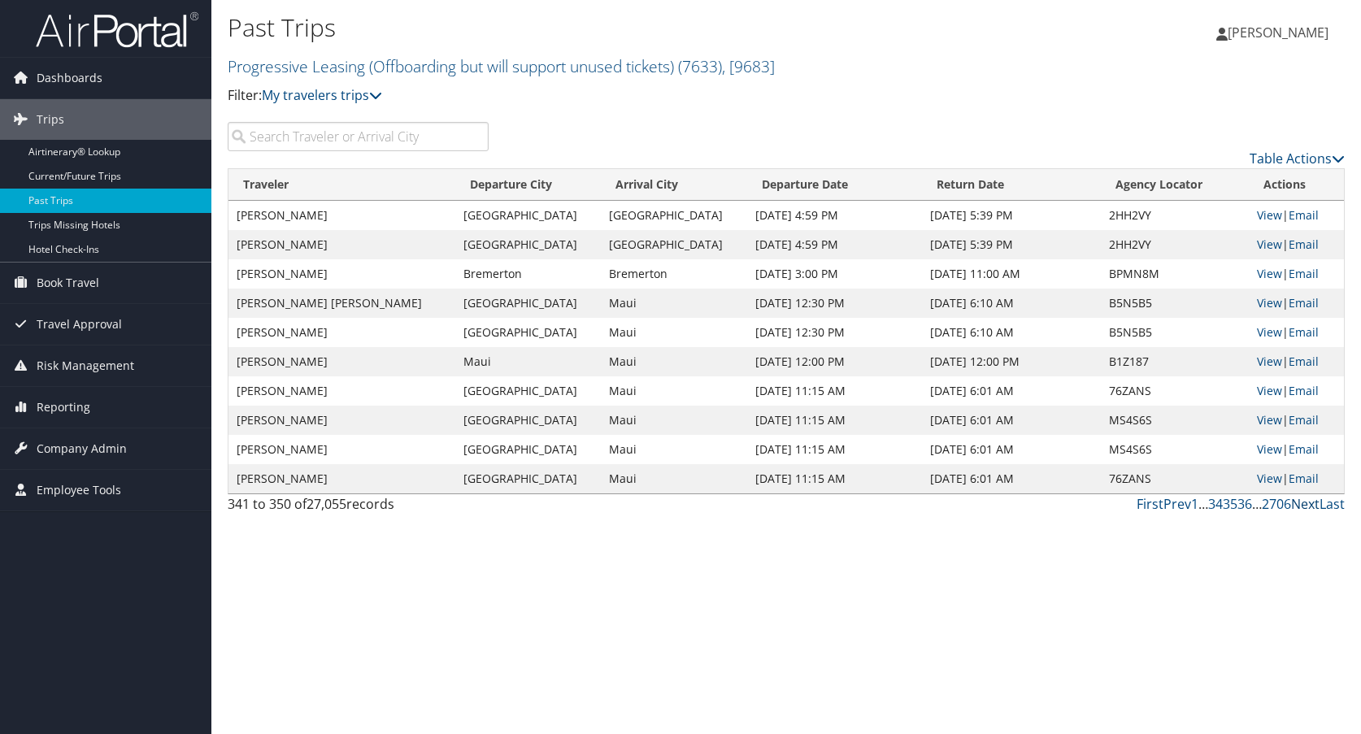
click at [1308, 507] on link "Next" at bounding box center [1305, 504] width 28 height 18
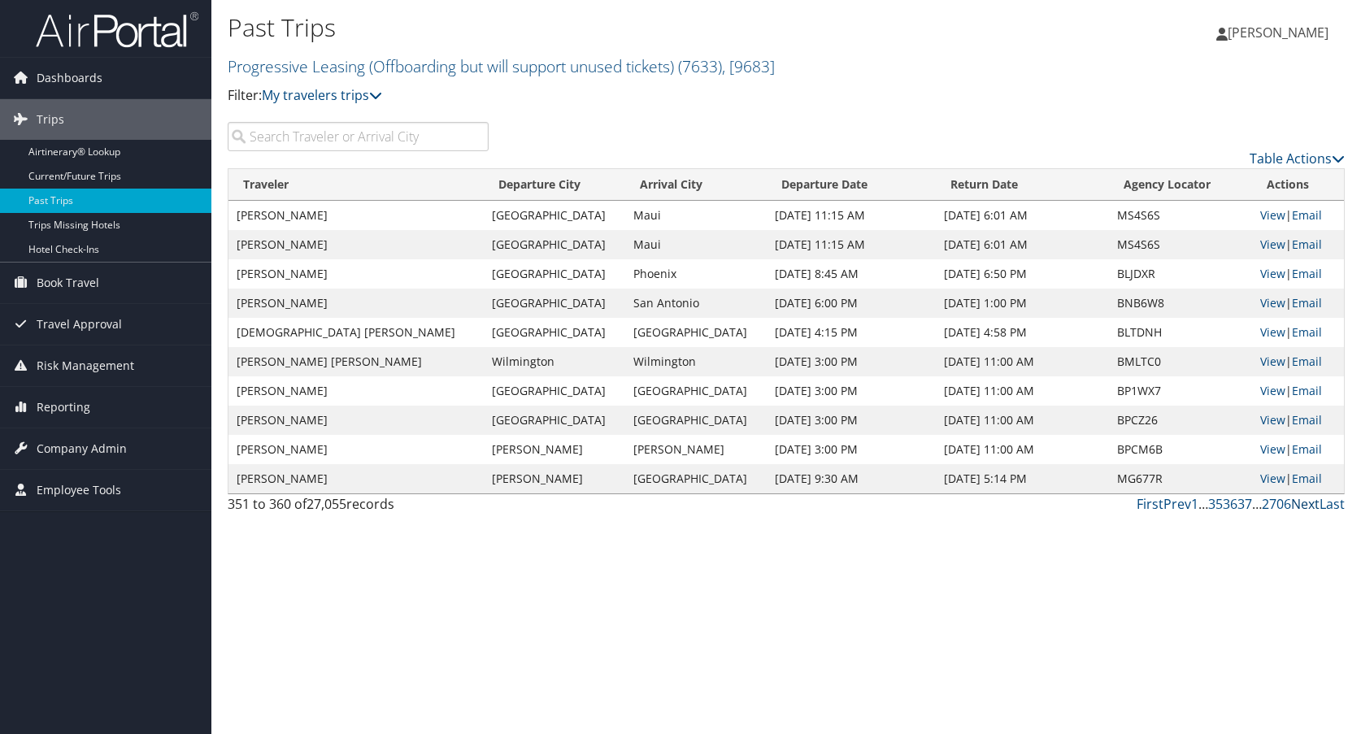
click at [1308, 507] on link "Next" at bounding box center [1305, 504] width 28 height 18
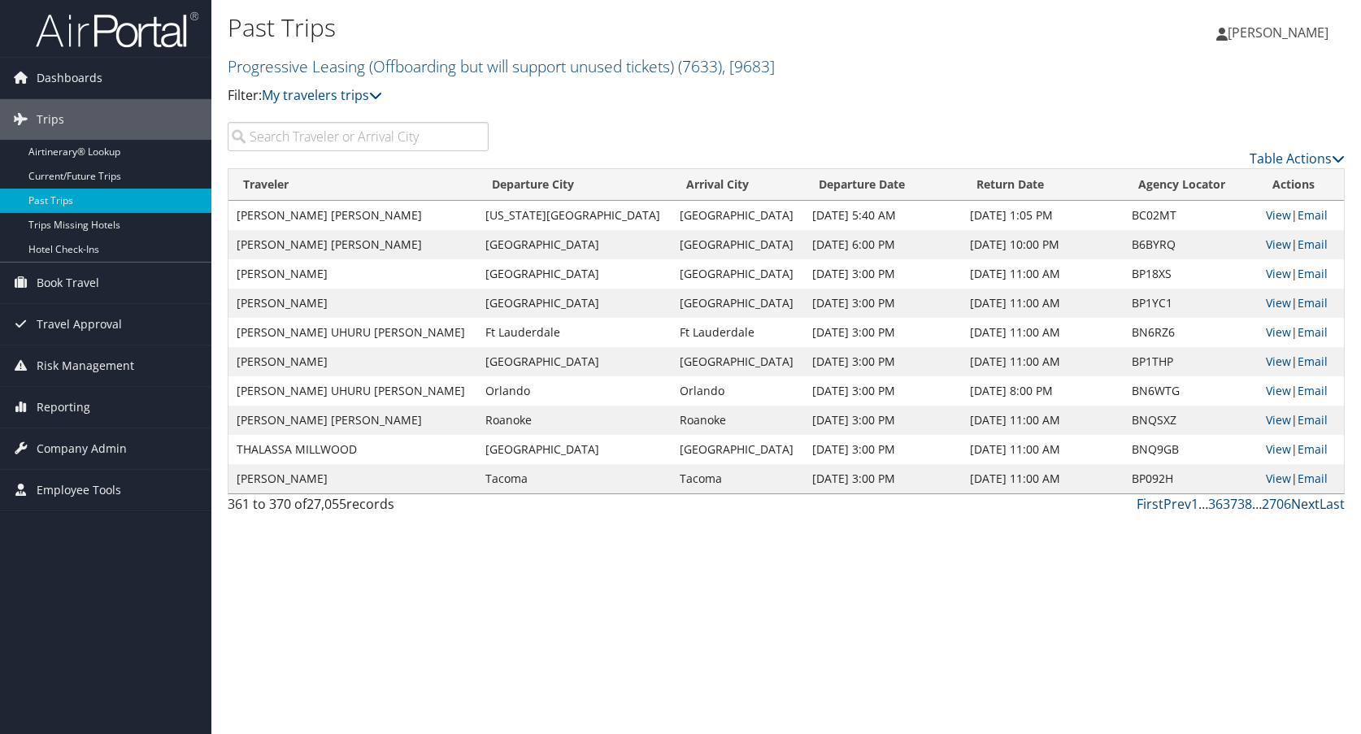
click at [1308, 507] on link "Next" at bounding box center [1305, 504] width 28 height 18
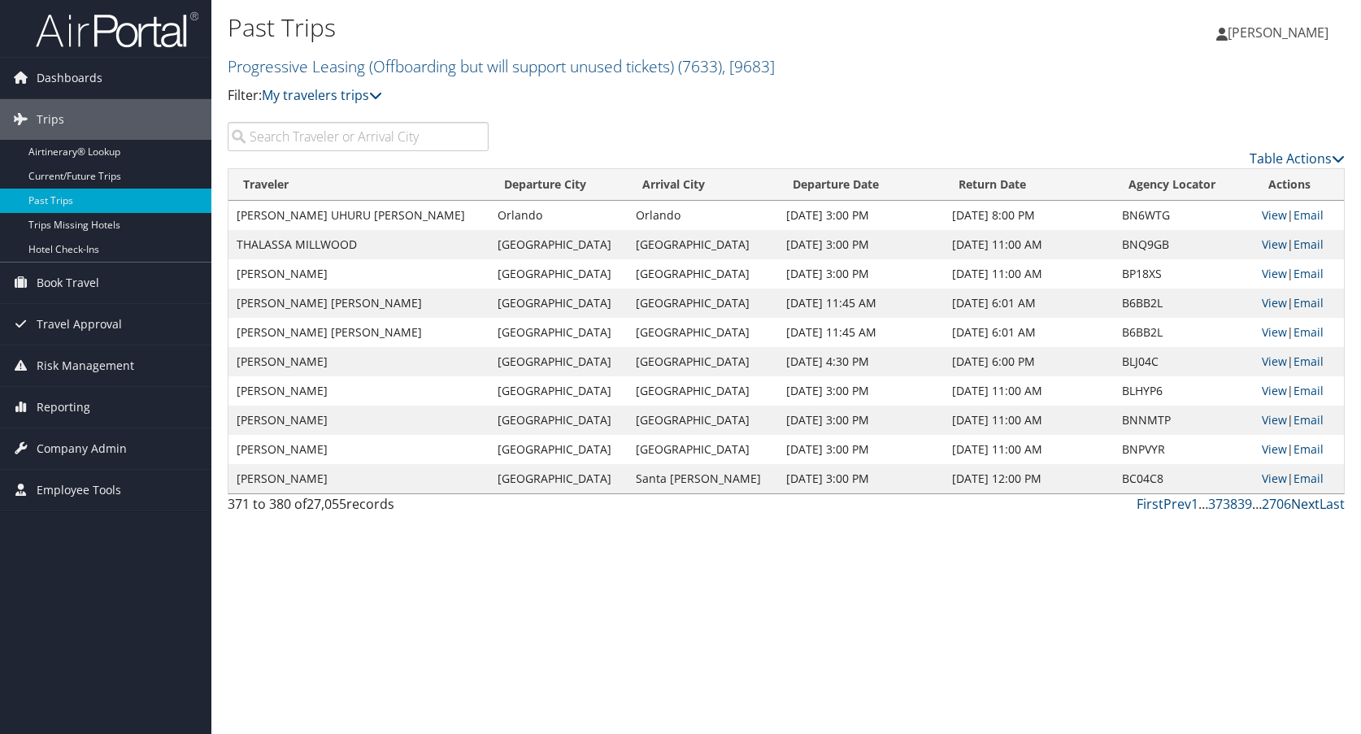
click at [1308, 507] on link "Next" at bounding box center [1305, 504] width 28 height 18
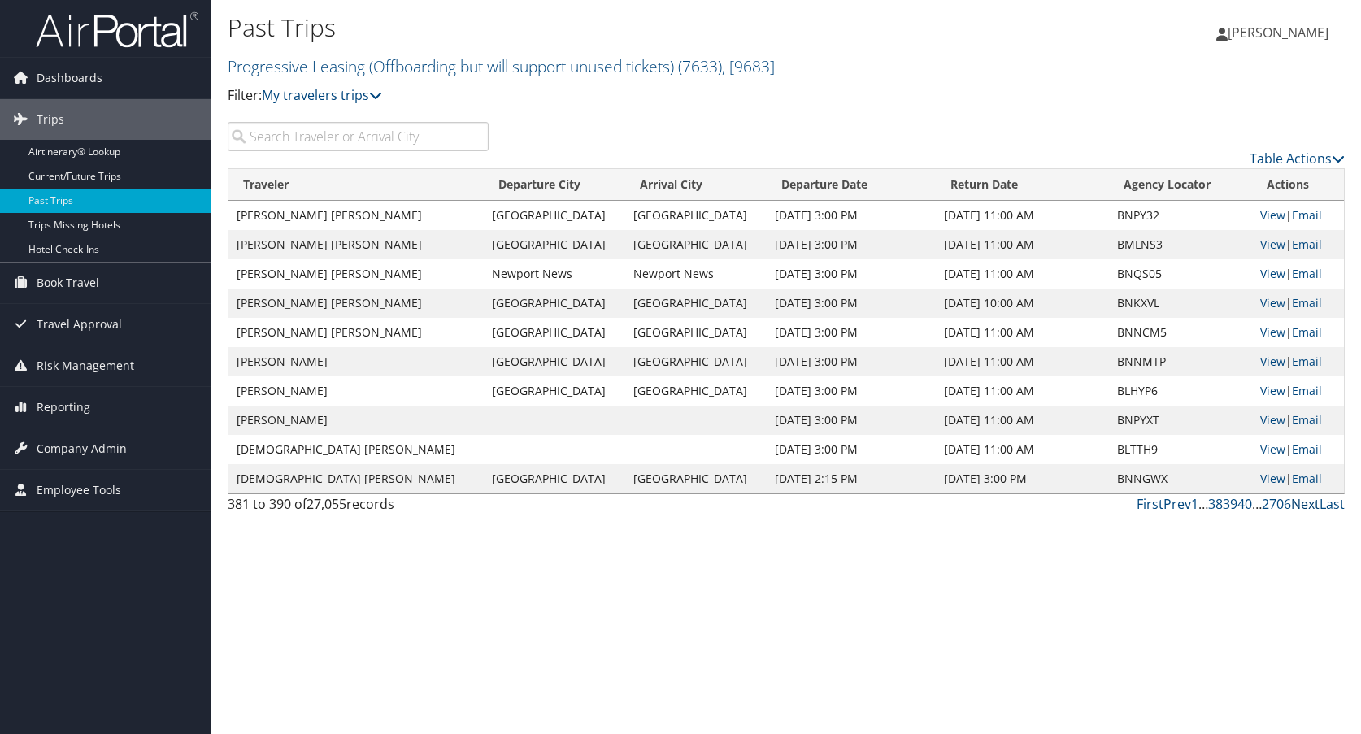
click at [1308, 507] on link "Next" at bounding box center [1305, 504] width 28 height 18
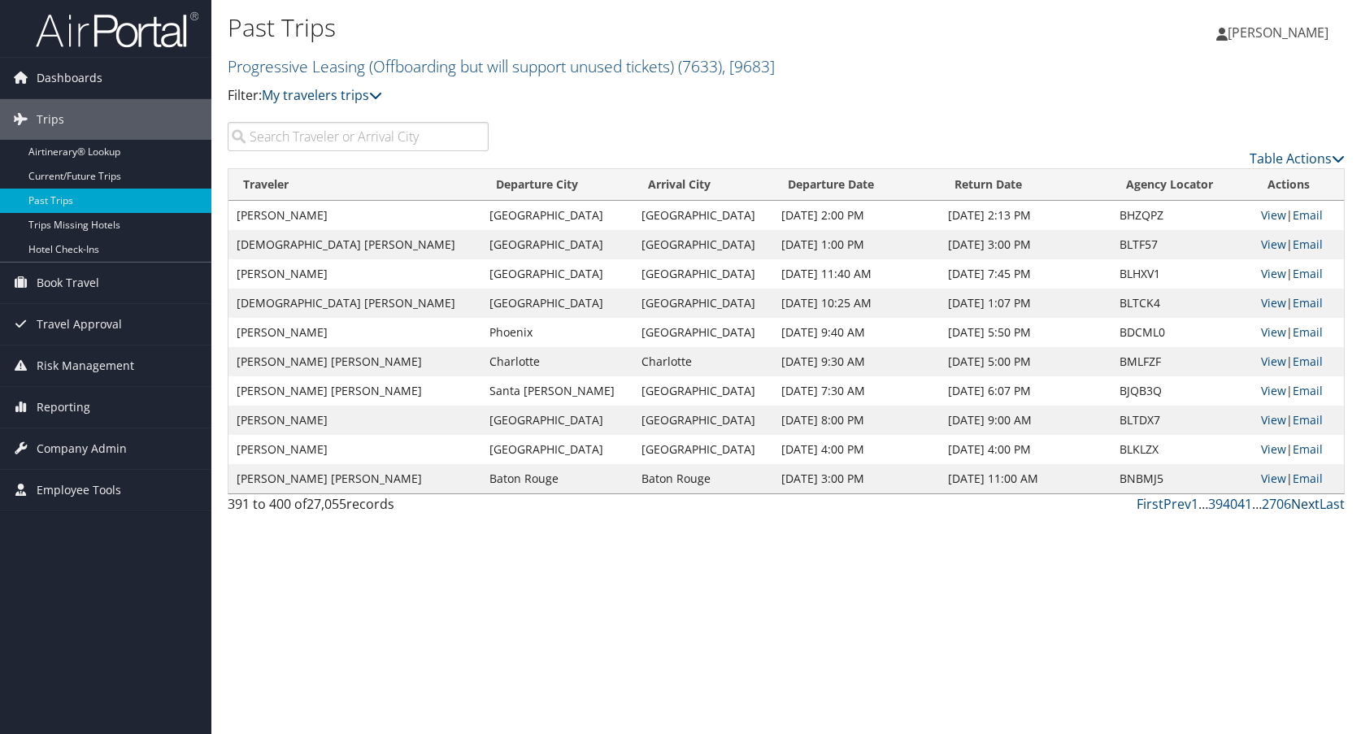
click at [1308, 507] on link "Next" at bounding box center [1305, 504] width 28 height 18
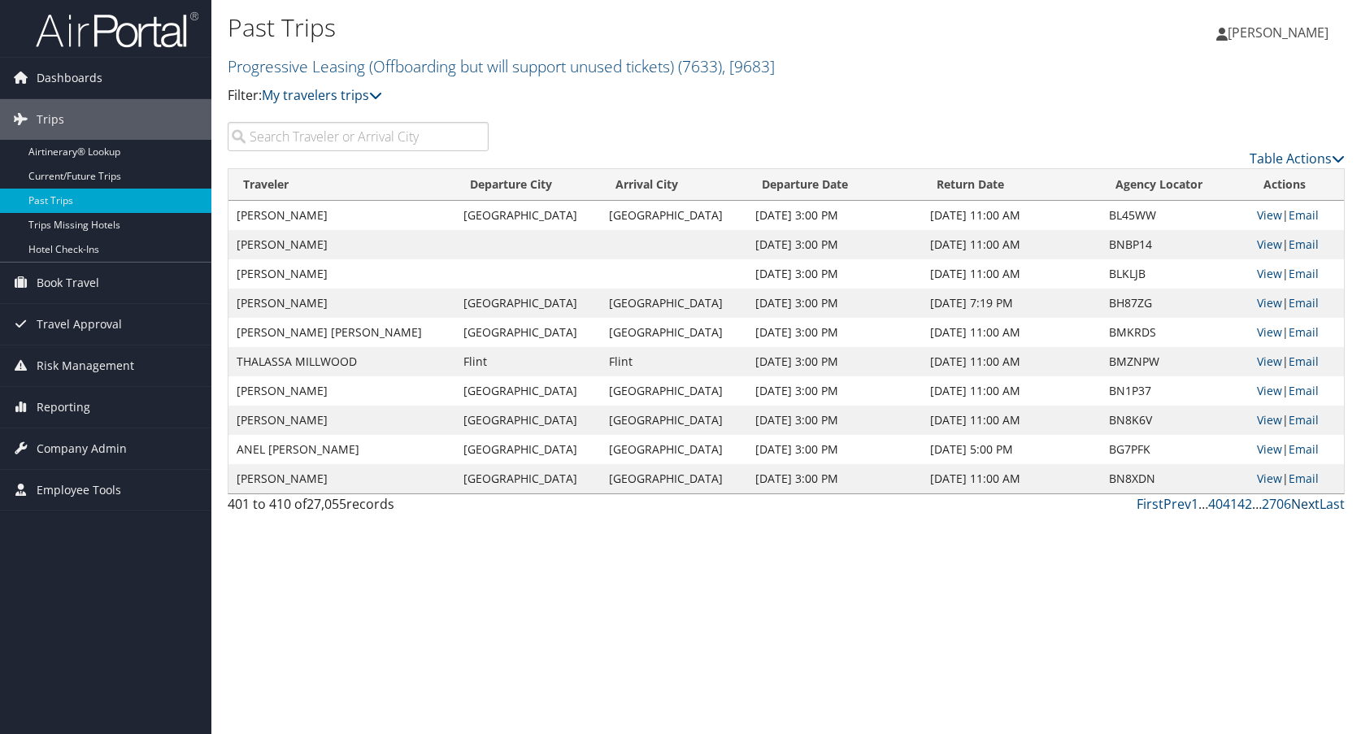
click at [1308, 507] on link "Next" at bounding box center [1305, 504] width 28 height 18
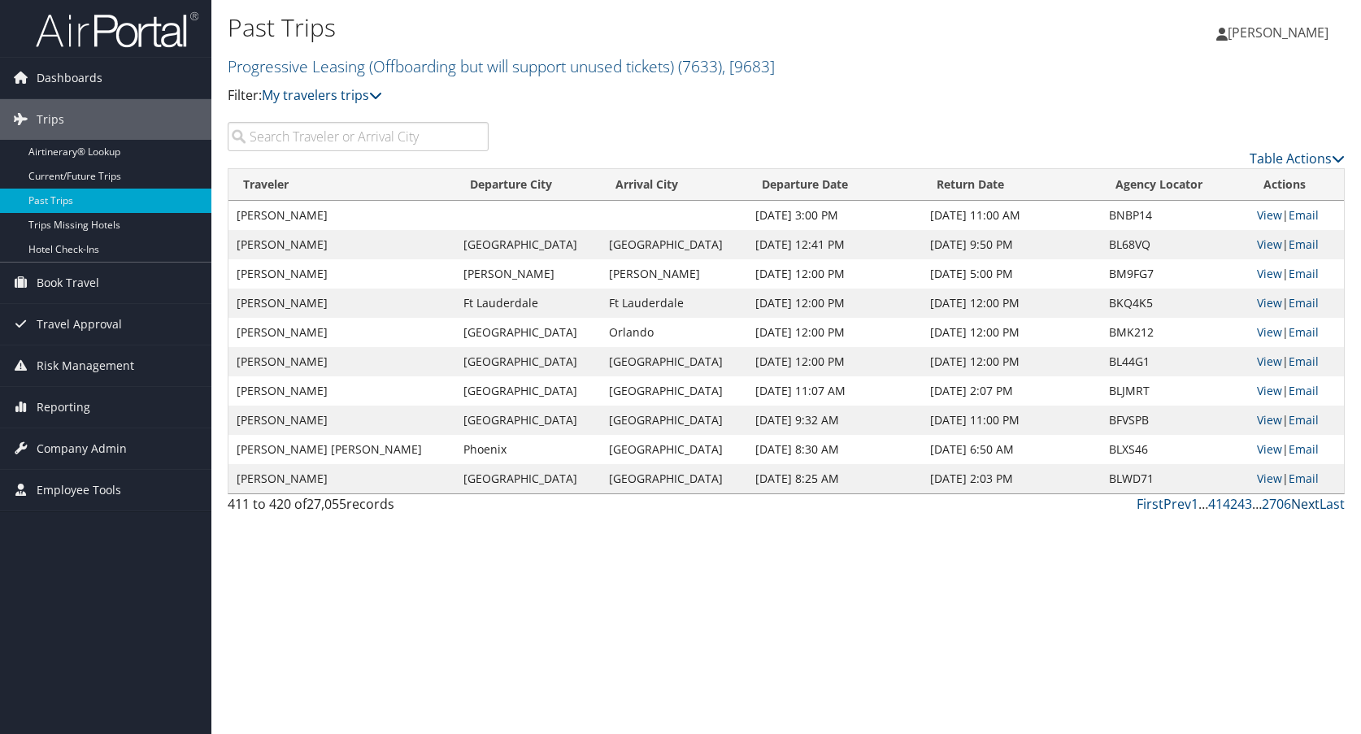
click at [1308, 507] on link "Next" at bounding box center [1305, 504] width 28 height 18
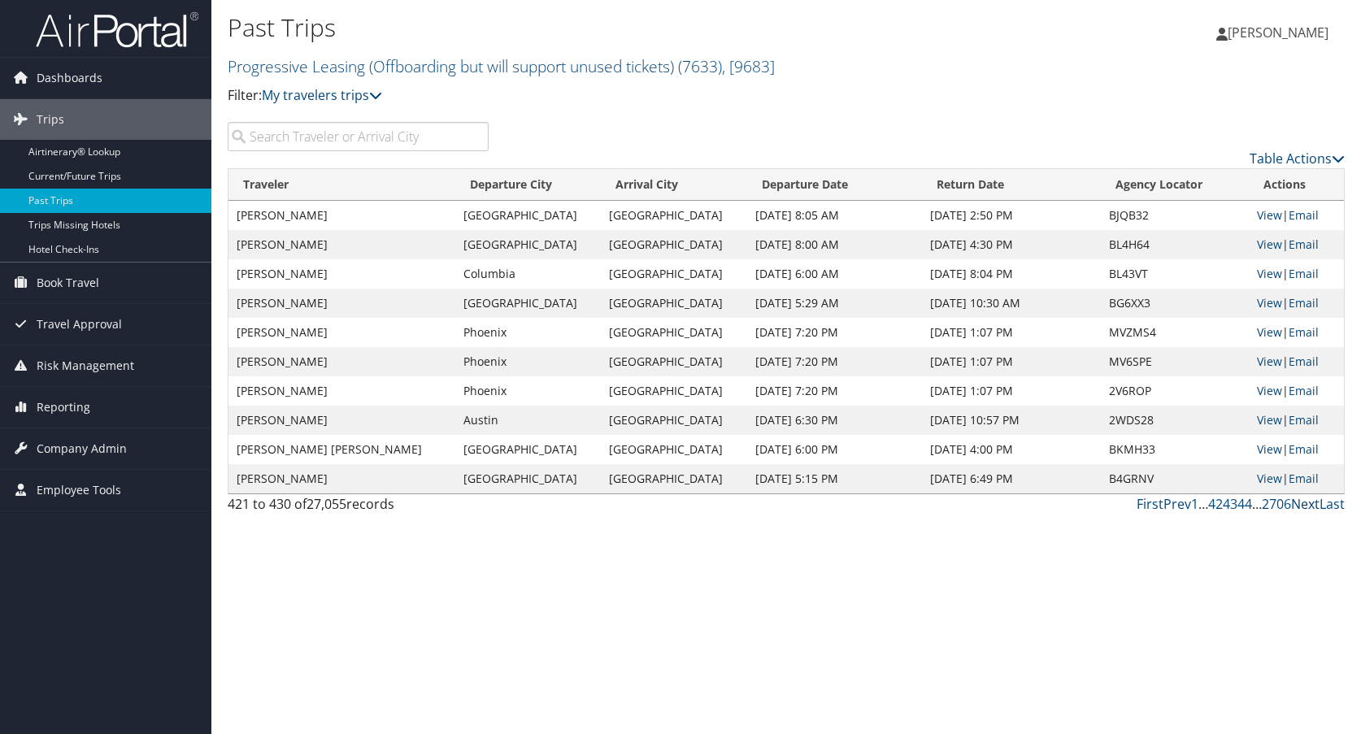
click at [1308, 507] on link "Next" at bounding box center [1305, 504] width 28 height 18
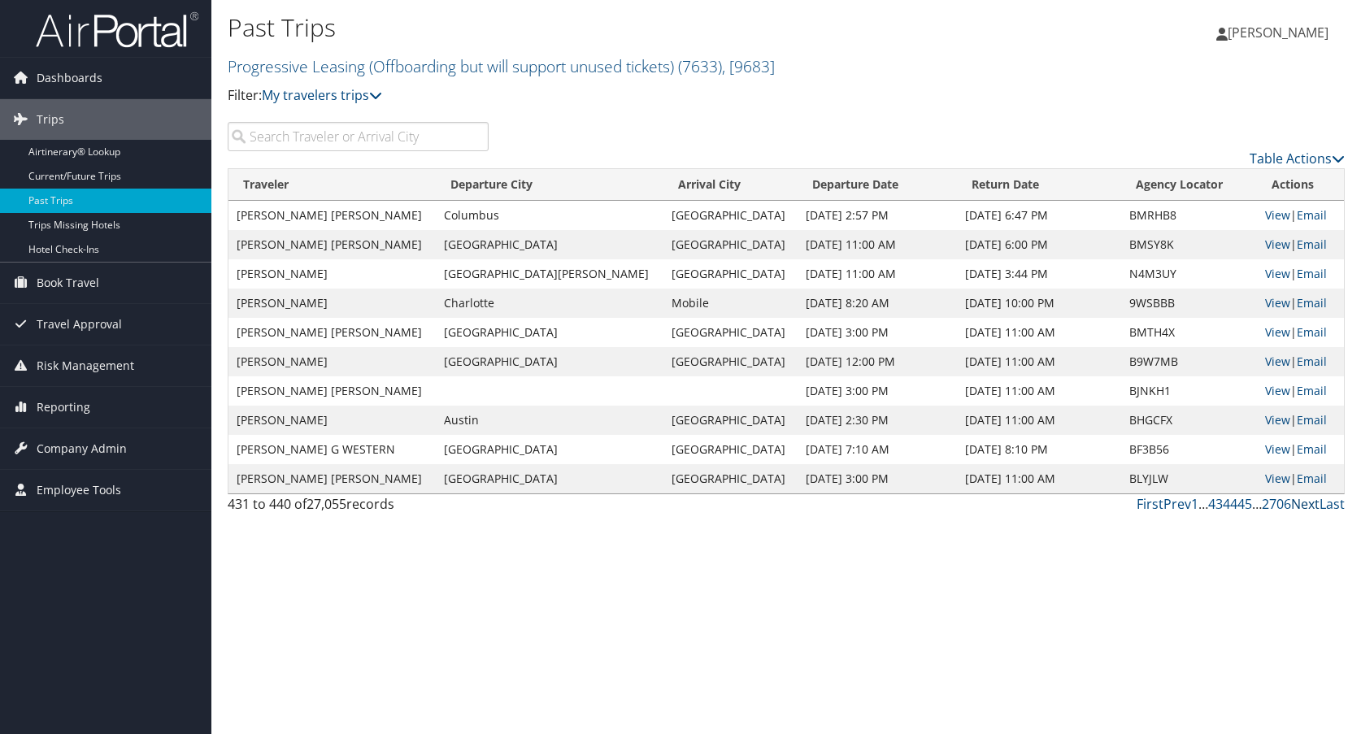
click at [1308, 507] on link "Next" at bounding box center [1305, 504] width 28 height 18
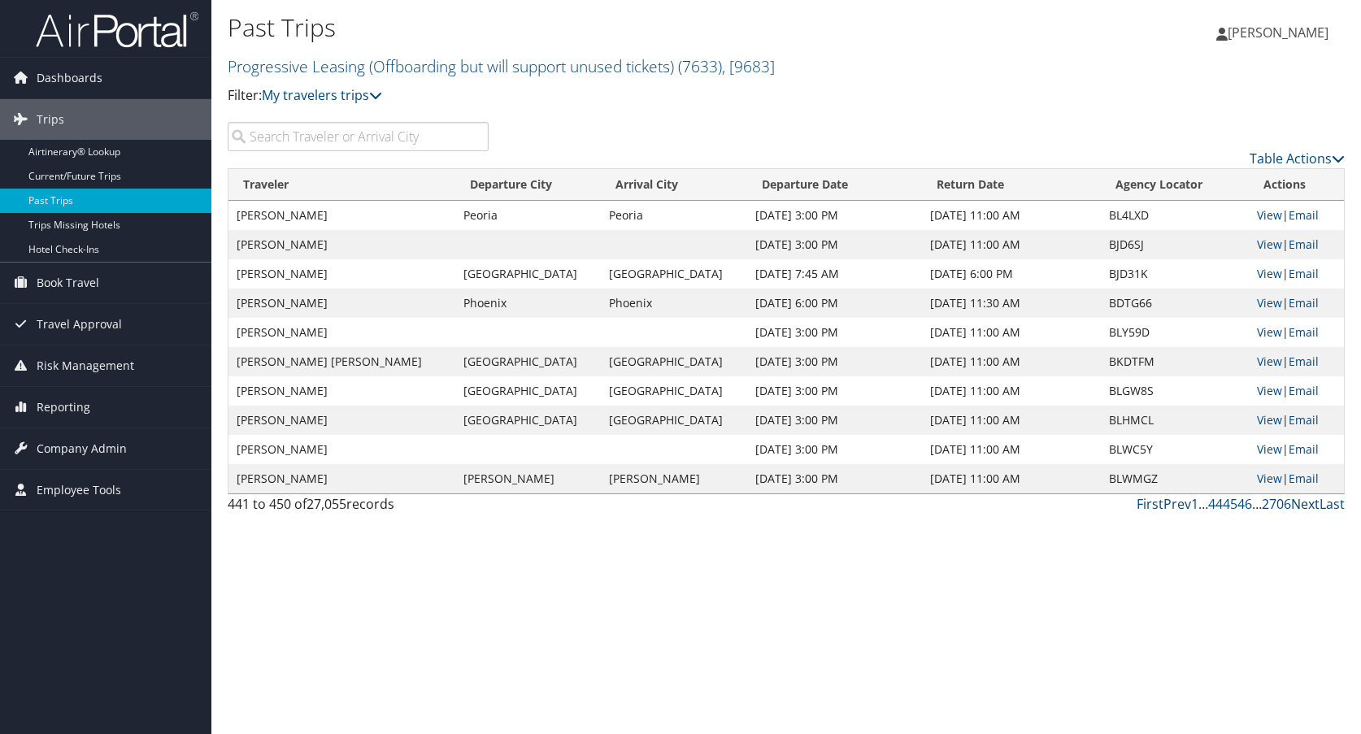
click at [1308, 507] on link "Next" at bounding box center [1305, 504] width 28 height 18
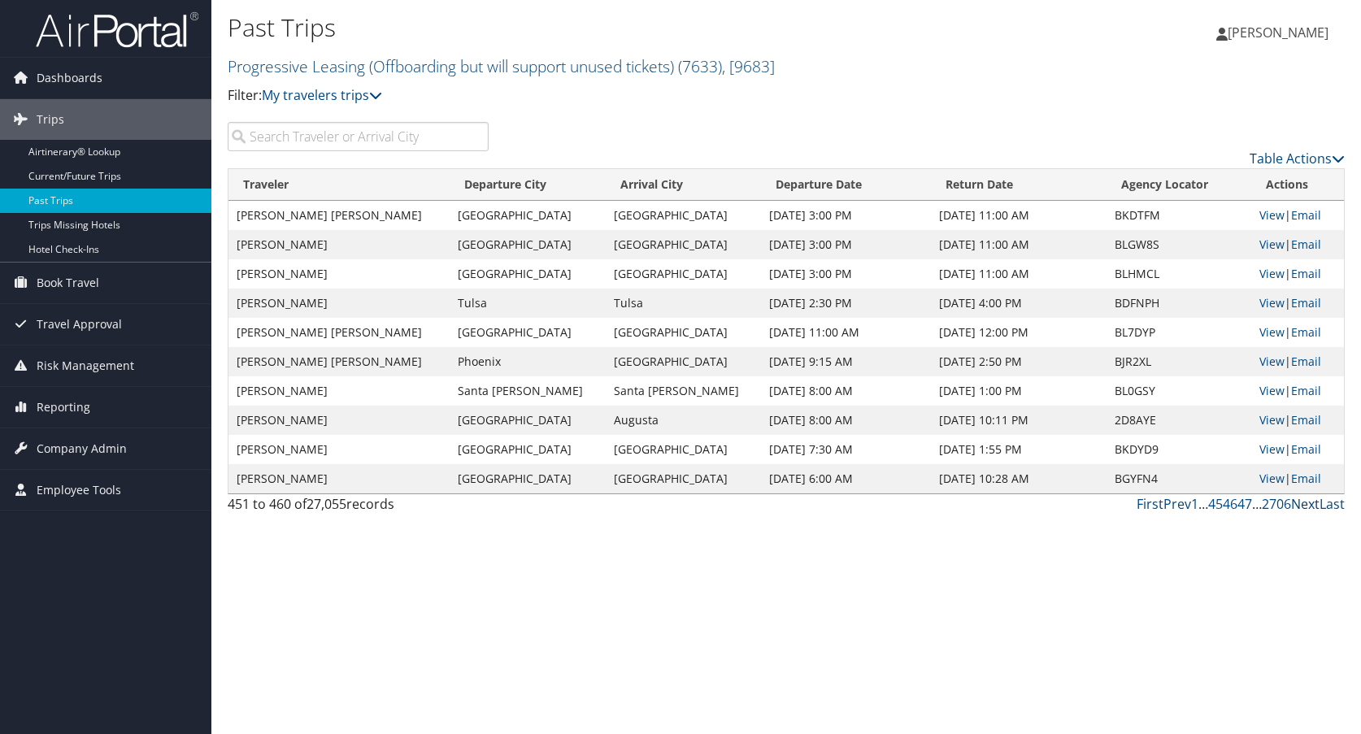
click at [1308, 507] on link "Next" at bounding box center [1305, 504] width 28 height 18
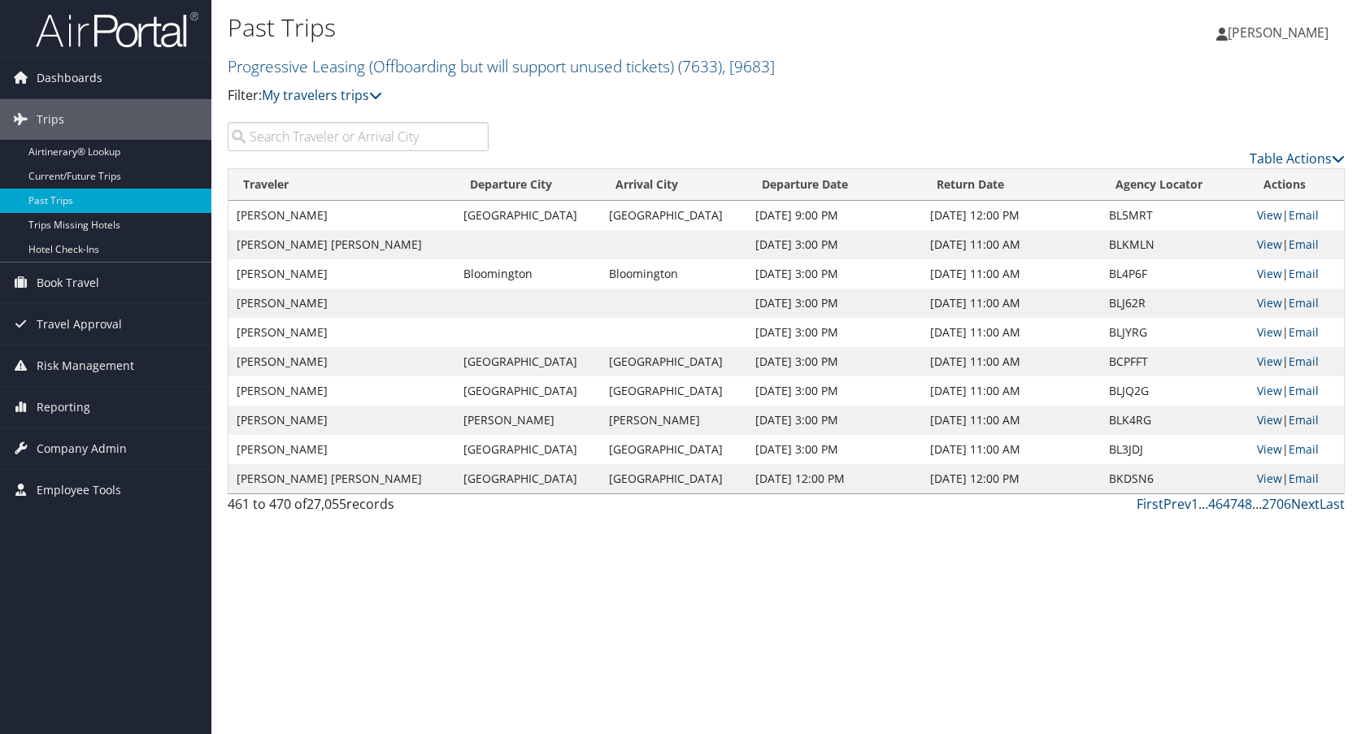
click at [1308, 507] on link "Next" at bounding box center [1305, 504] width 28 height 18
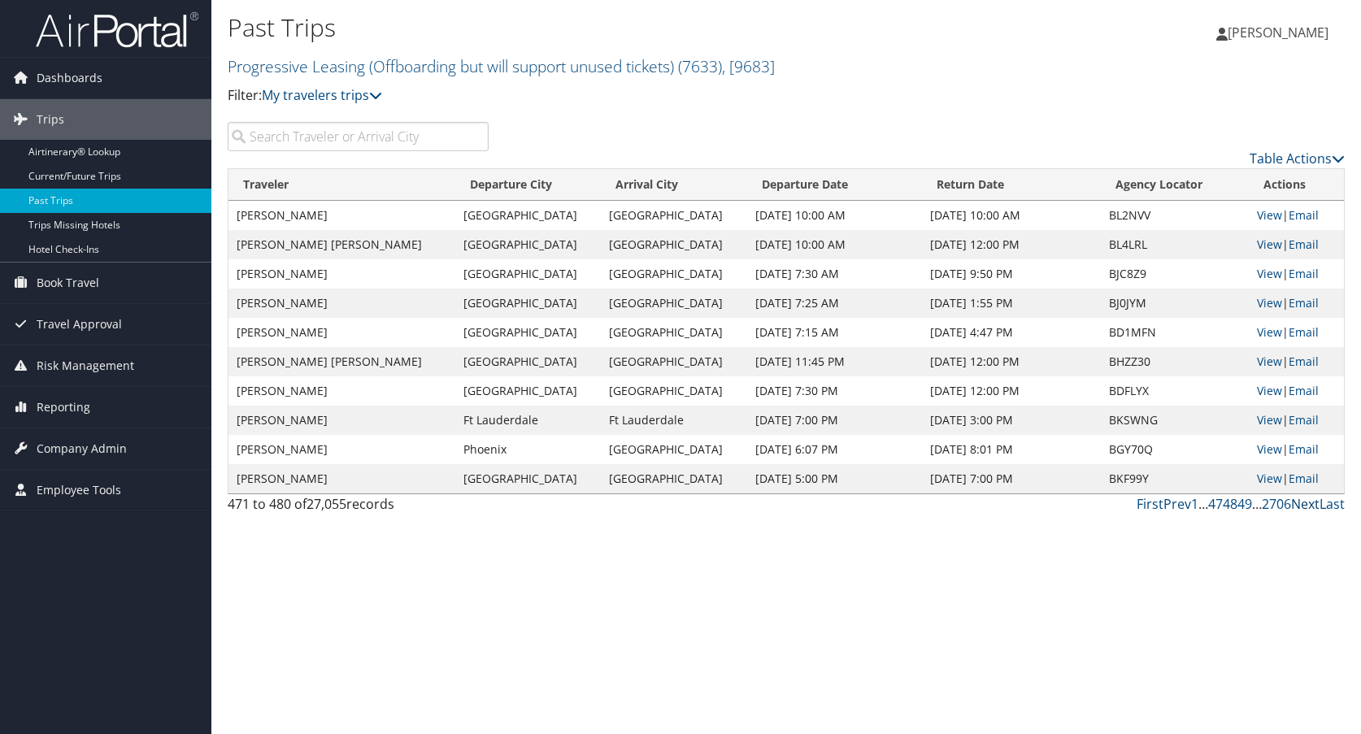
click at [1308, 507] on link "Next" at bounding box center [1305, 504] width 28 height 18
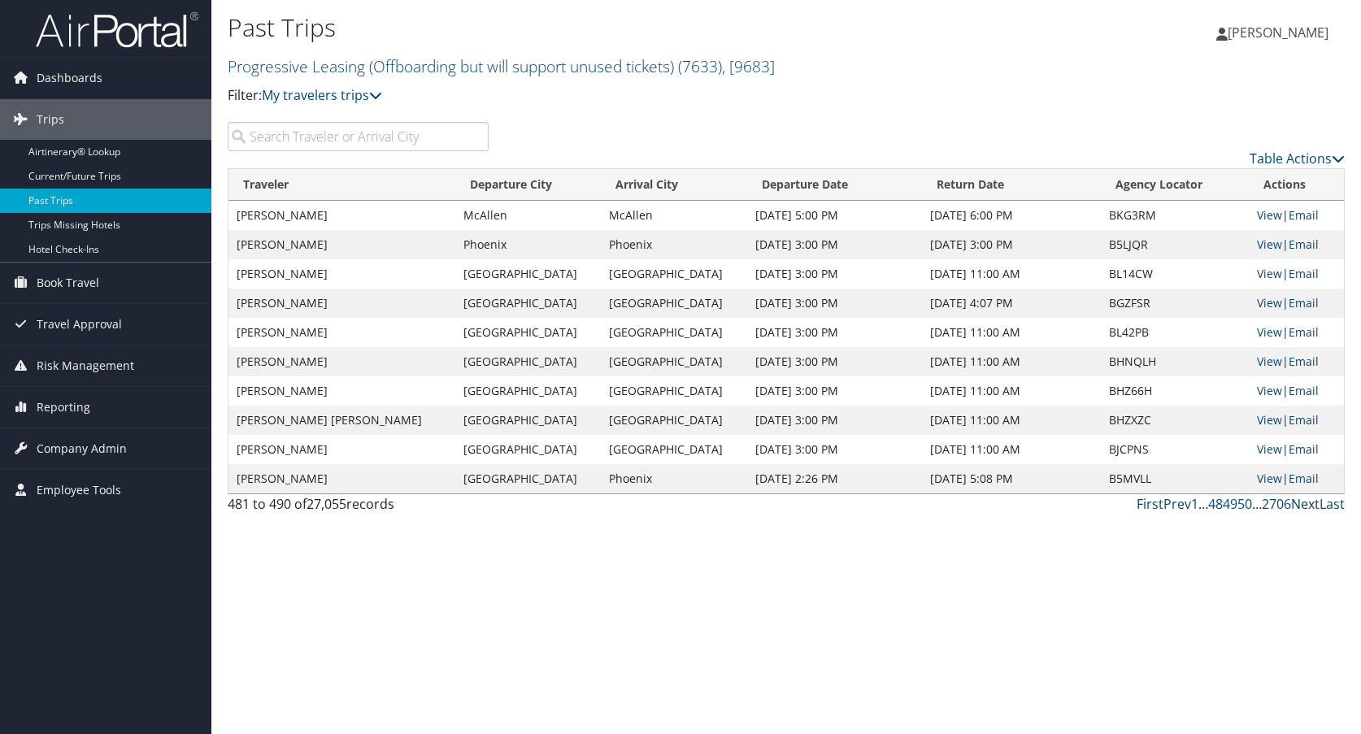
click at [1308, 507] on link "Next" at bounding box center [1305, 504] width 28 height 18
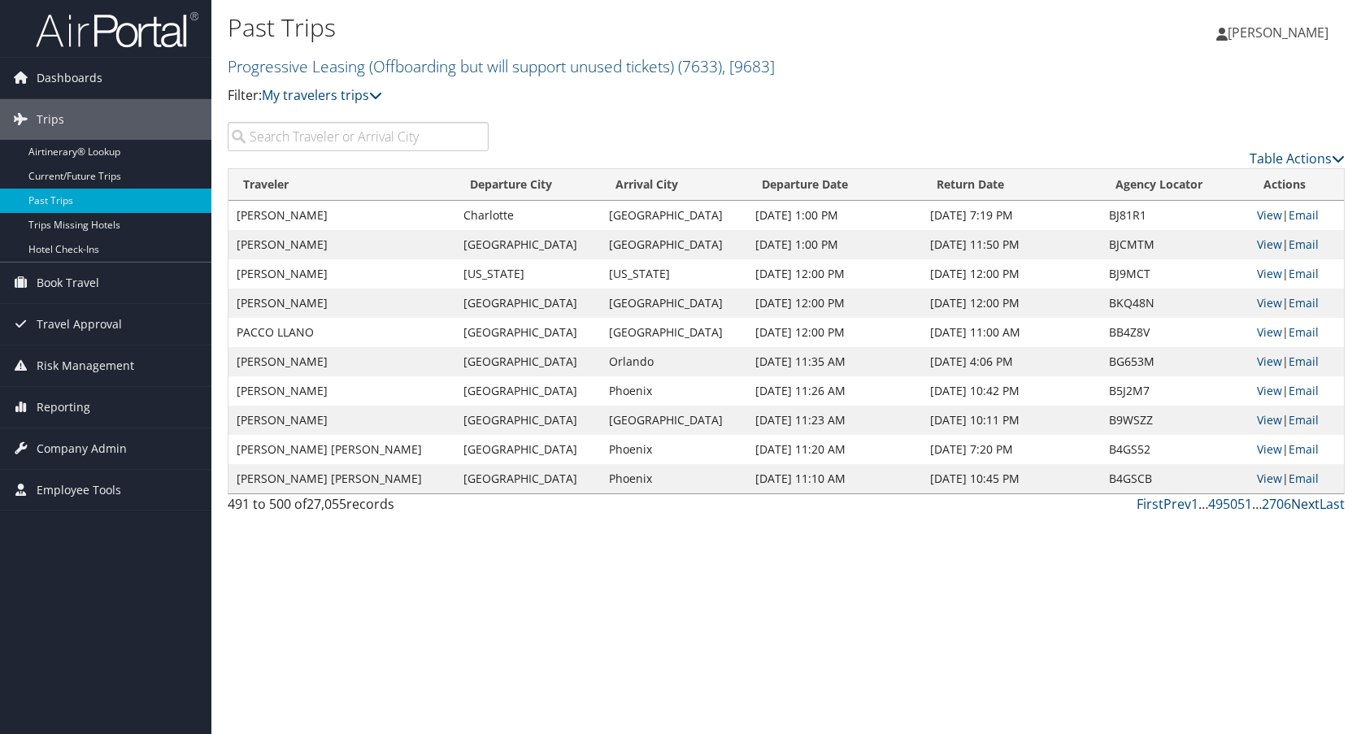
click at [1308, 507] on link "Next" at bounding box center [1305, 504] width 28 height 18
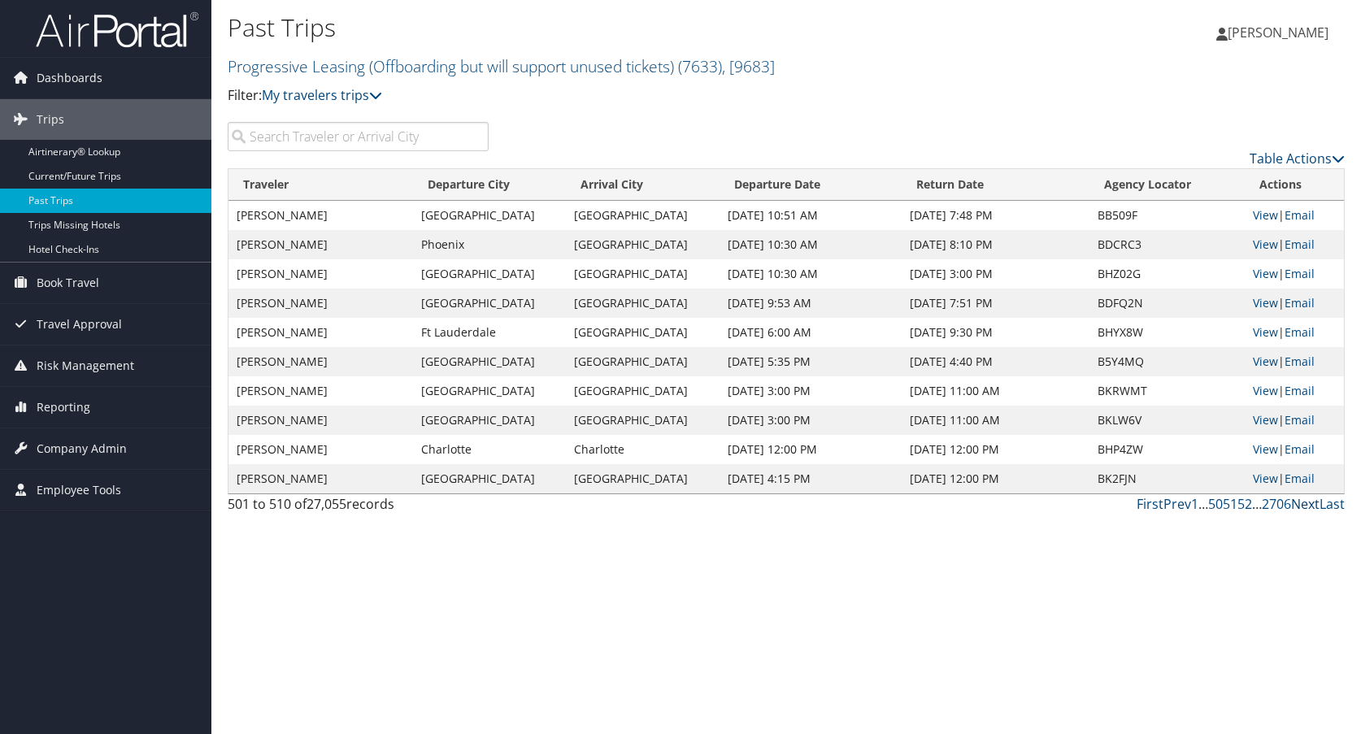
click at [1308, 507] on link "Next" at bounding box center [1305, 504] width 28 height 18
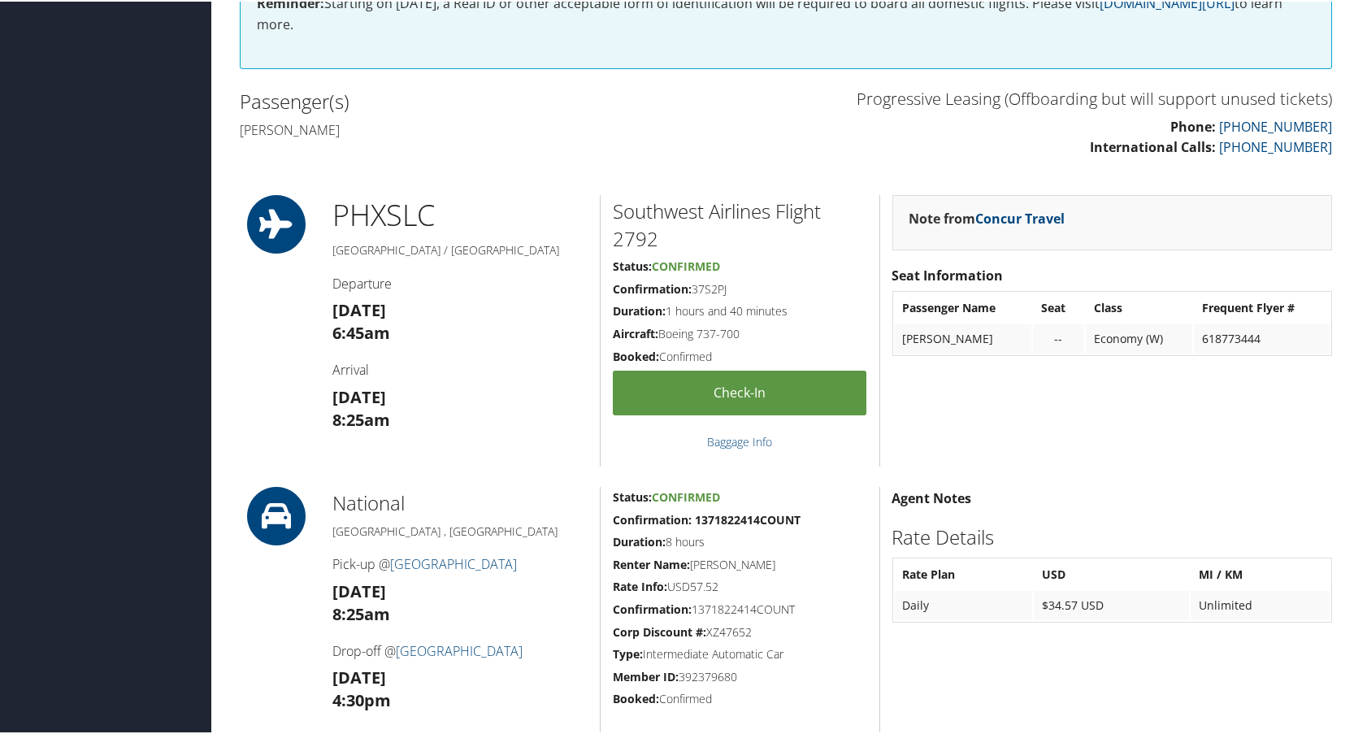
scroll to position [325, 0]
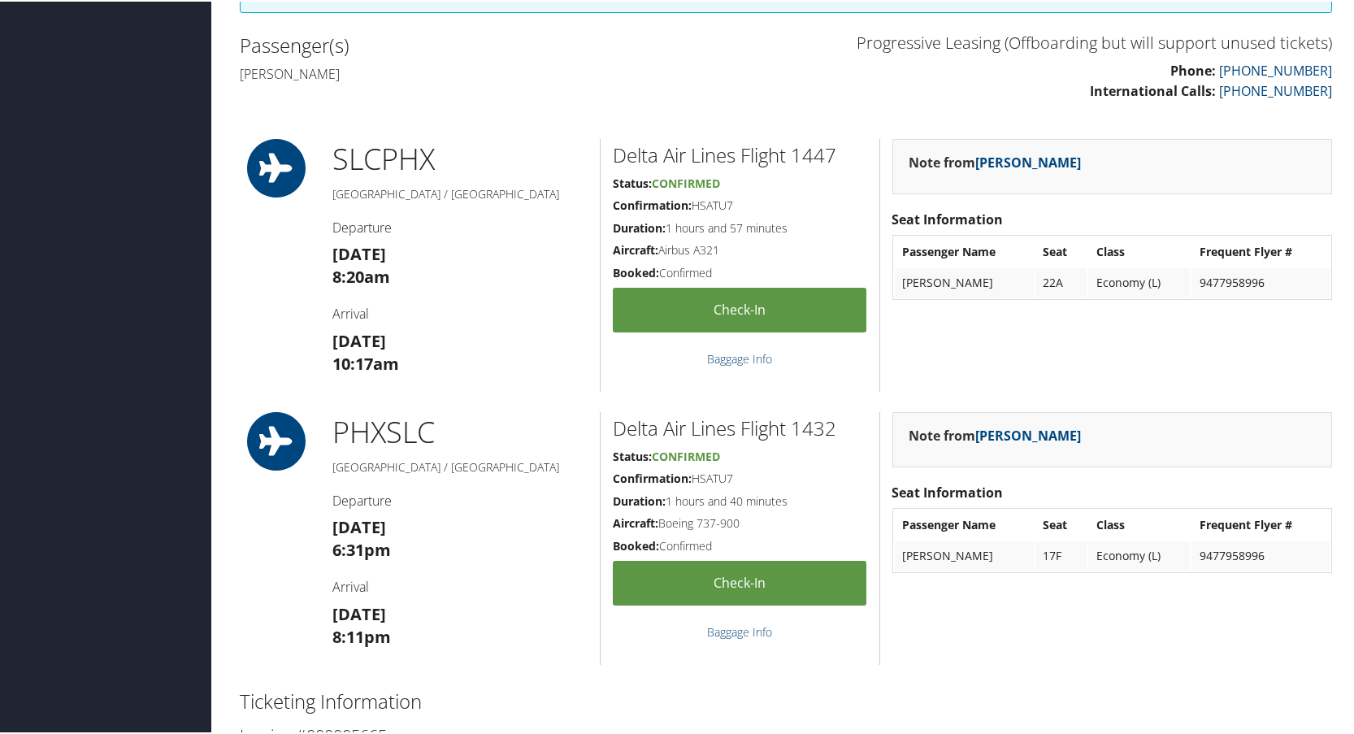
scroll to position [325, 0]
